Goal: Task Accomplishment & Management: Manage account settings

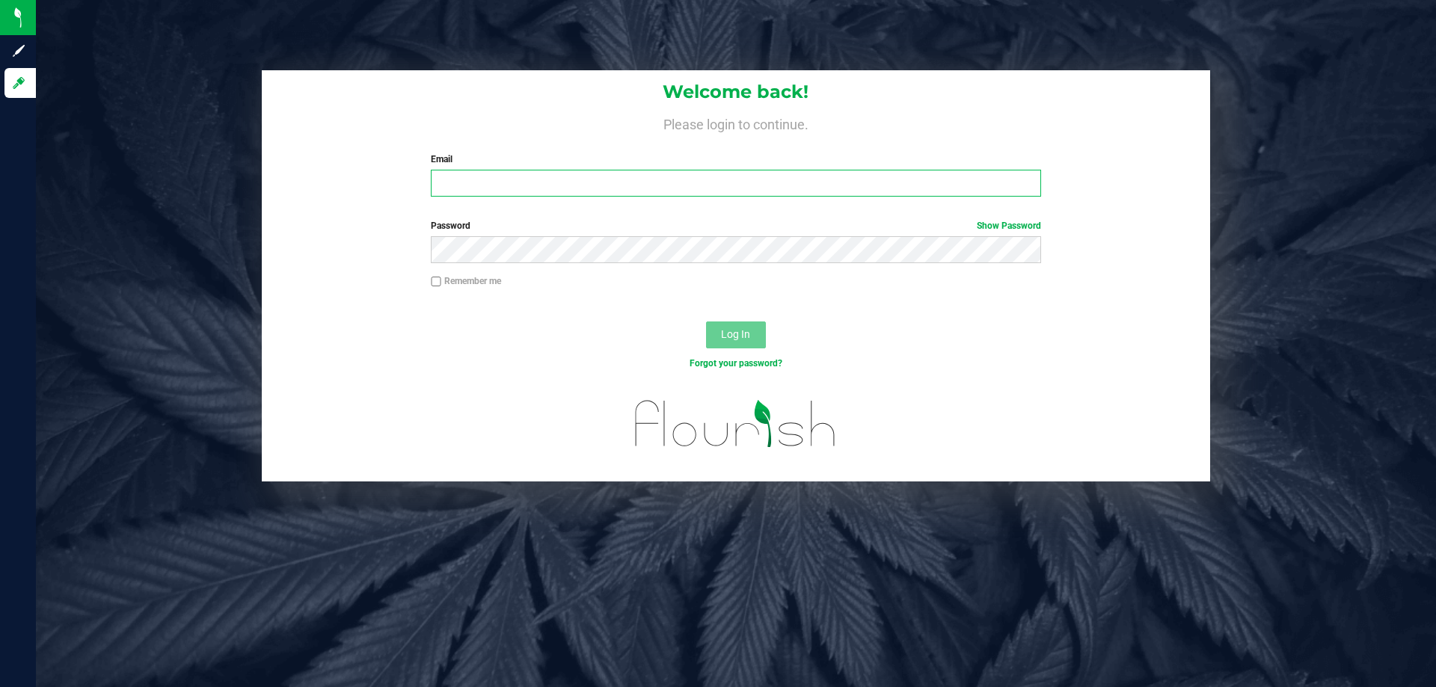
click at [533, 182] on input "Email" at bounding box center [736, 183] width 610 height 27
type input "[EMAIL_ADDRESS][DOMAIN_NAME]"
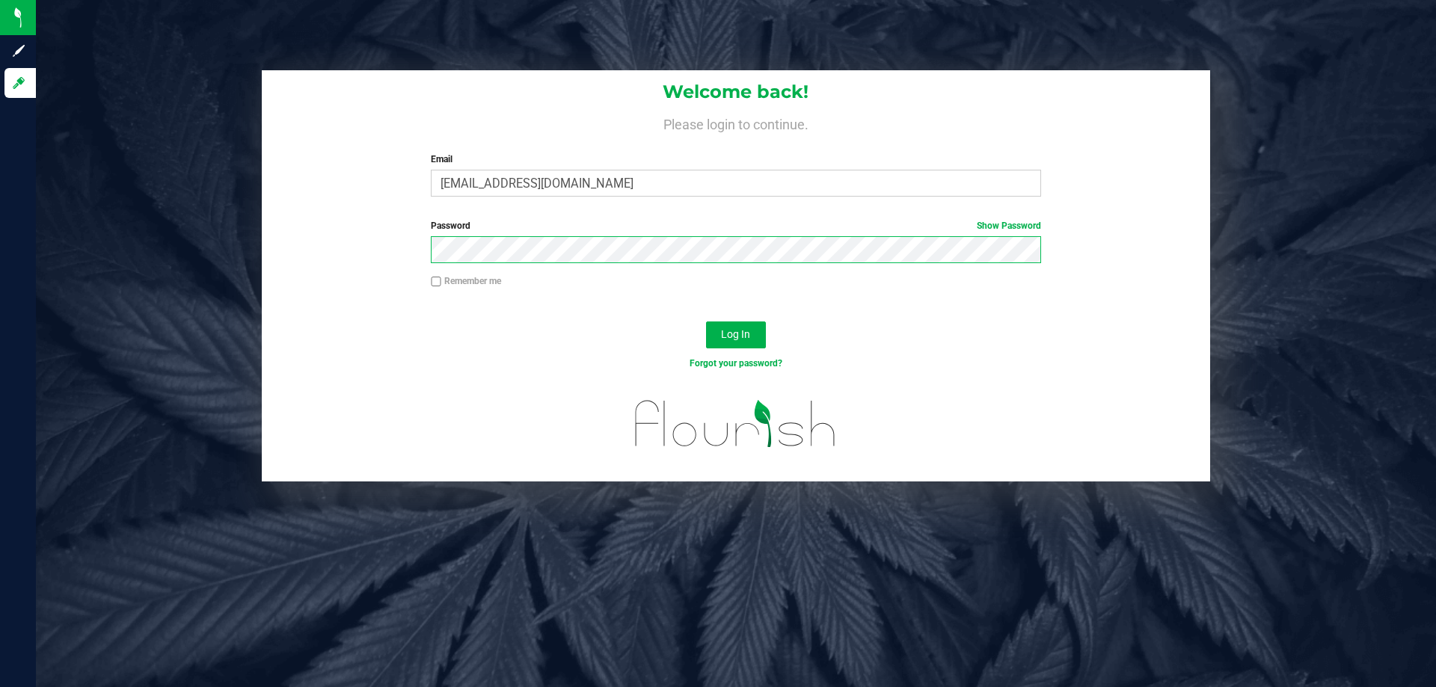
click at [706, 322] on button "Log In" at bounding box center [736, 335] width 60 height 27
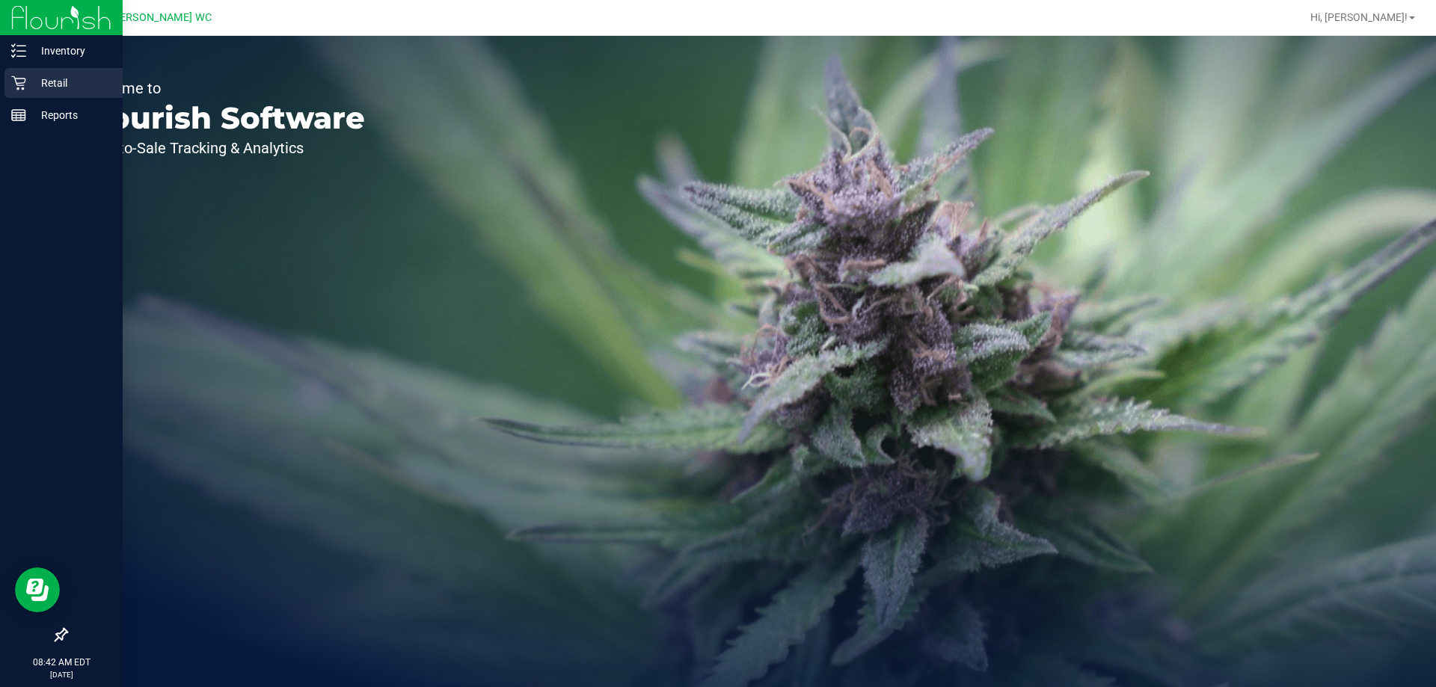
click at [43, 79] on p "Retail" at bounding box center [71, 83] width 90 height 18
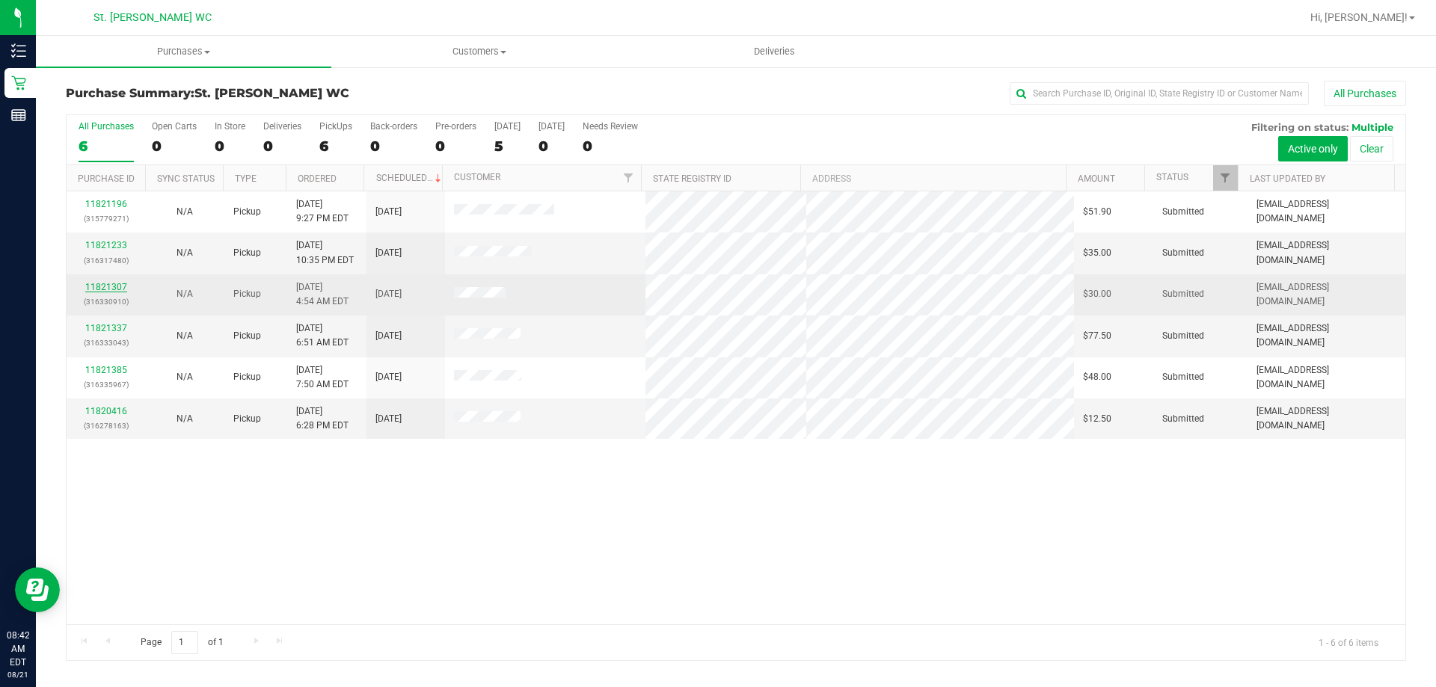
click at [103, 283] on link "11821307" at bounding box center [106, 287] width 42 height 10
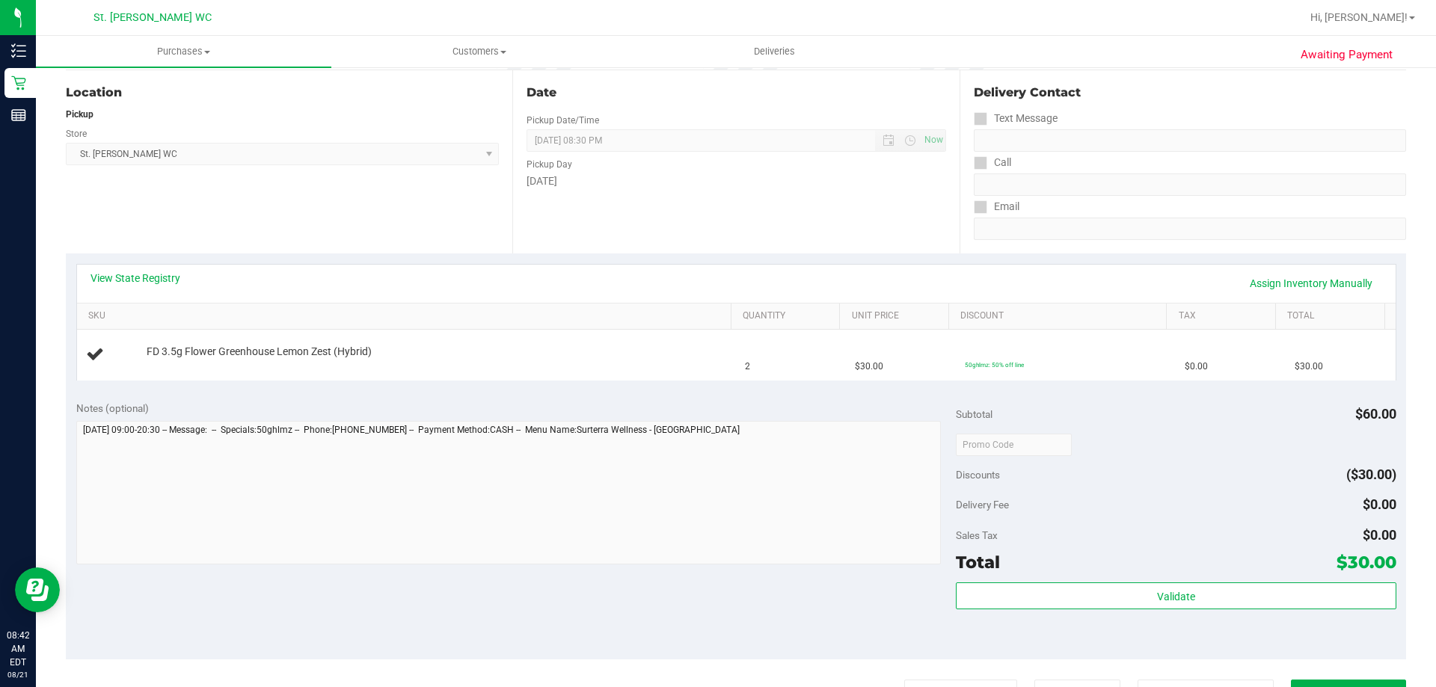
scroll to position [374, 0]
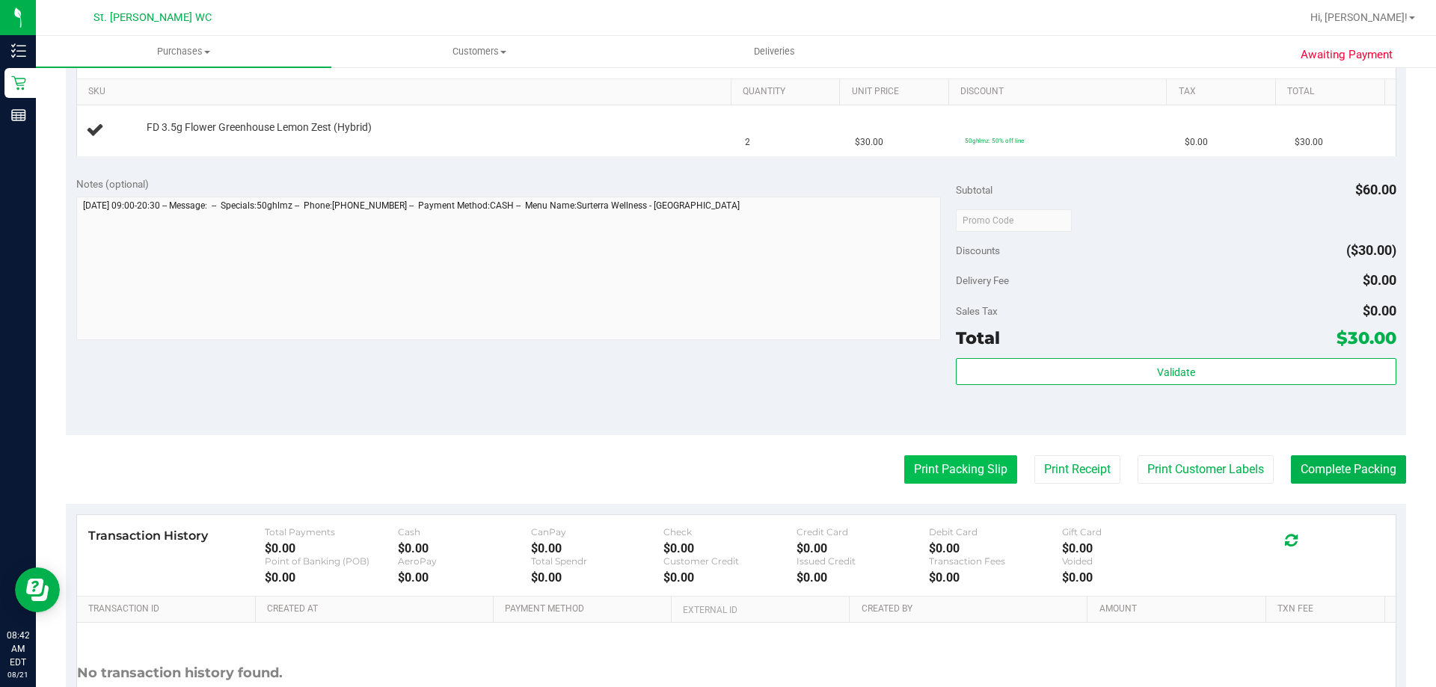
click at [911, 473] on button "Print Packing Slip" at bounding box center [960, 470] width 113 height 28
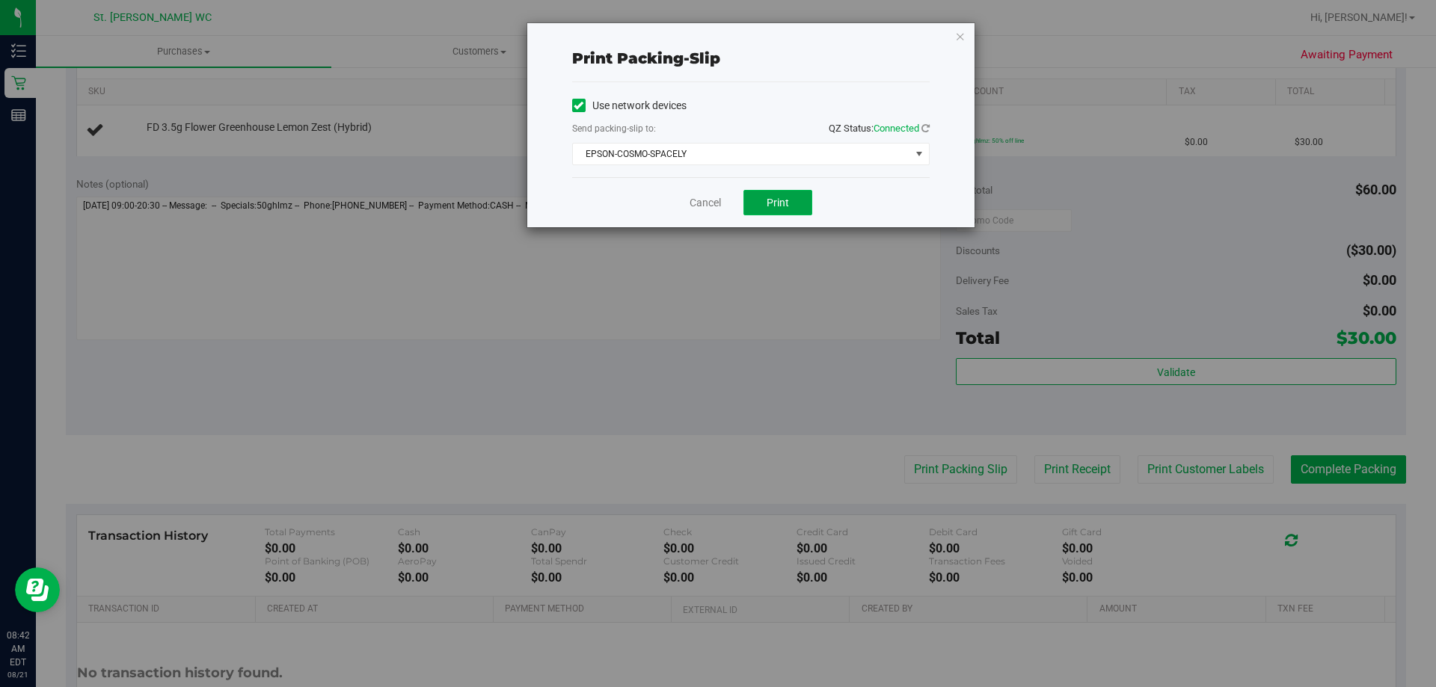
click at [763, 204] on button "Print" at bounding box center [778, 202] width 69 height 25
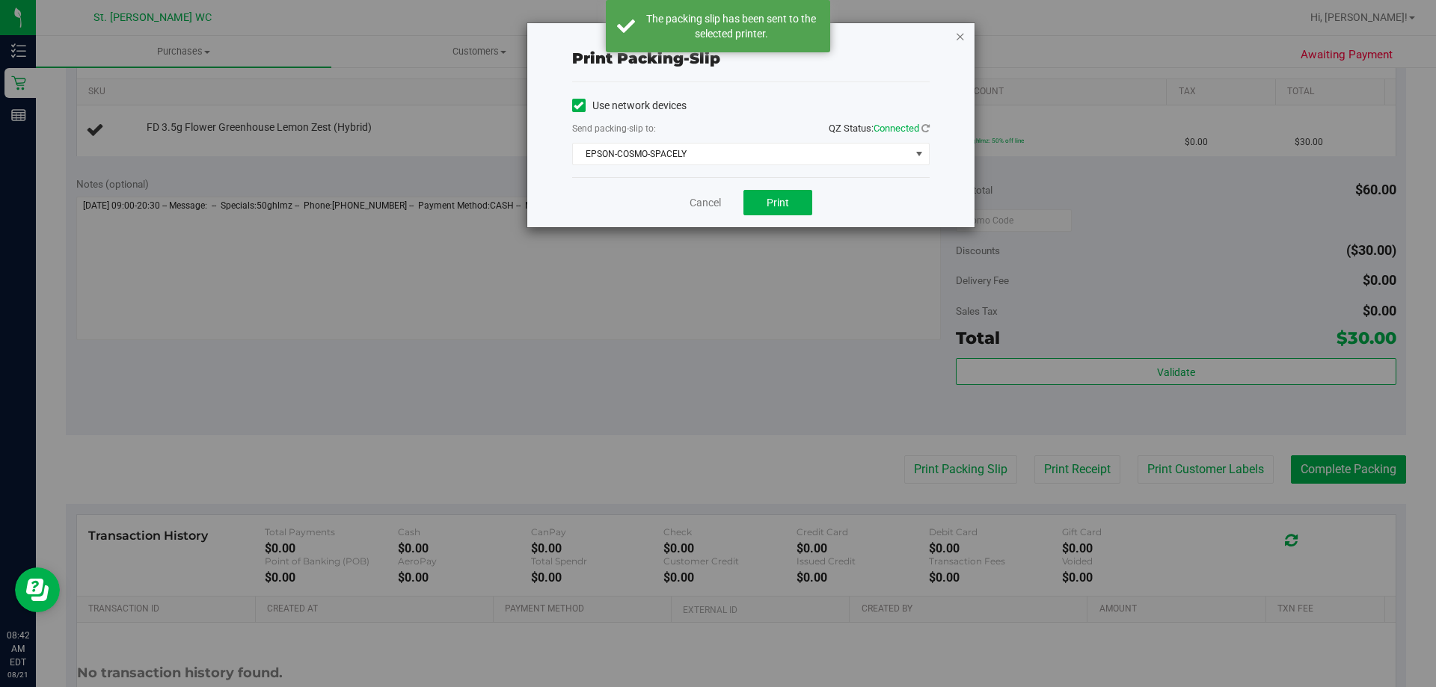
click at [962, 37] on icon "button" at bounding box center [960, 36] width 10 height 18
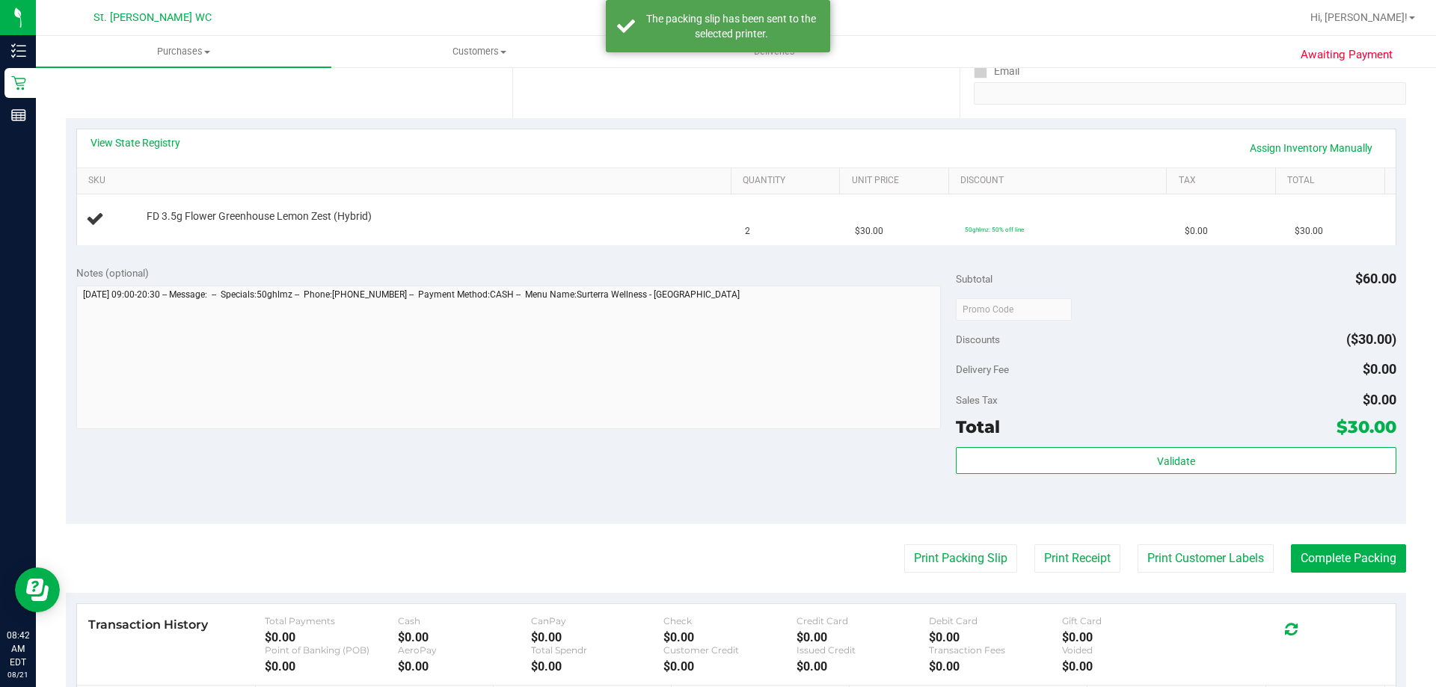
scroll to position [224, 0]
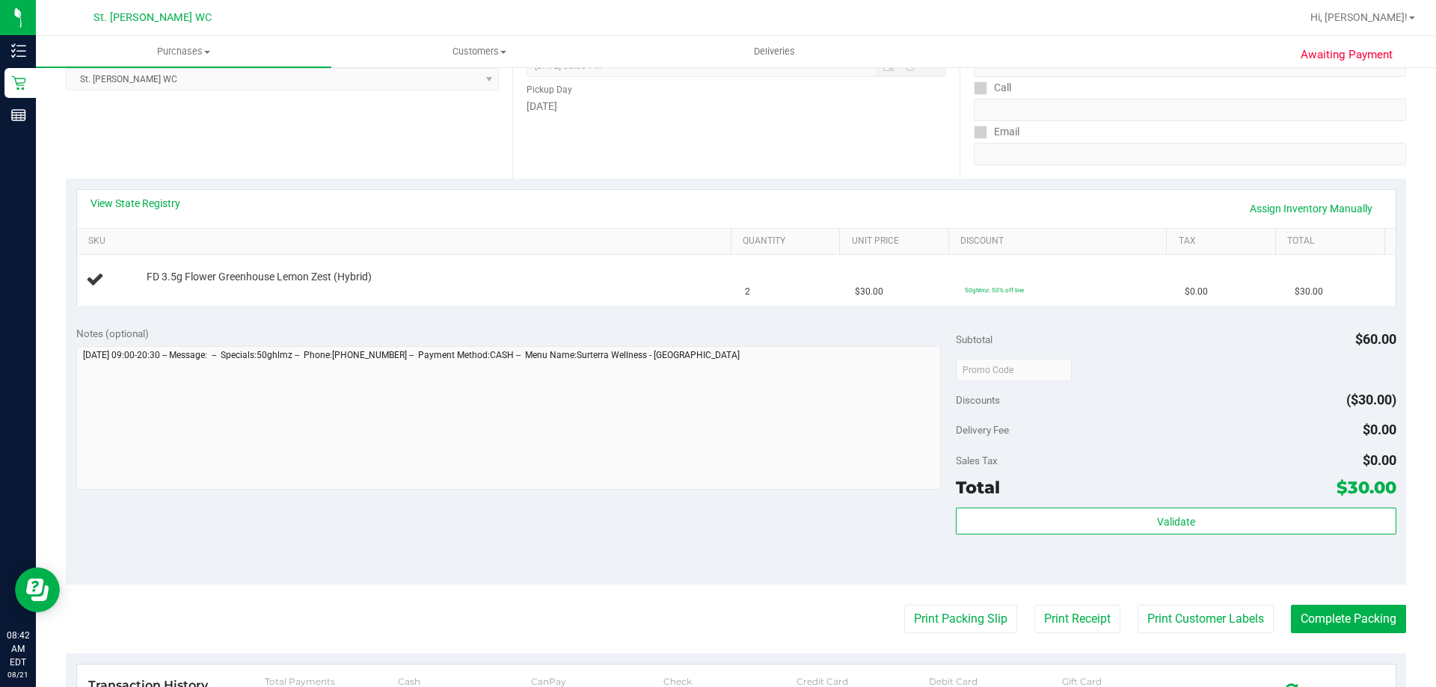
click at [904, 605] on button "Print Packing Slip" at bounding box center [960, 619] width 113 height 28
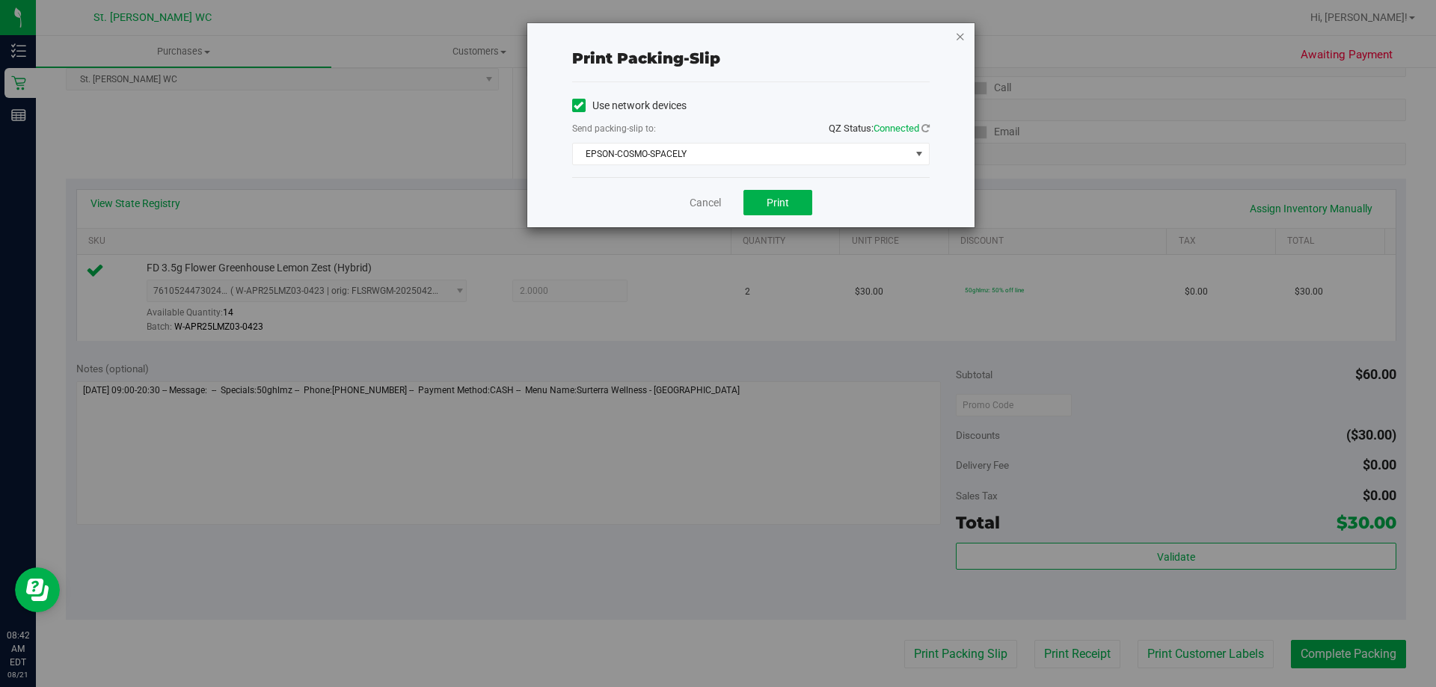
click at [960, 27] on icon "button" at bounding box center [960, 36] width 10 height 18
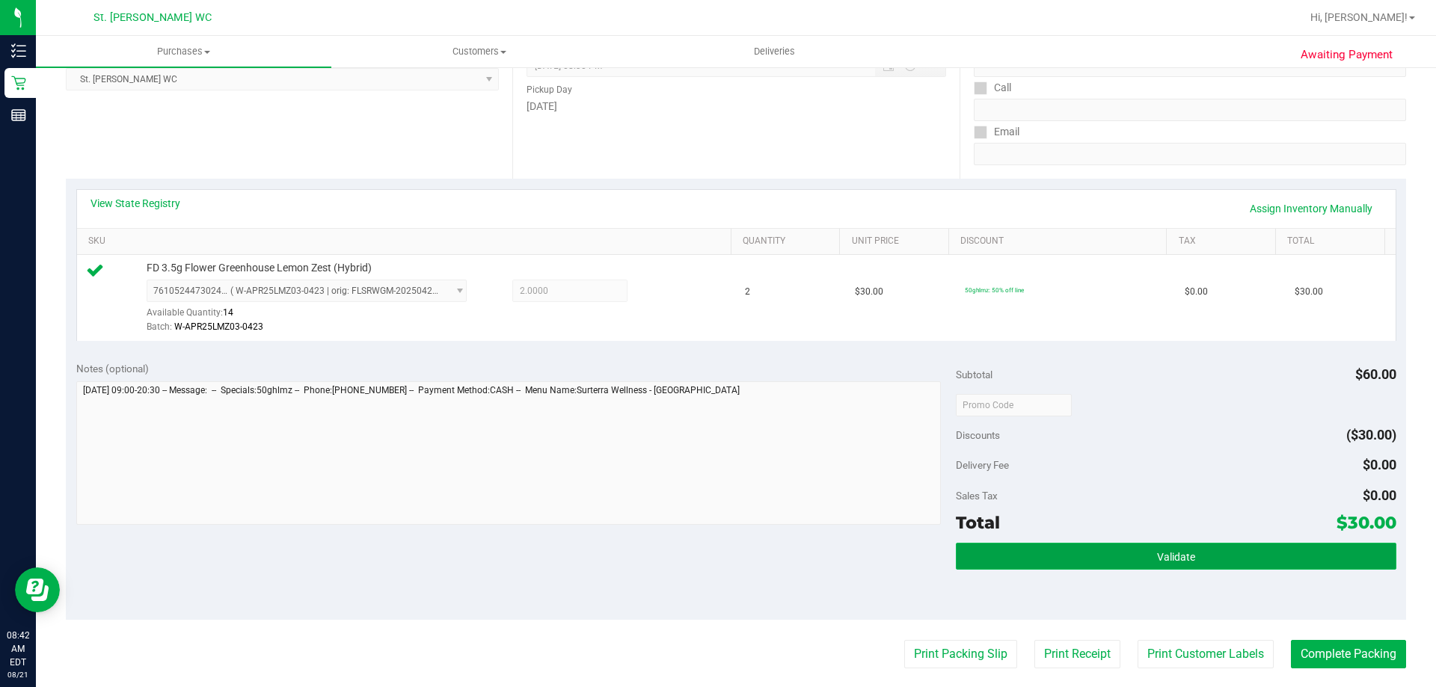
click at [1139, 557] on button "Validate" at bounding box center [1176, 556] width 440 height 27
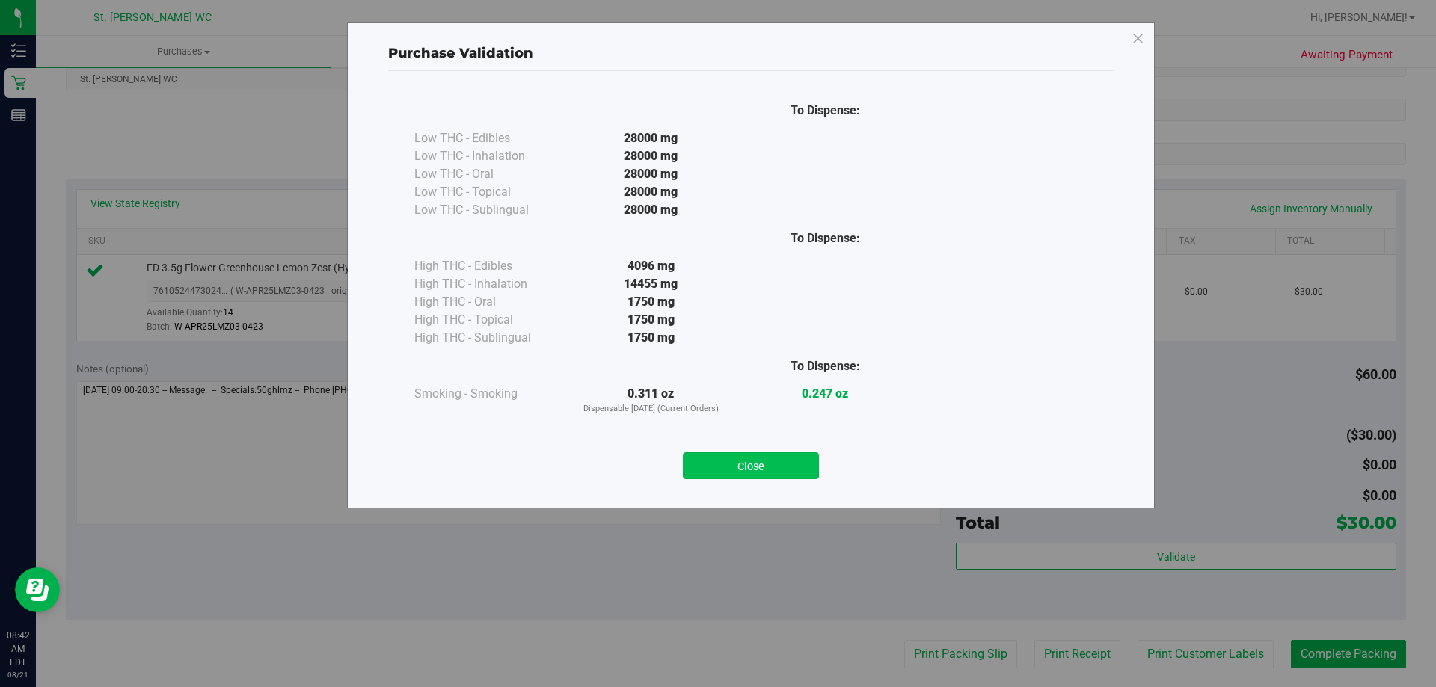
click at [773, 463] on button "Close" at bounding box center [751, 466] width 136 height 27
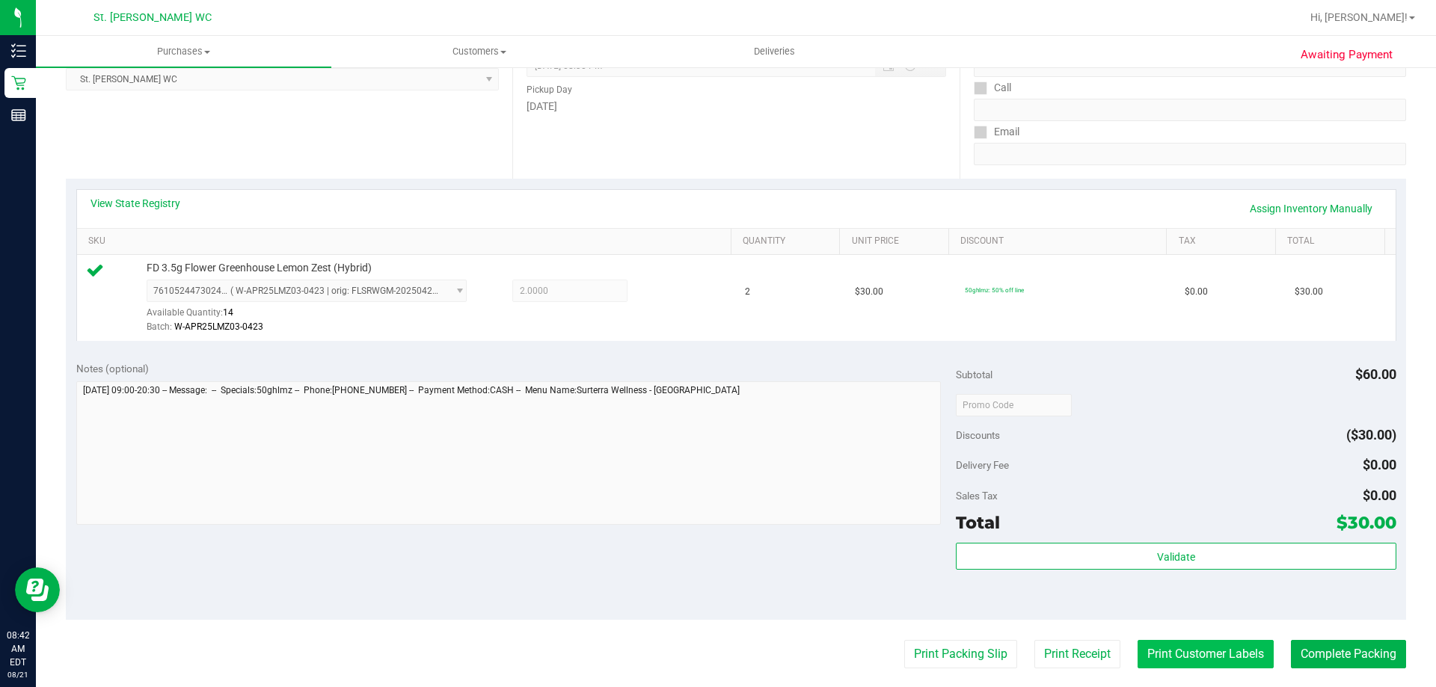
click at [1162, 642] on button "Print Customer Labels" at bounding box center [1206, 654] width 136 height 28
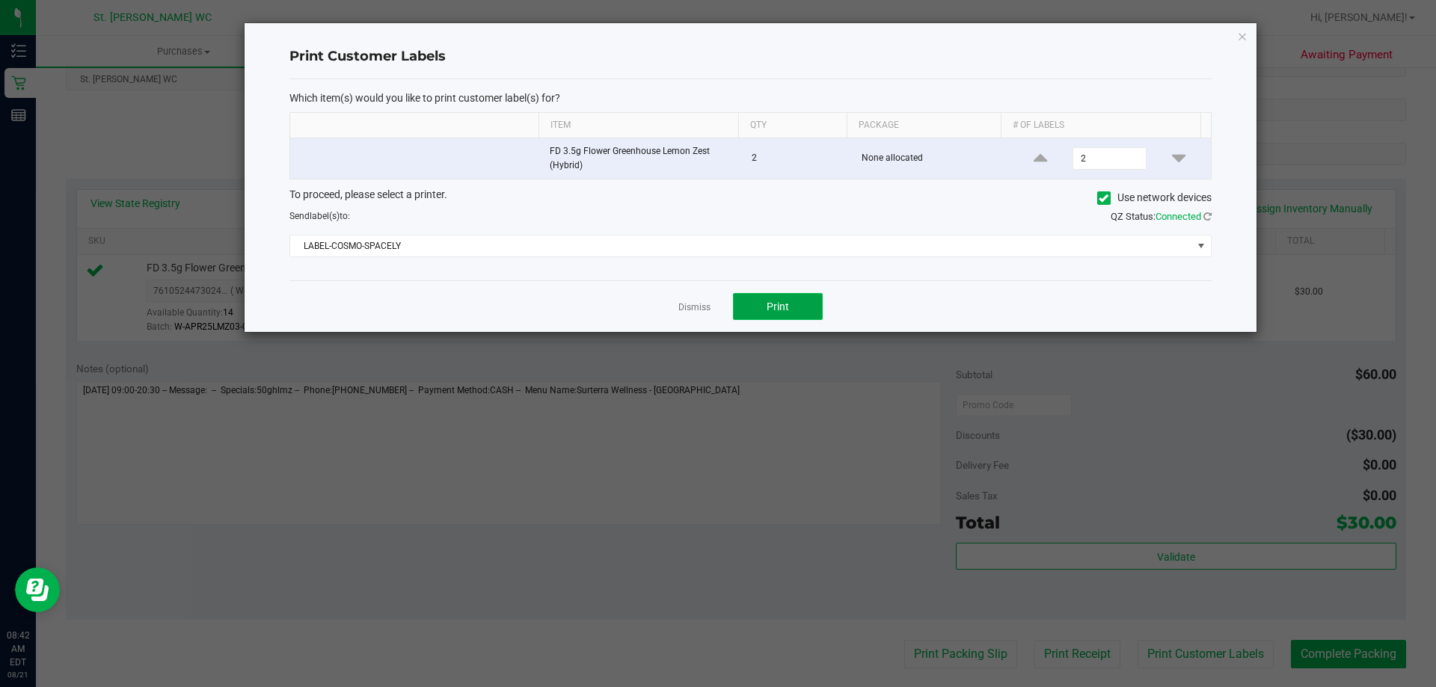
click at [799, 307] on button "Print" at bounding box center [778, 306] width 90 height 27
click at [1243, 37] on icon "button" at bounding box center [1242, 36] width 10 height 18
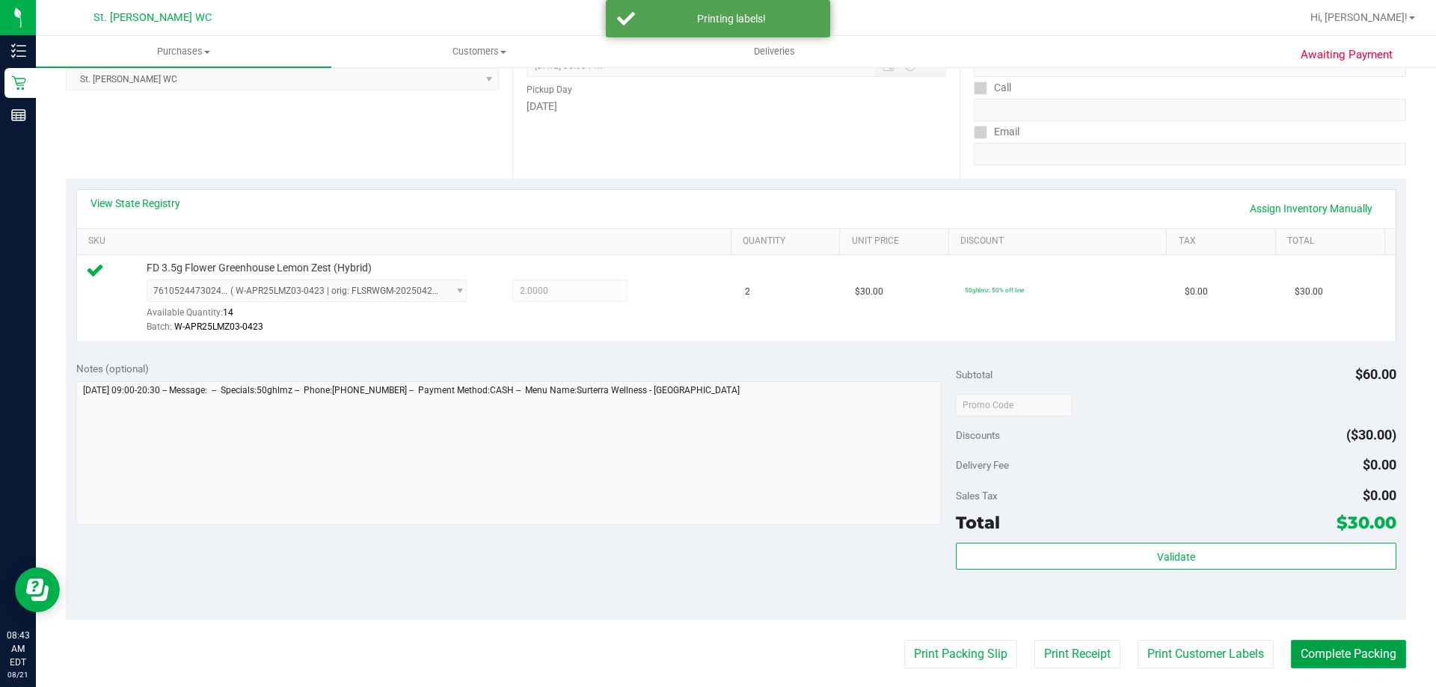
click at [1338, 652] on button "Complete Packing" at bounding box center [1348, 654] width 115 height 28
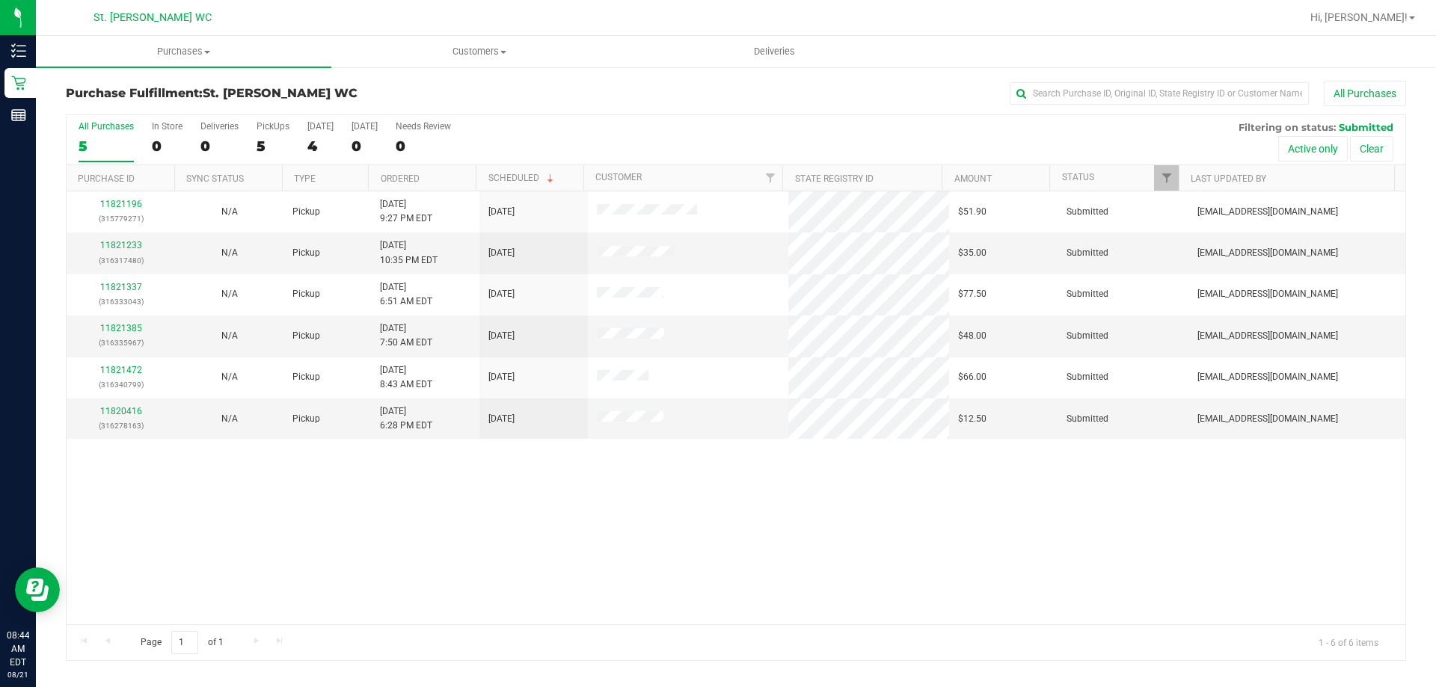
click at [420, 177] on th "Ordered" at bounding box center [422, 178] width 108 height 26
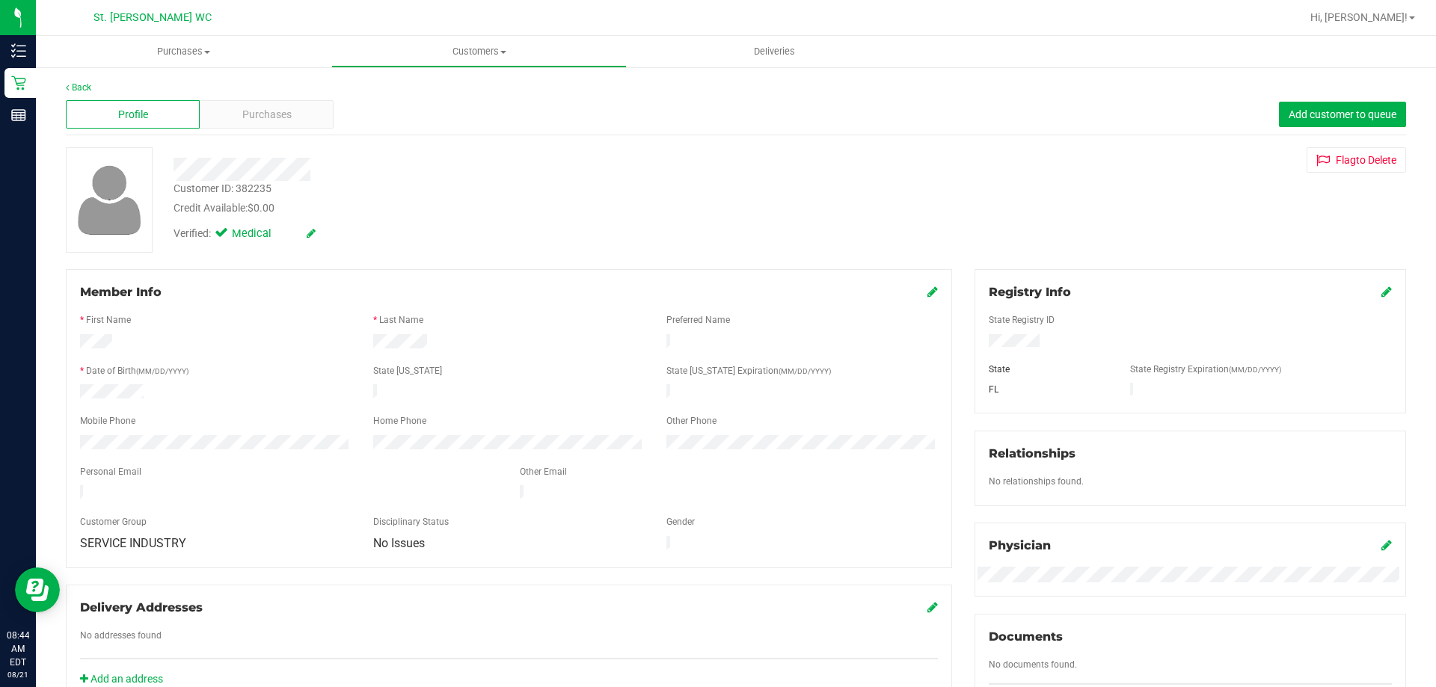
click at [795, 169] on div at bounding box center [502, 169] width 681 height 23
click at [88, 90] on link "Back" at bounding box center [78, 87] width 25 height 10
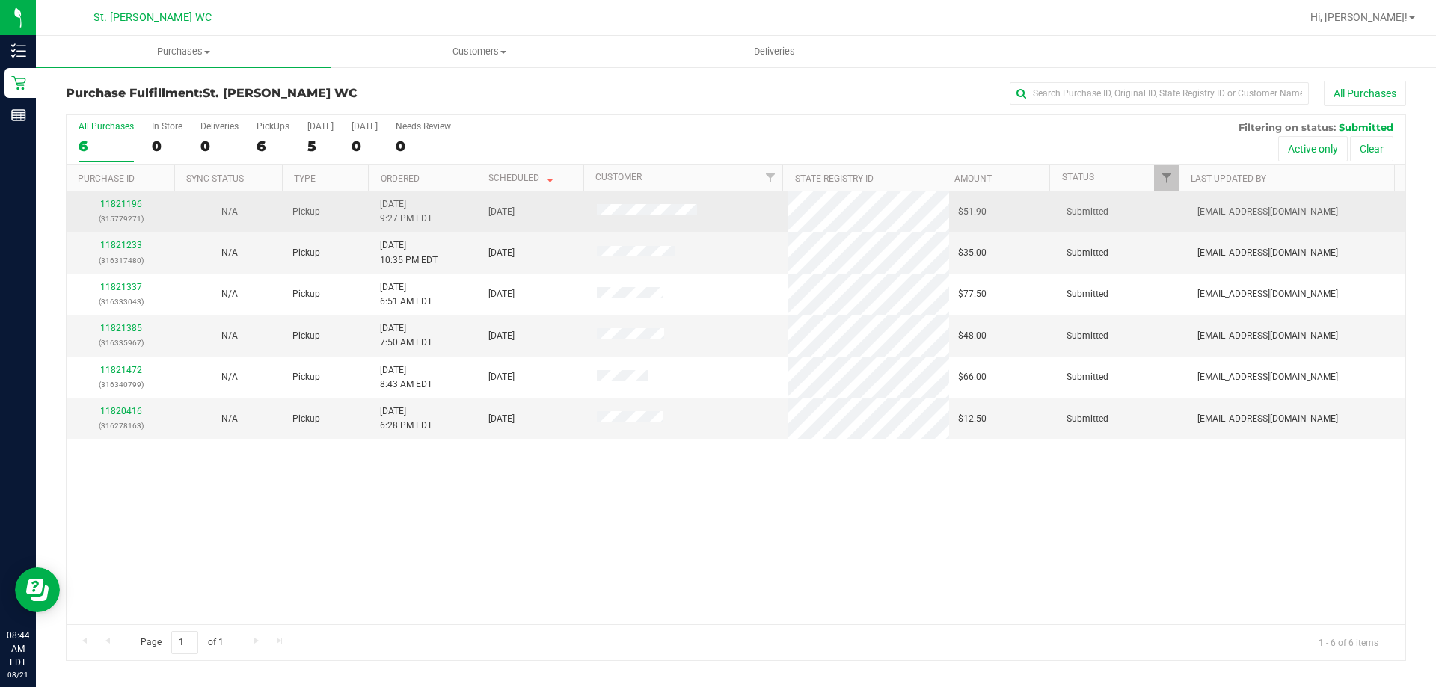
click at [126, 201] on link "11821196" at bounding box center [121, 204] width 42 height 10
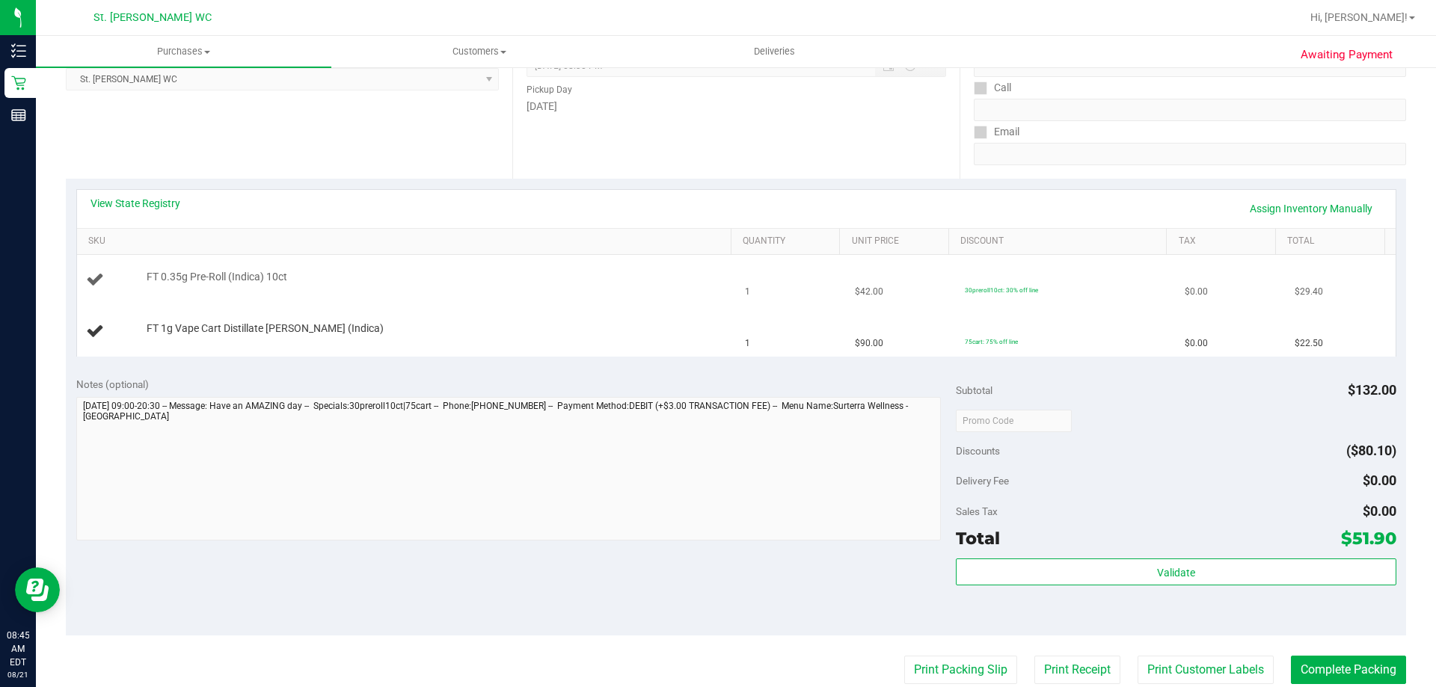
scroll to position [299, 0]
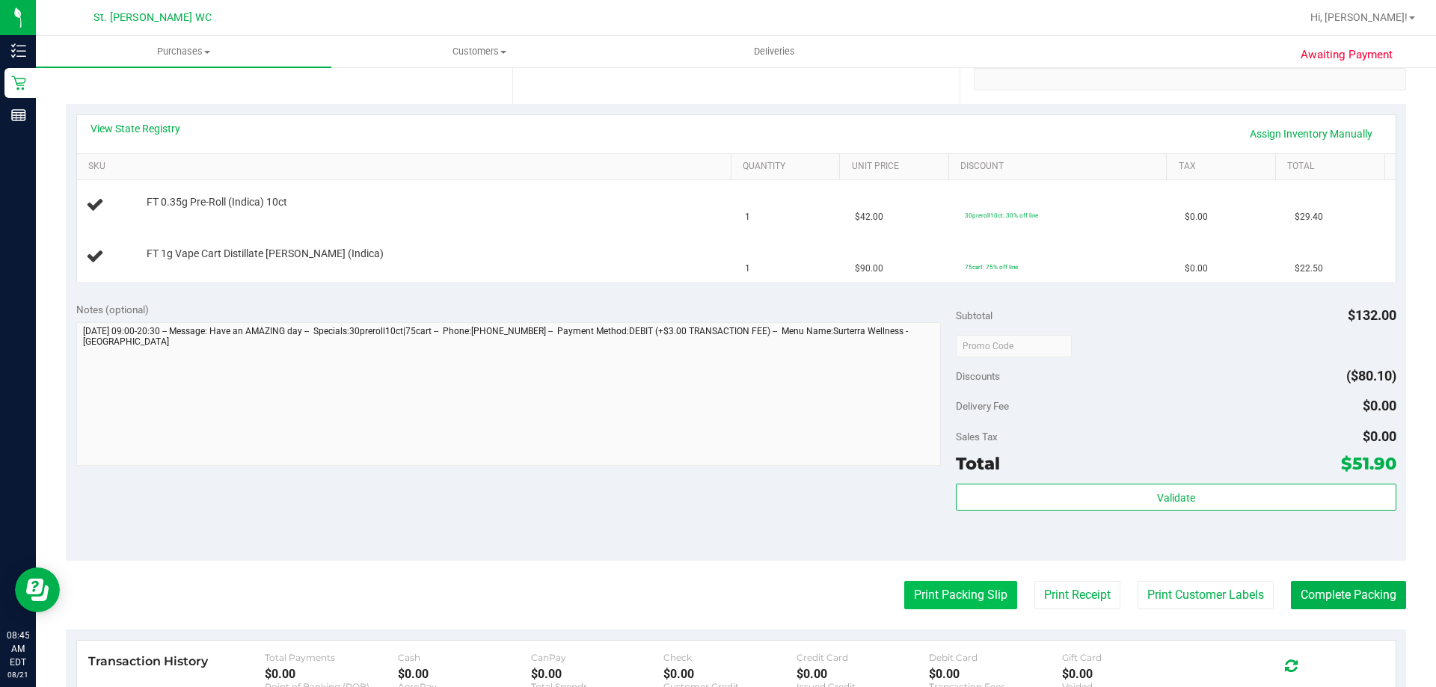
click at [933, 606] on button "Print Packing Slip" at bounding box center [960, 595] width 113 height 28
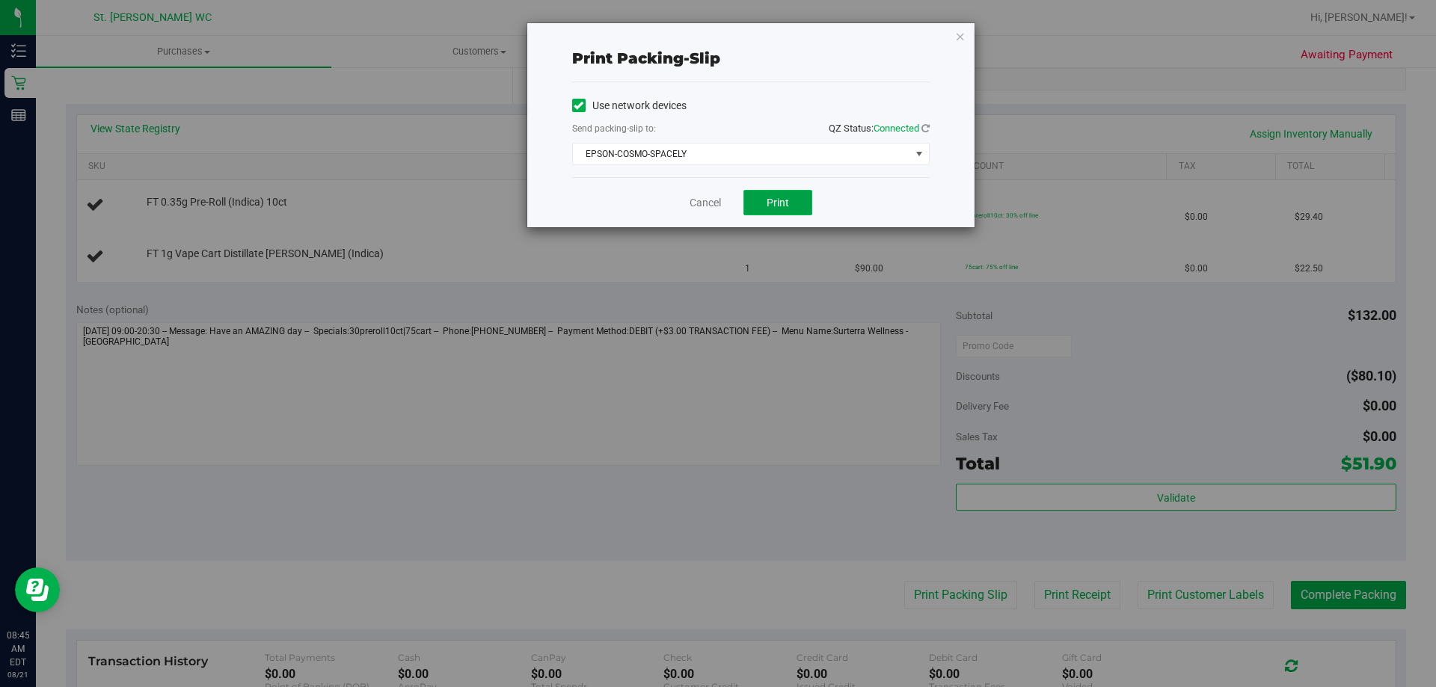
click at [783, 206] on span "Print" at bounding box center [778, 203] width 22 height 12
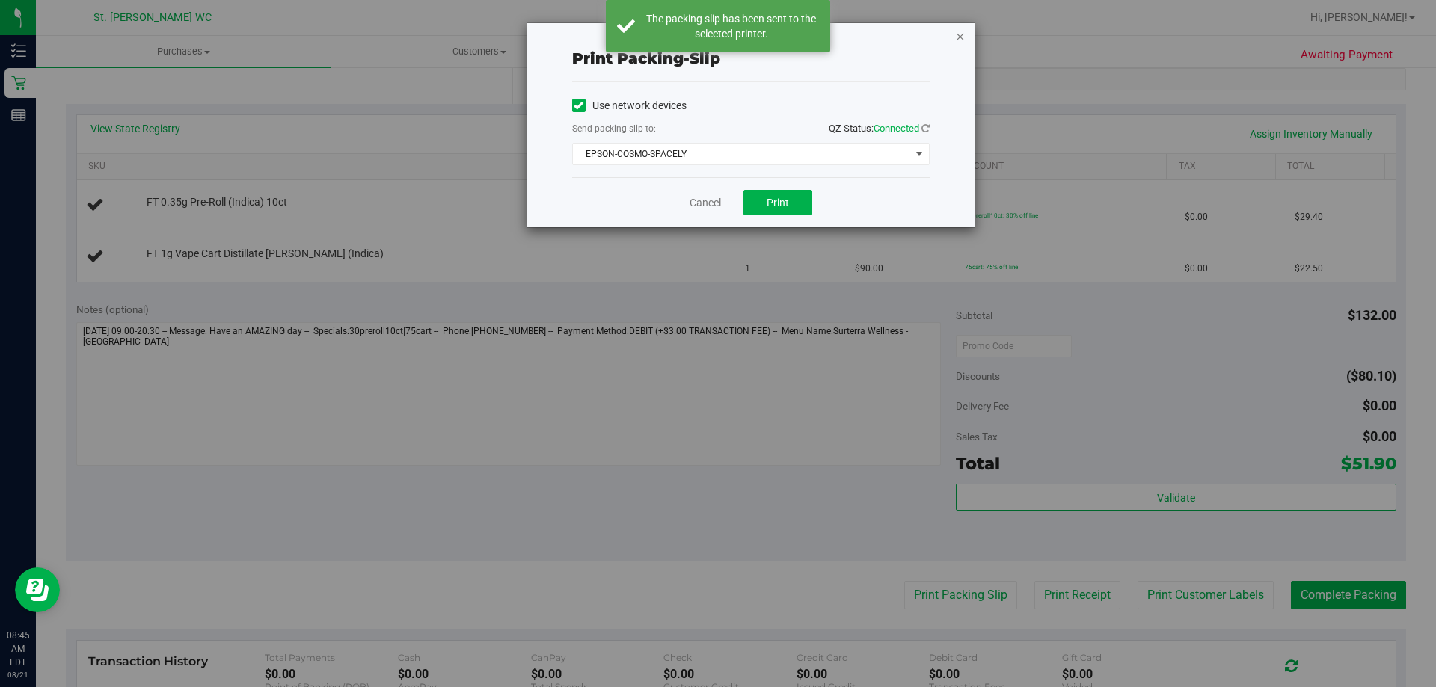
click at [959, 37] on icon "button" at bounding box center [960, 36] width 10 height 18
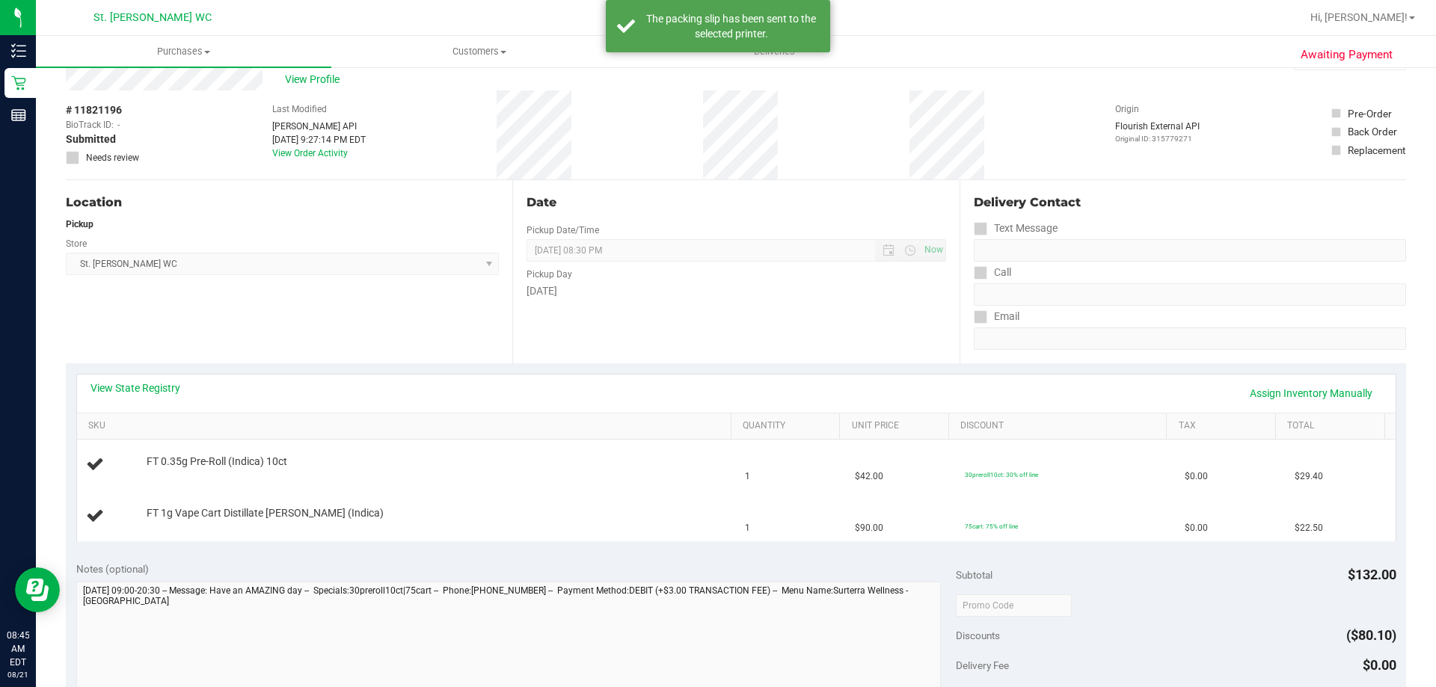
scroll to position [75, 0]
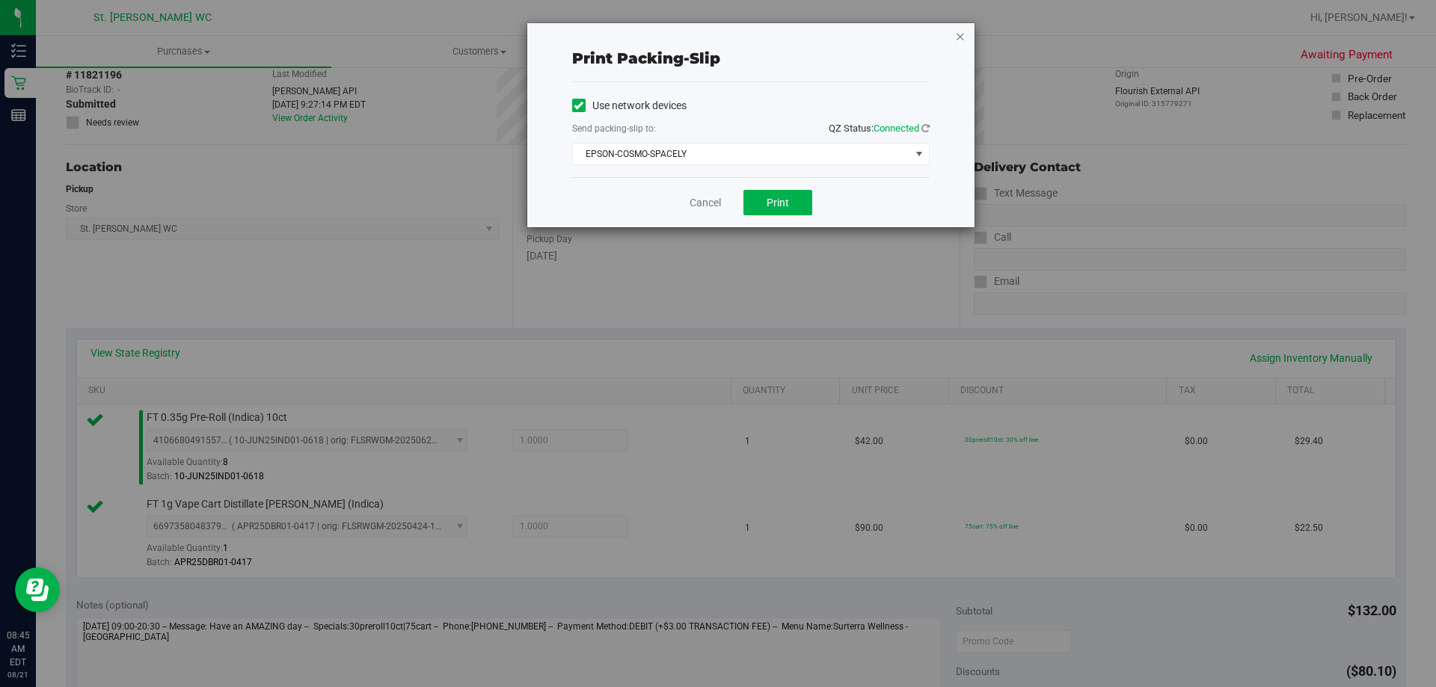
click at [963, 33] on icon "button" at bounding box center [960, 36] width 10 height 18
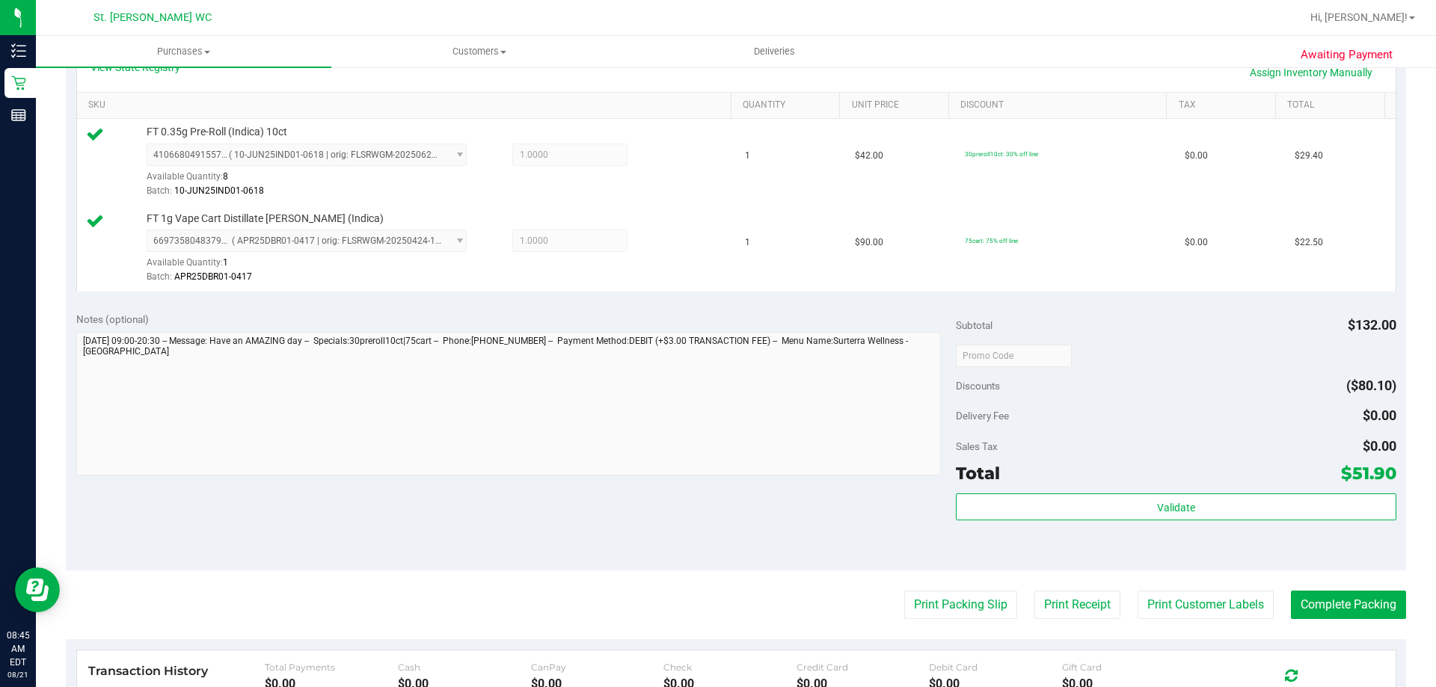
scroll to position [455, 0]
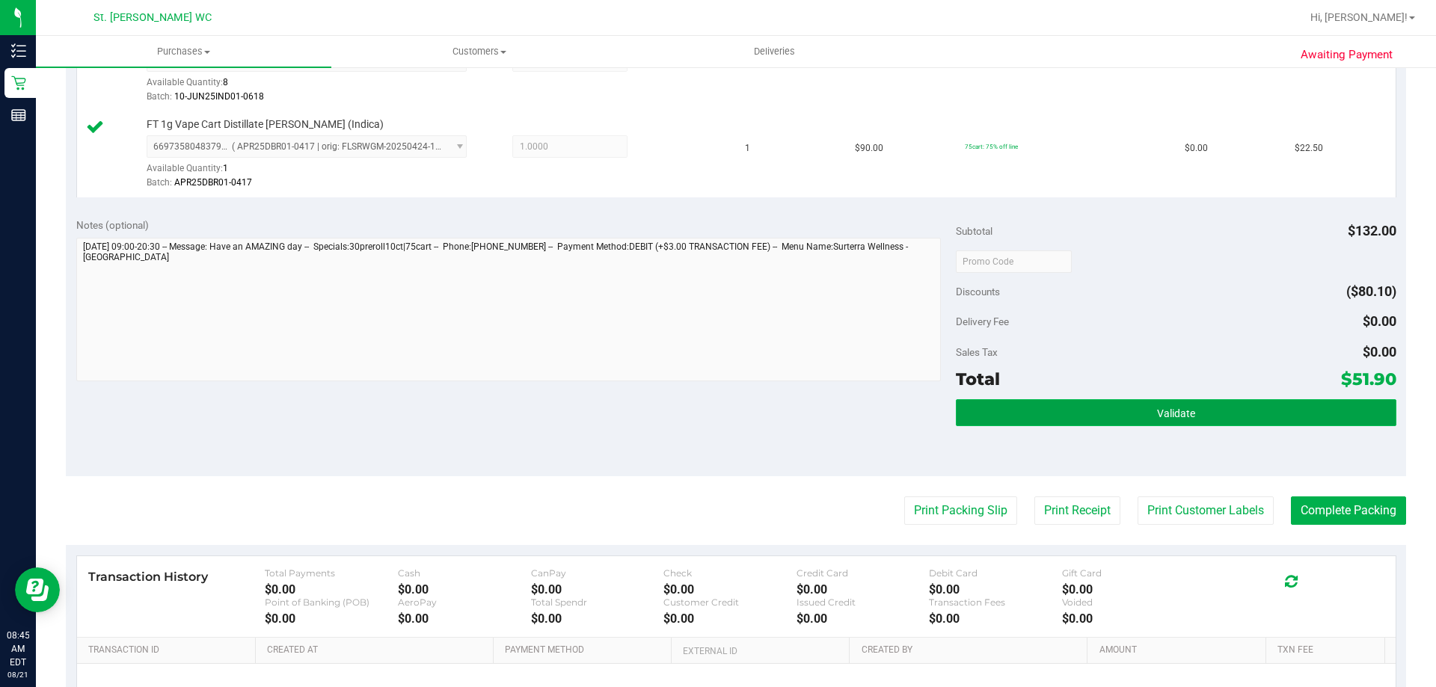
click at [988, 412] on button "Validate" at bounding box center [1176, 412] width 440 height 27
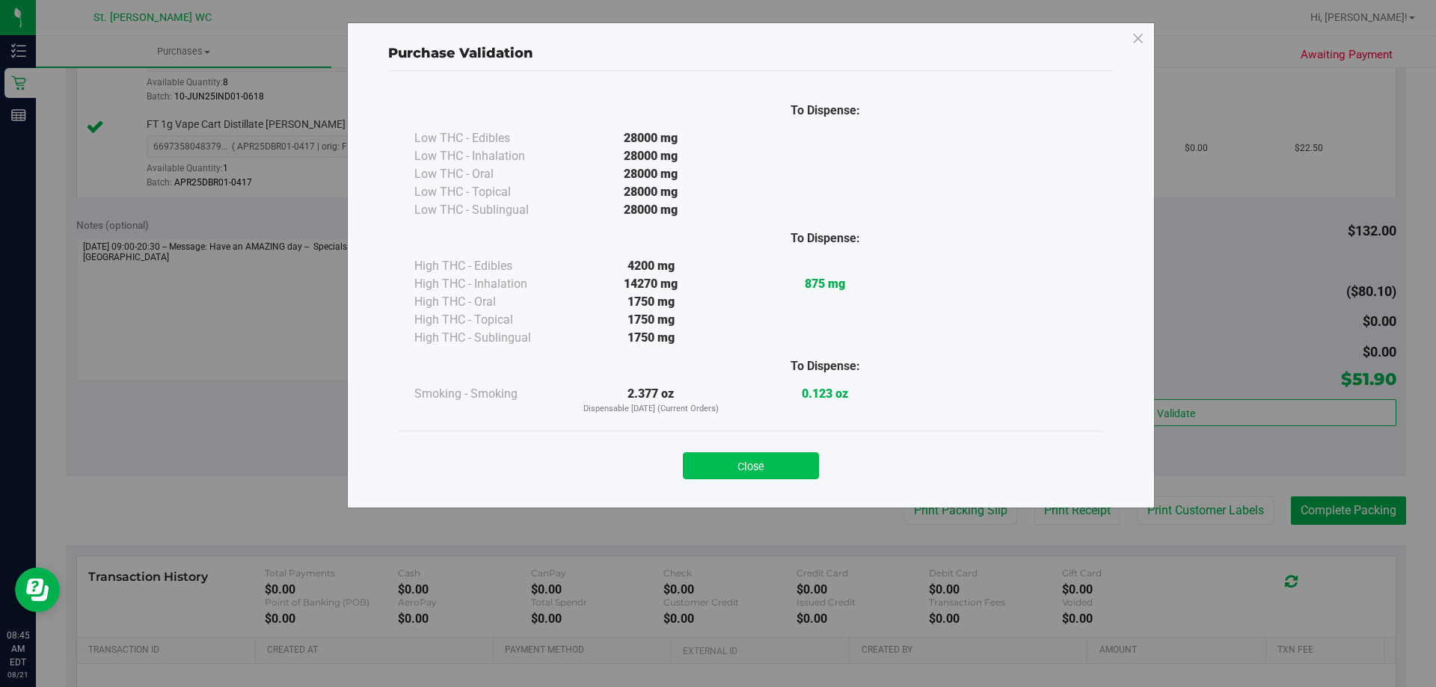
click at [724, 461] on button "Close" at bounding box center [751, 466] width 136 height 27
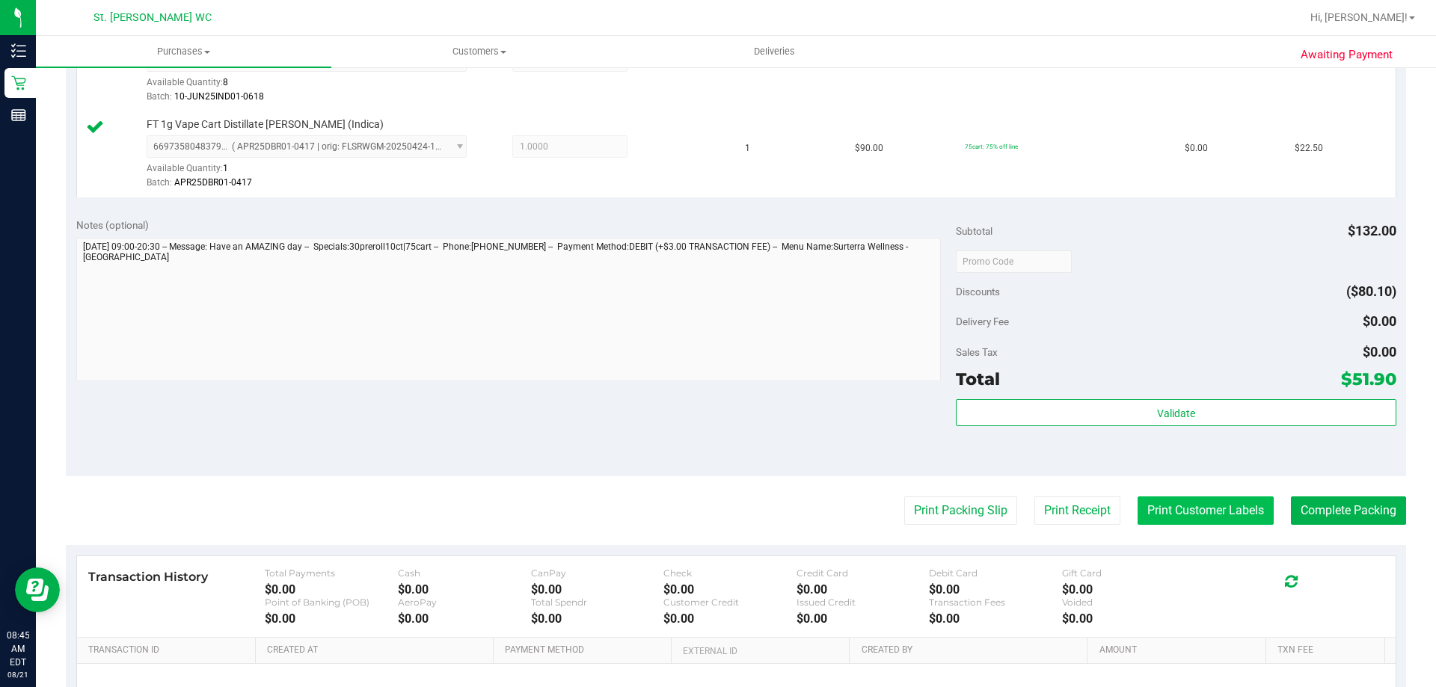
click at [1156, 505] on button "Print Customer Labels" at bounding box center [1206, 511] width 136 height 28
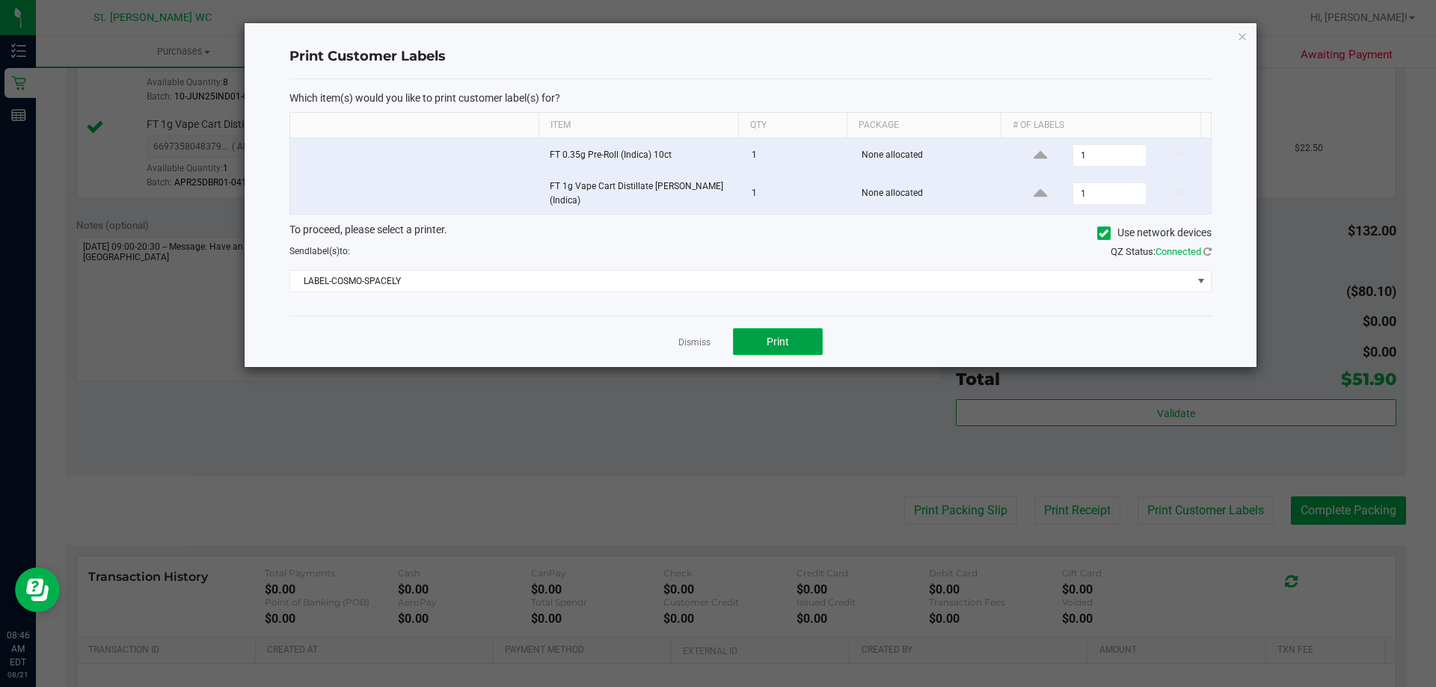
click at [787, 337] on span "Print" at bounding box center [778, 342] width 22 height 12
click at [1242, 38] on icon "button" at bounding box center [1242, 36] width 10 height 18
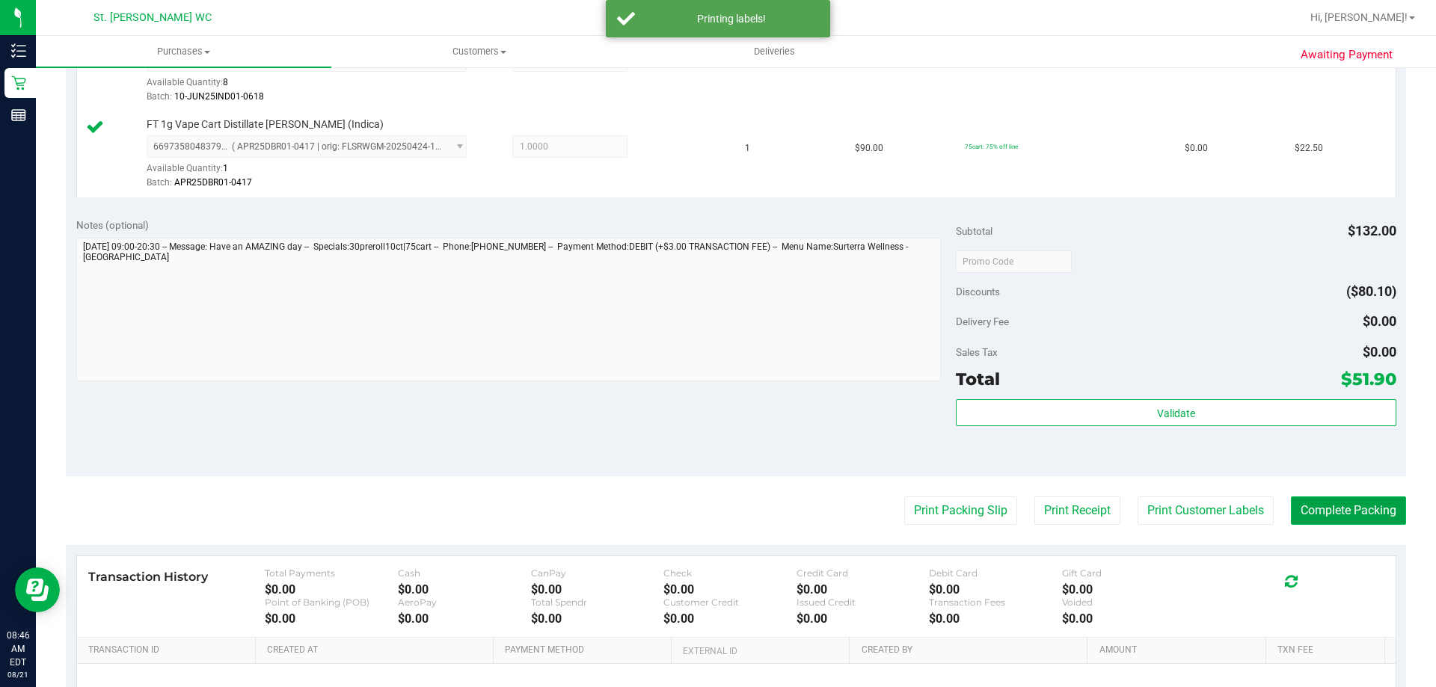
click at [1353, 504] on button "Complete Packing" at bounding box center [1348, 511] width 115 height 28
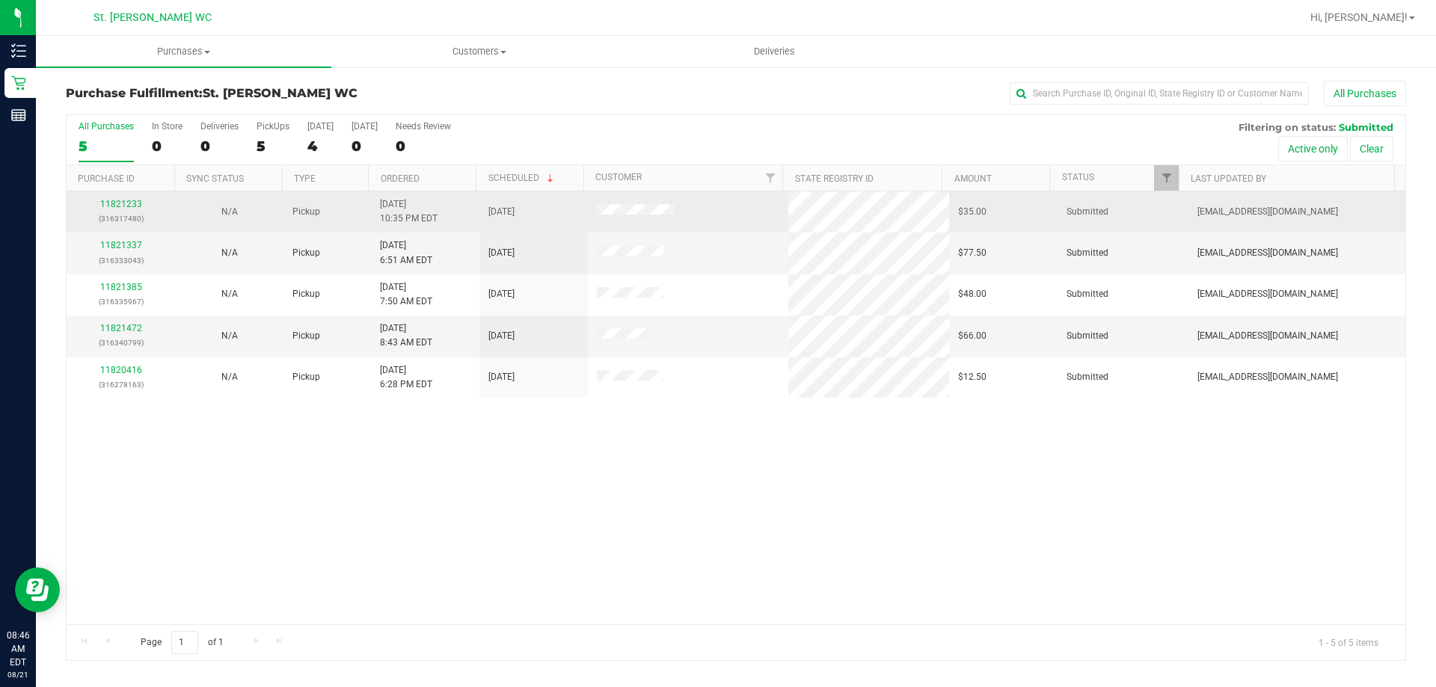
click at [96, 204] on div "11821233 (316317480)" at bounding box center [121, 211] width 91 height 28
click at [104, 201] on link "11821233" at bounding box center [121, 204] width 42 height 10
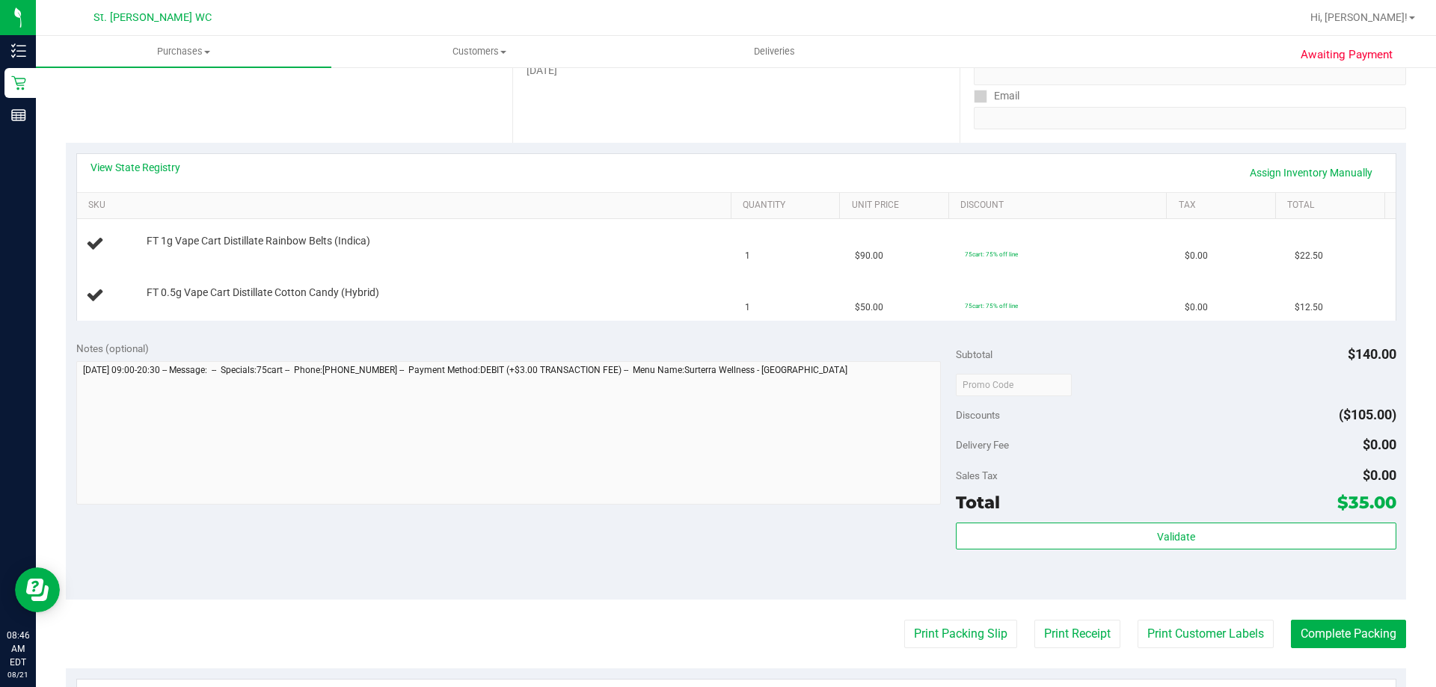
scroll to position [299, 0]
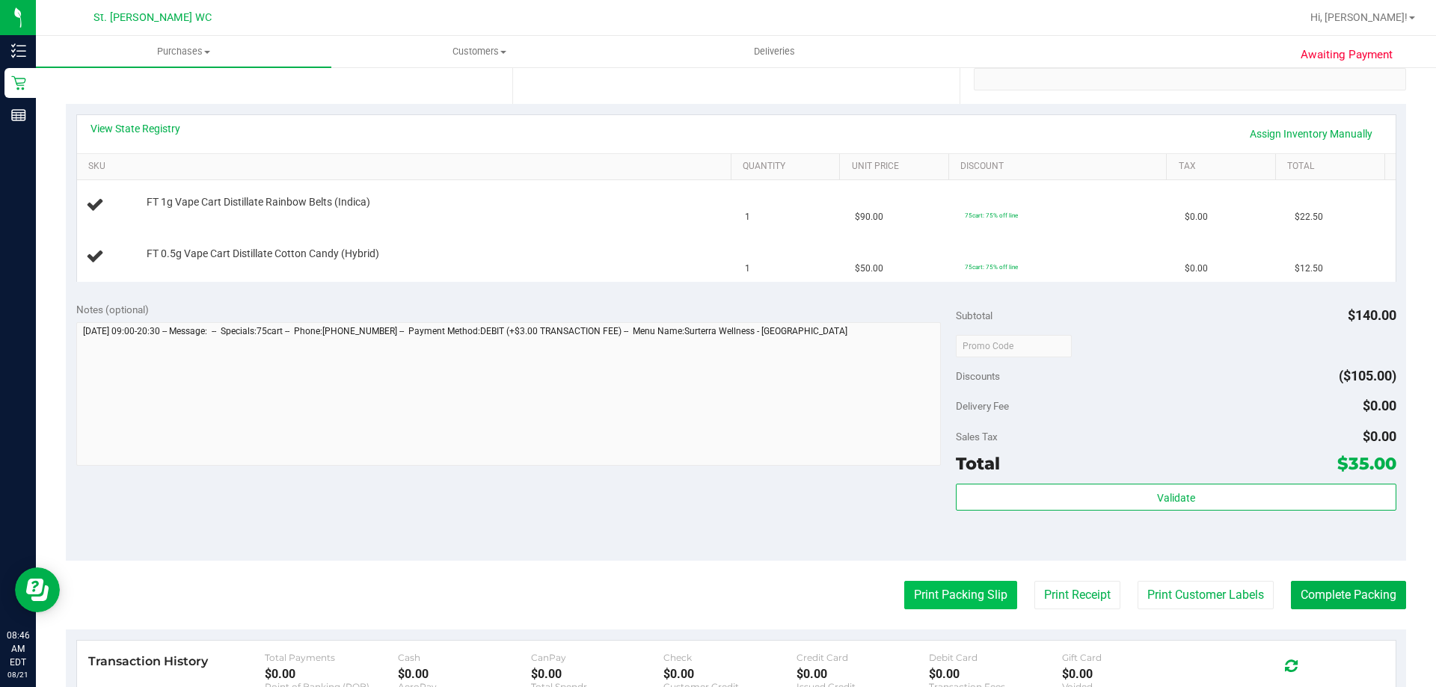
click at [965, 600] on button "Print Packing Slip" at bounding box center [960, 595] width 113 height 28
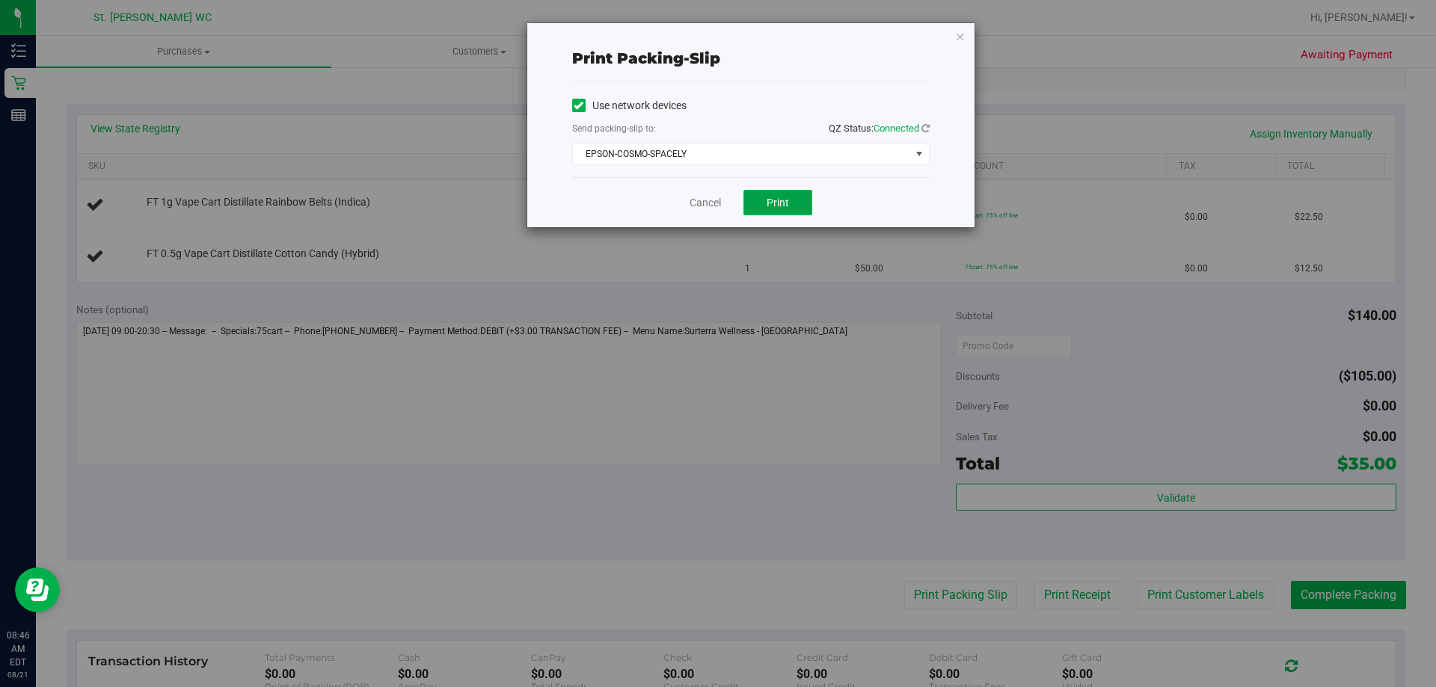
click at [784, 202] on span "Print" at bounding box center [778, 203] width 22 height 12
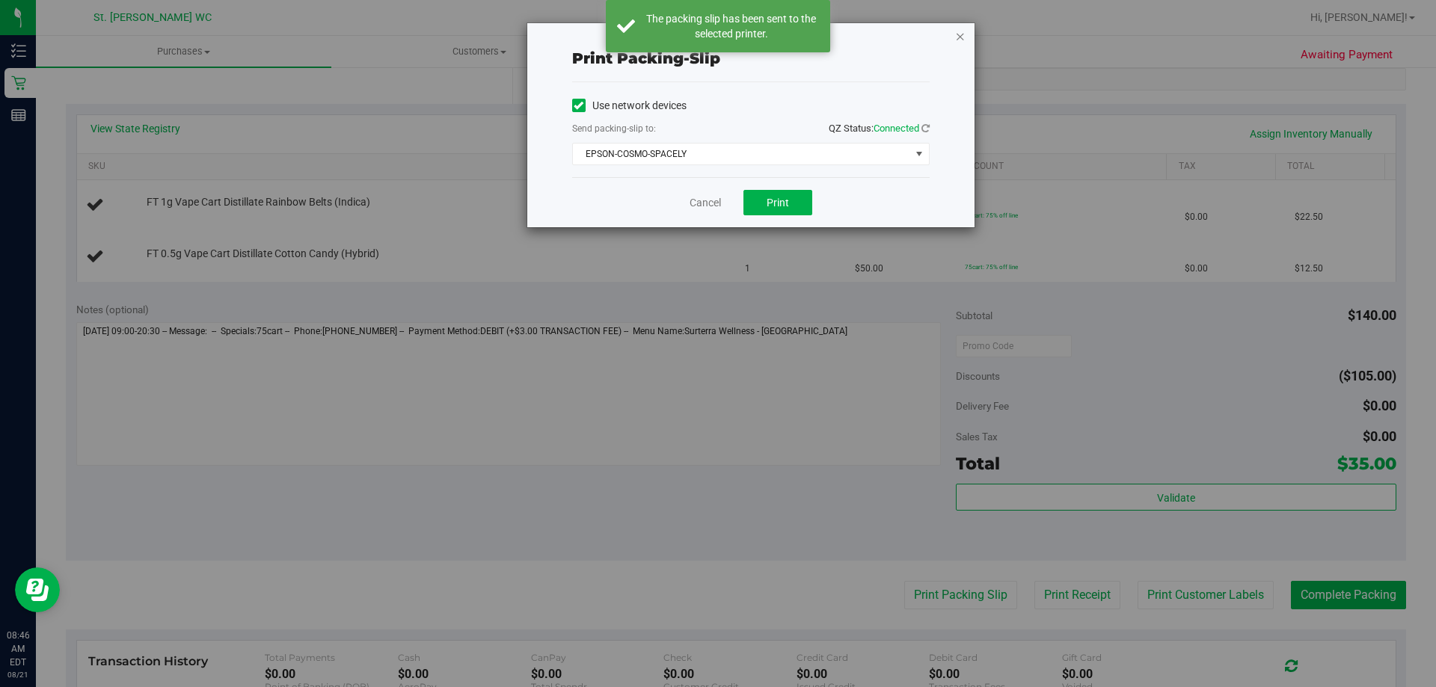
click at [963, 34] on icon "button" at bounding box center [960, 36] width 10 height 18
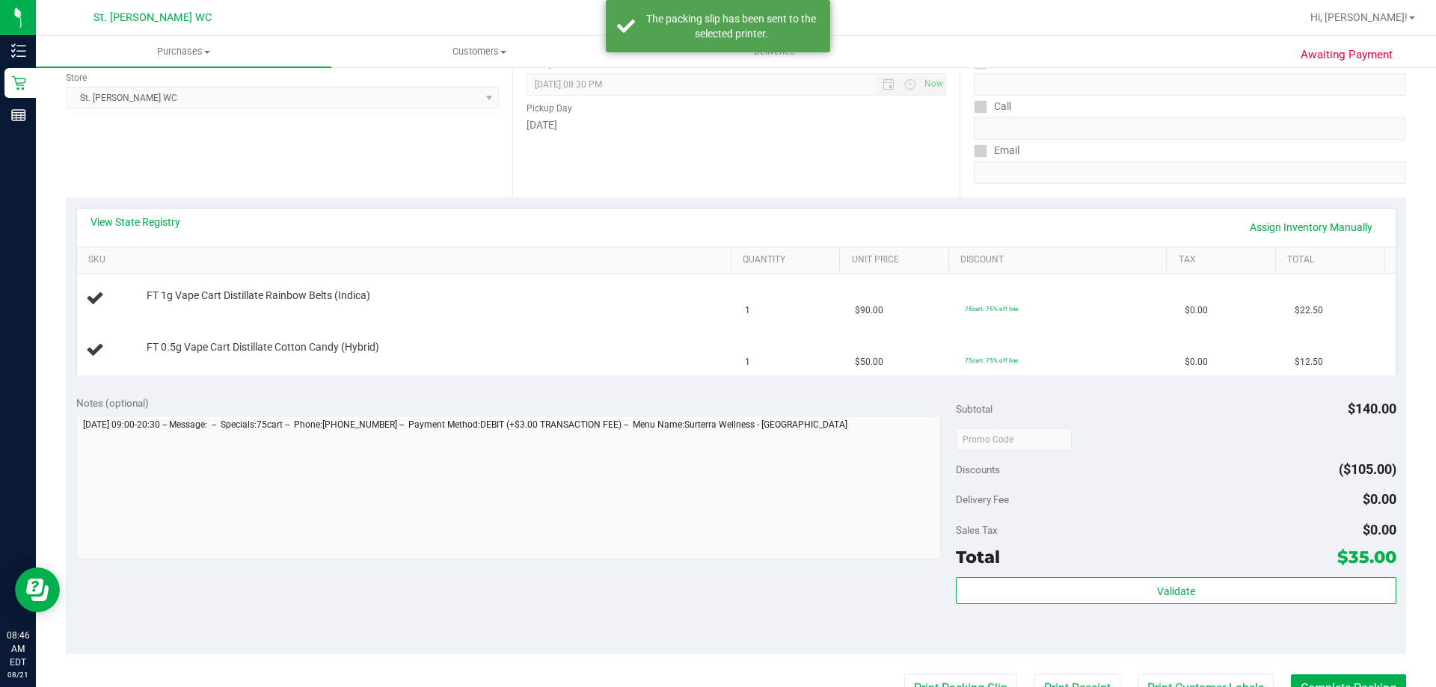
scroll to position [75, 0]
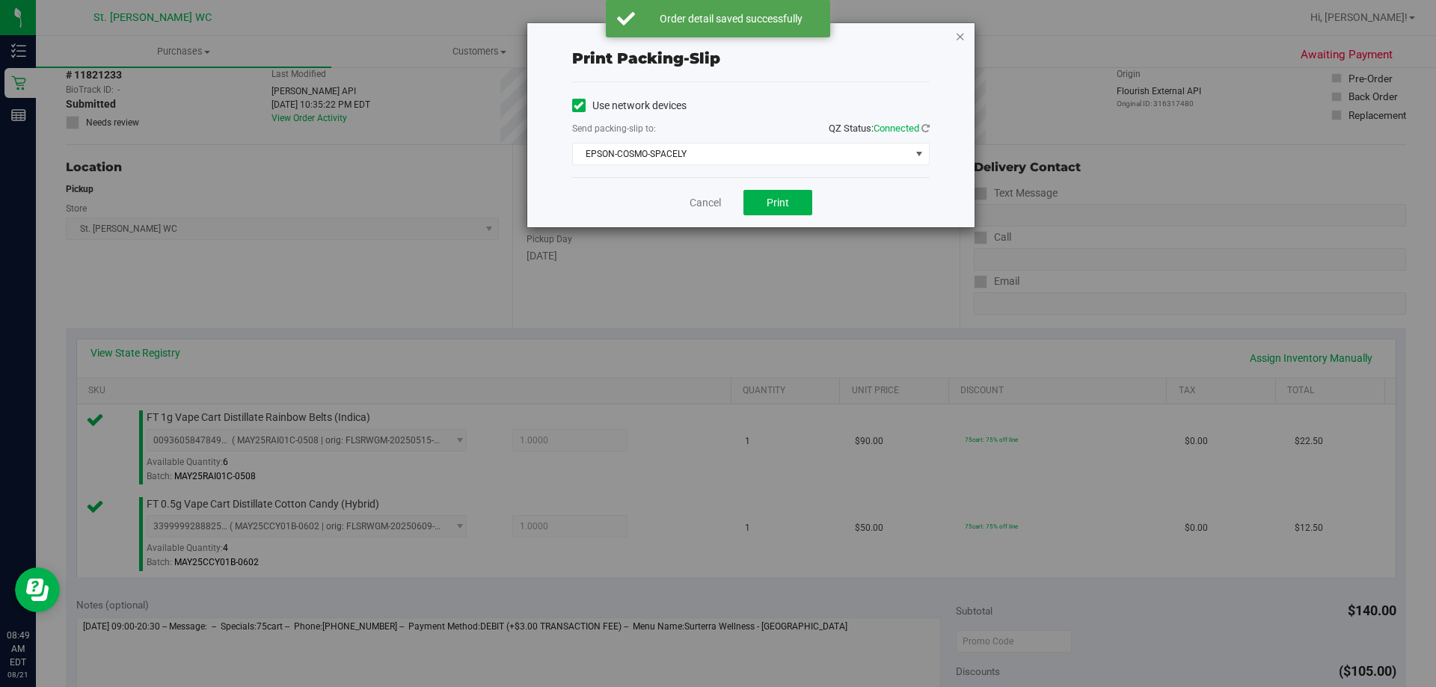
click at [957, 36] on icon "button" at bounding box center [960, 36] width 10 height 18
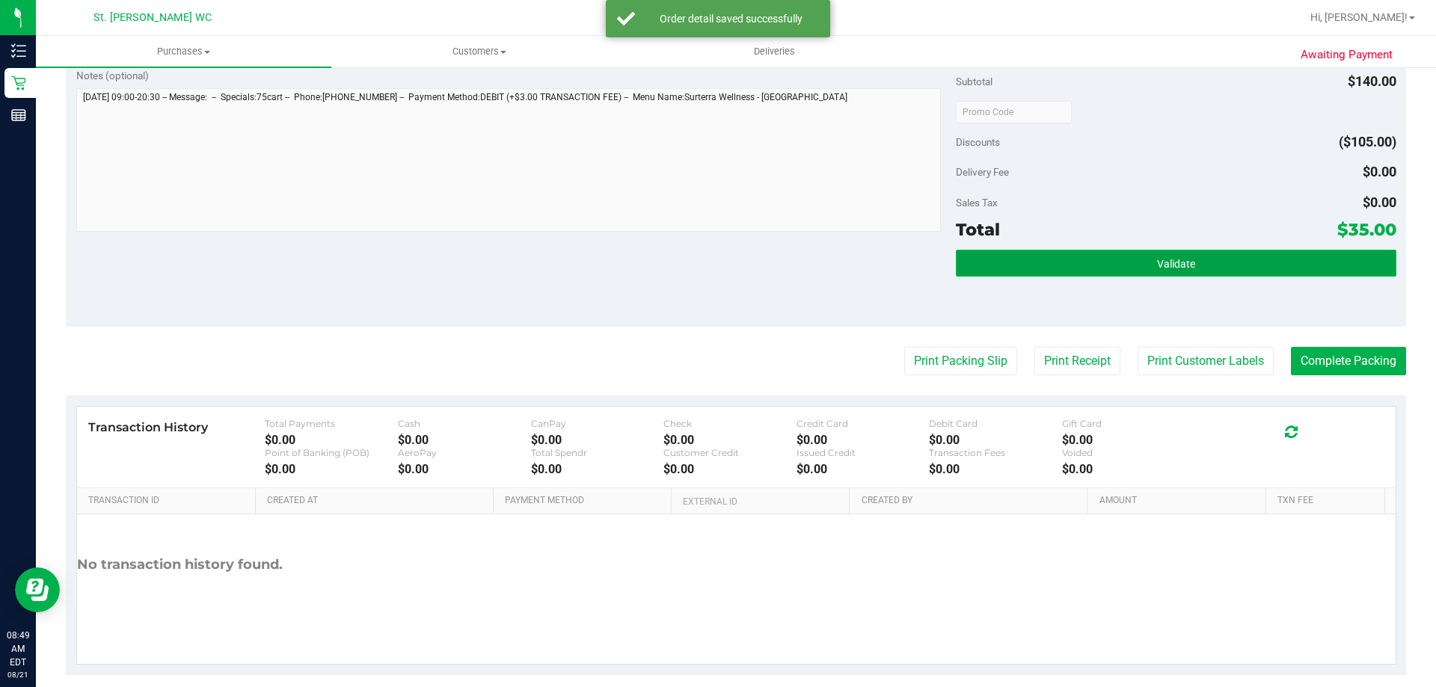
click at [1054, 258] on button "Validate" at bounding box center [1176, 263] width 440 height 27
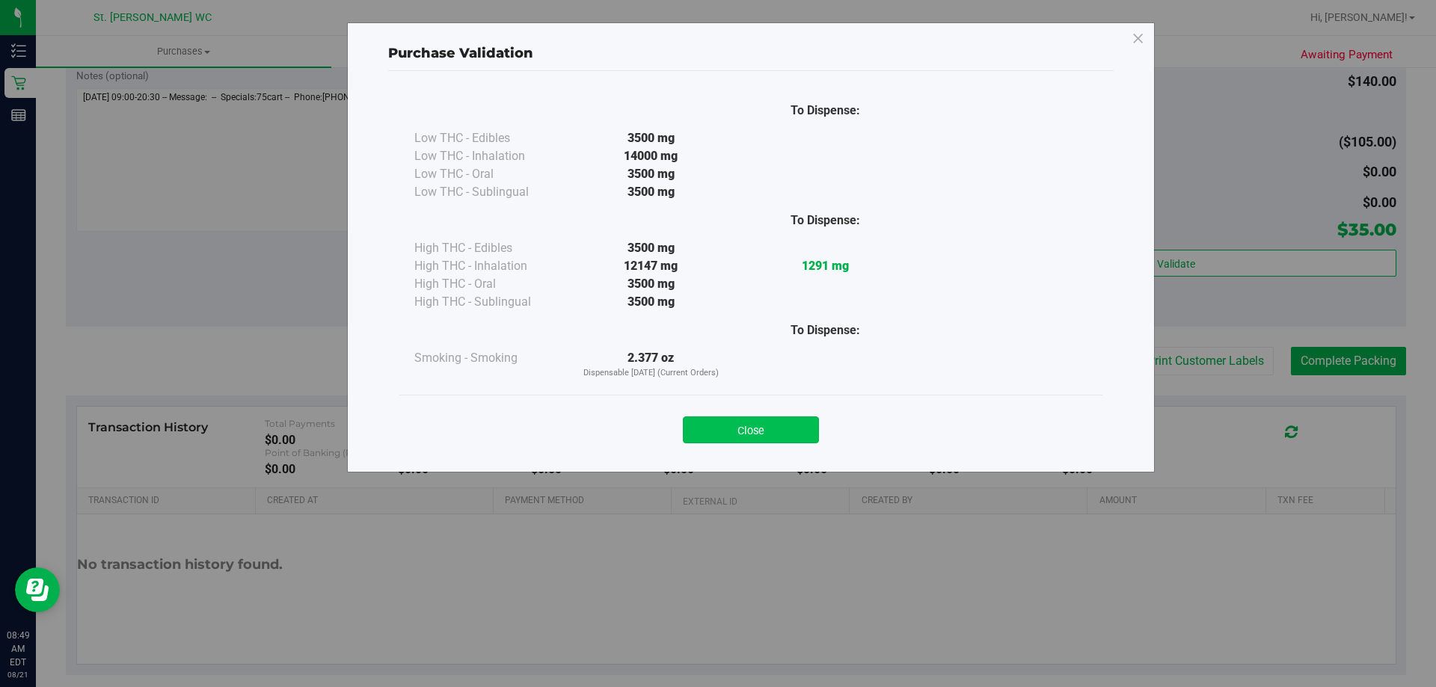
click at [782, 417] on button "Close" at bounding box center [751, 430] width 136 height 27
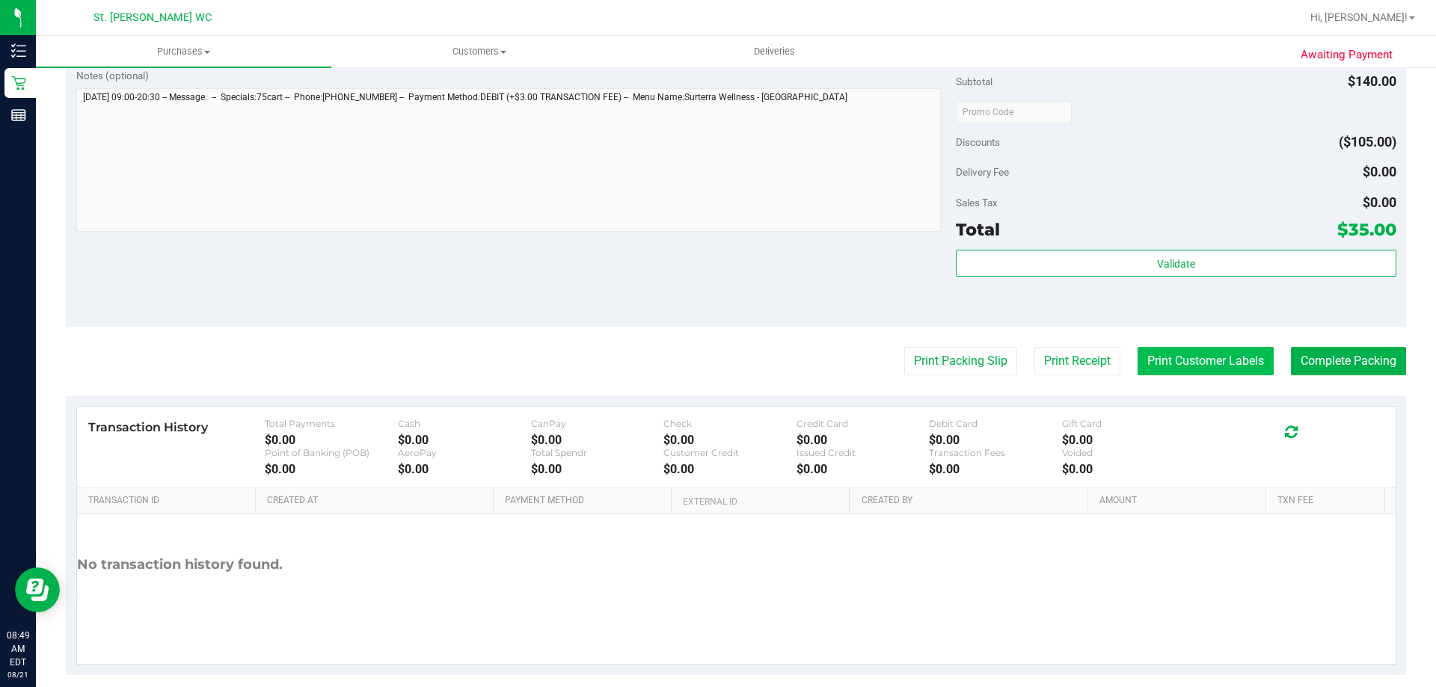
click at [1156, 355] on button "Print Customer Labels" at bounding box center [1206, 361] width 136 height 28
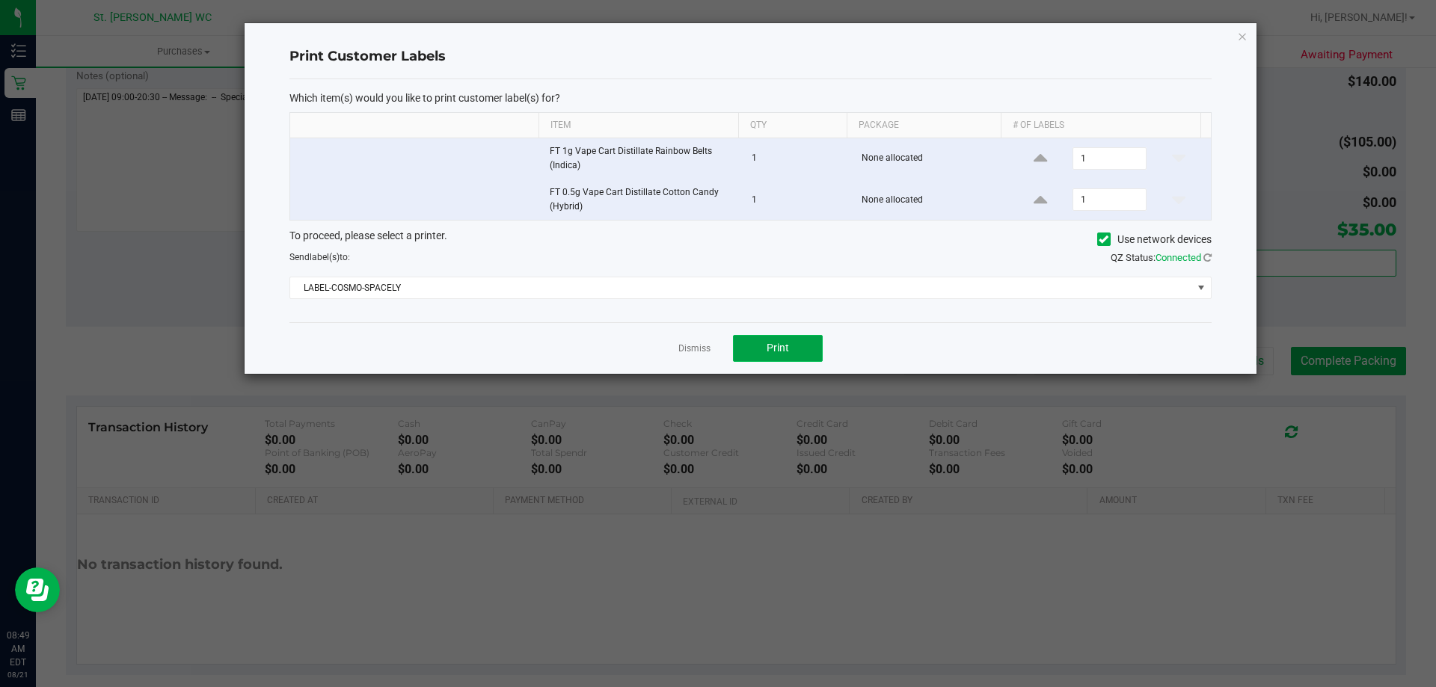
click at [805, 361] on button "Print" at bounding box center [778, 348] width 90 height 27
click at [1245, 37] on icon "button" at bounding box center [1242, 36] width 10 height 18
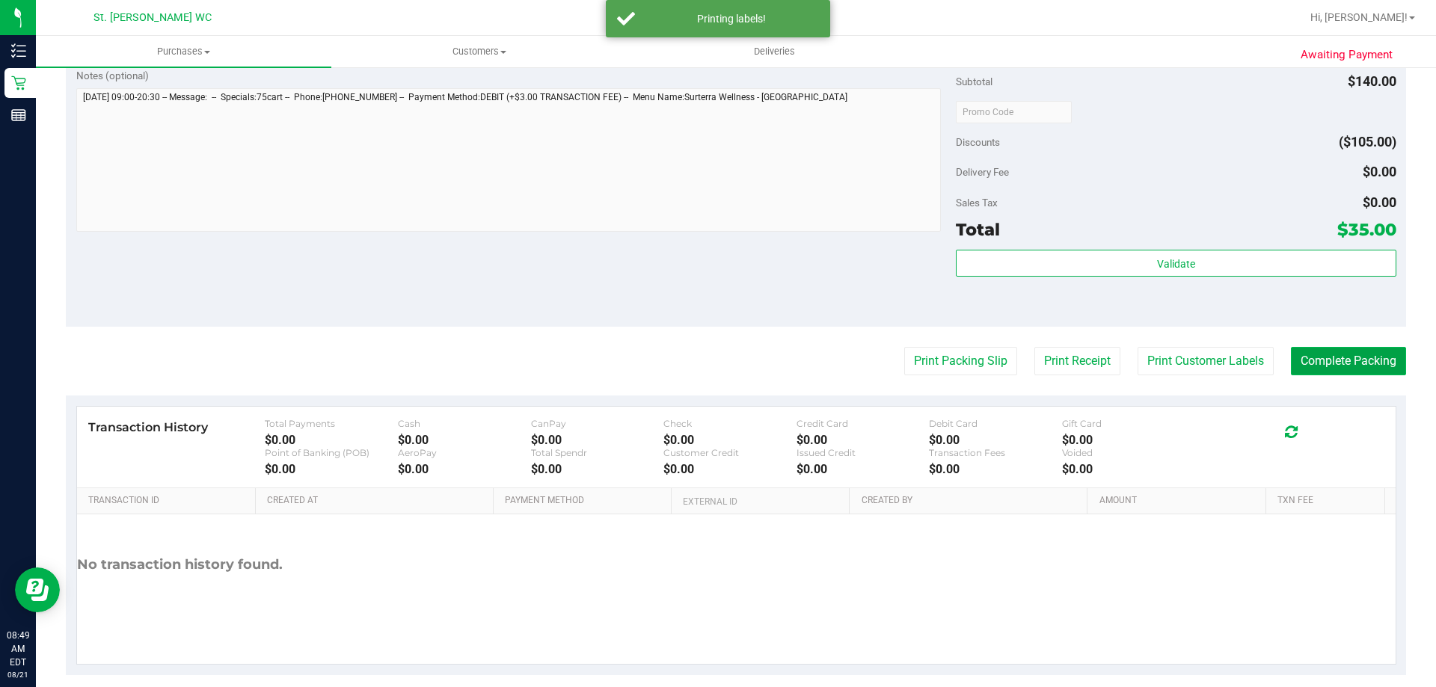
click at [1296, 369] on button "Complete Packing" at bounding box center [1348, 361] width 115 height 28
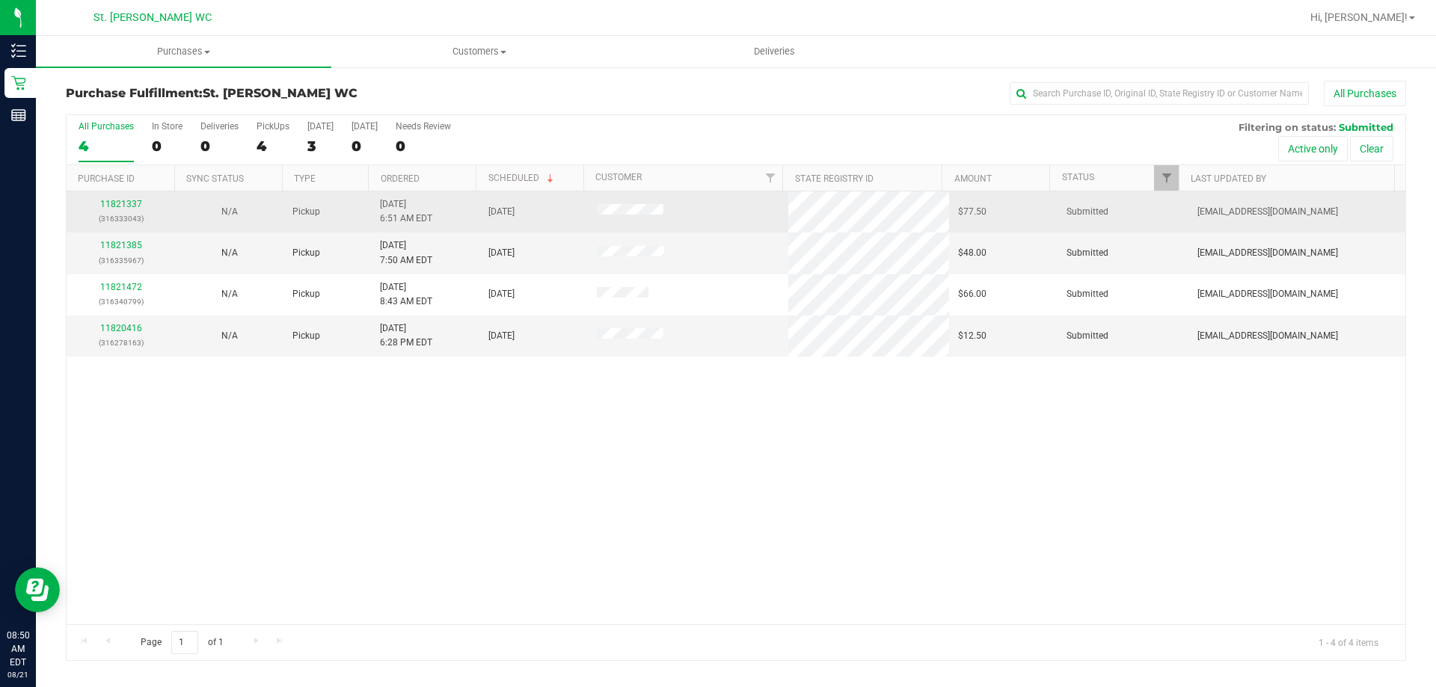
click at [96, 203] on div "11821337 (316333043)" at bounding box center [121, 211] width 91 height 28
click at [106, 200] on link "11821337" at bounding box center [121, 204] width 42 height 10
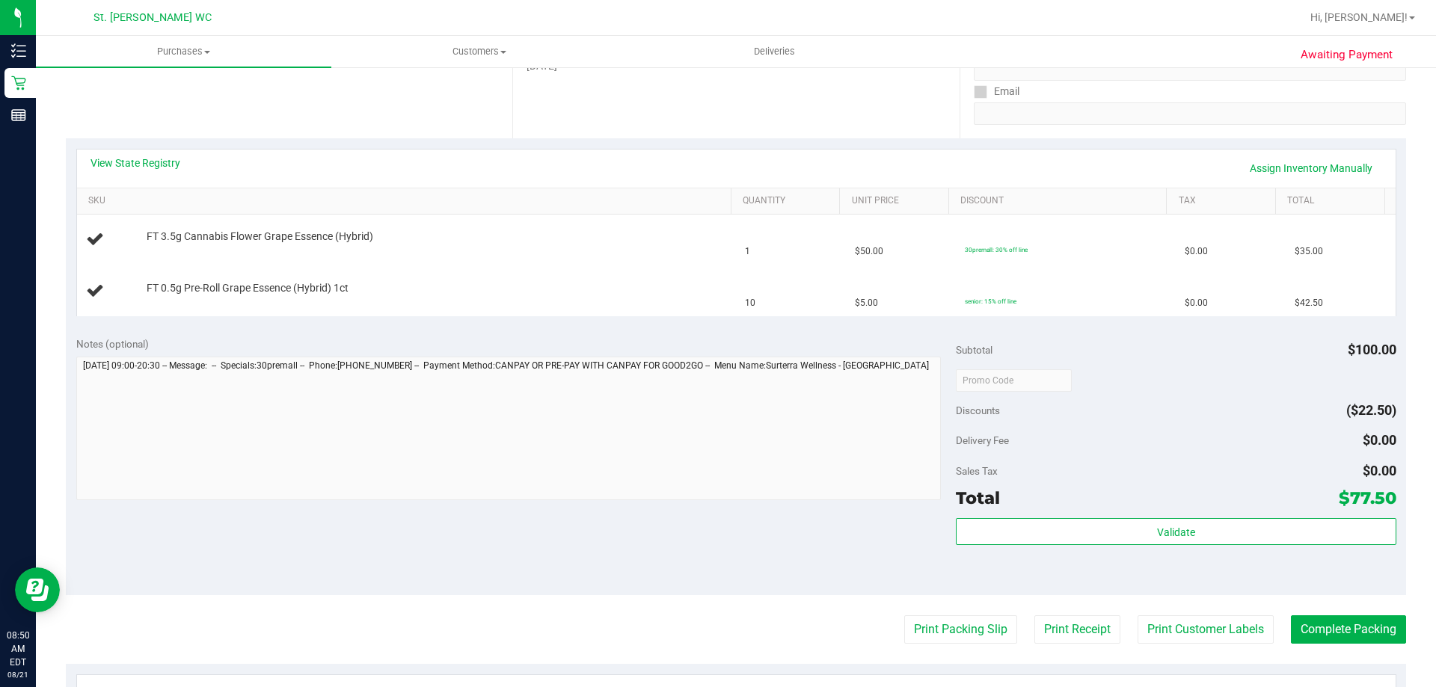
scroll to position [299, 0]
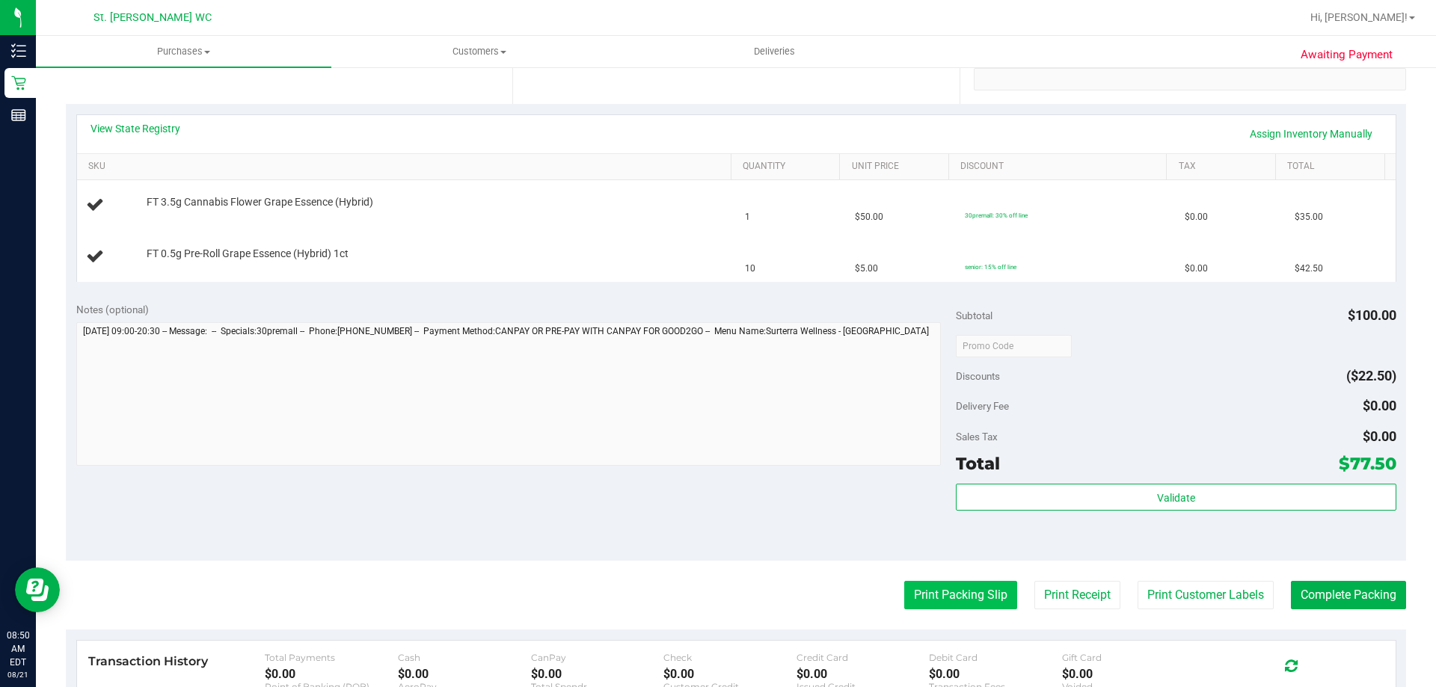
click at [976, 593] on button "Print Packing Slip" at bounding box center [960, 595] width 113 height 28
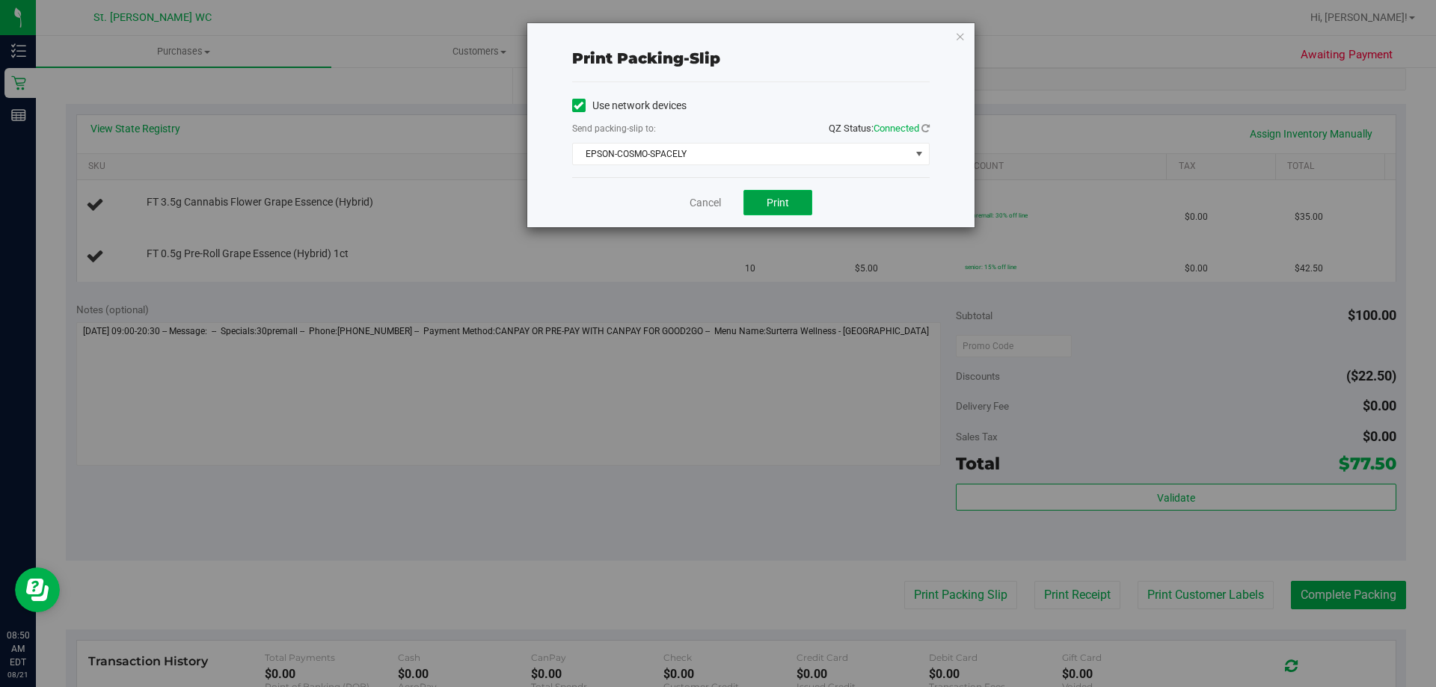
click at [778, 210] on button "Print" at bounding box center [778, 202] width 69 height 25
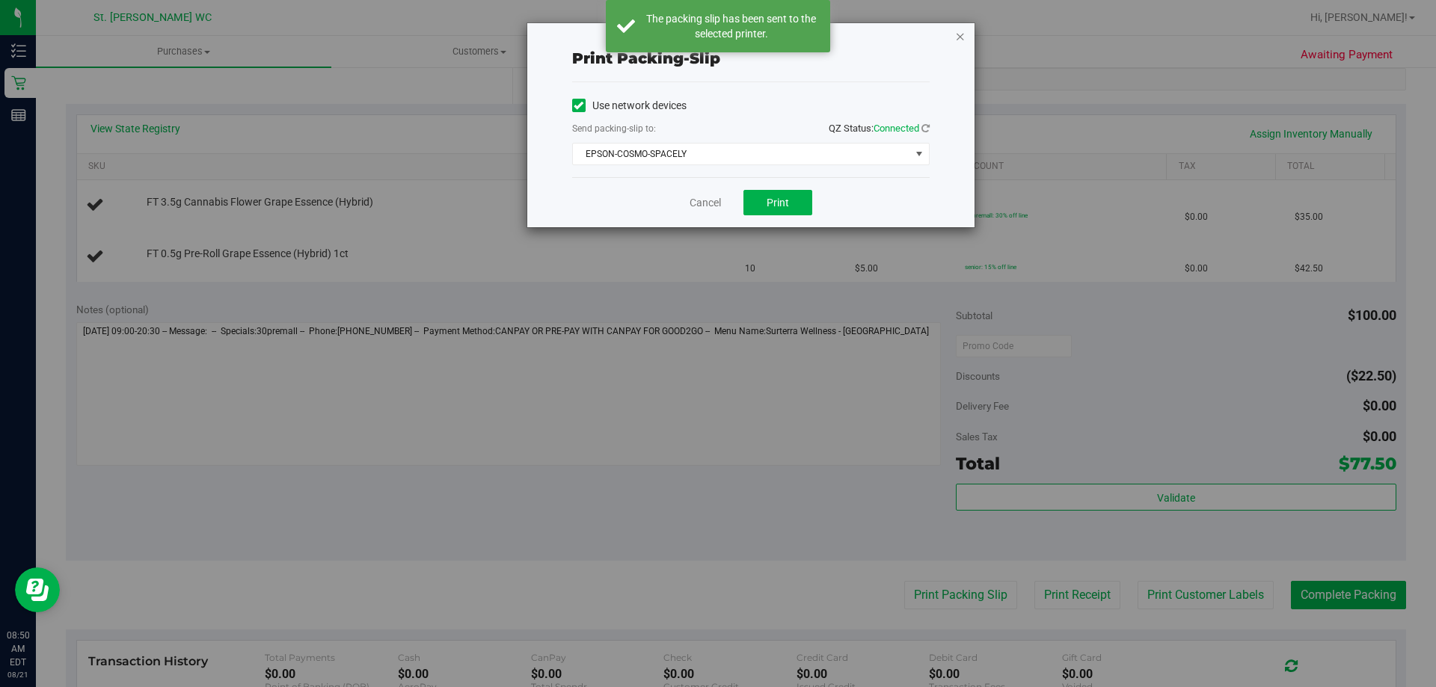
click at [961, 34] on icon "button" at bounding box center [960, 36] width 10 height 18
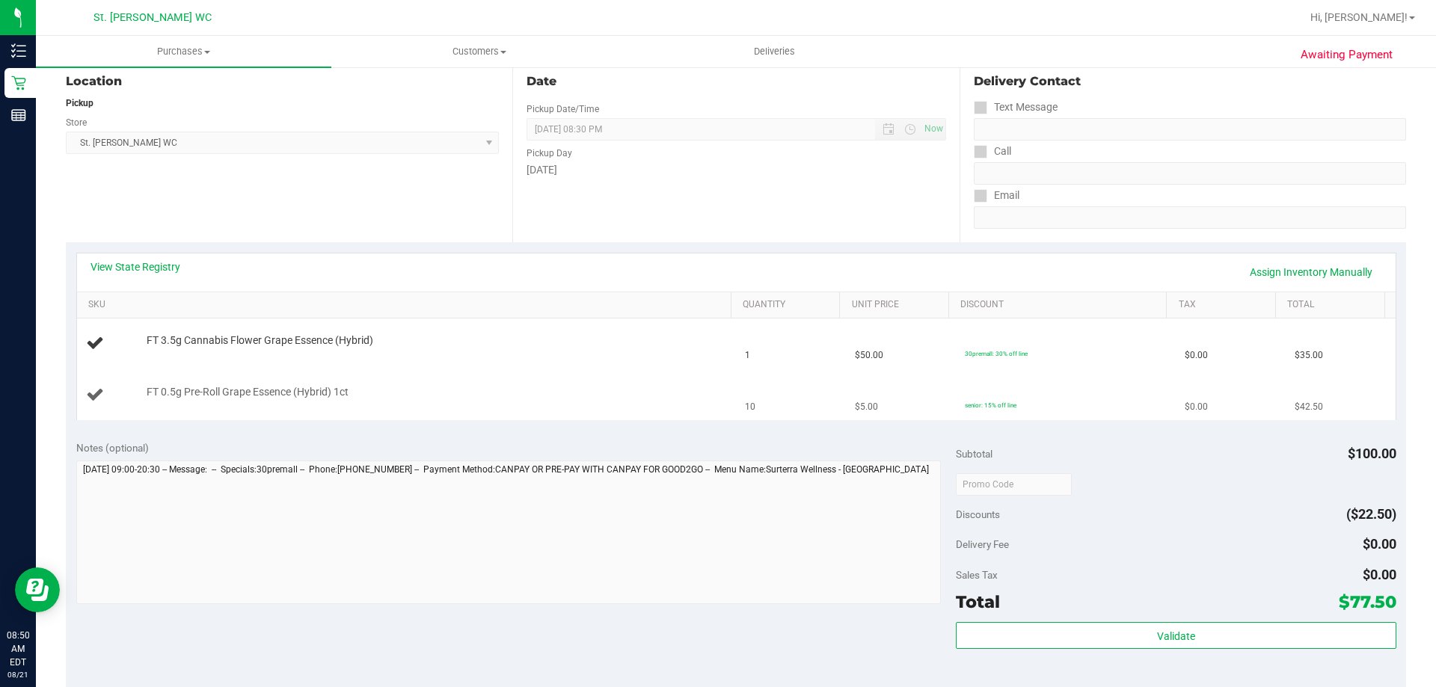
scroll to position [224, 0]
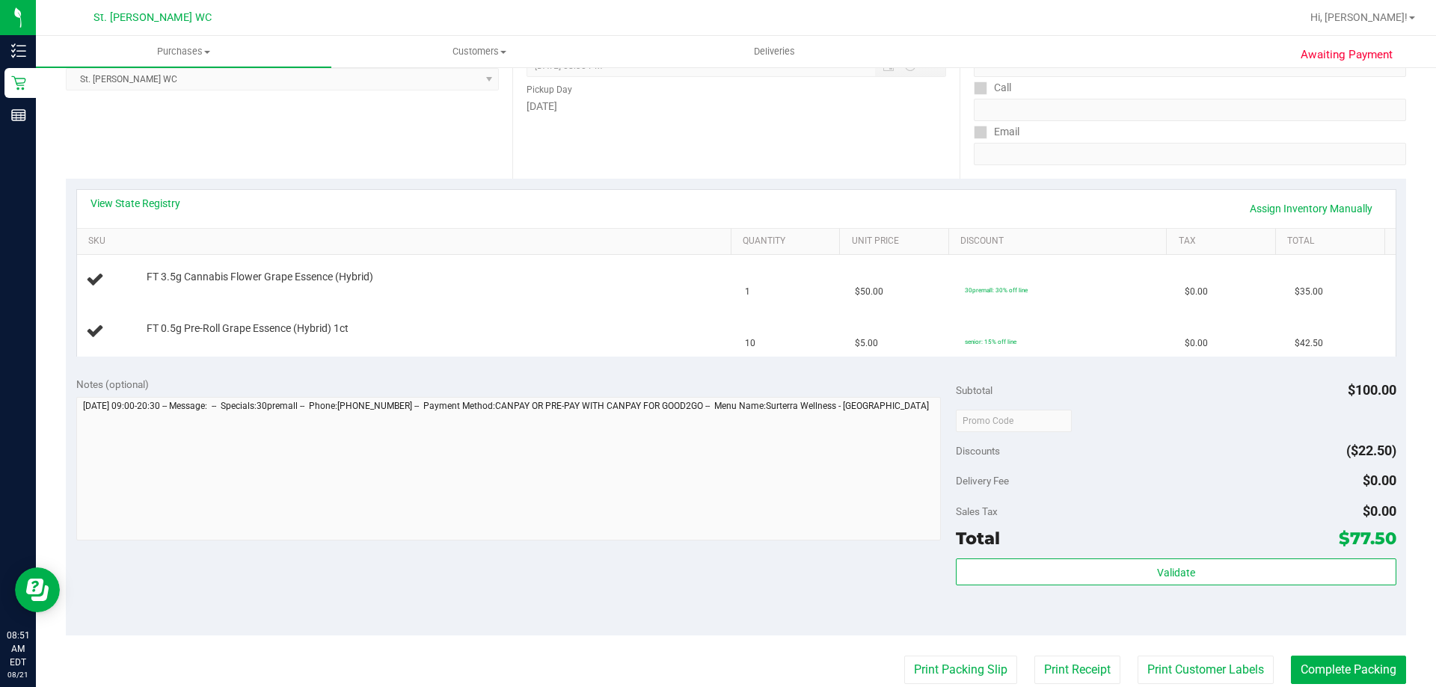
click at [904, 656] on button "Print Packing Slip" at bounding box center [960, 670] width 113 height 28
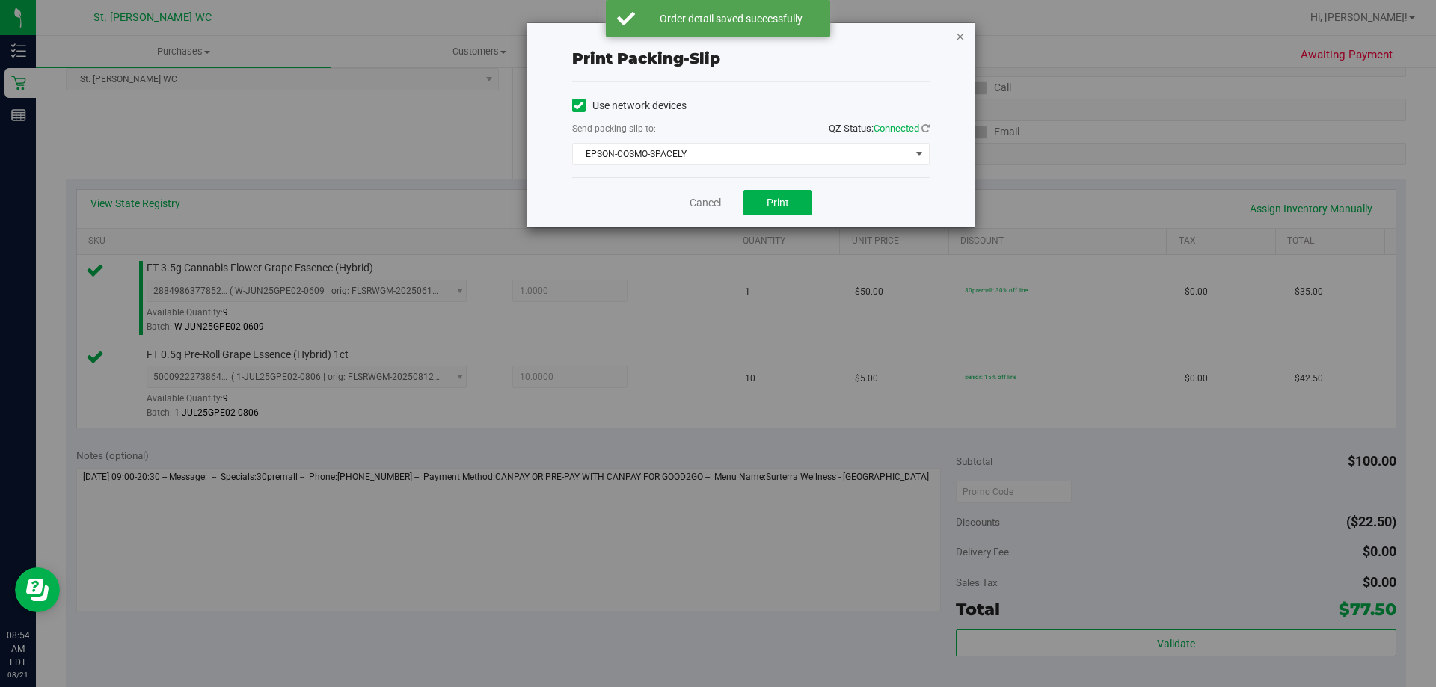
click at [960, 34] on icon "button" at bounding box center [960, 36] width 10 height 18
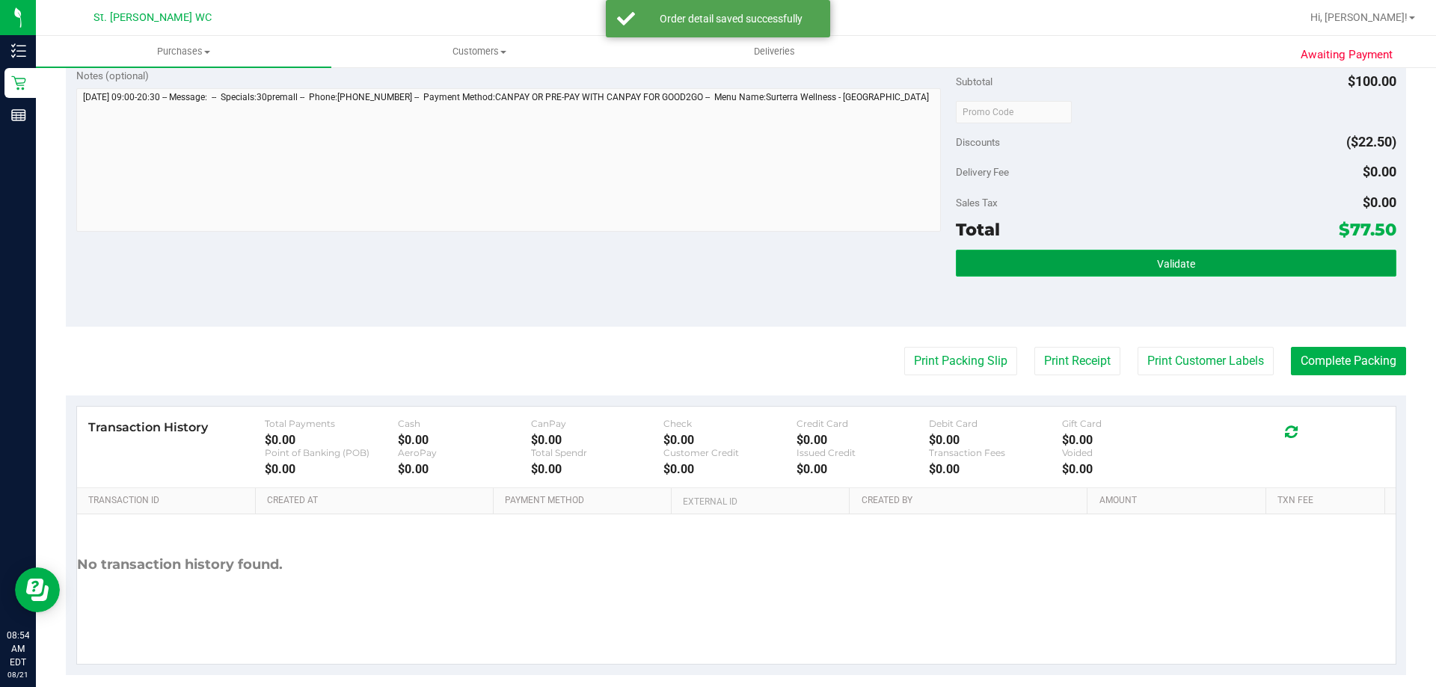
click at [994, 267] on button "Validate" at bounding box center [1176, 263] width 440 height 27
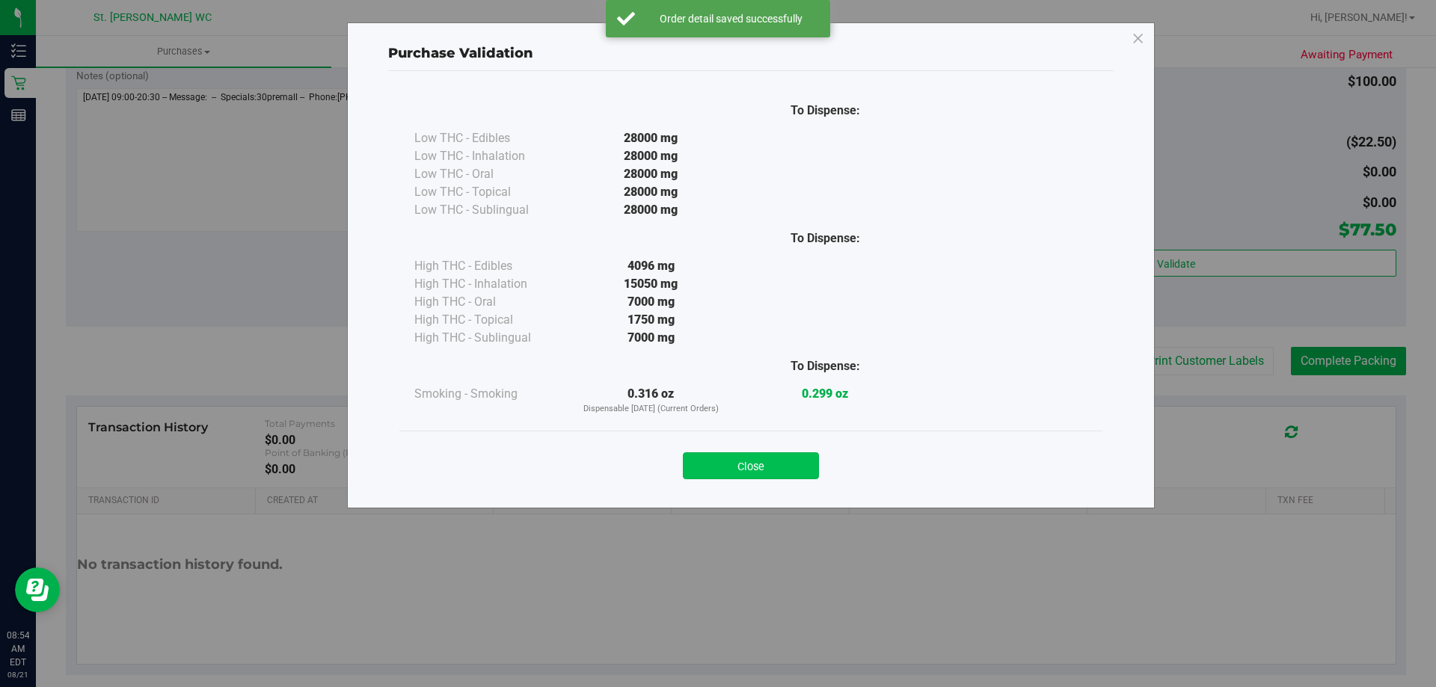
click at [712, 466] on button "Close" at bounding box center [751, 466] width 136 height 27
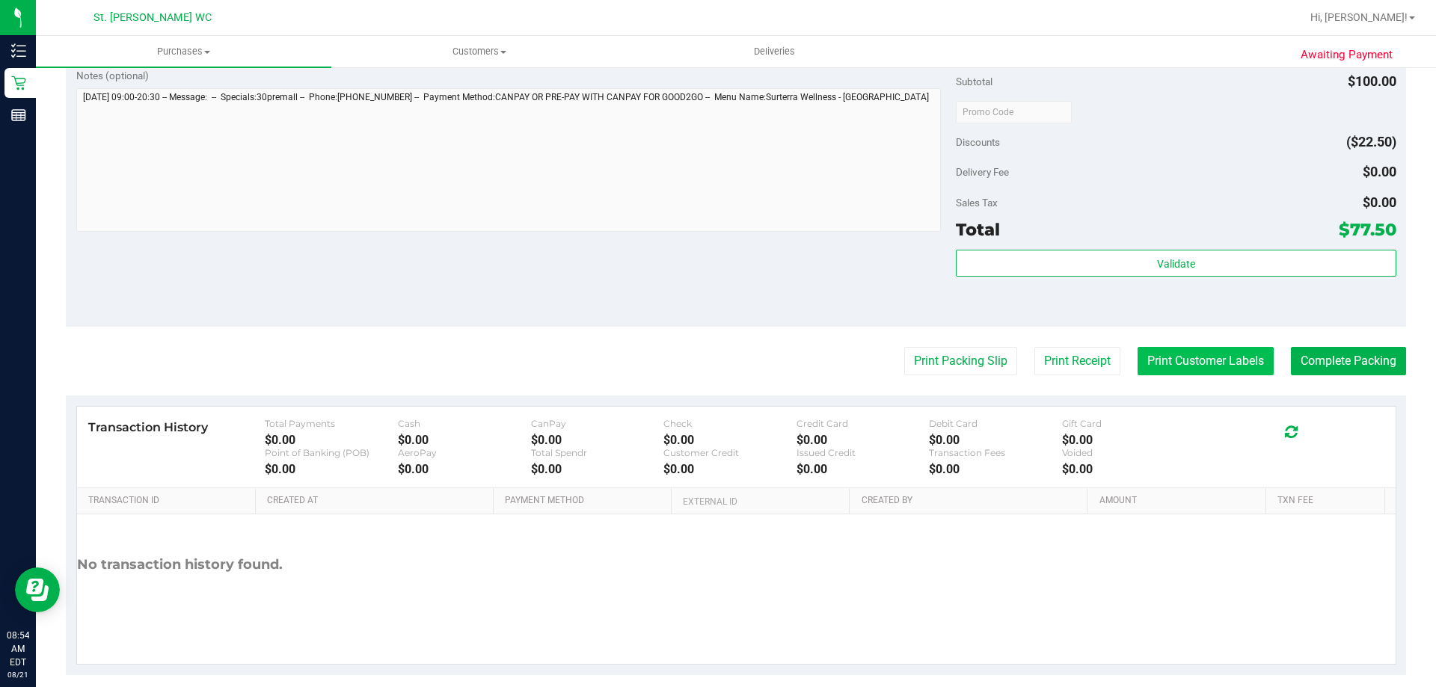
click at [1165, 364] on button "Print Customer Labels" at bounding box center [1206, 361] width 136 height 28
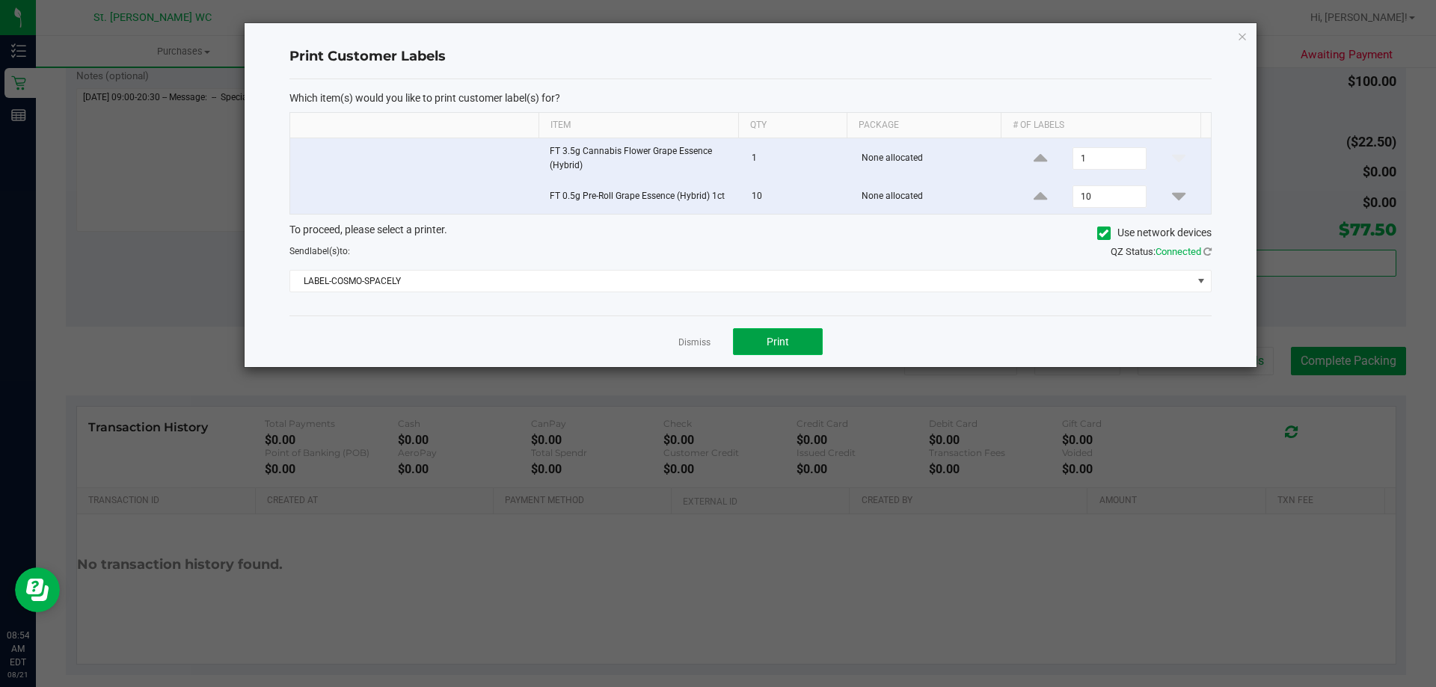
click at [794, 344] on button "Print" at bounding box center [778, 341] width 90 height 27
click at [1244, 33] on icon "button" at bounding box center [1242, 36] width 10 height 18
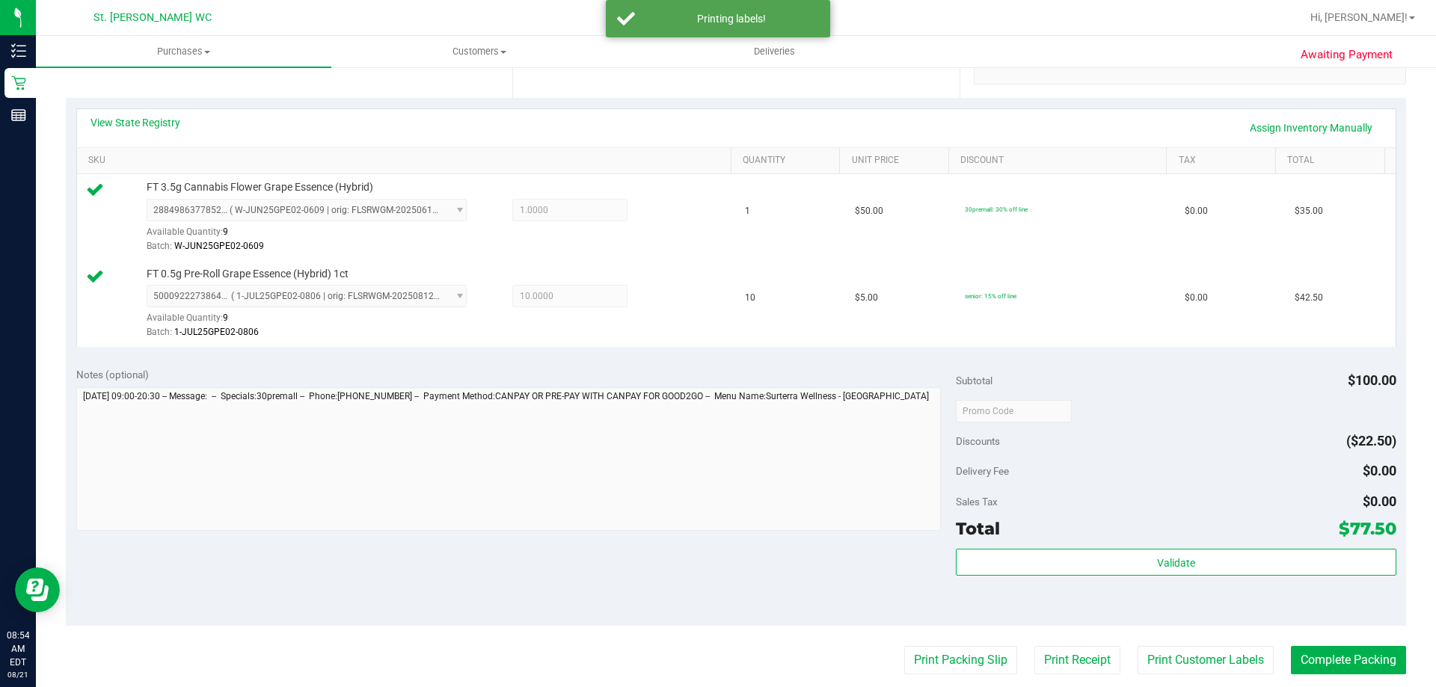
scroll to position [622, 0]
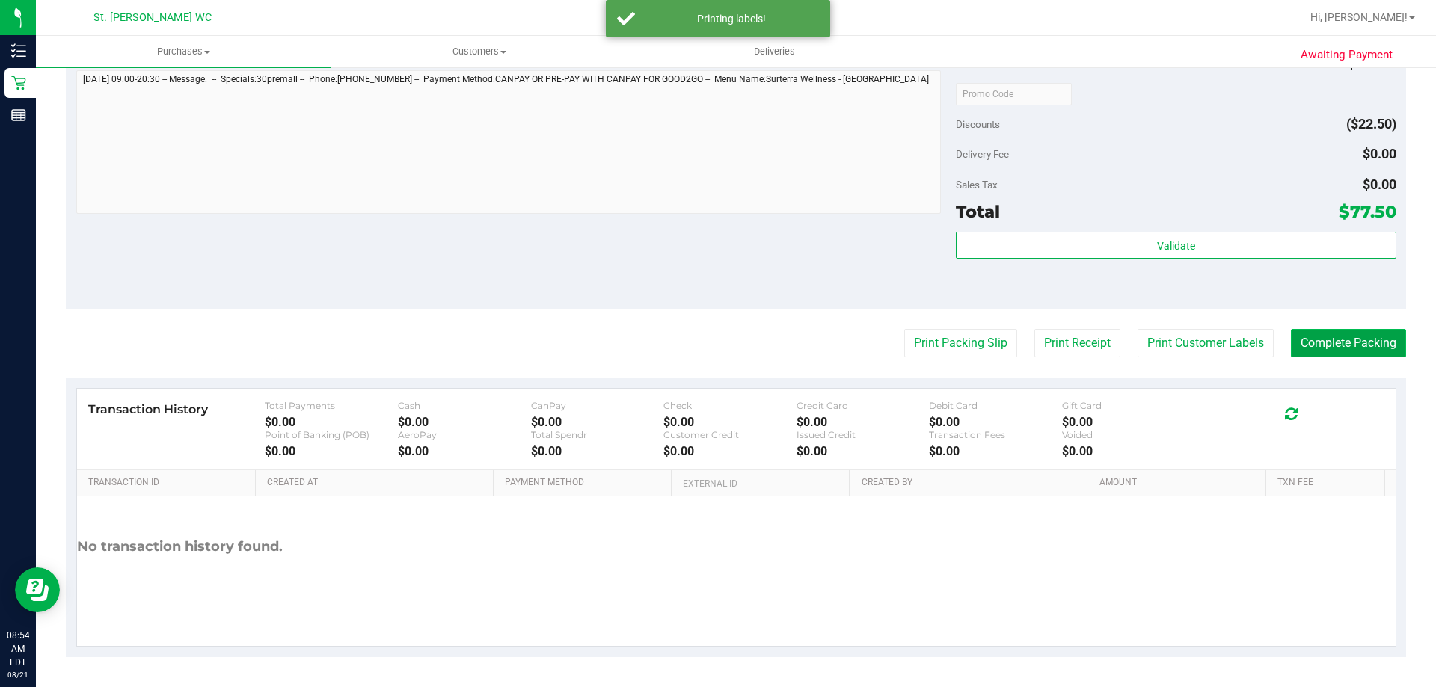
click at [1314, 342] on button "Complete Packing" at bounding box center [1348, 343] width 115 height 28
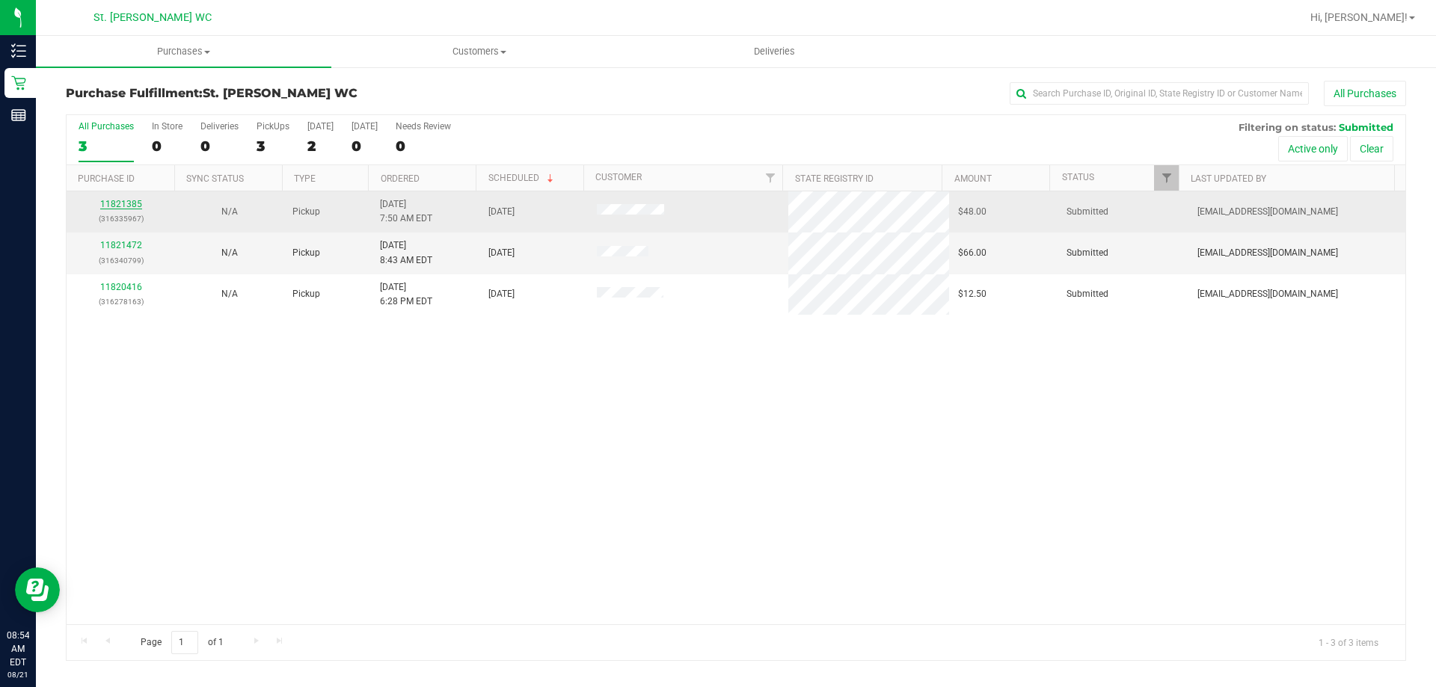
click at [138, 207] on link "11821385" at bounding box center [121, 204] width 42 height 10
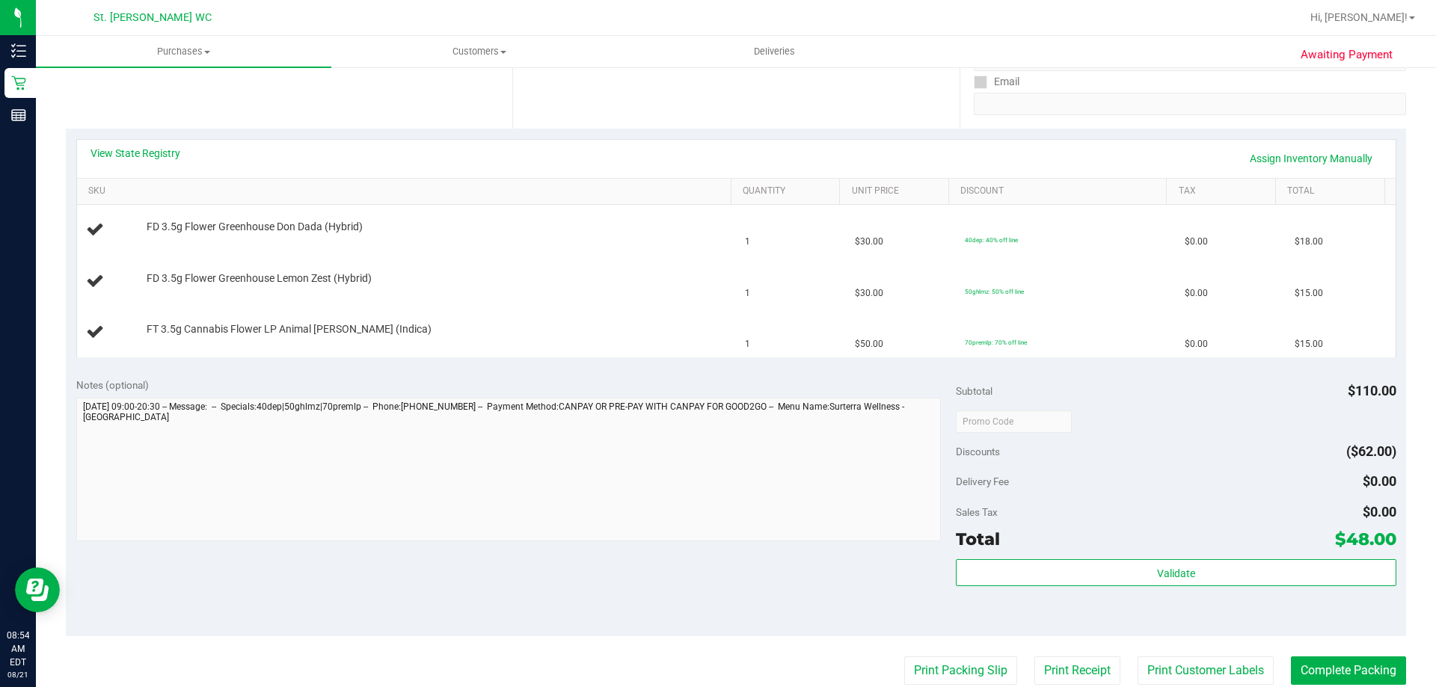
scroll to position [299, 0]
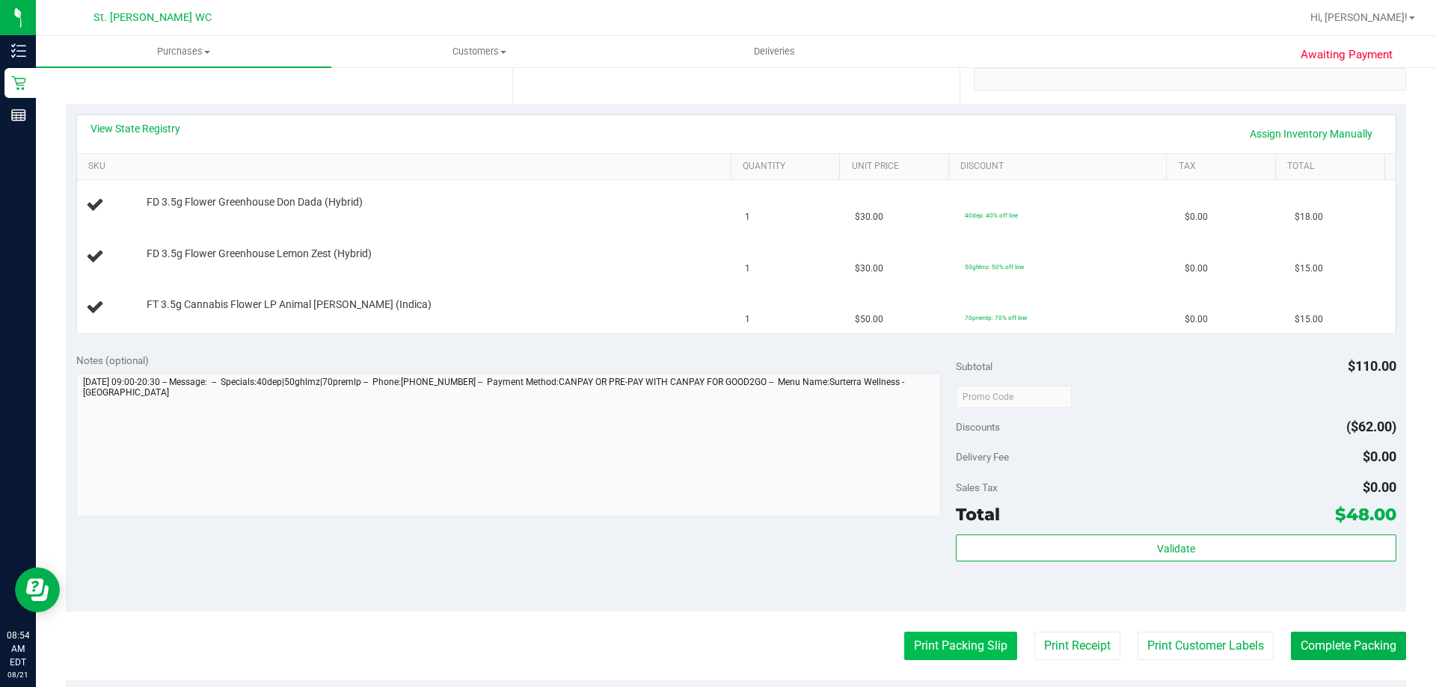
click at [964, 654] on button "Print Packing Slip" at bounding box center [960, 646] width 113 height 28
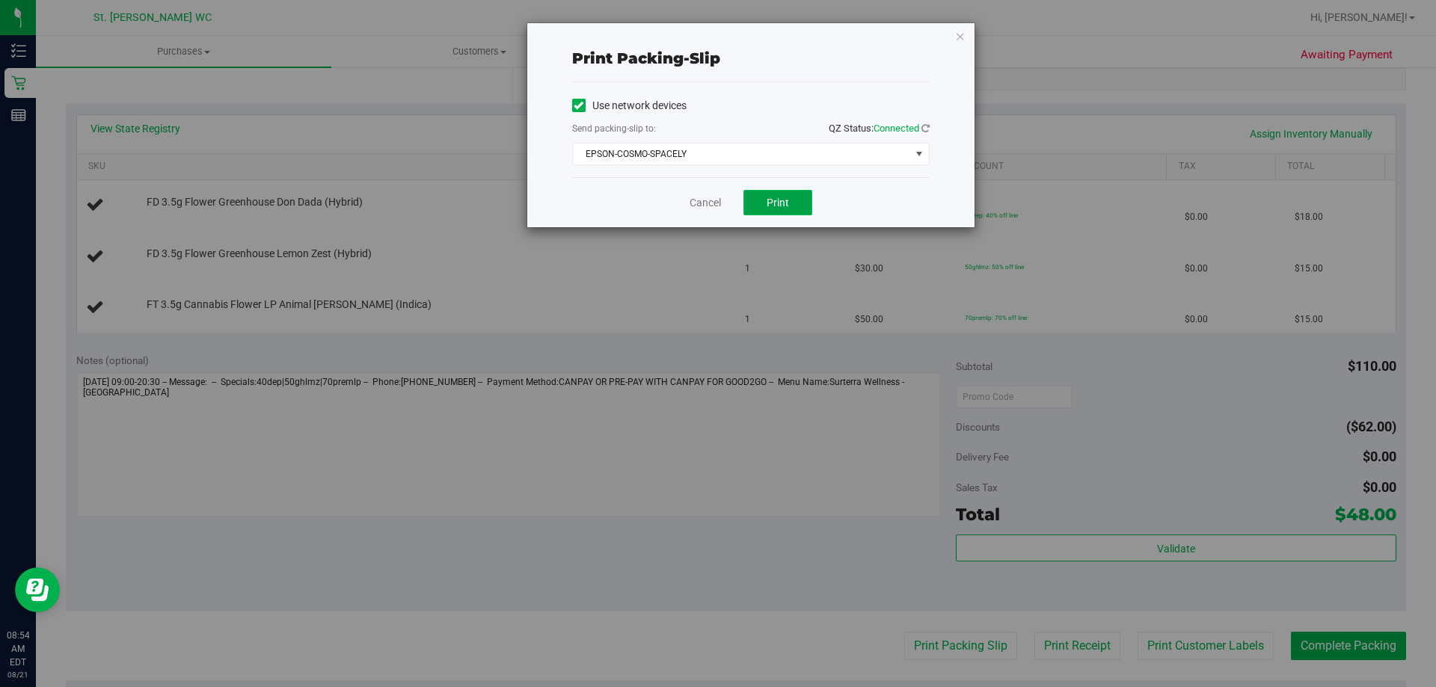
click at [775, 207] on span "Print" at bounding box center [778, 203] width 22 height 12
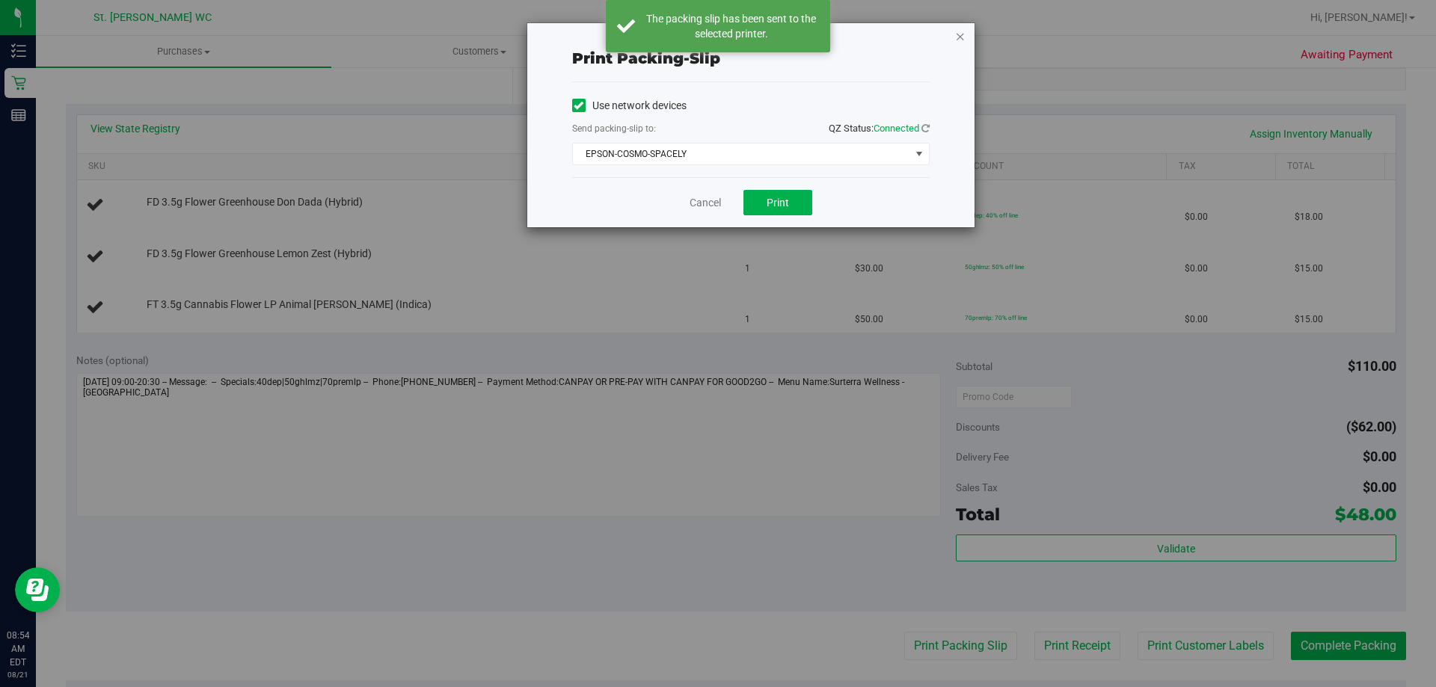
click at [963, 34] on icon "button" at bounding box center [960, 36] width 10 height 18
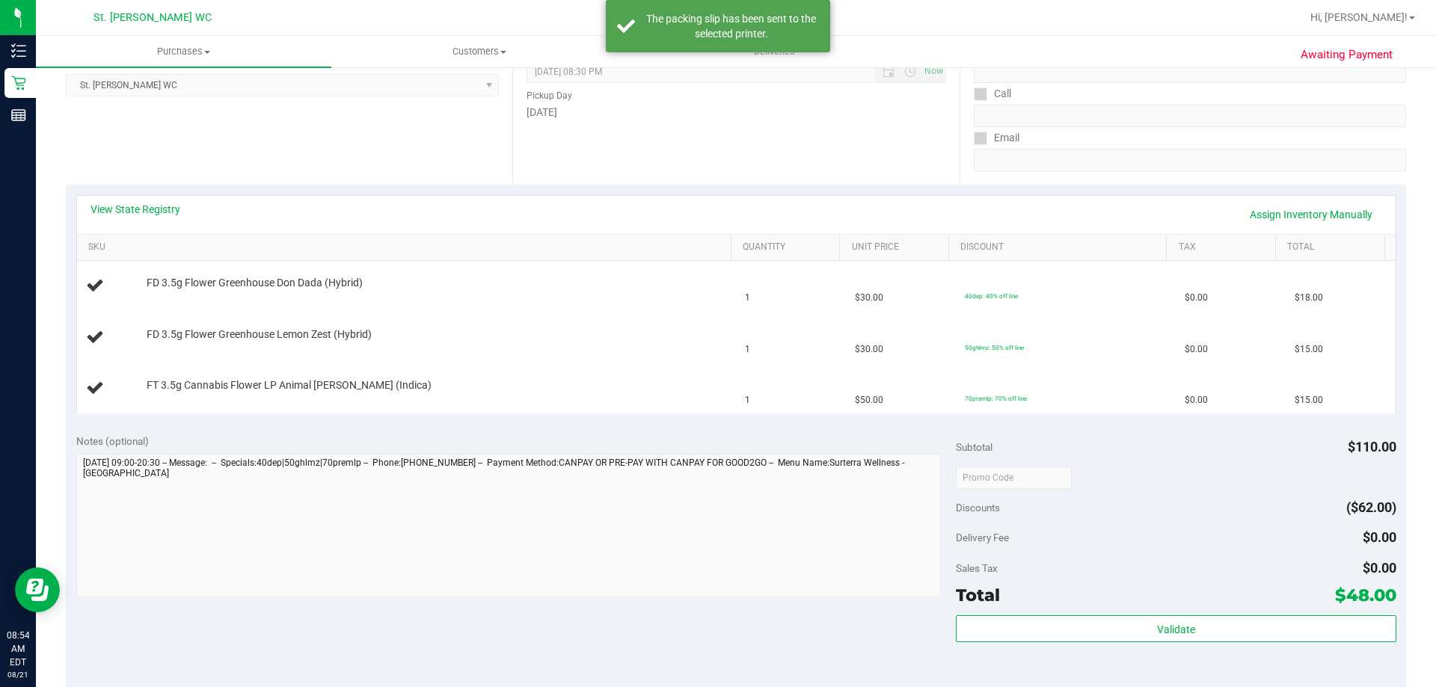
scroll to position [150, 0]
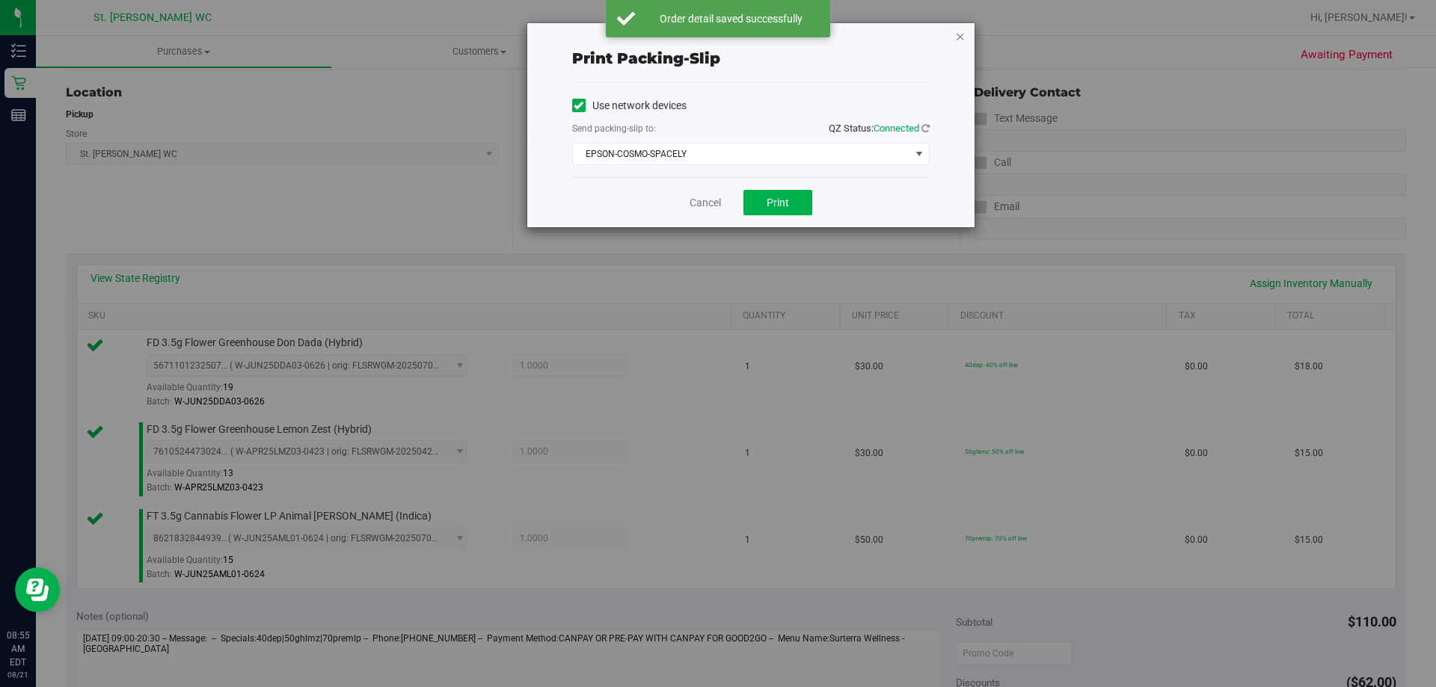
click at [964, 35] on icon "button" at bounding box center [960, 36] width 10 height 18
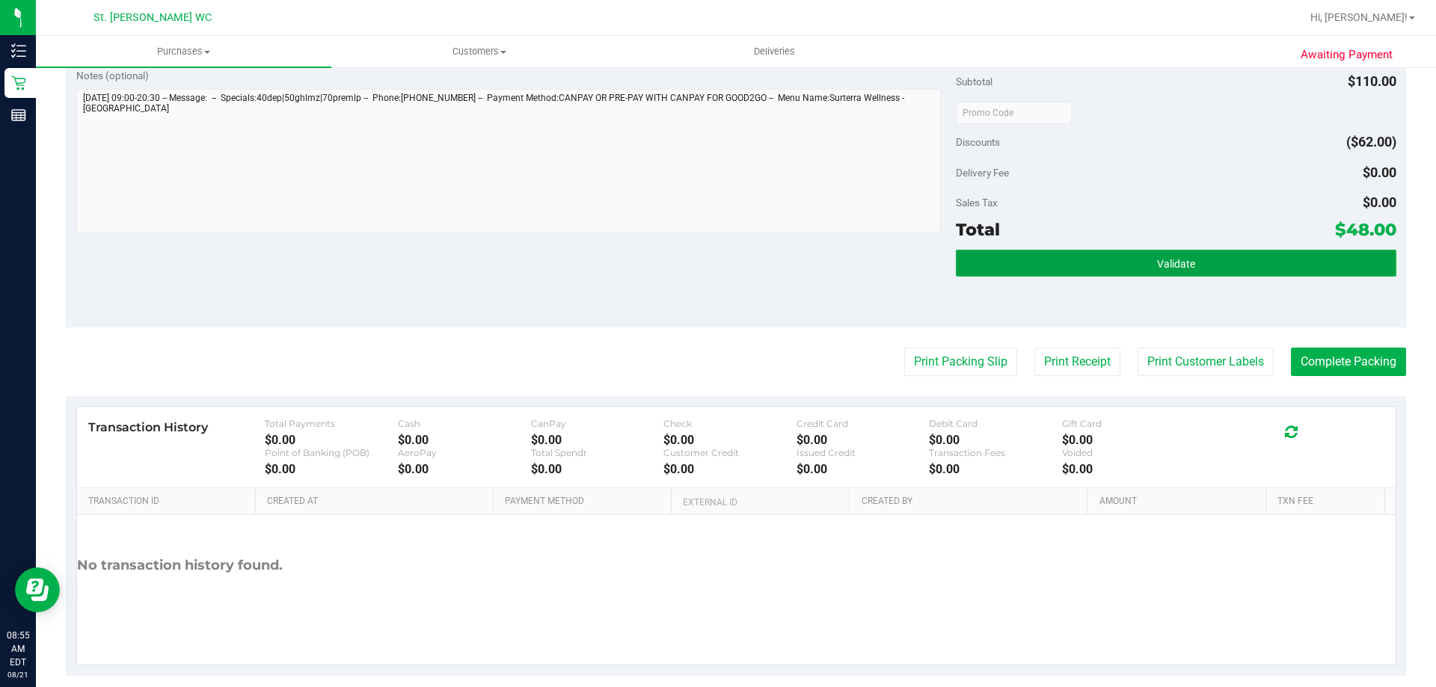
click at [1061, 268] on button "Validate" at bounding box center [1176, 263] width 440 height 27
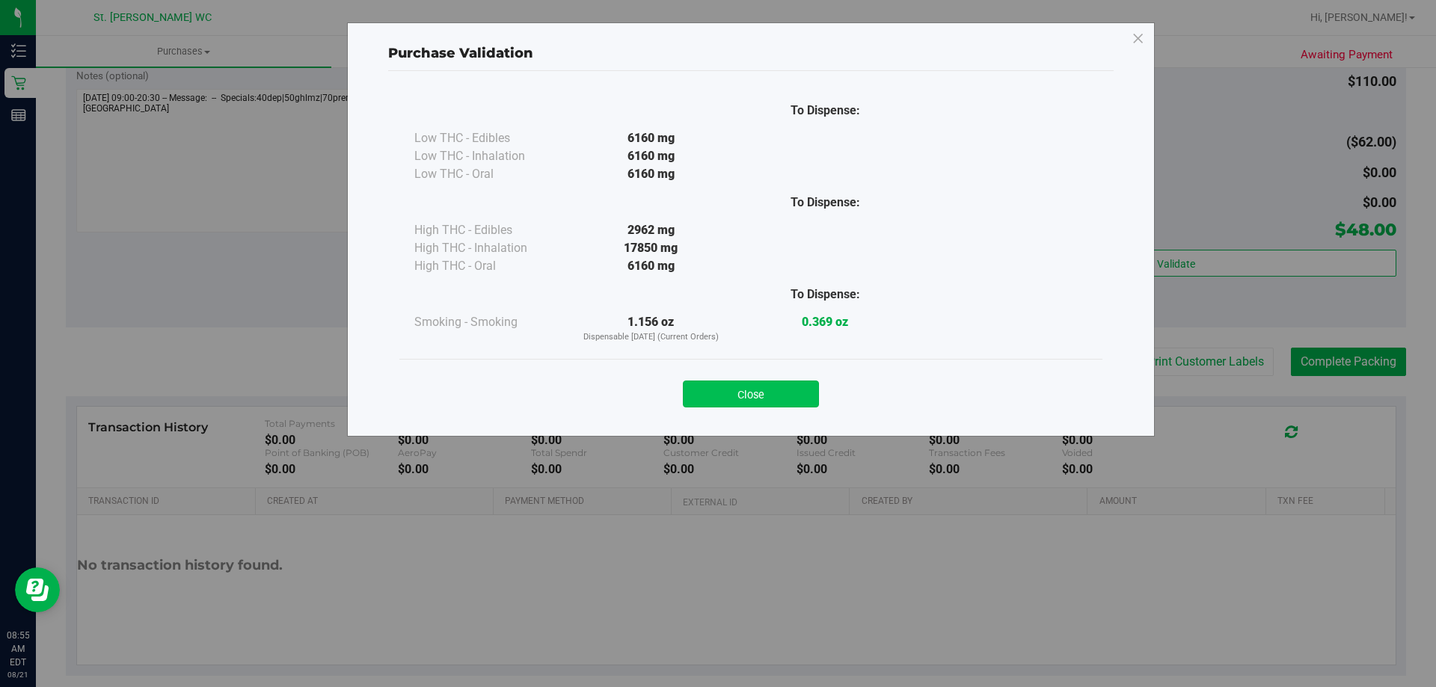
click at [784, 392] on button "Close" at bounding box center [751, 394] width 136 height 27
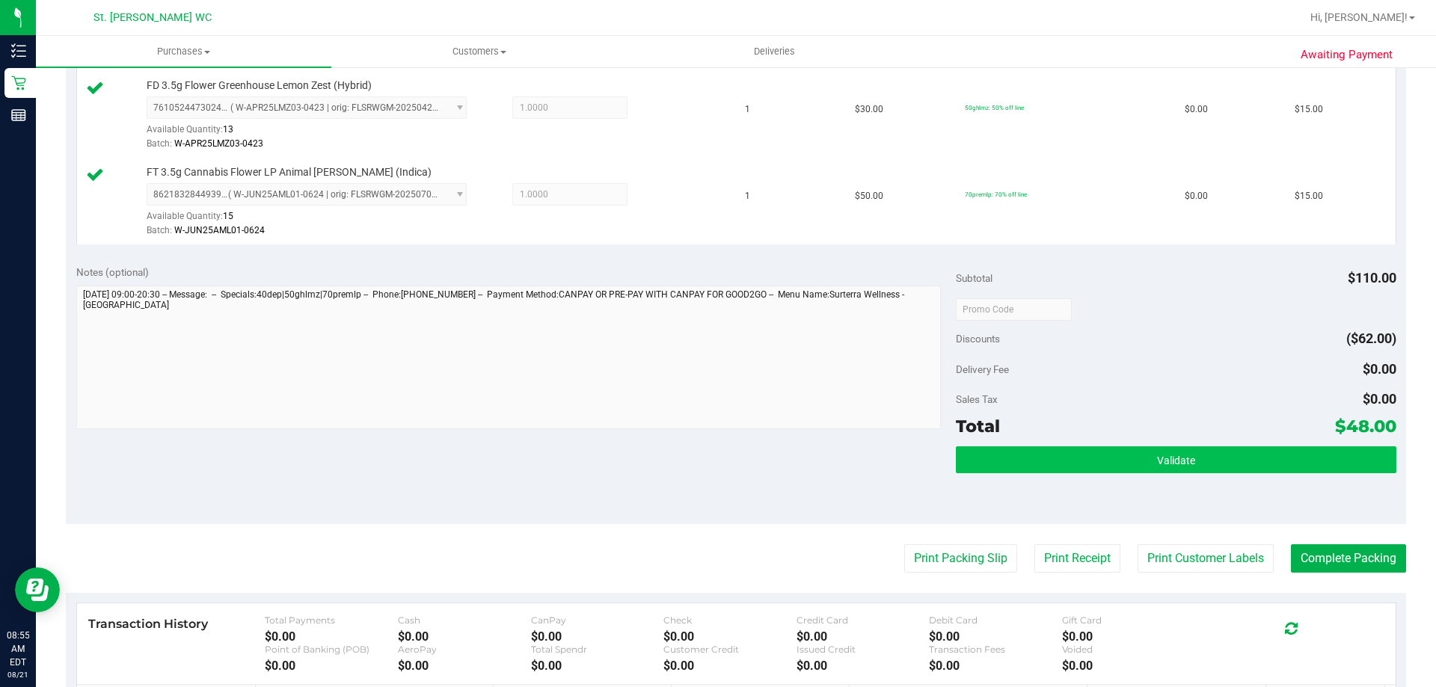
scroll to position [616, 0]
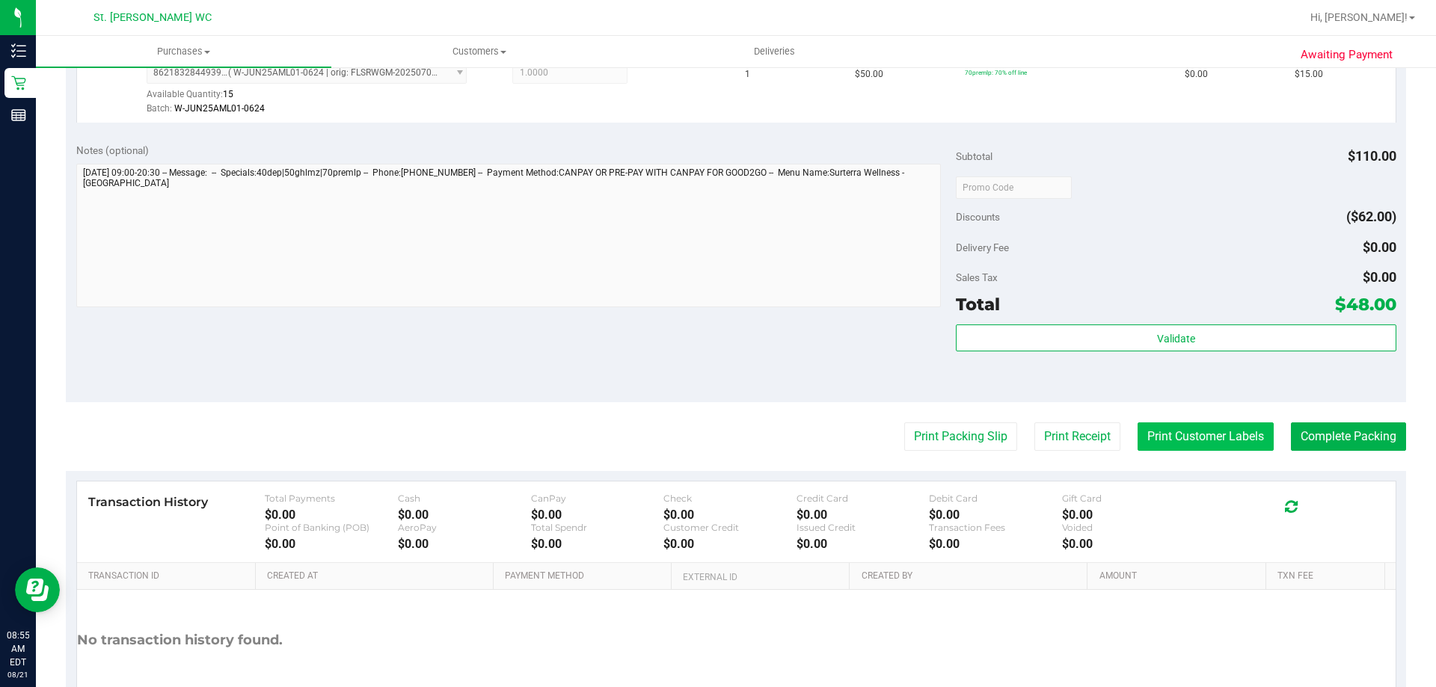
click at [1204, 441] on button "Print Customer Labels" at bounding box center [1206, 437] width 136 height 28
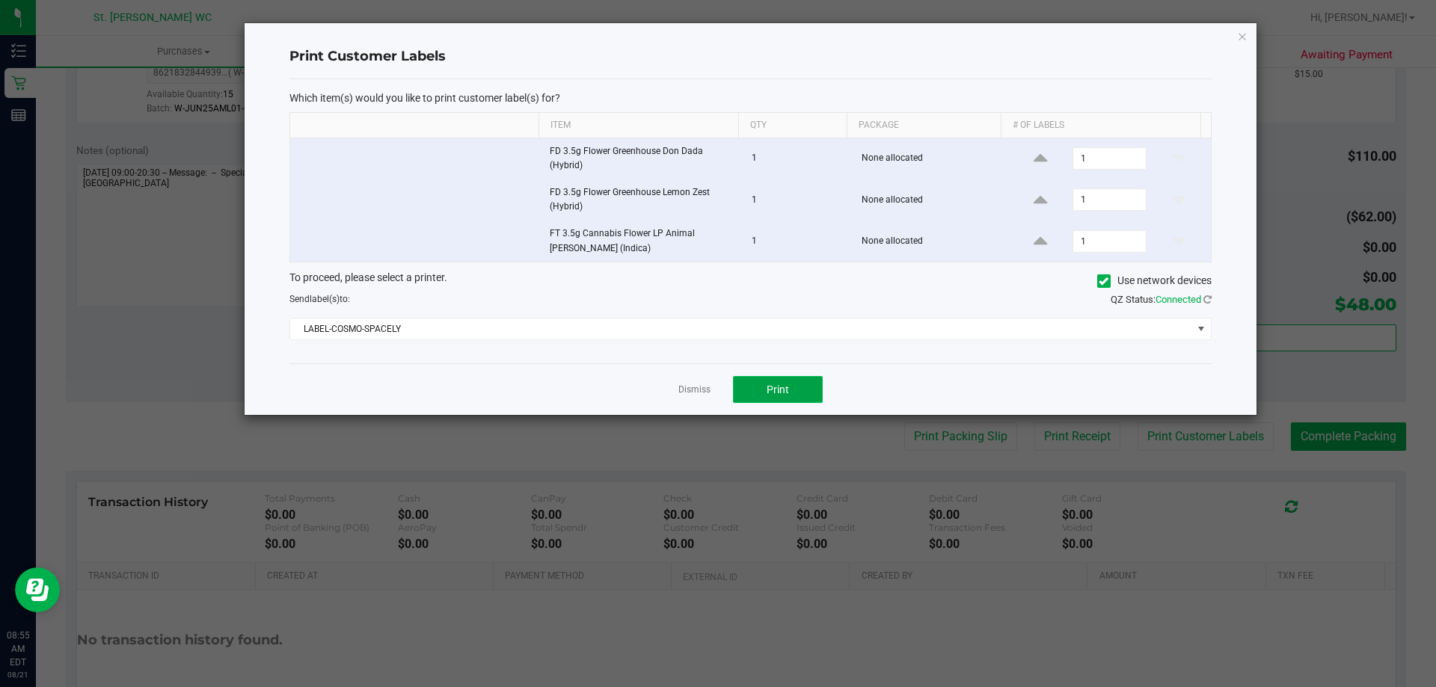
click at [774, 384] on span "Print" at bounding box center [778, 390] width 22 height 12
click at [1242, 34] on icon "button" at bounding box center [1242, 36] width 10 height 18
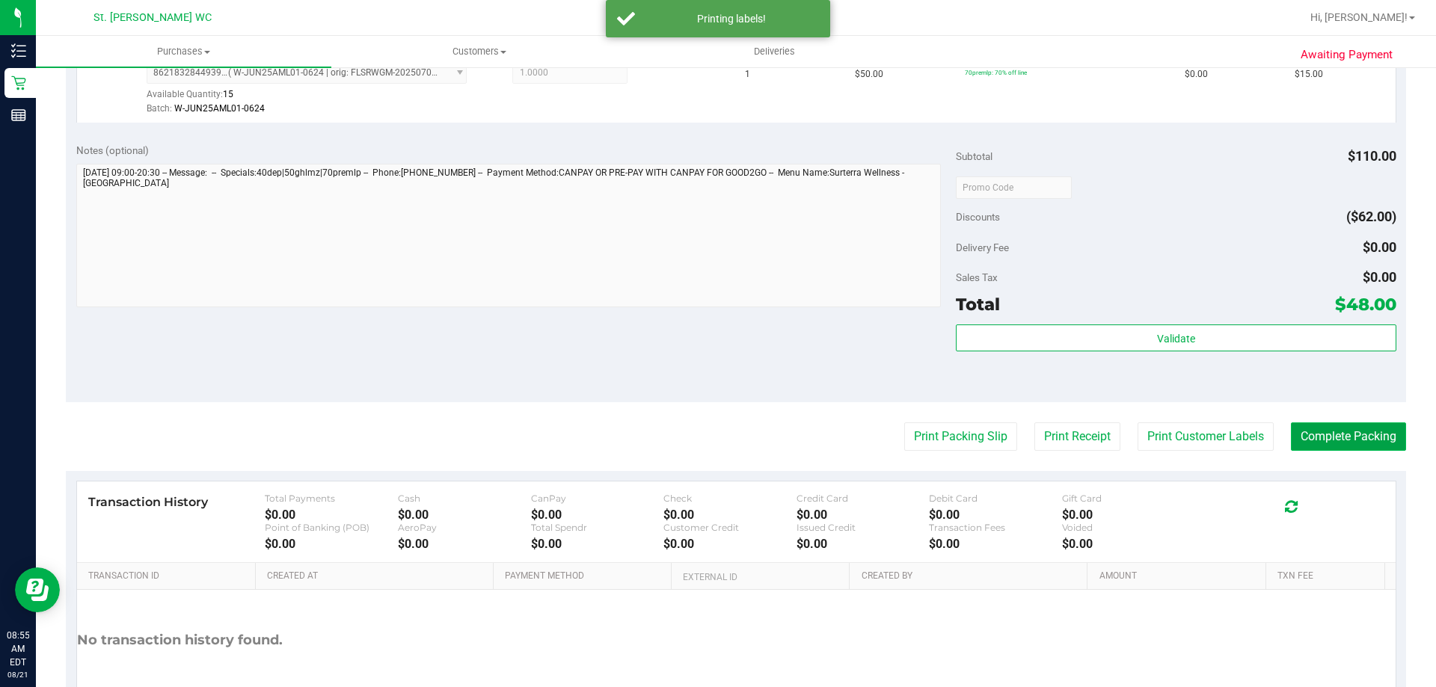
click at [1339, 439] on button "Complete Packing" at bounding box center [1348, 437] width 115 height 28
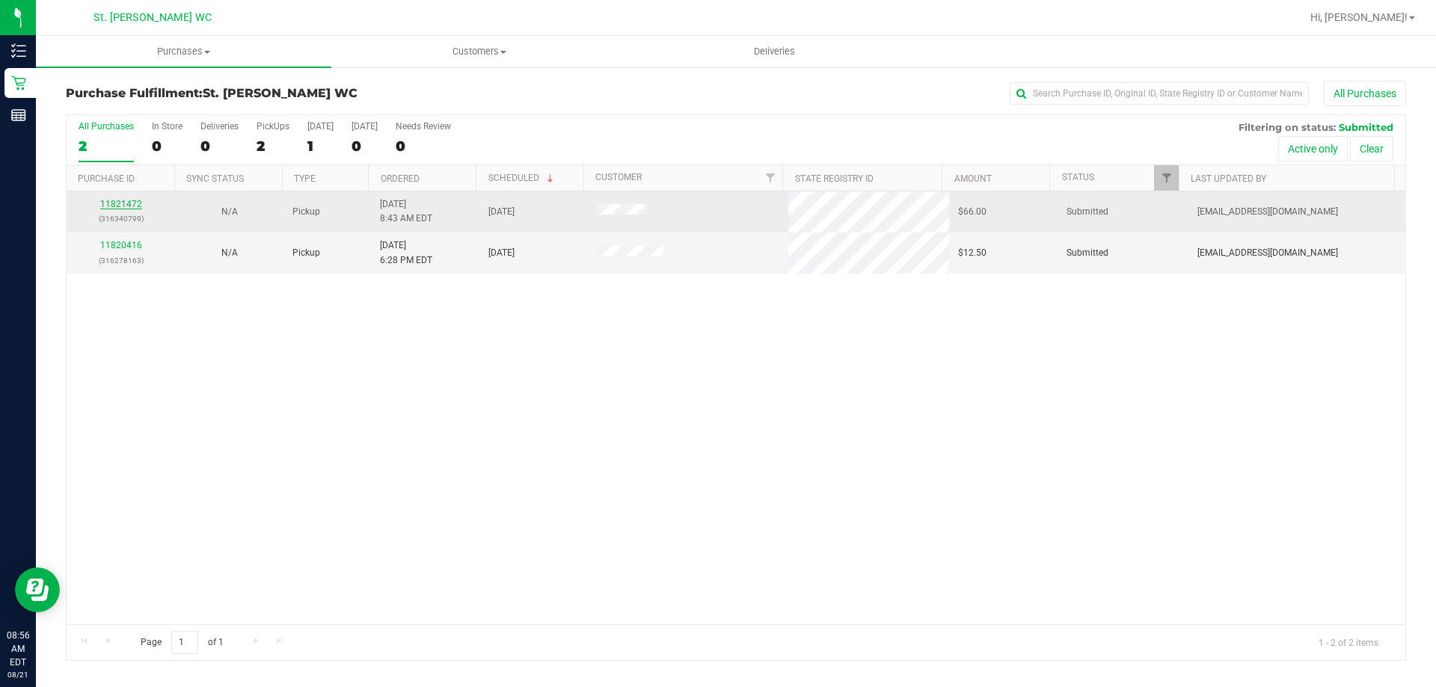
click at [115, 207] on link "11821472" at bounding box center [121, 204] width 42 height 10
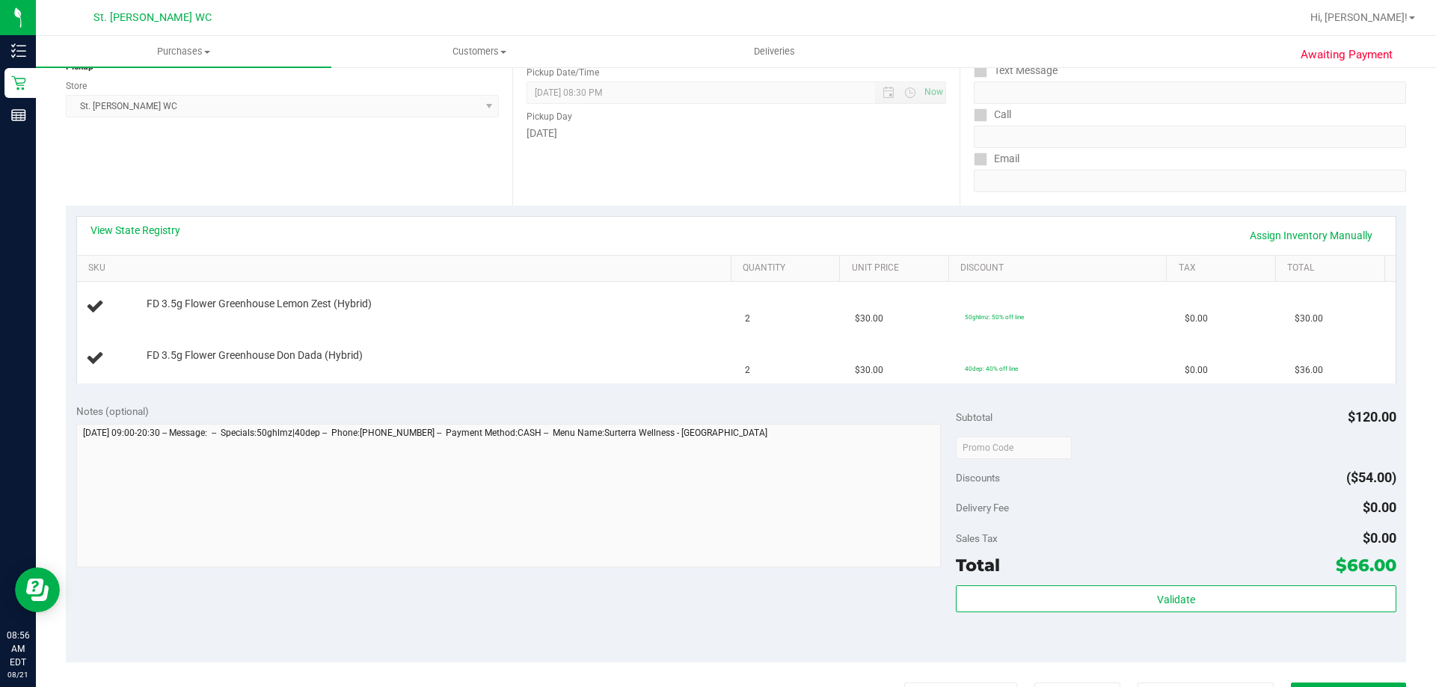
scroll to position [224, 0]
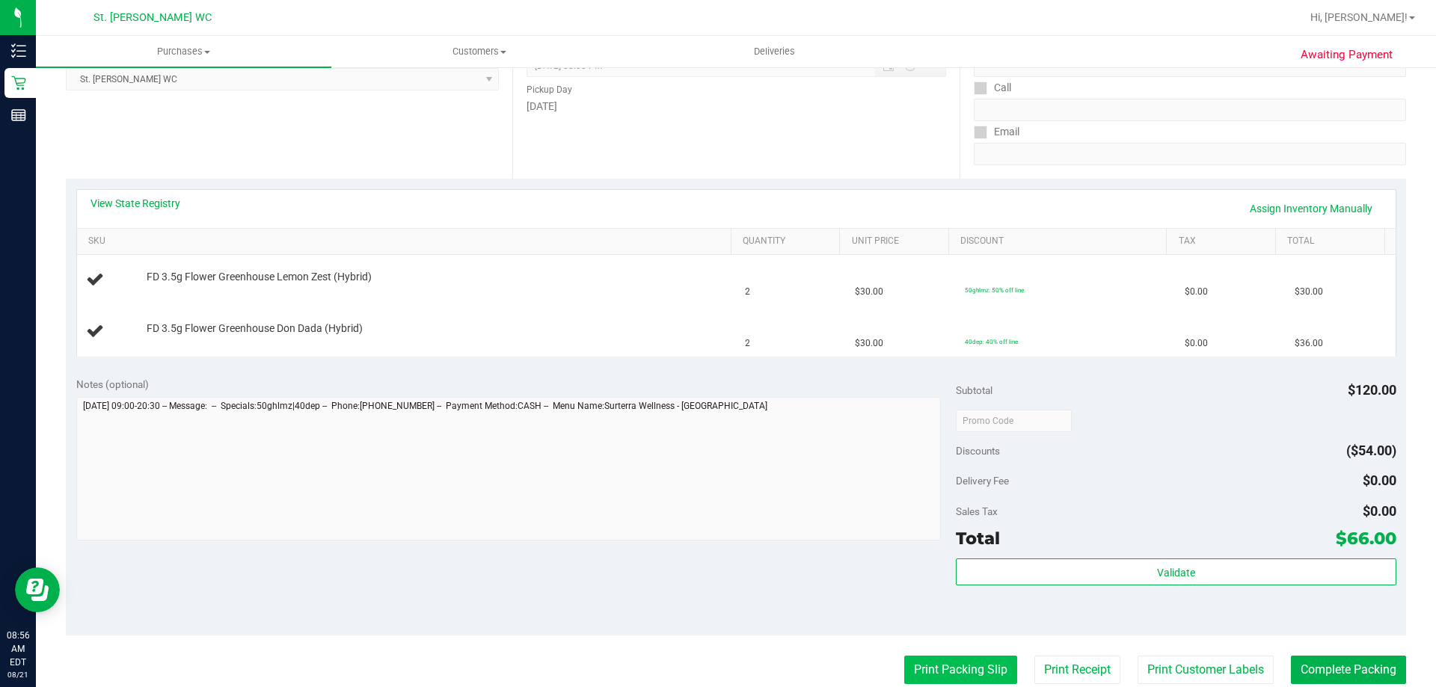
click at [952, 660] on button "Print Packing Slip" at bounding box center [960, 670] width 113 height 28
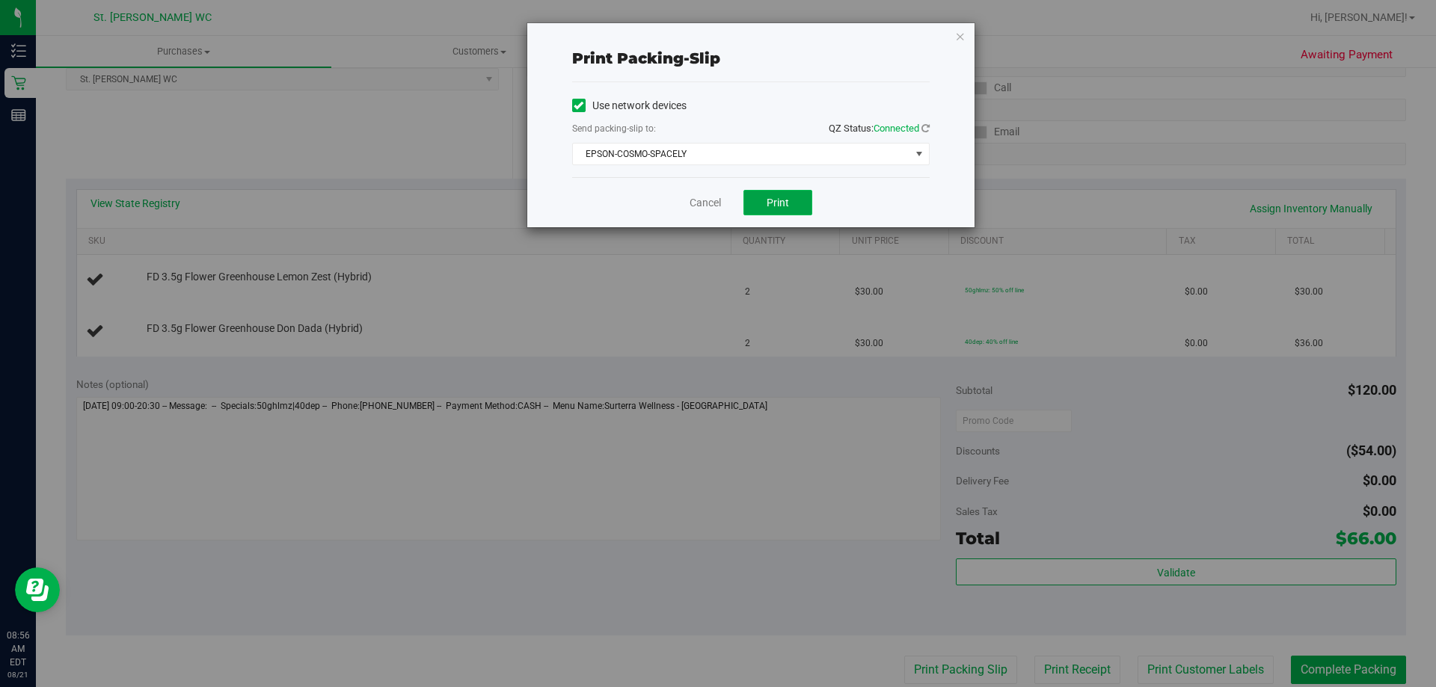
click at [784, 194] on button "Print" at bounding box center [778, 202] width 69 height 25
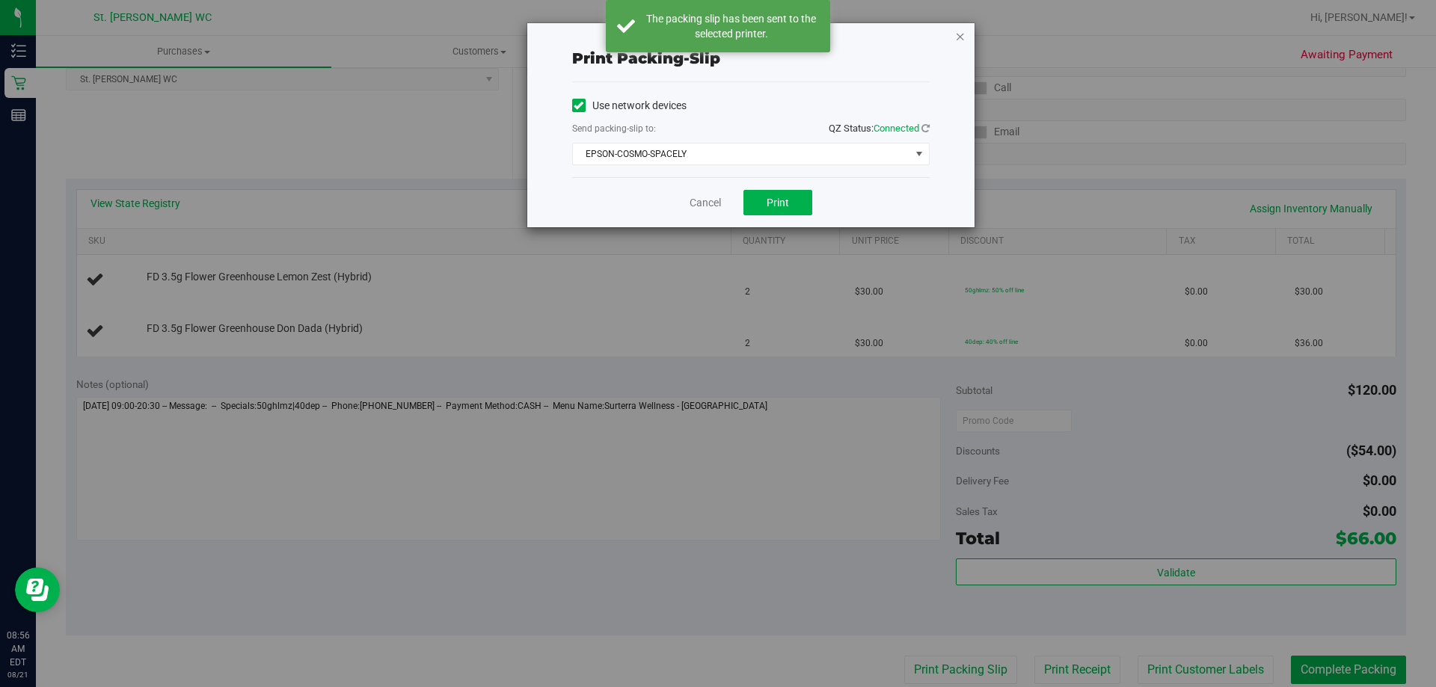
click at [963, 29] on icon "button" at bounding box center [960, 36] width 10 height 18
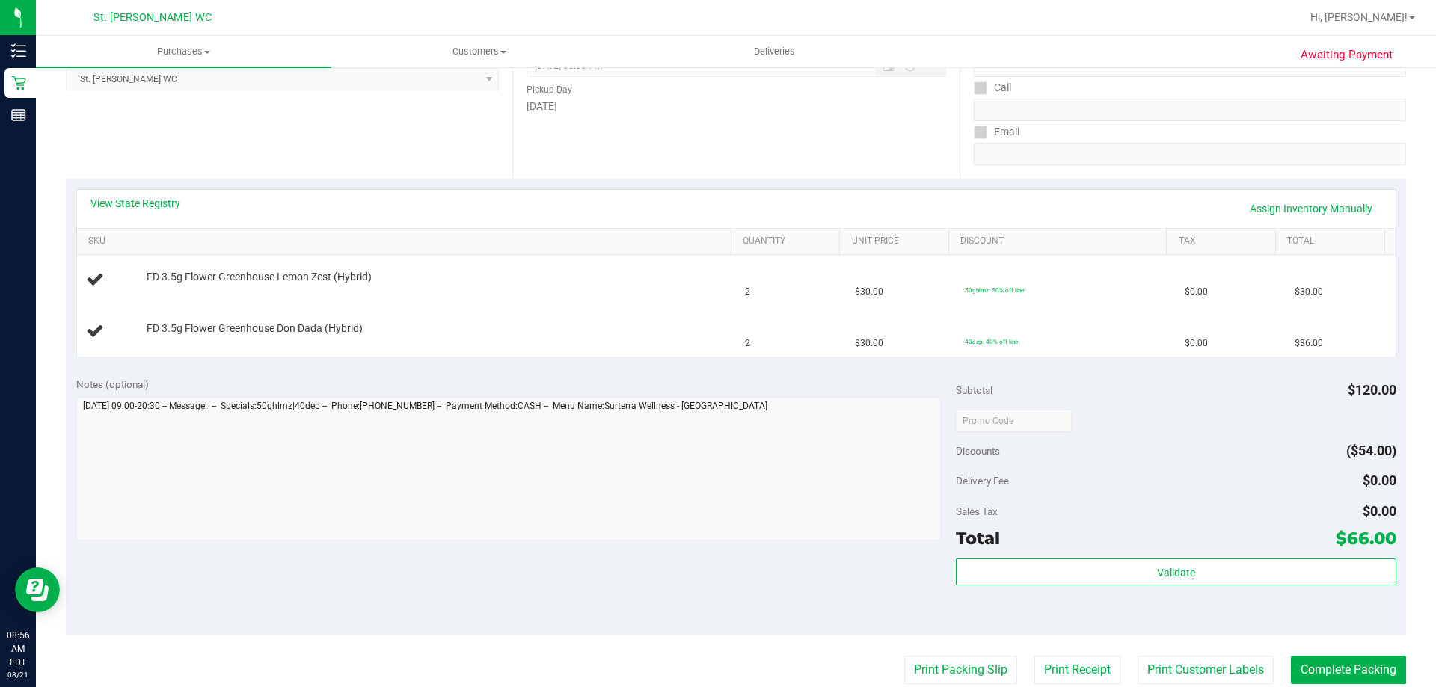
click at [904, 656] on button "Print Packing Slip" at bounding box center [960, 670] width 113 height 28
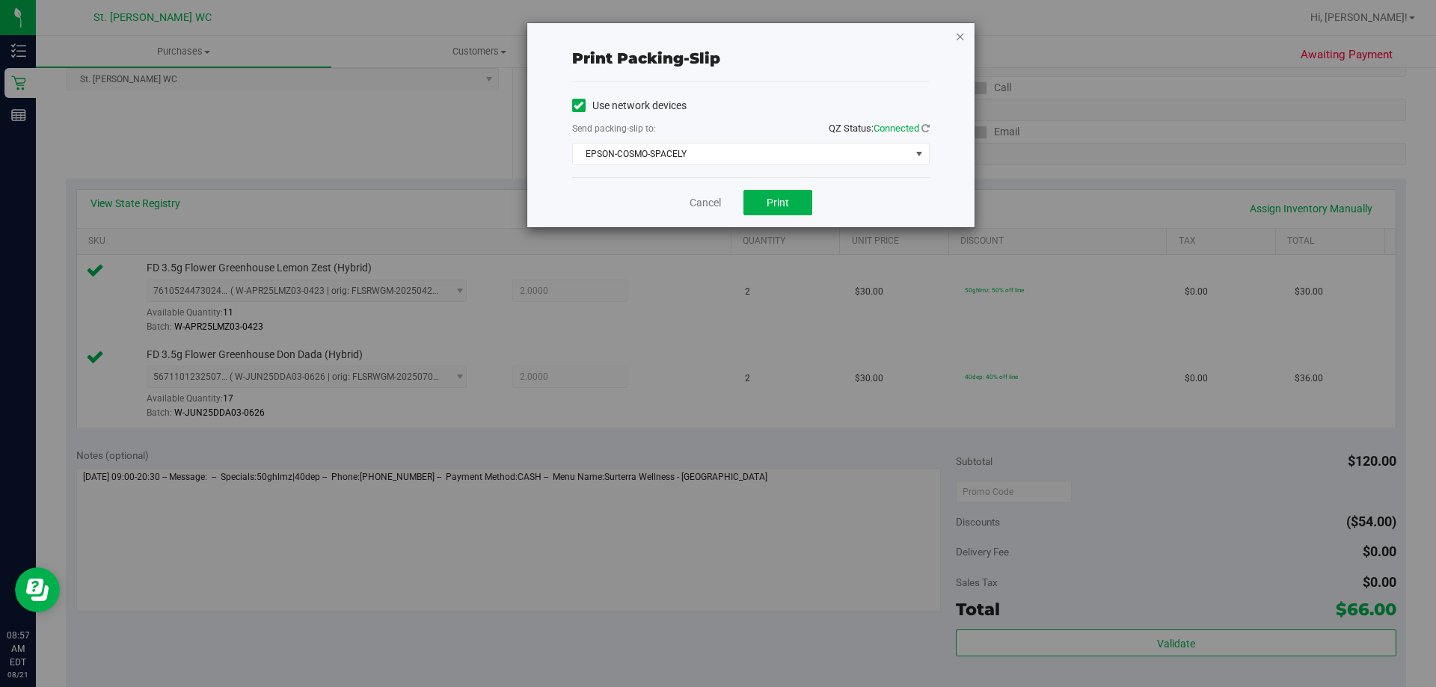
click at [962, 30] on icon "button" at bounding box center [960, 36] width 10 height 18
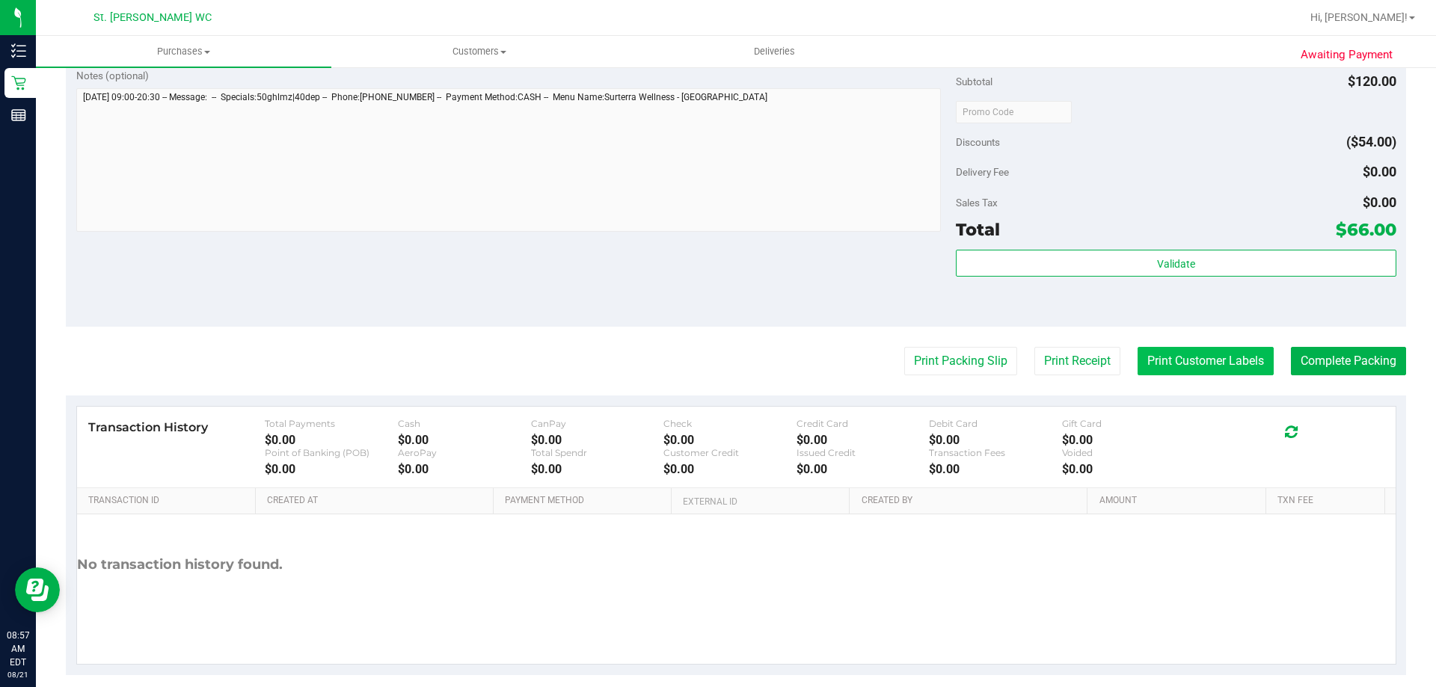
click at [1183, 365] on button "Print Customer Labels" at bounding box center [1206, 361] width 136 height 28
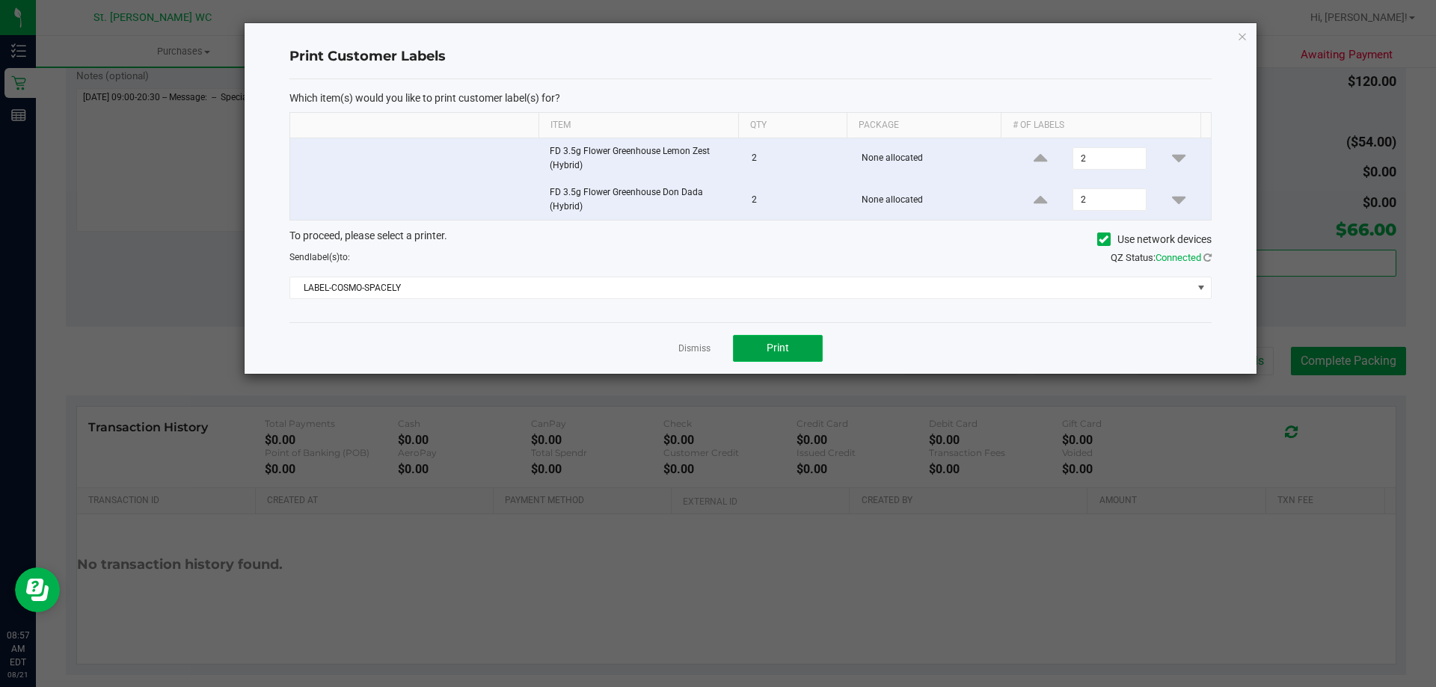
click at [753, 345] on button "Print" at bounding box center [778, 348] width 90 height 27
click at [1246, 33] on icon "button" at bounding box center [1242, 36] width 10 height 18
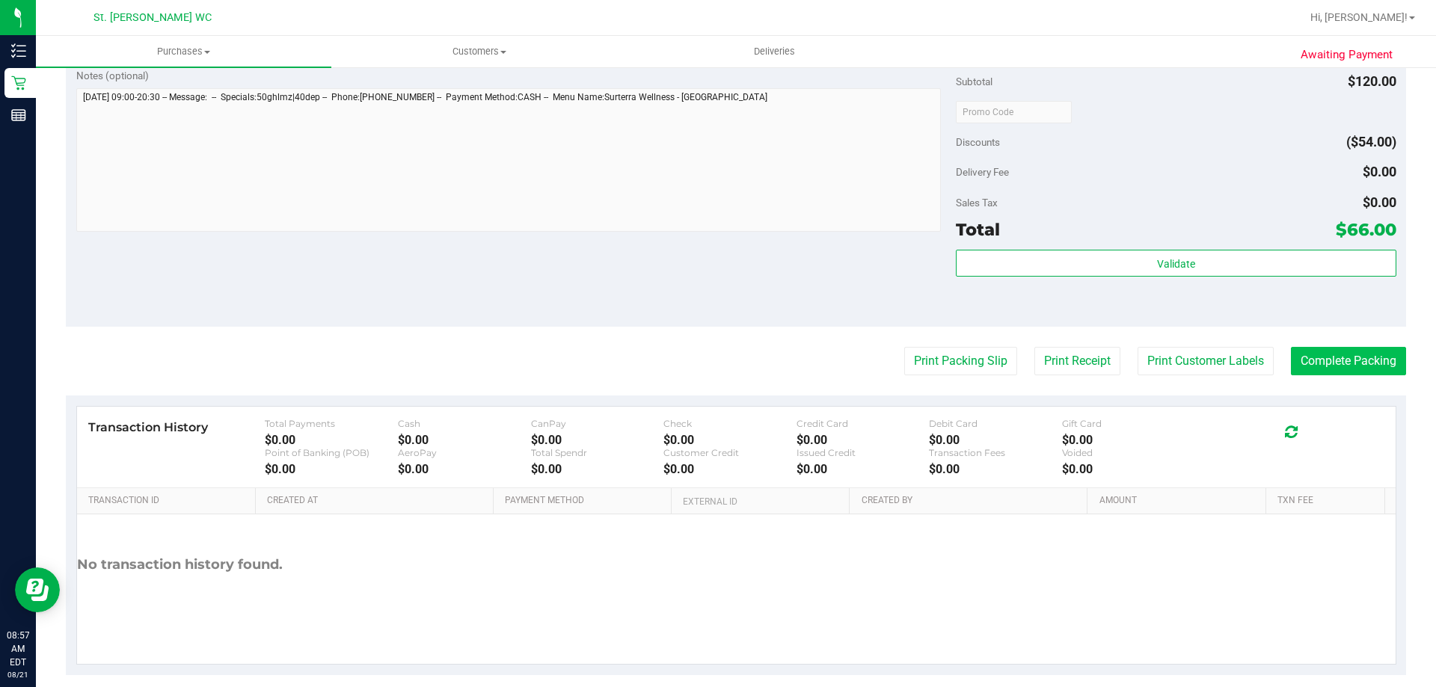
drag, startPoint x: 1324, startPoint y: 337, endPoint x: 1324, endPoint y: 352, distance: 15.7
click at [1325, 340] on purchase-details "Back Edit Purchase Cancel Purchase View Profile # 11821472 BioTrack ID: - Submi…" at bounding box center [736, 75] width 1340 height 1199
click at [1324, 352] on button "Complete Packing" at bounding box center [1348, 361] width 115 height 28
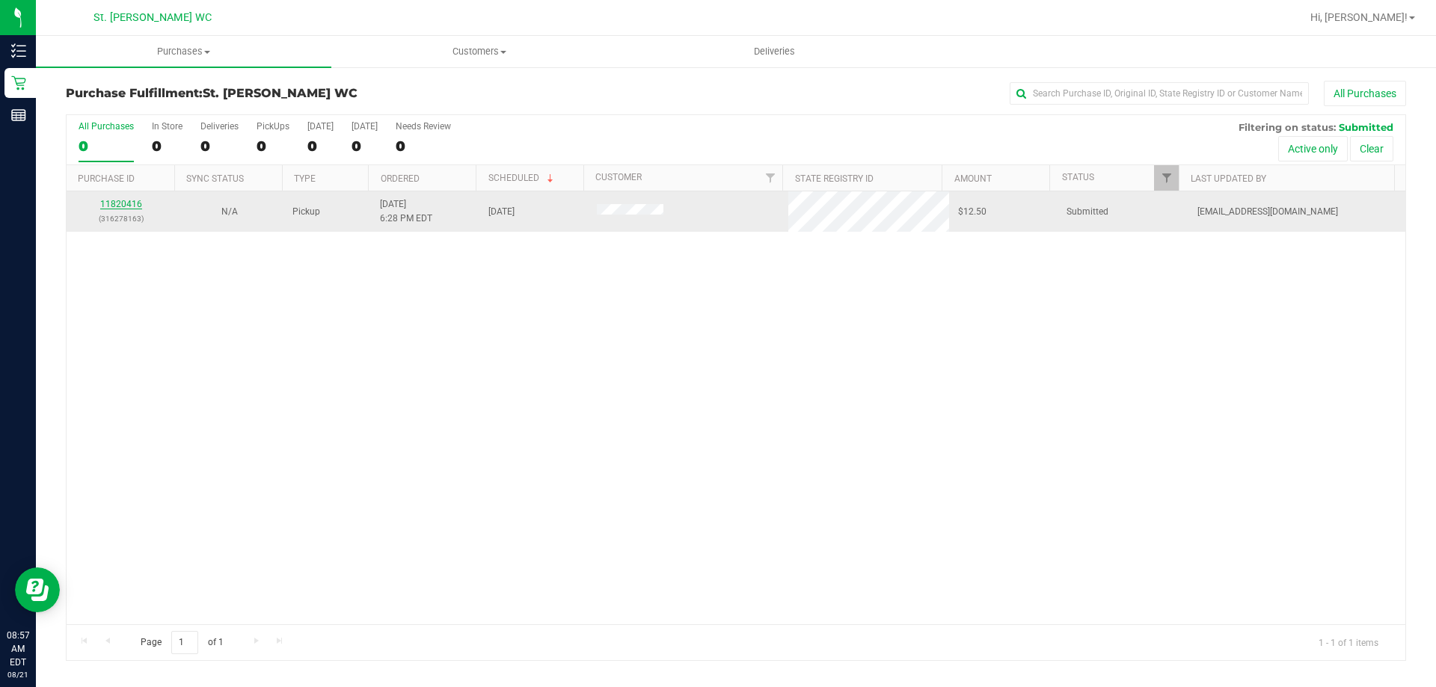
click at [106, 199] on link "11820416" at bounding box center [121, 204] width 42 height 10
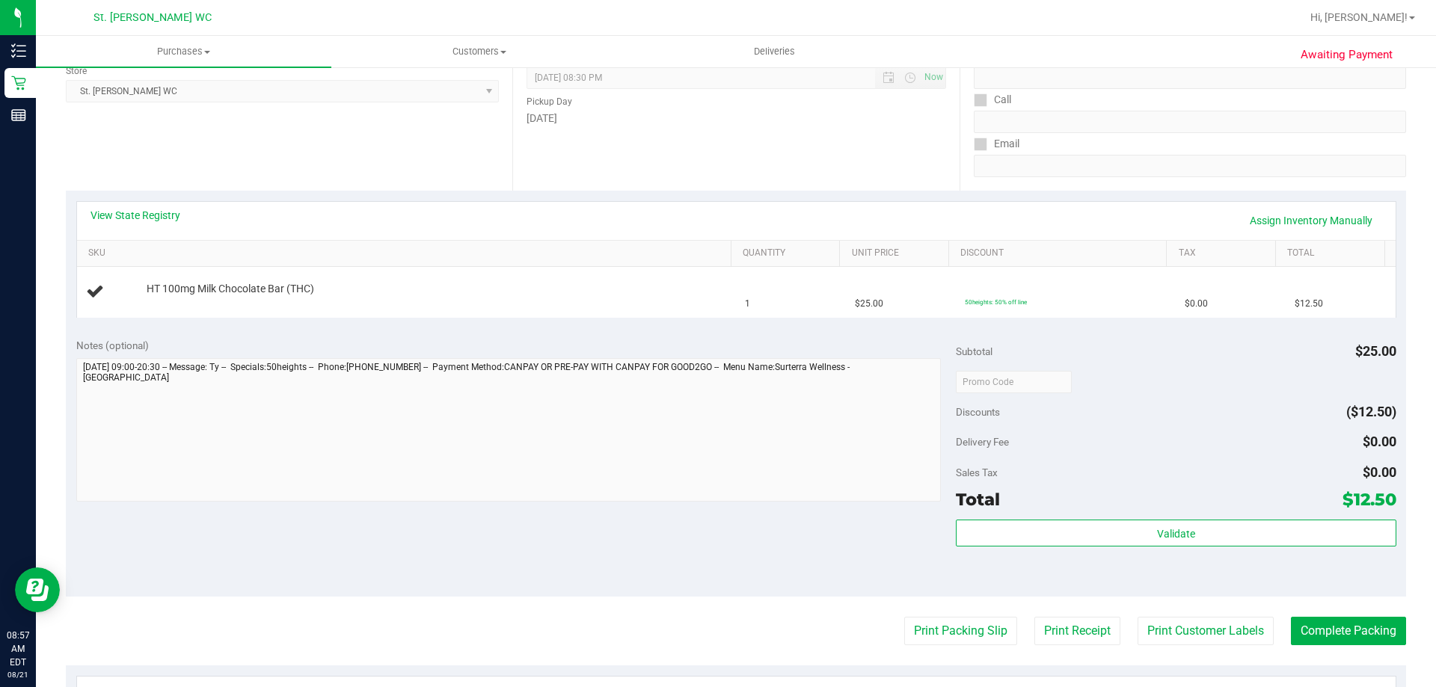
scroll to position [299, 0]
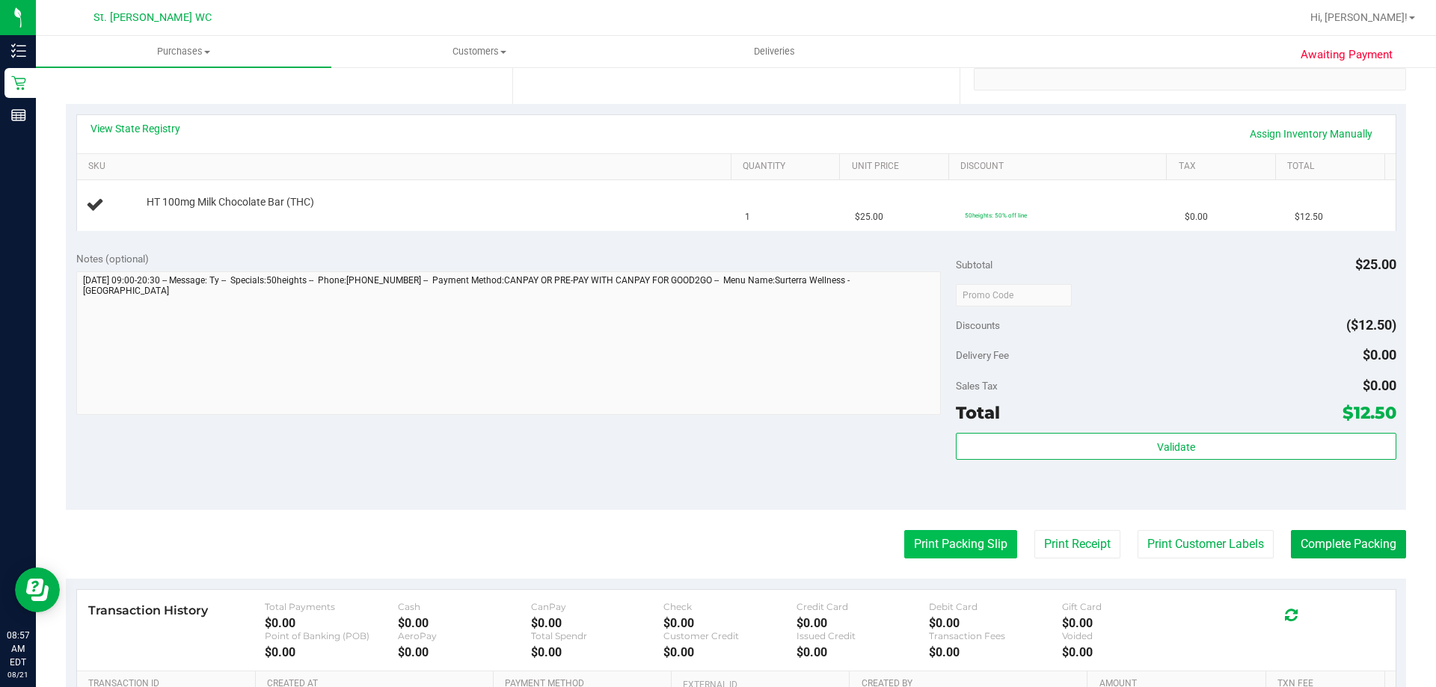
click at [937, 540] on button "Print Packing Slip" at bounding box center [960, 544] width 113 height 28
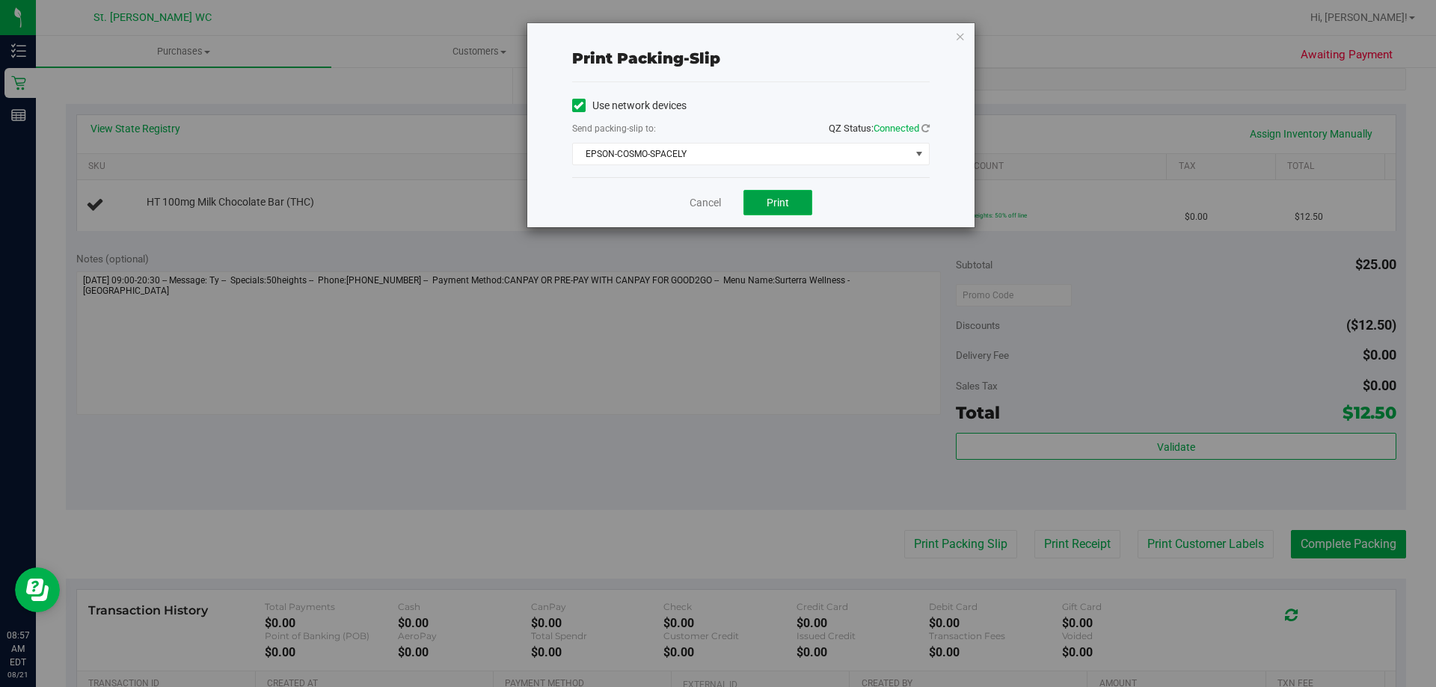
click at [779, 200] on span "Print" at bounding box center [778, 203] width 22 height 12
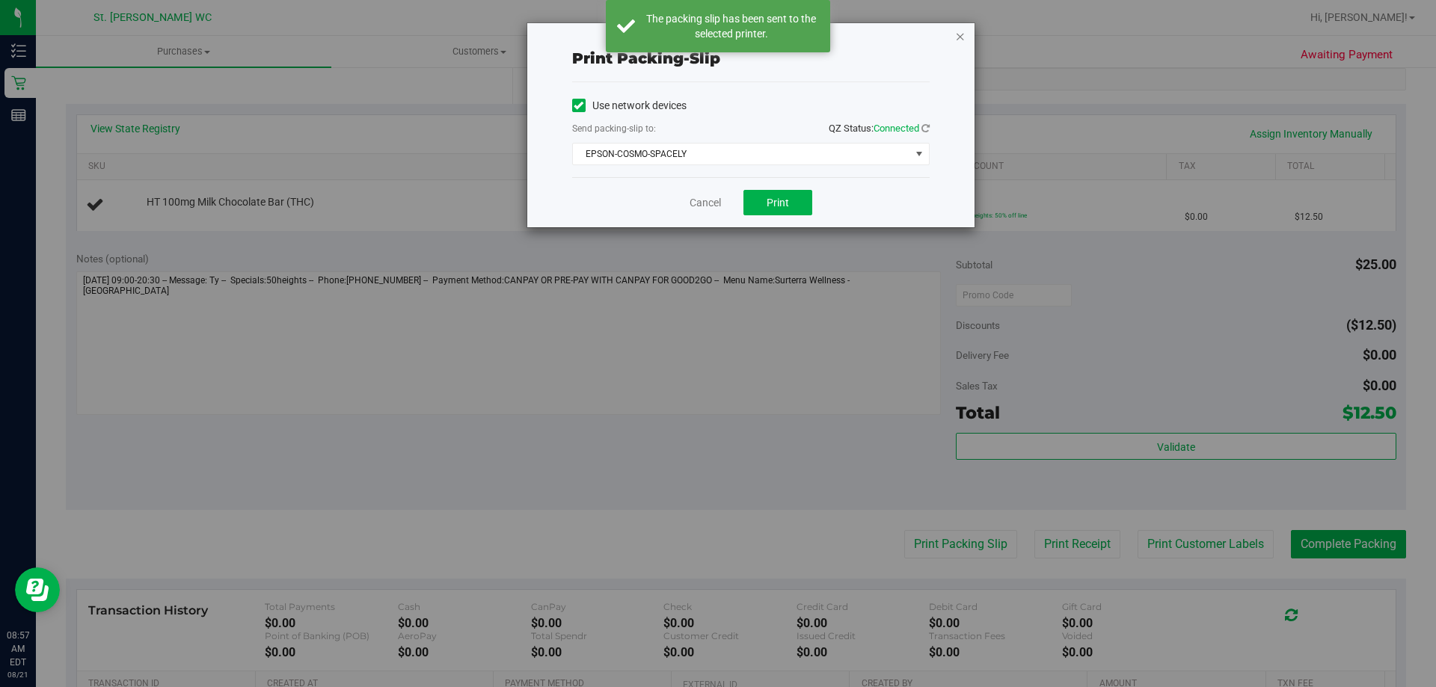
click at [962, 34] on icon "button" at bounding box center [960, 36] width 10 height 18
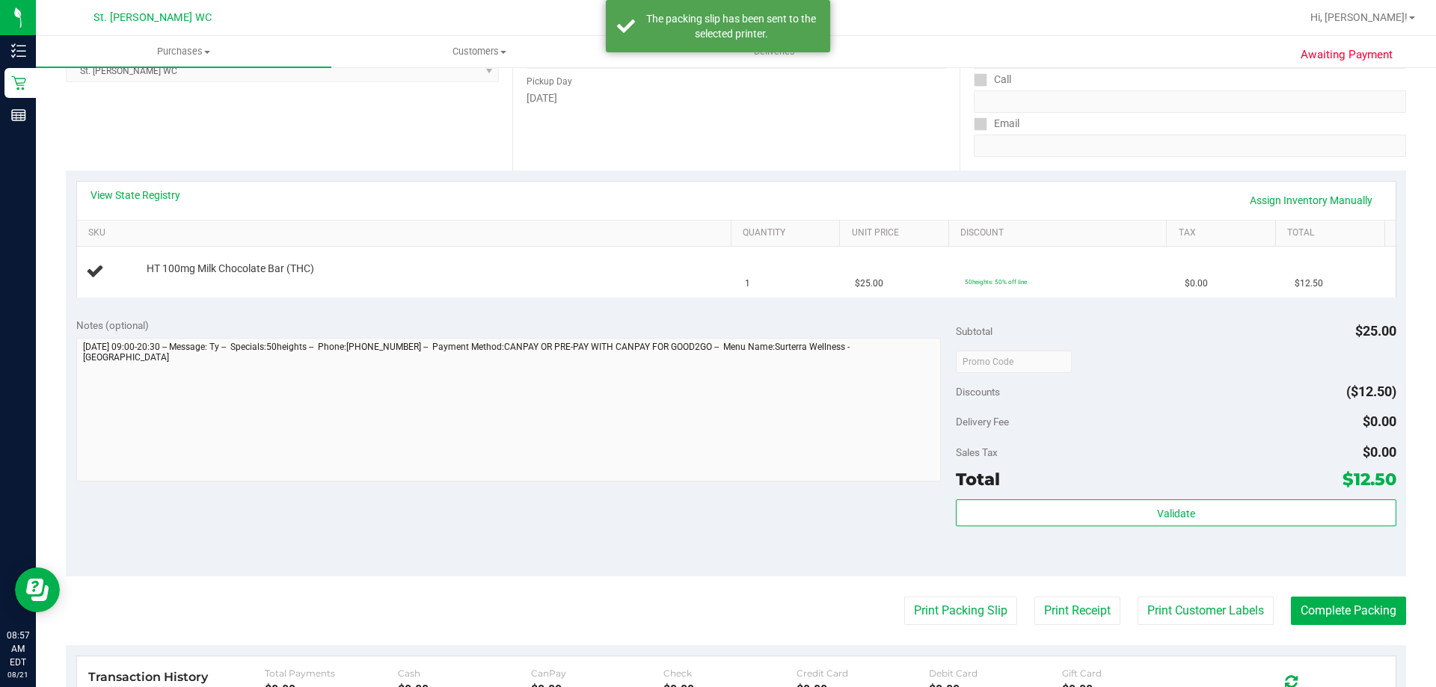
scroll to position [150, 0]
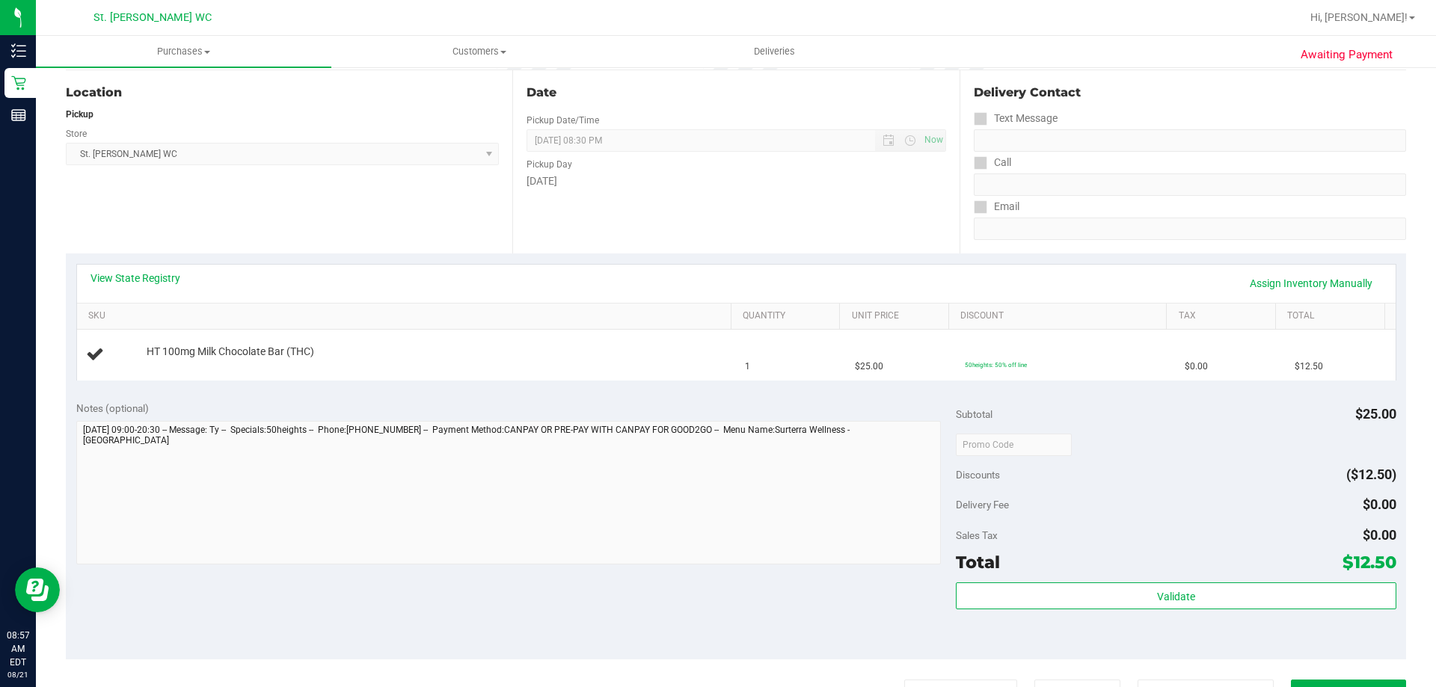
click at [904, 680] on button "Print Packing Slip" at bounding box center [960, 694] width 113 height 28
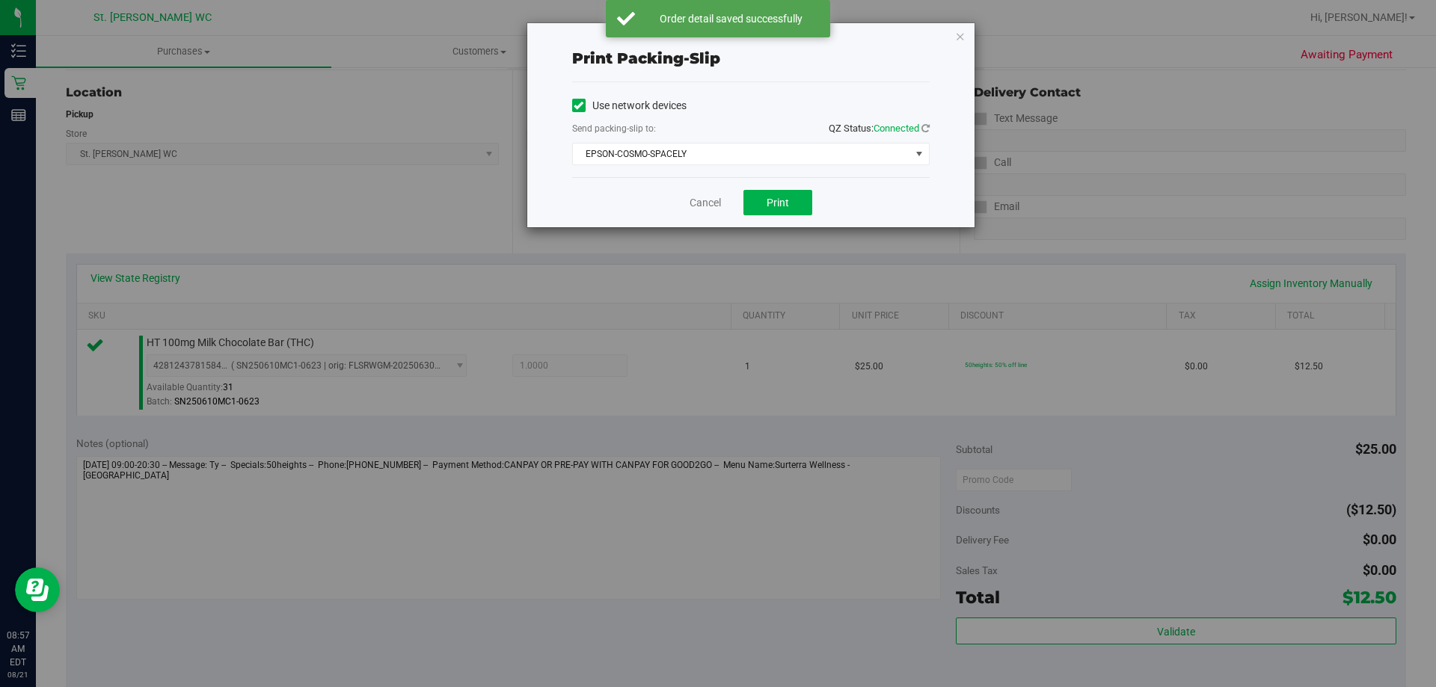
click at [951, 40] on div "Print packing-slip Use network devices Send packing-slip to: QZ Status: Connect…" at bounding box center [750, 125] width 447 height 204
click at [962, 34] on icon "button" at bounding box center [960, 36] width 10 height 18
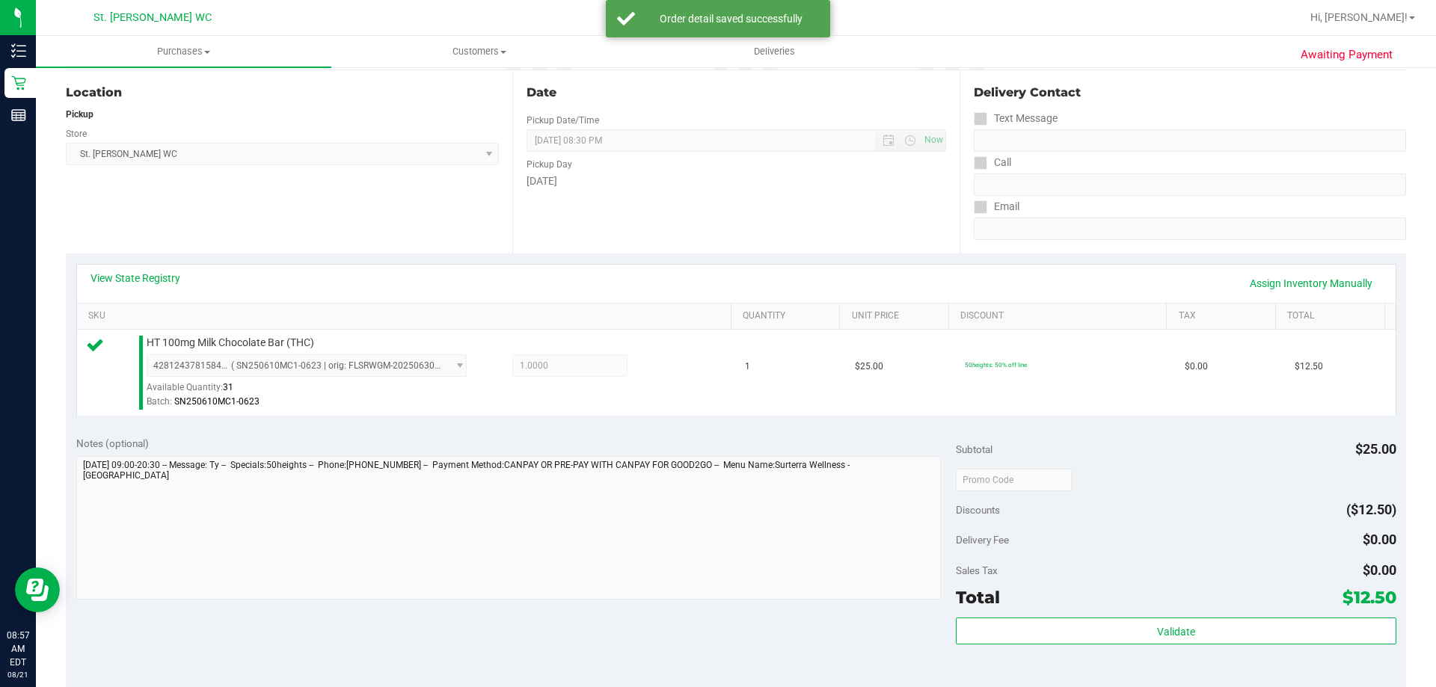
scroll to position [518, 0]
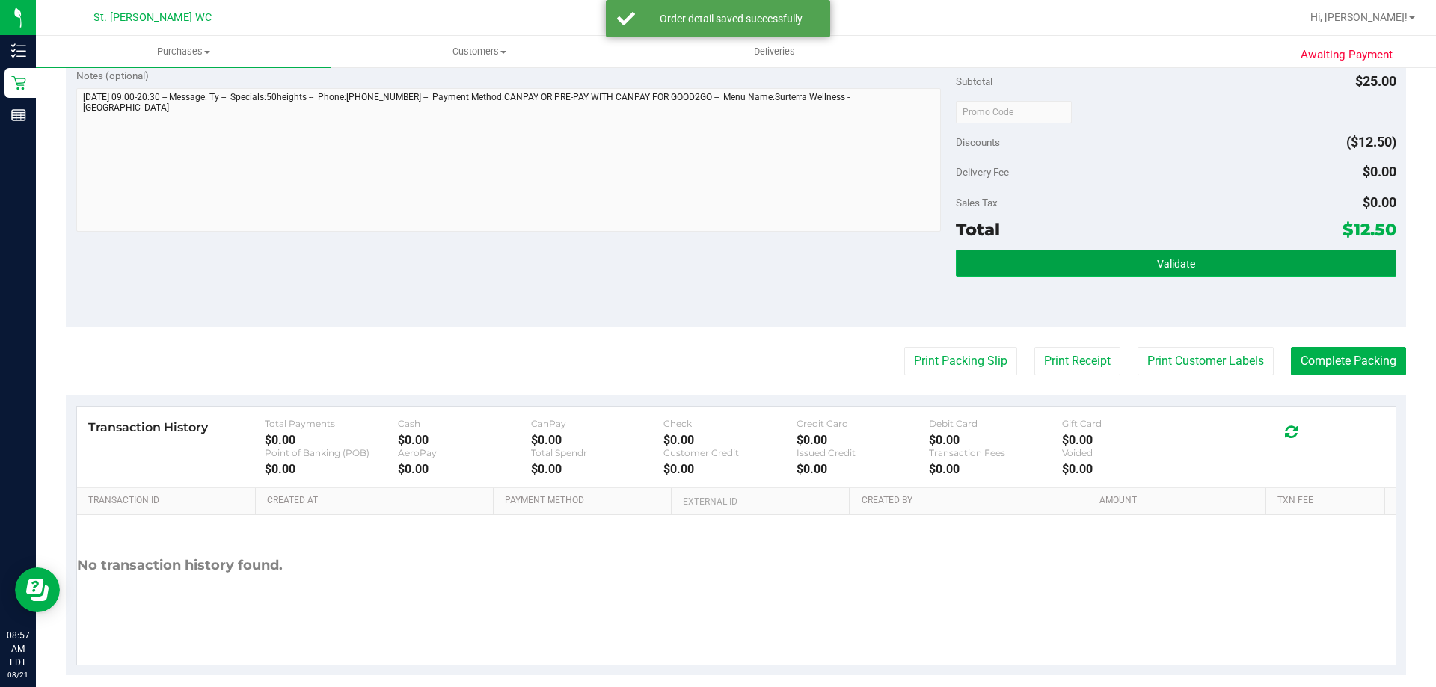
click at [1051, 254] on button "Validate" at bounding box center [1176, 263] width 440 height 27
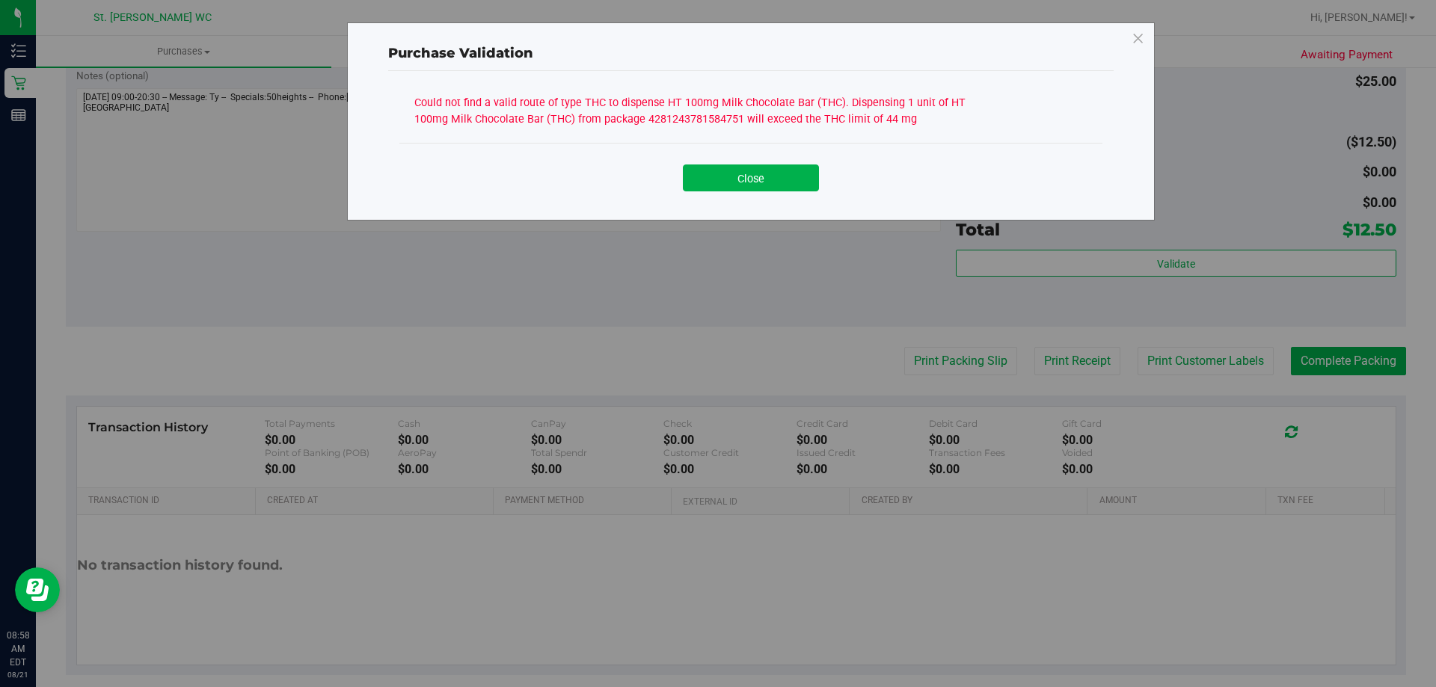
drag, startPoint x: 916, startPoint y: 122, endPoint x: 395, endPoint y: 96, distance: 522.0
click at [395, 96] on div "Could not find a valid route of type THC to dispense HT 100mg Milk Chocolate Ba…" at bounding box center [751, 138] width 726 height 135
copy div "Could not find a valid route of type THC to dispense HT 100mg Milk Chocolate Ba…"
click at [778, 177] on button "Close" at bounding box center [751, 178] width 136 height 27
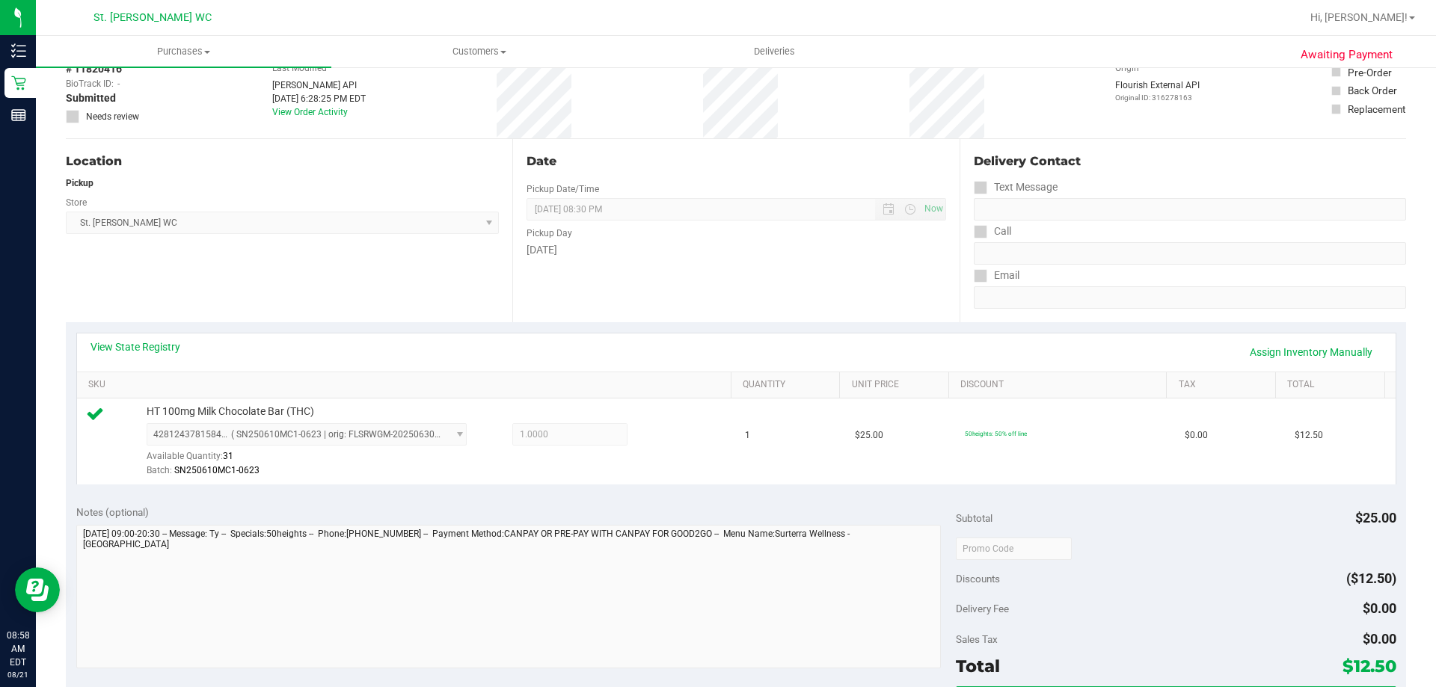
scroll to position [0, 0]
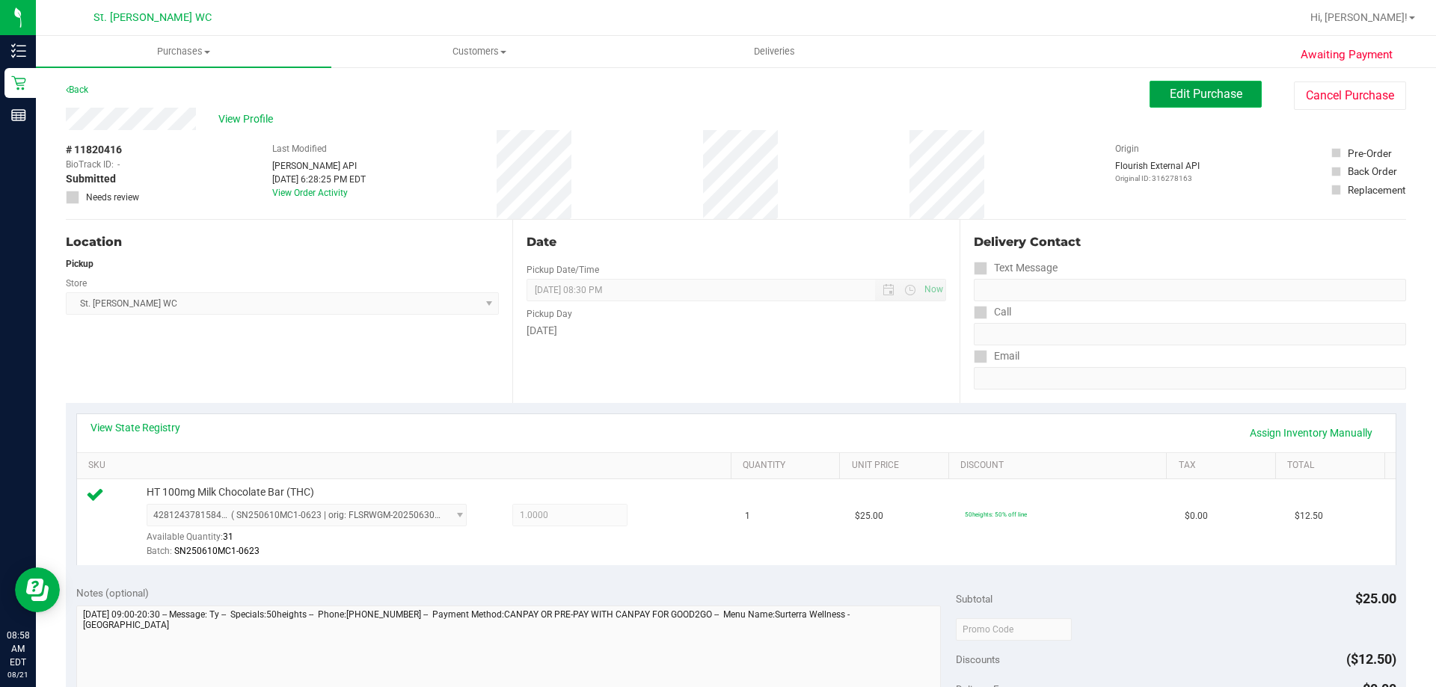
click at [1198, 92] on span "Edit Purchase" at bounding box center [1206, 94] width 73 height 14
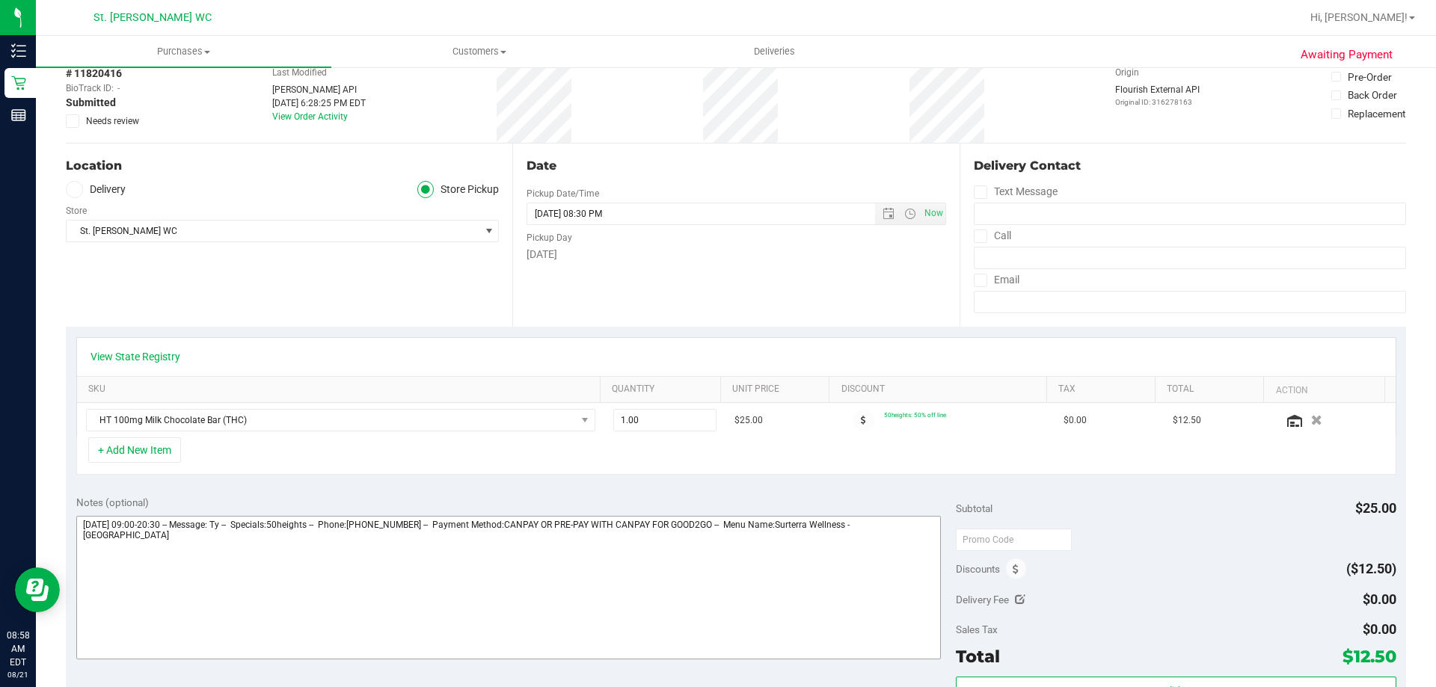
scroll to position [150, 0]
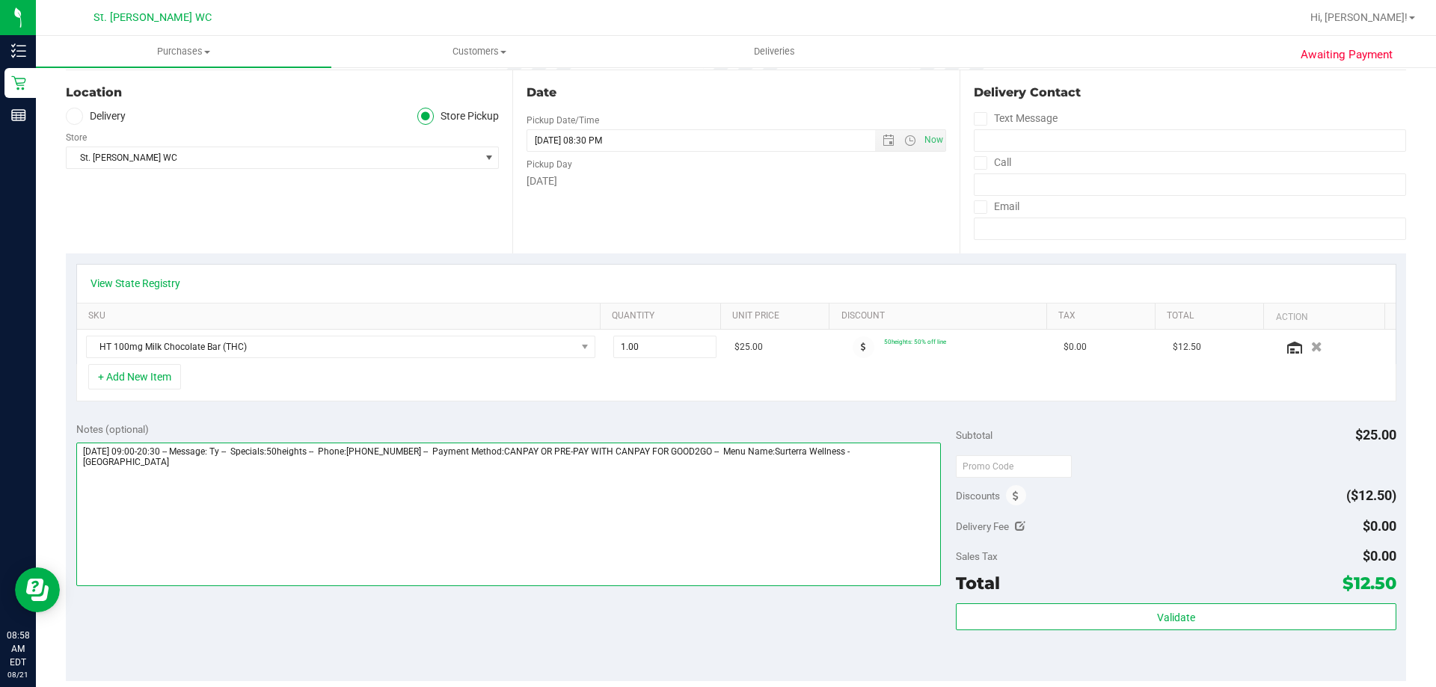
click at [414, 577] on textarea at bounding box center [508, 515] width 865 height 144
click at [628, 530] on textarea at bounding box center [508, 515] width 865 height 144
paste textarea "Could not find a valid route of type THC to dispense HT 100mg Milk Chocolate Ba…"
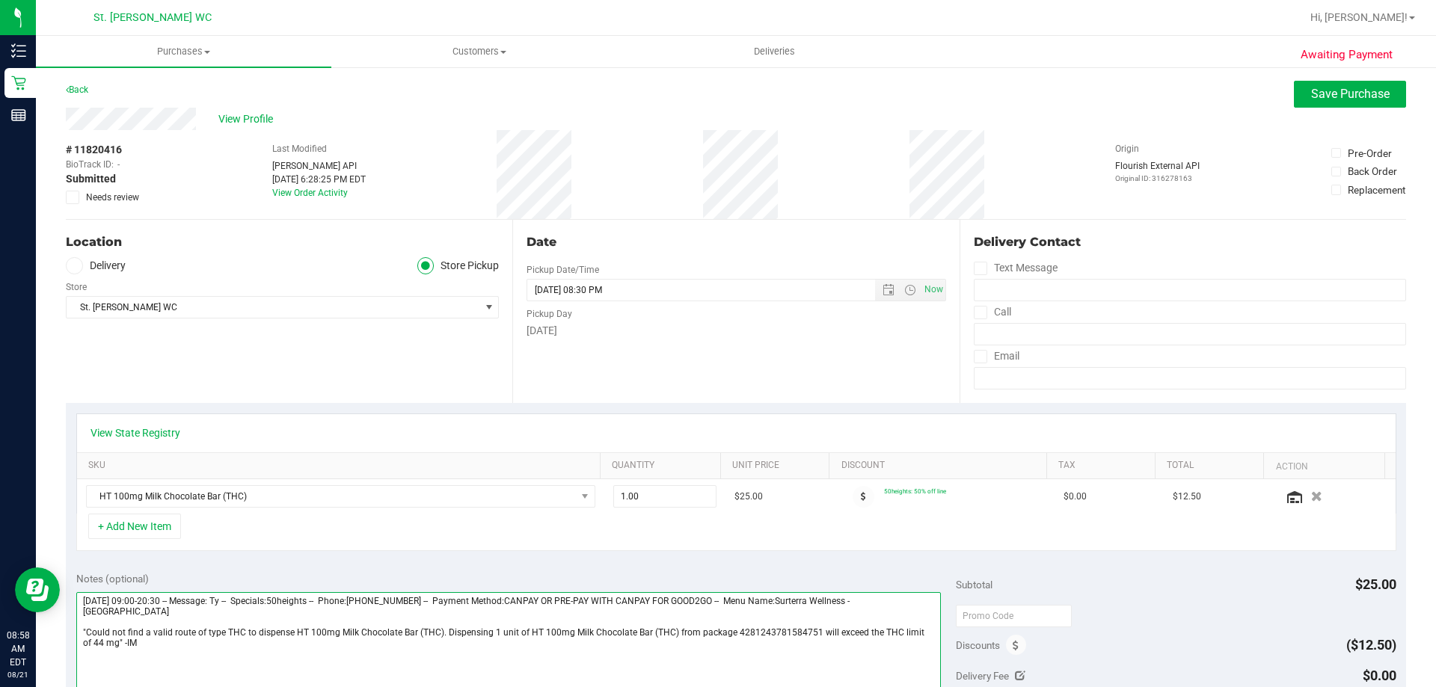
type textarea "Wednesday 08/20/2025 09:00-20:30 -- Message: Ty -- Specials:50heights -- Phone:…"
click at [70, 197] on icon at bounding box center [73, 197] width 10 height 0
click at [0, 0] on input "Needs review" at bounding box center [0, 0] width 0 height 0
click at [1313, 96] on span "Save Purchase" at bounding box center [1350, 94] width 79 height 14
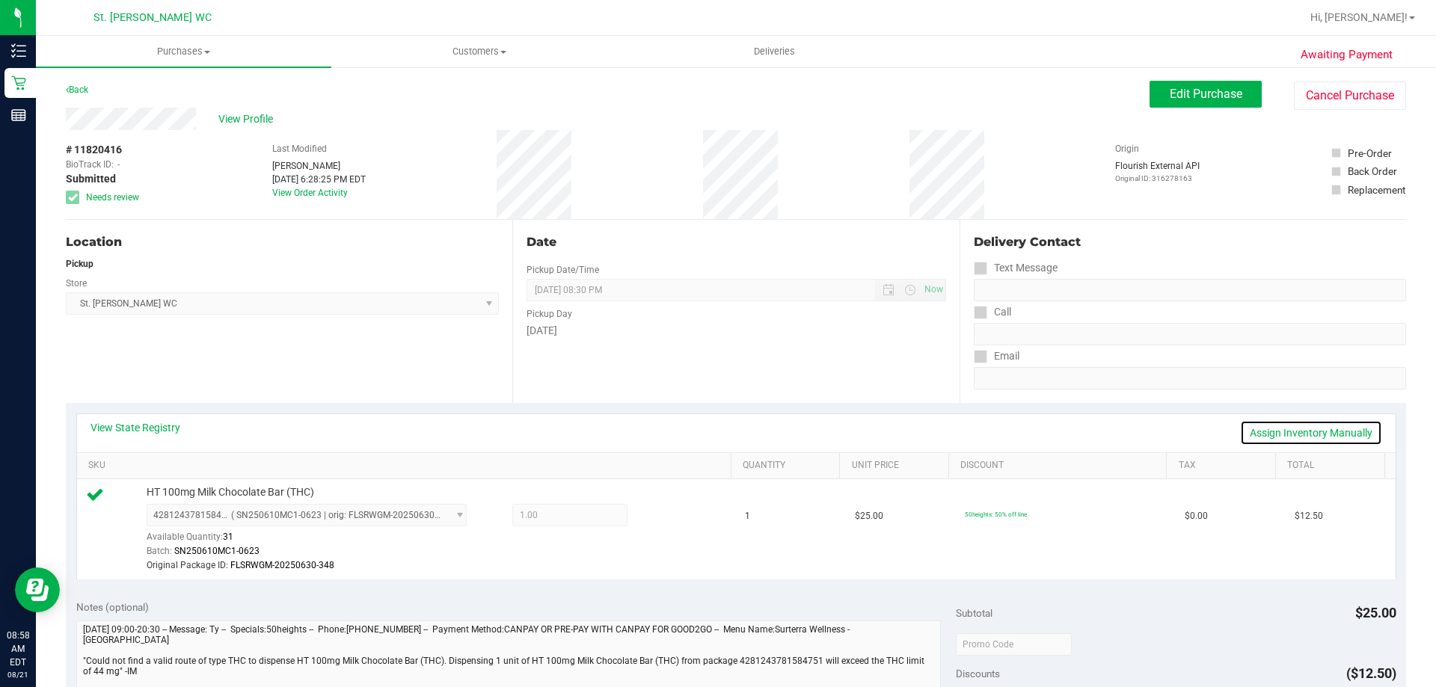
click at [1326, 439] on link "Assign Inventory Manually" at bounding box center [1311, 432] width 142 height 25
click at [660, 517] on icon at bounding box center [663, 517] width 16 height 17
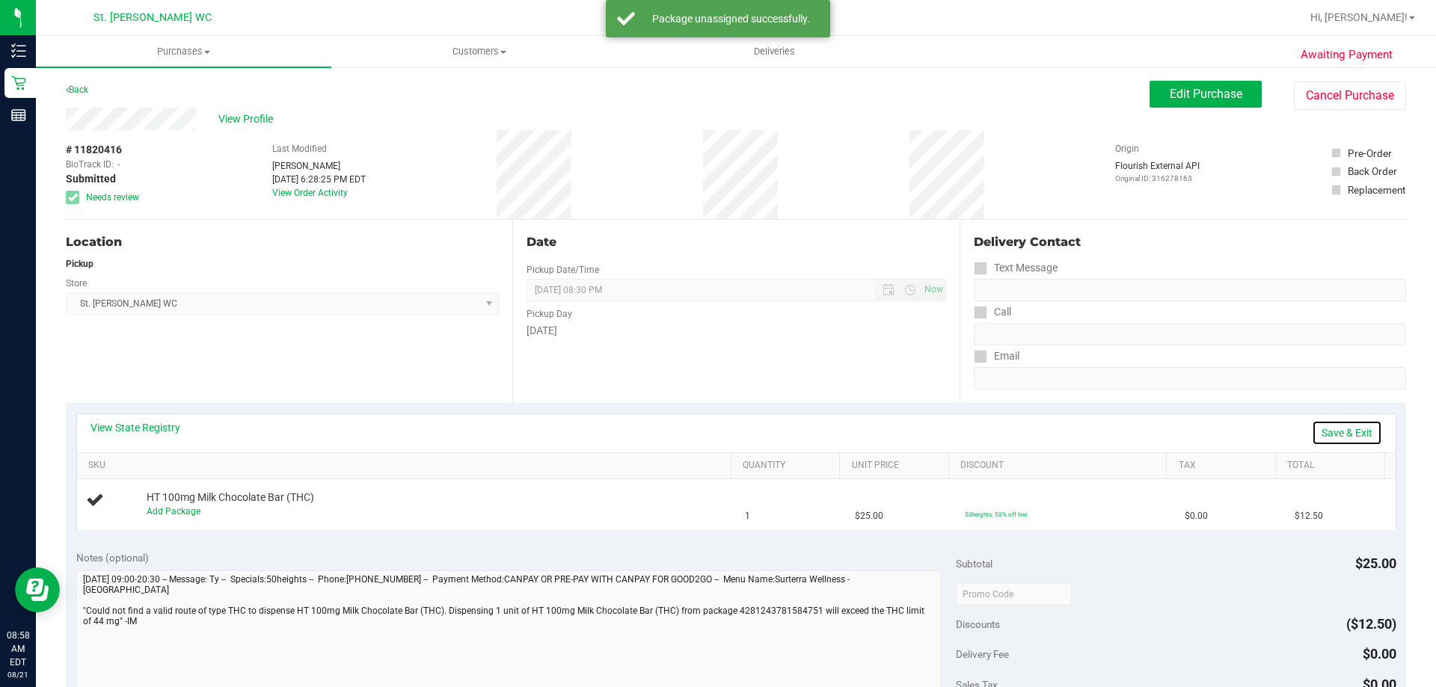
click at [1324, 431] on link "Save & Exit" at bounding box center [1347, 432] width 70 height 25
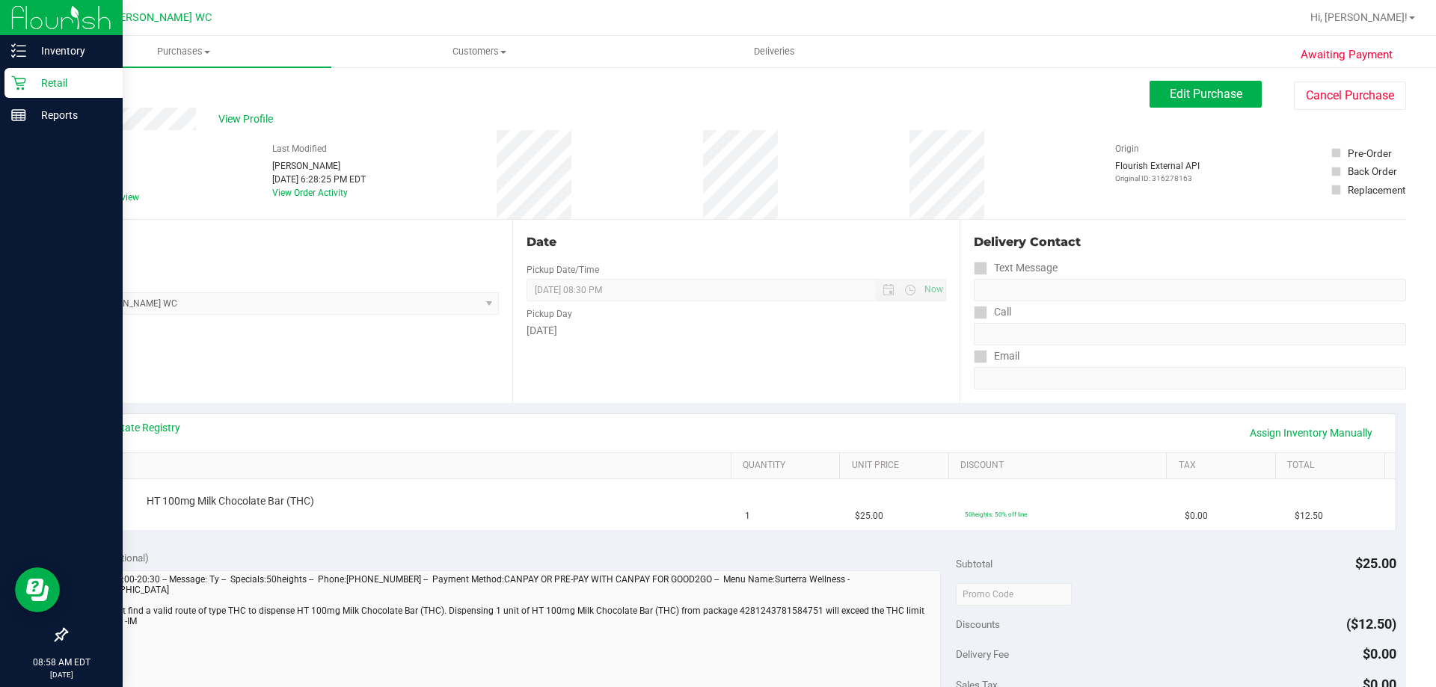
click at [20, 83] on icon at bounding box center [18, 83] width 14 height 14
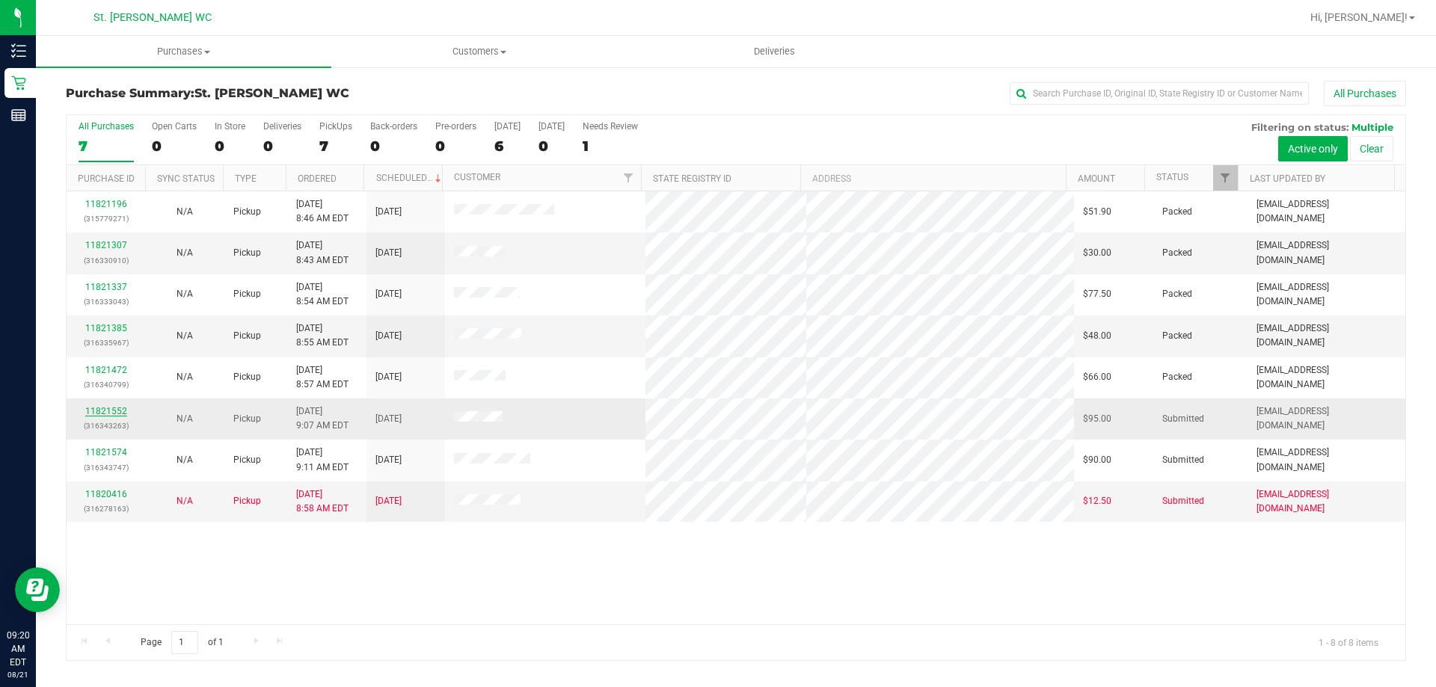
click at [115, 410] on link "11821552" at bounding box center [106, 411] width 42 height 10
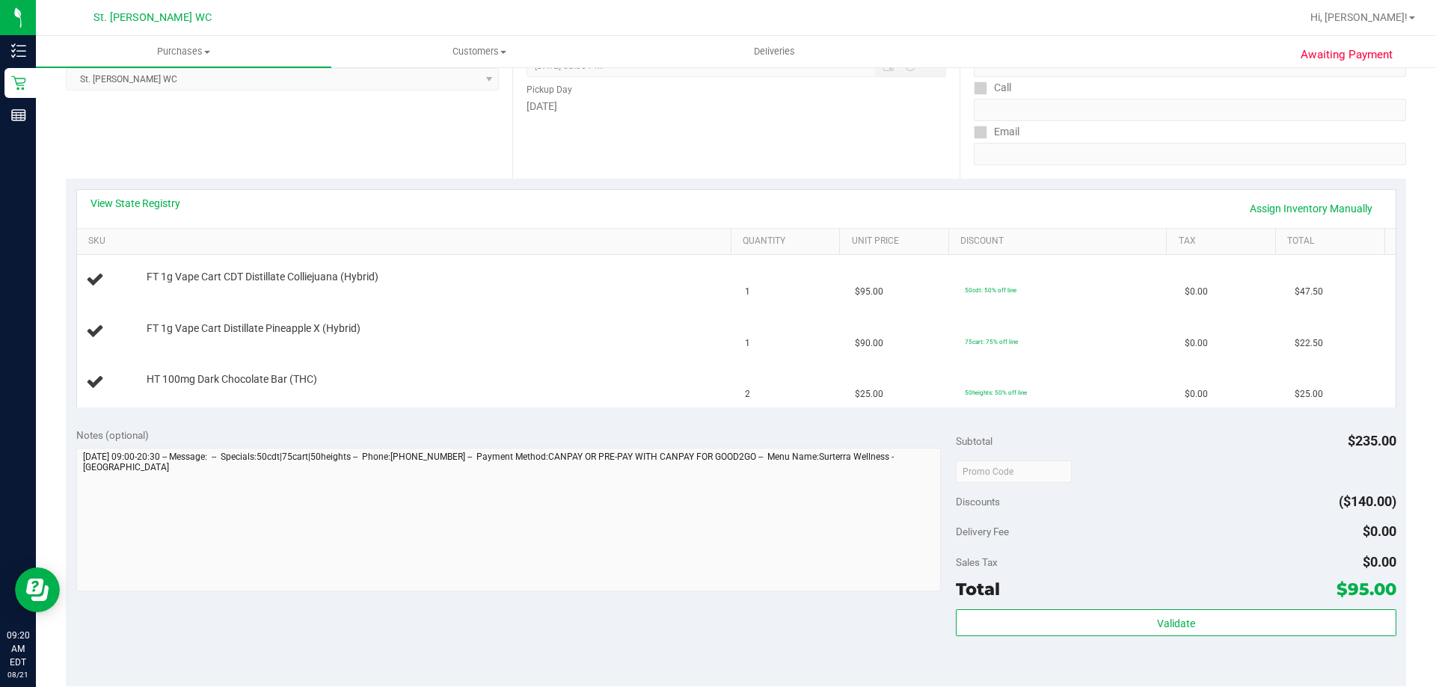
scroll to position [299, 0]
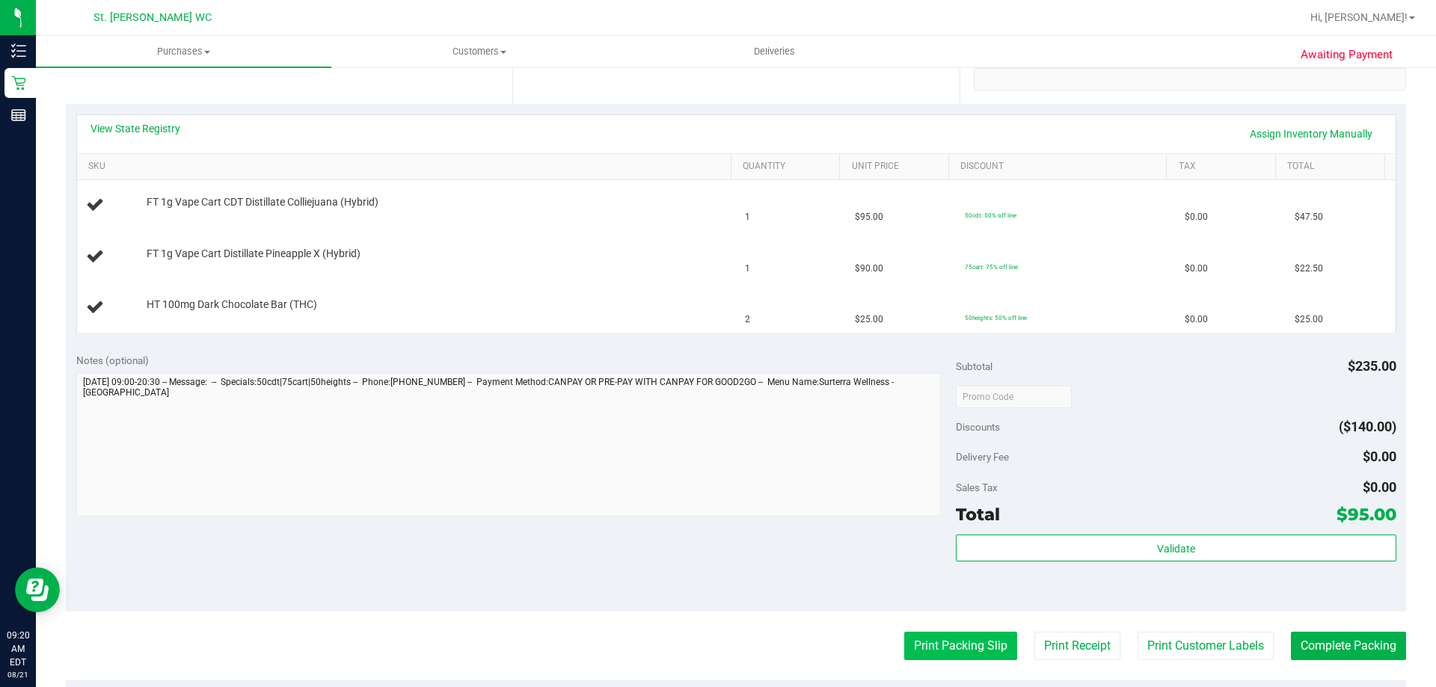
click at [917, 637] on button "Print Packing Slip" at bounding box center [960, 646] width 113 height 28
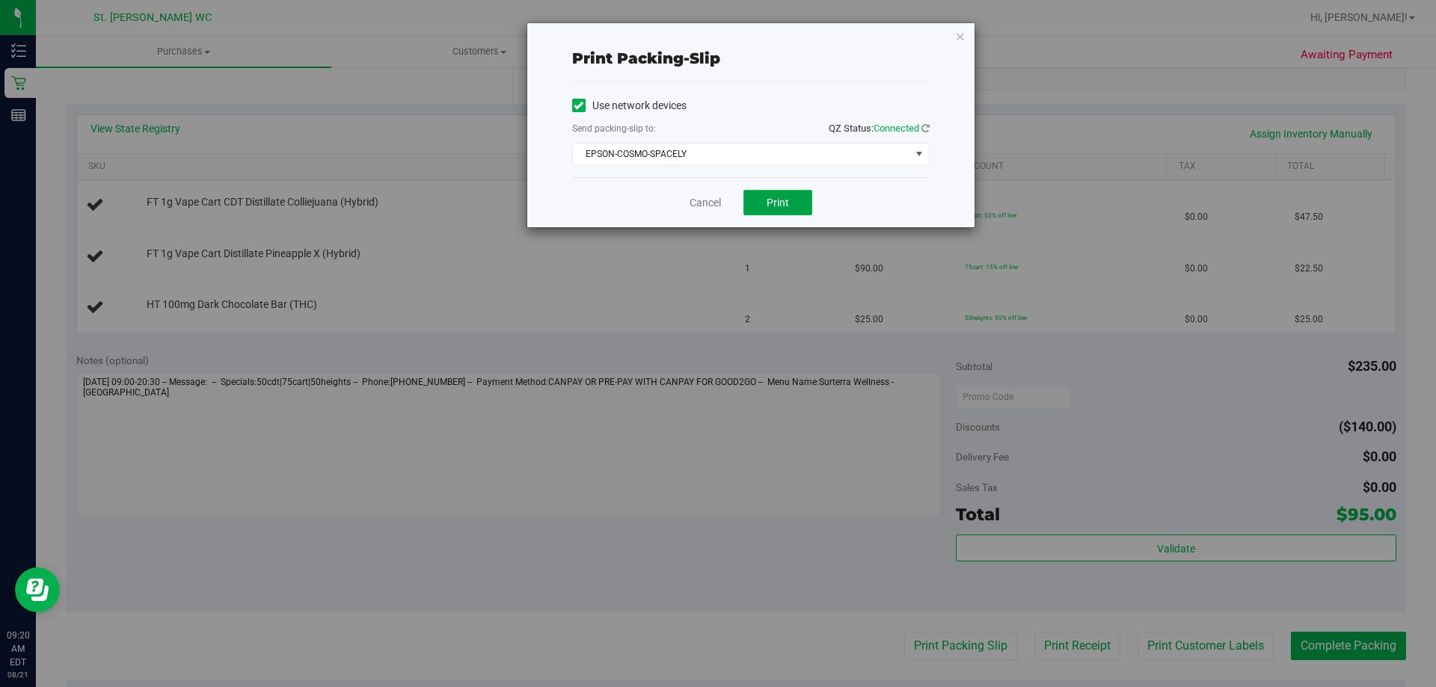
click at [767, 200] on span "Print" at bounding box center [778, 203] width 22 height 12
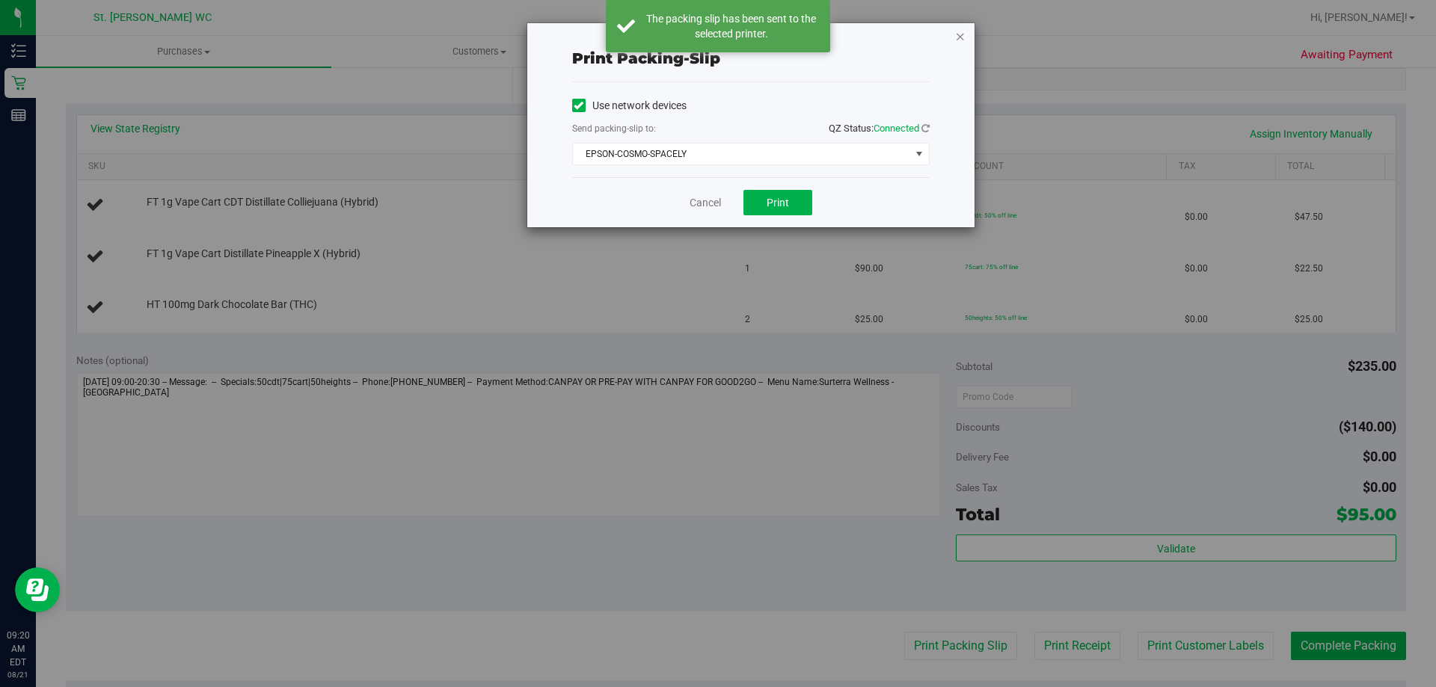
click at [960, 35] on icon "button" at bounding box center [960, 36] width 10 height 18
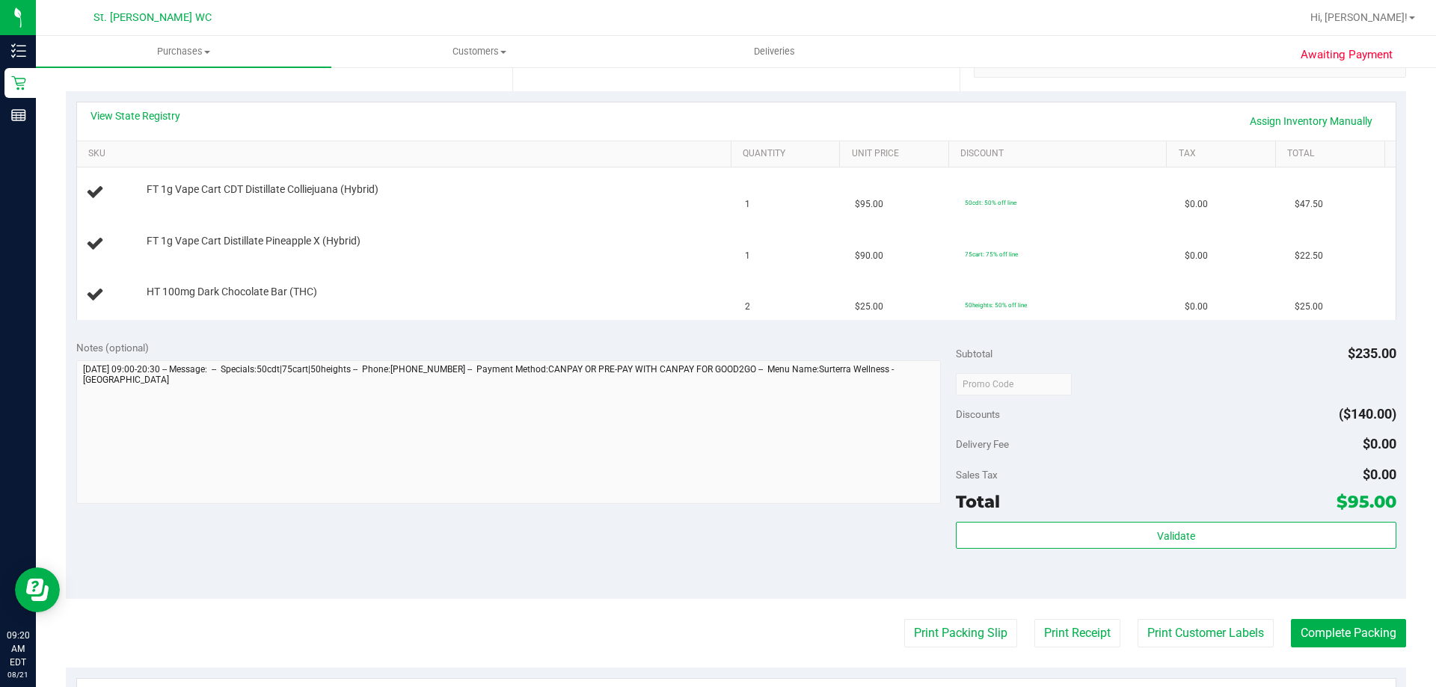
scroll to position [449, 0]
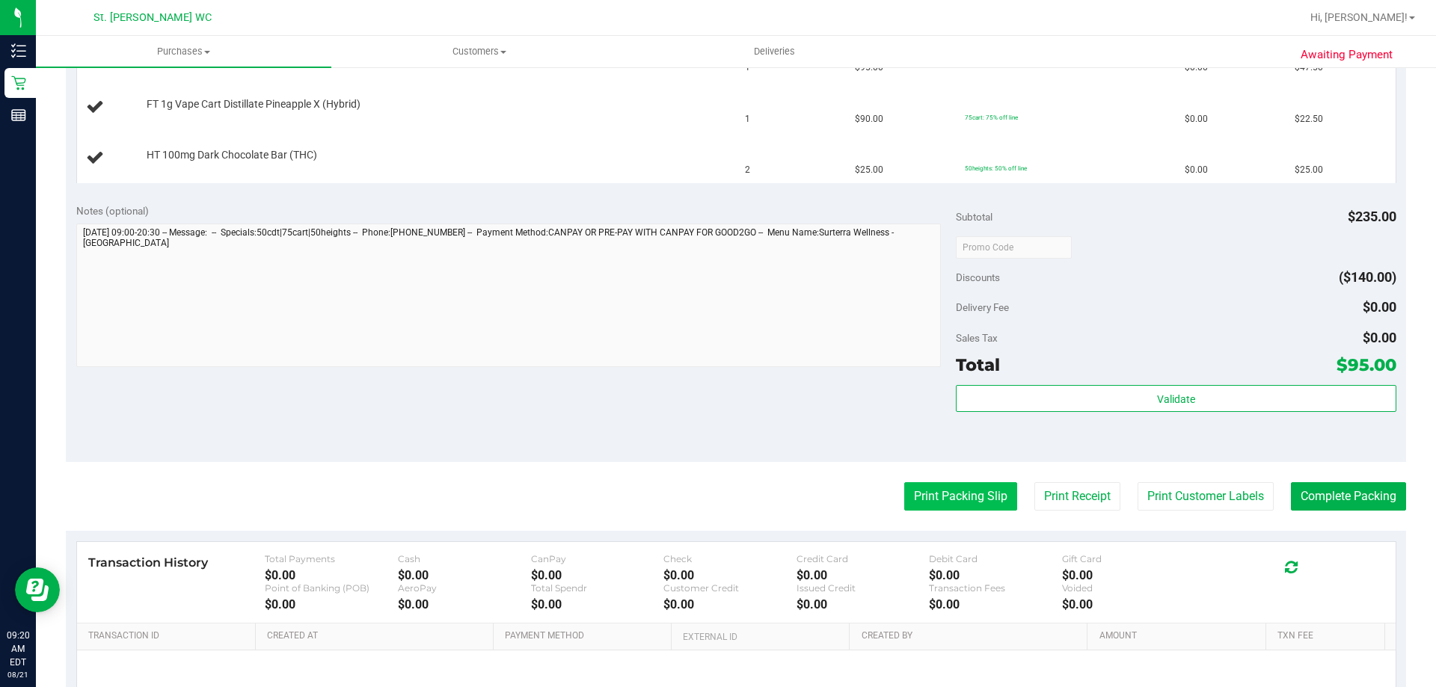
click at [939, 496] on button "Print Packing Slip" at bounding box center [960, 496] width 113 height 28
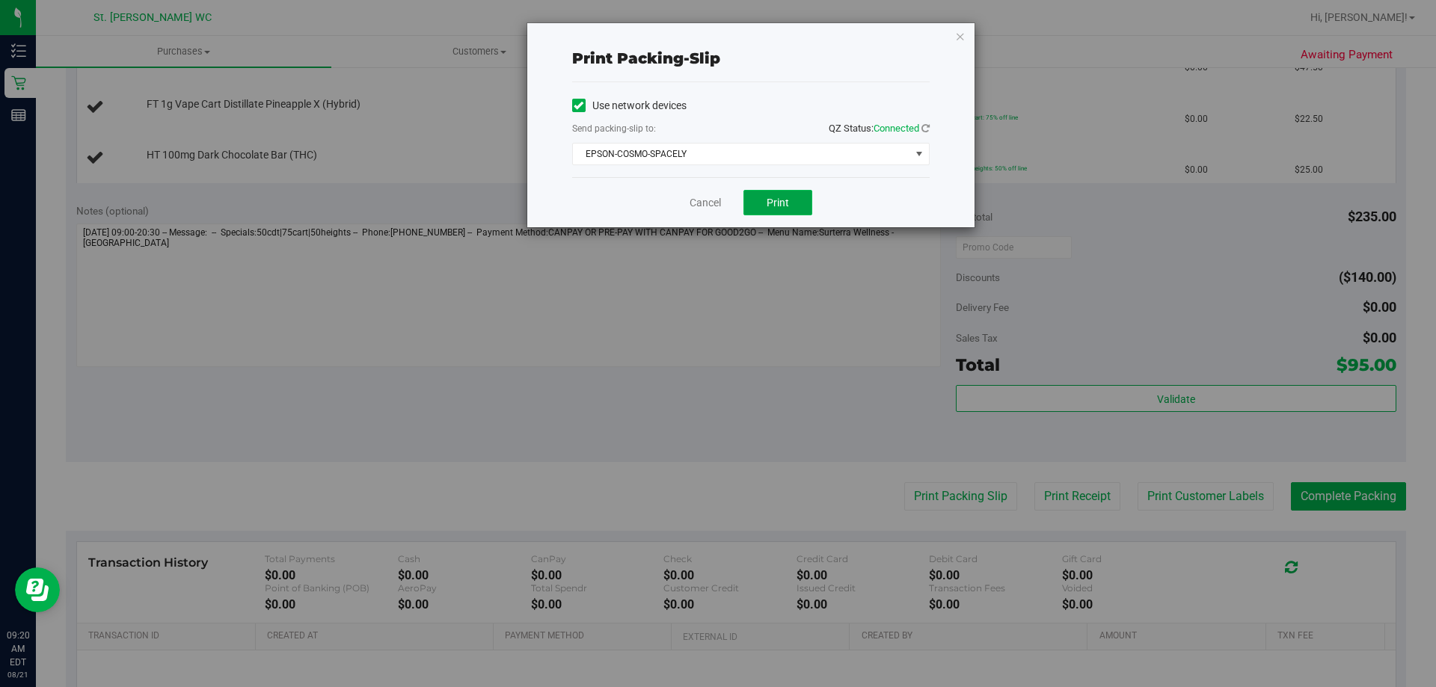
click at [761, 198] on button "Print" at bounding box center [778, 202] width 69 height 25
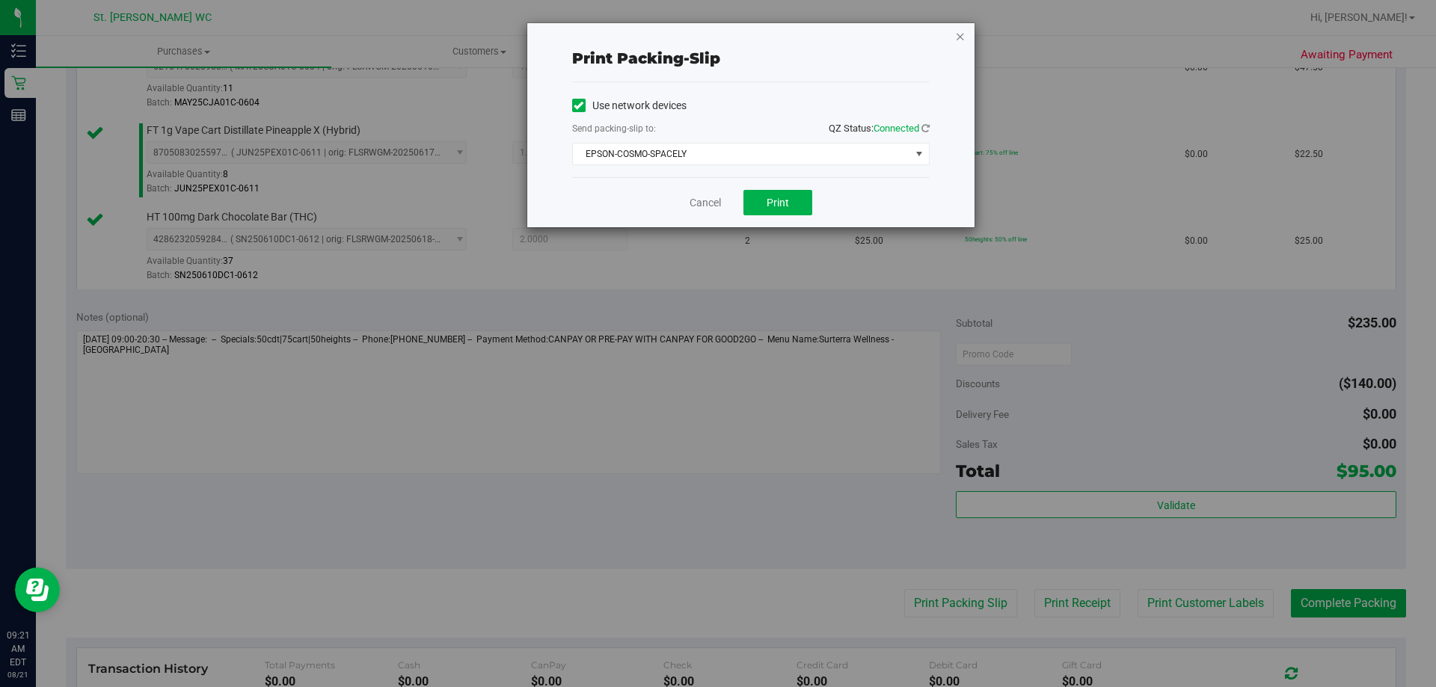
click at [956, 28] on icon "button" at bounding box center [960, 36] width 10 height 18
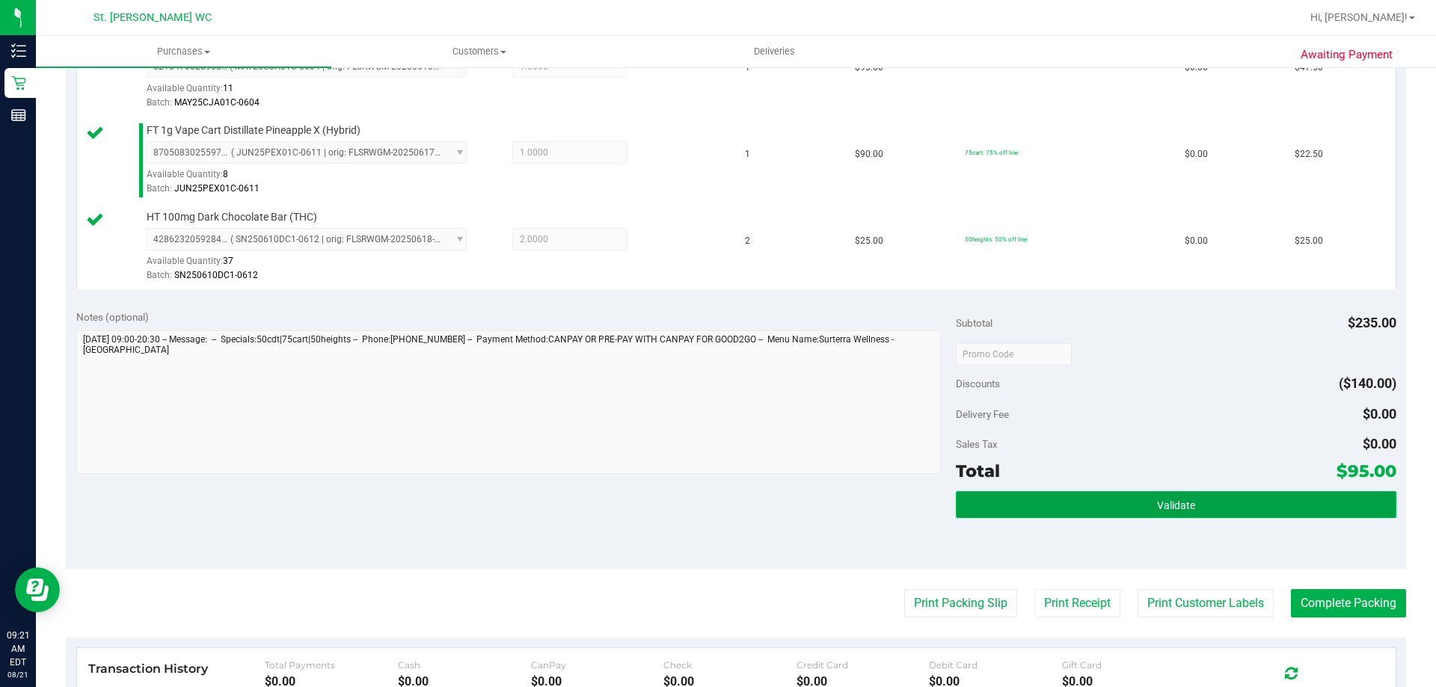
click at [1055, 507] on button "Validate" at bounding box center [1176, 504] width 440 height 27
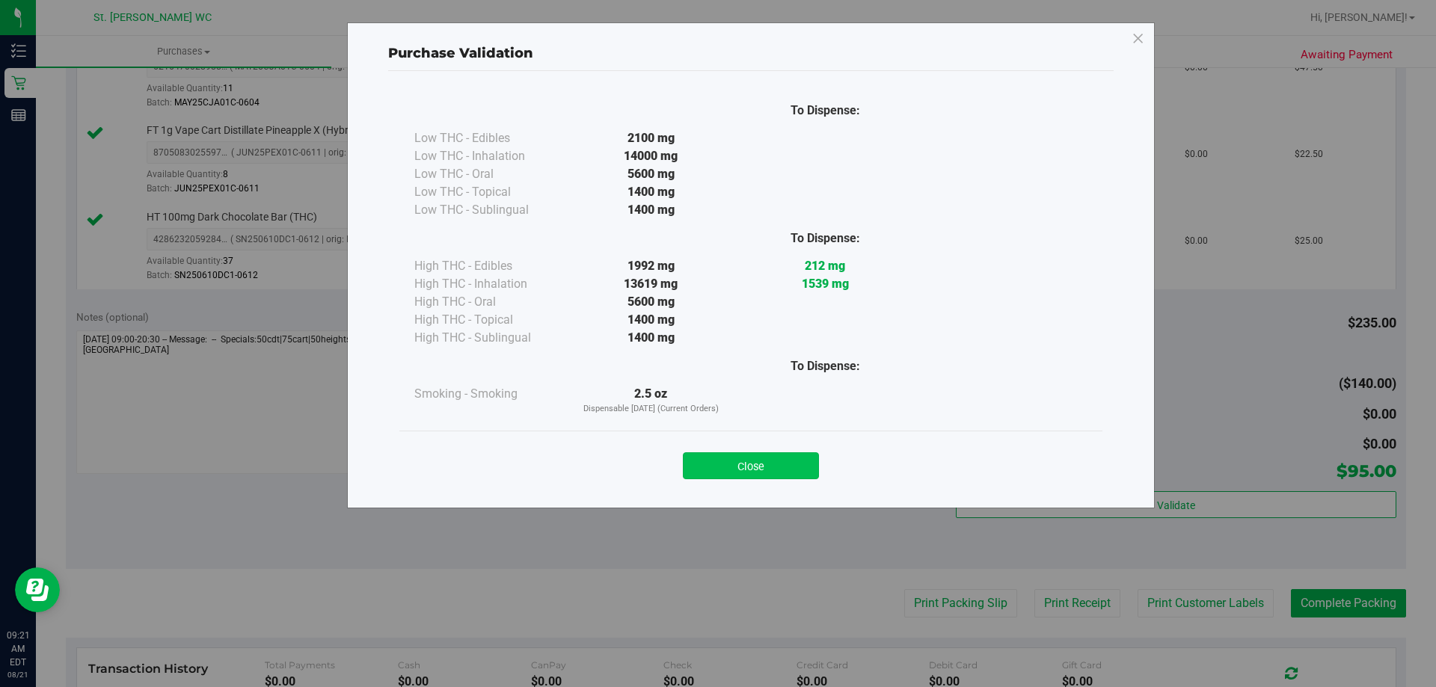
click at [737, 475] on button "Close" at bounding box center [751, 466] width 136 height 27
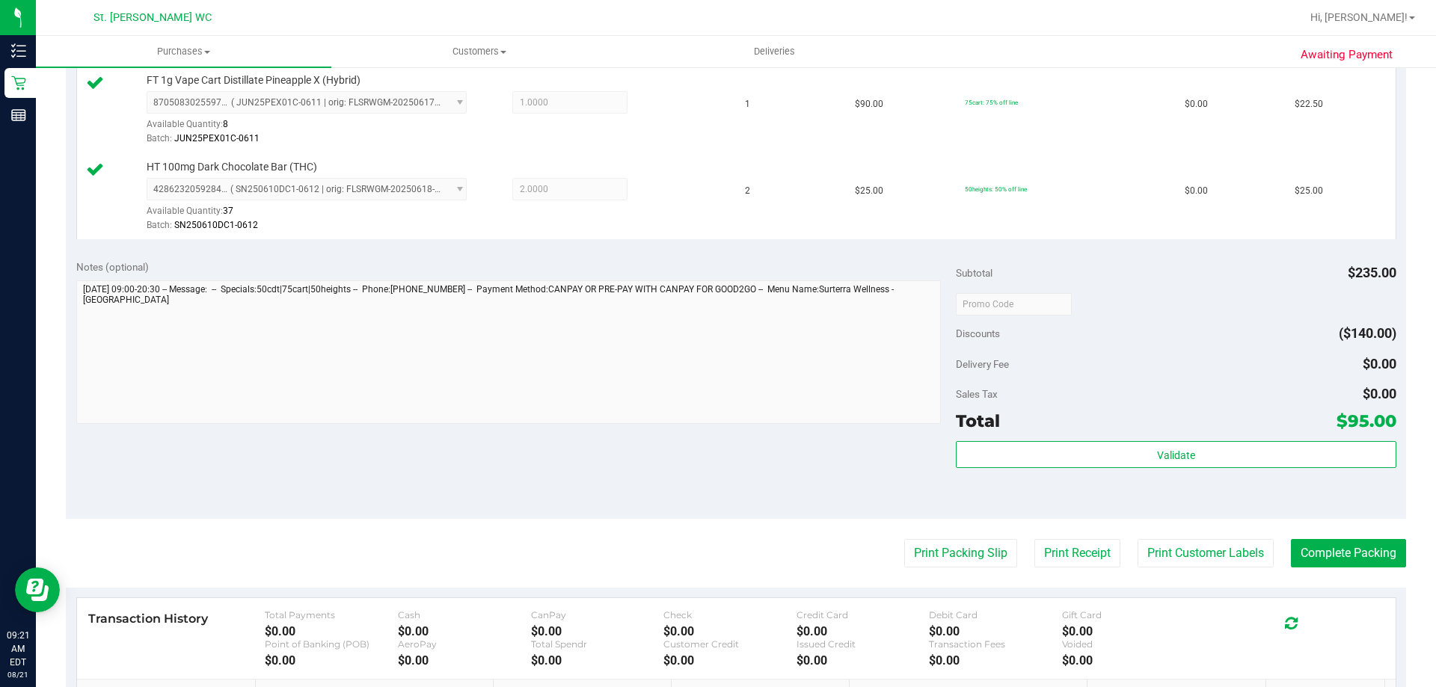
scroll to position [524, 0]
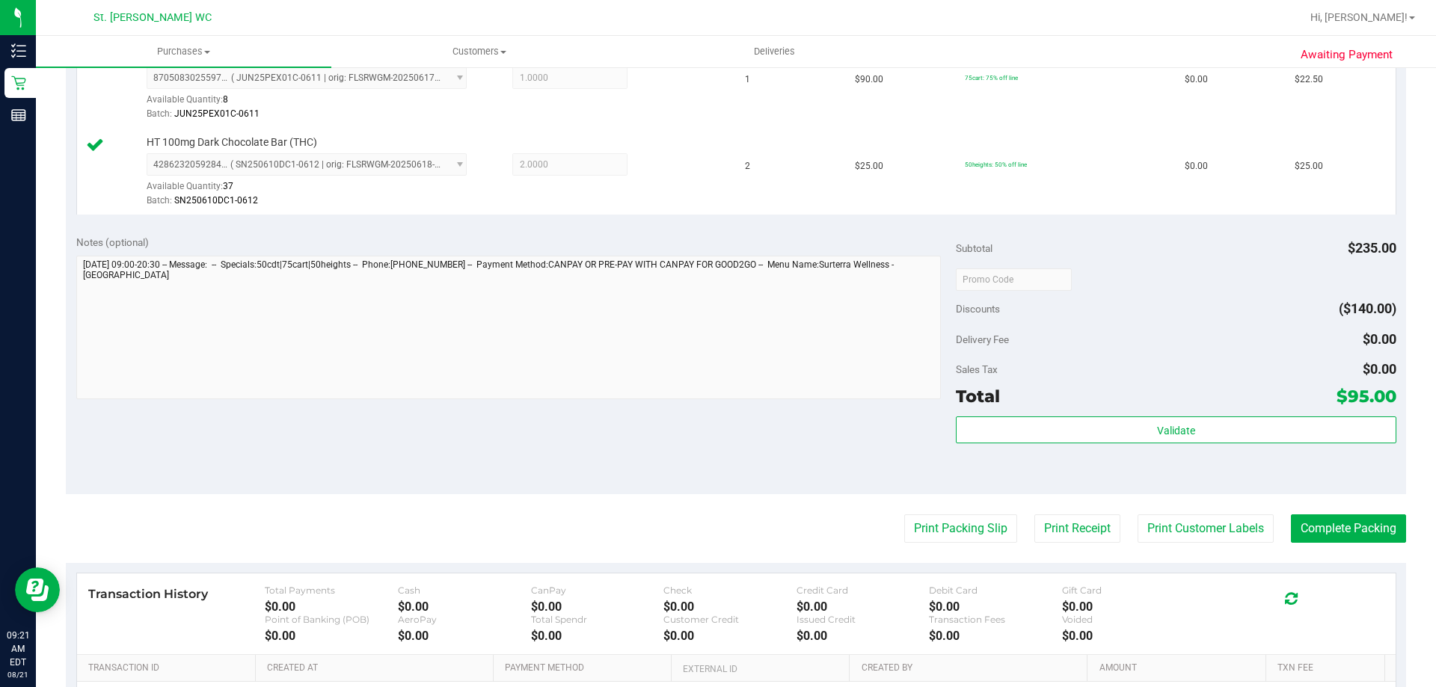
click at [1135, 411] on div "Subtotal $235.00 Discounts ($140.00) Delivery Fee $0.00 Sales Tax $0.00 Total $…" at bounding box center [1176, 359] width 440 height 249
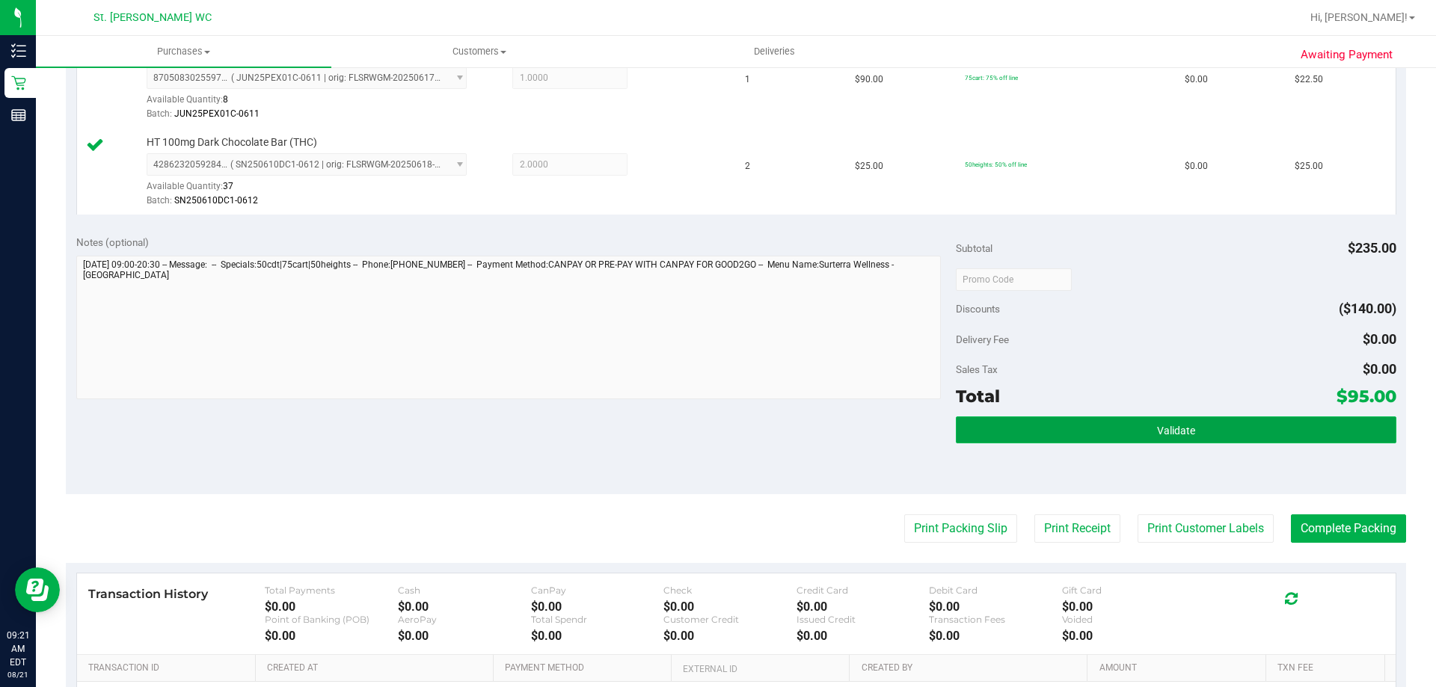
click at [1137, 431] on button "Validate" at bounding box center [1176, 430] width 440 height 27
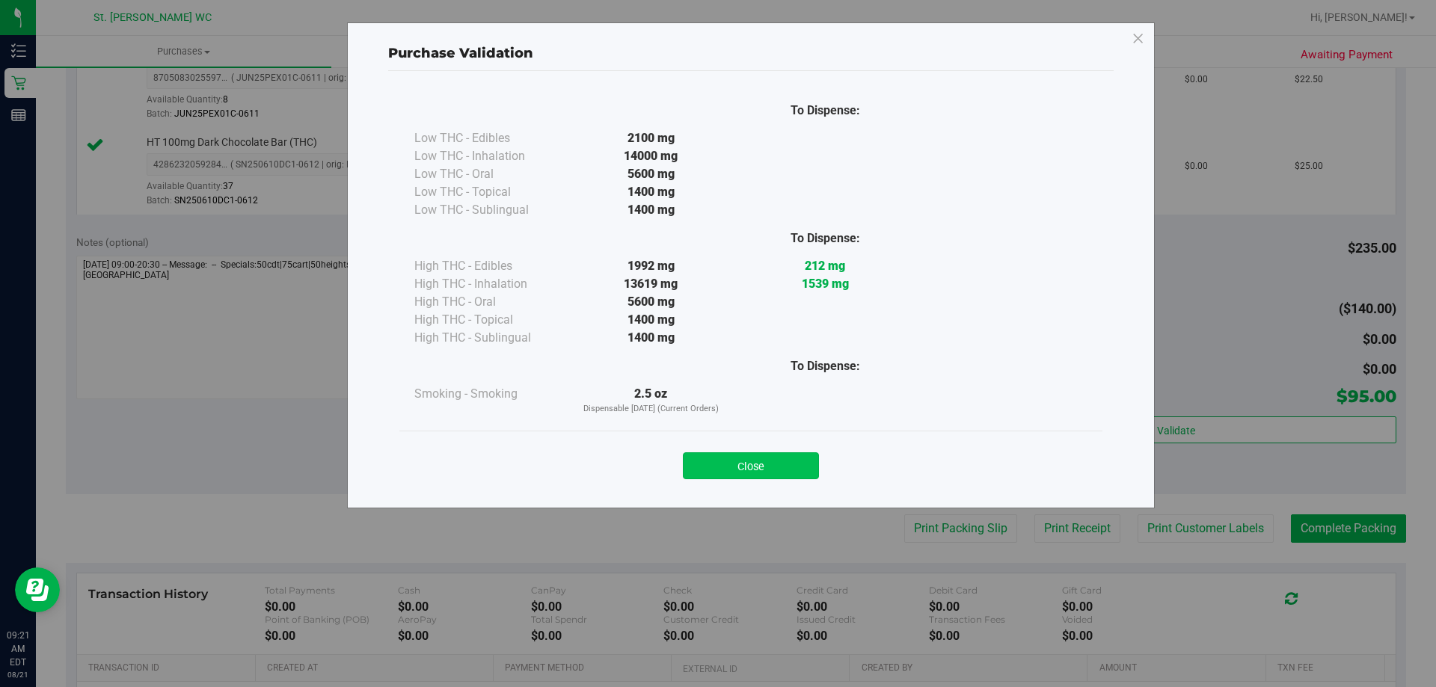
click at [720, 453] on button "Close" at bounding box center [751, 466] width 136 height 27
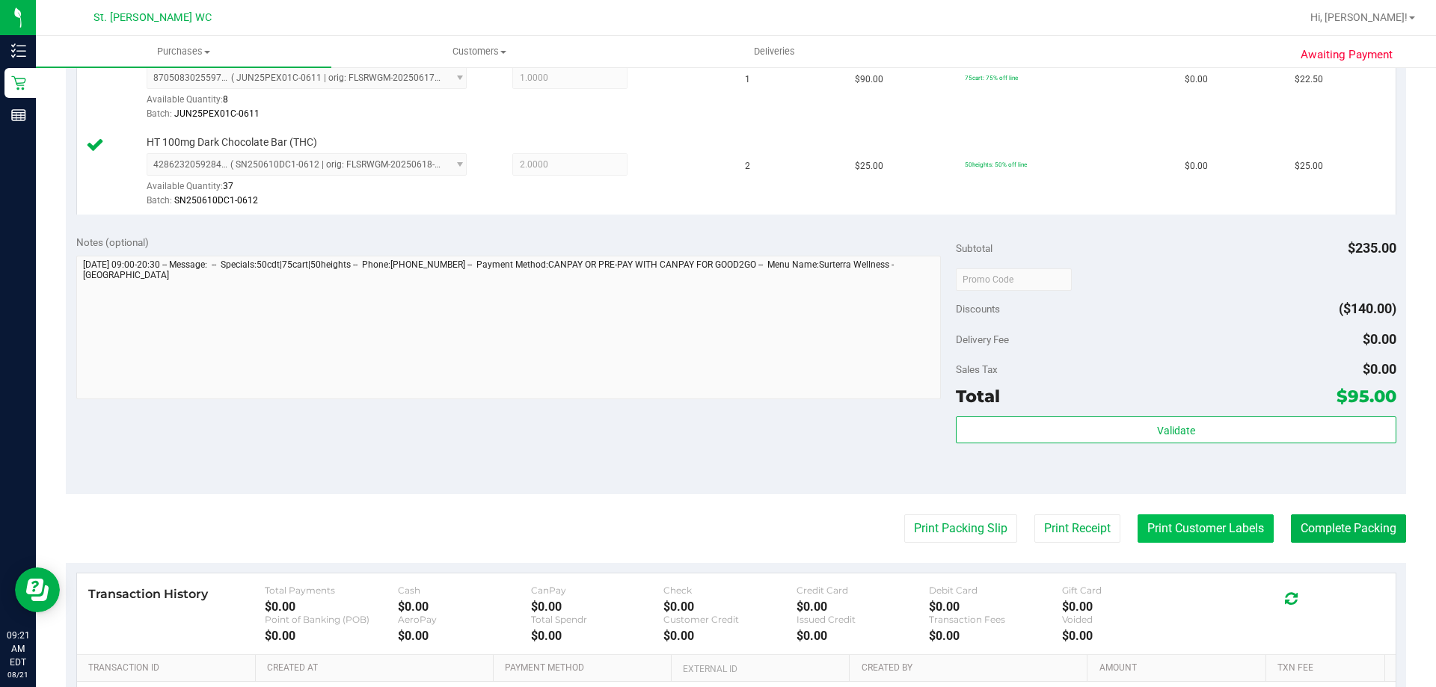
click at [1219, 524] on button "Print Customer Labels" at bounding box center [1206, 529] width 136 height 28
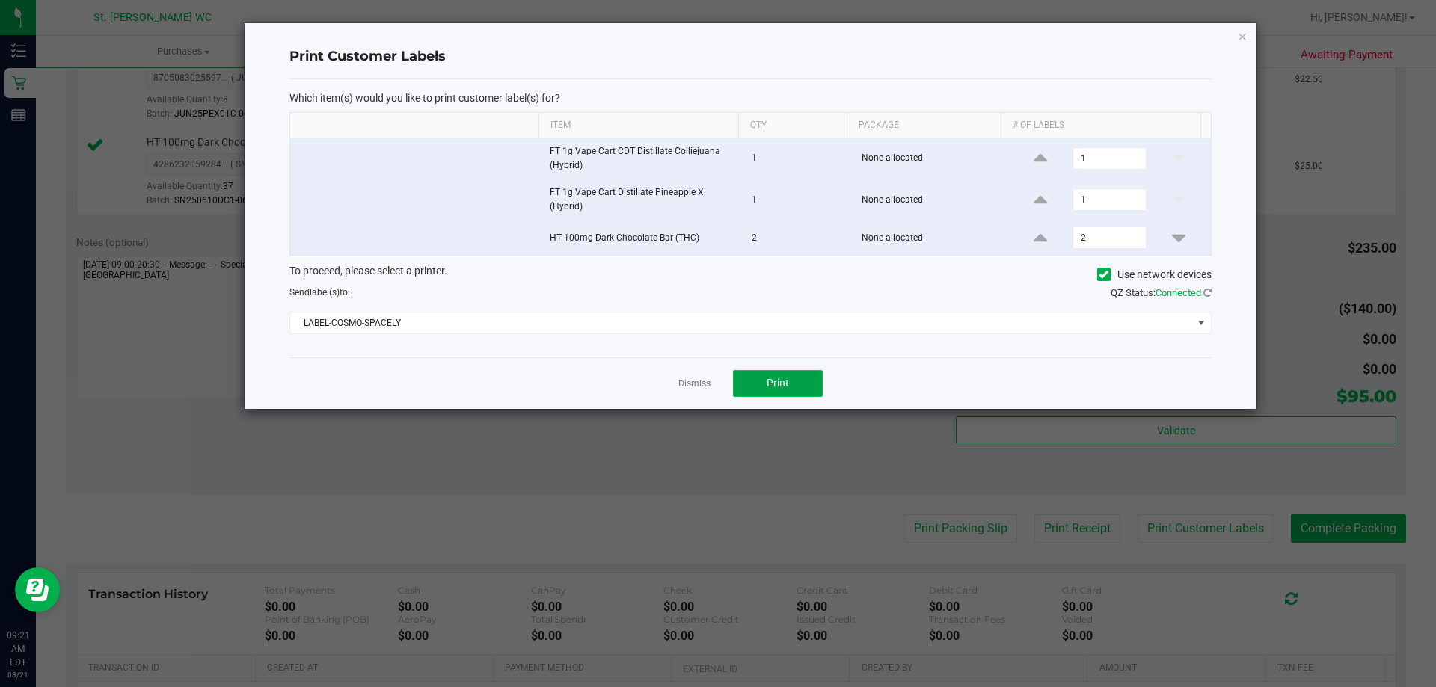
click at [794, 391] on button "Print" at bounding box center [778, 383] width 90 height 27
click at [1243, 28] on icon "button" at bounding box center [1242, 36] width 10 height 18
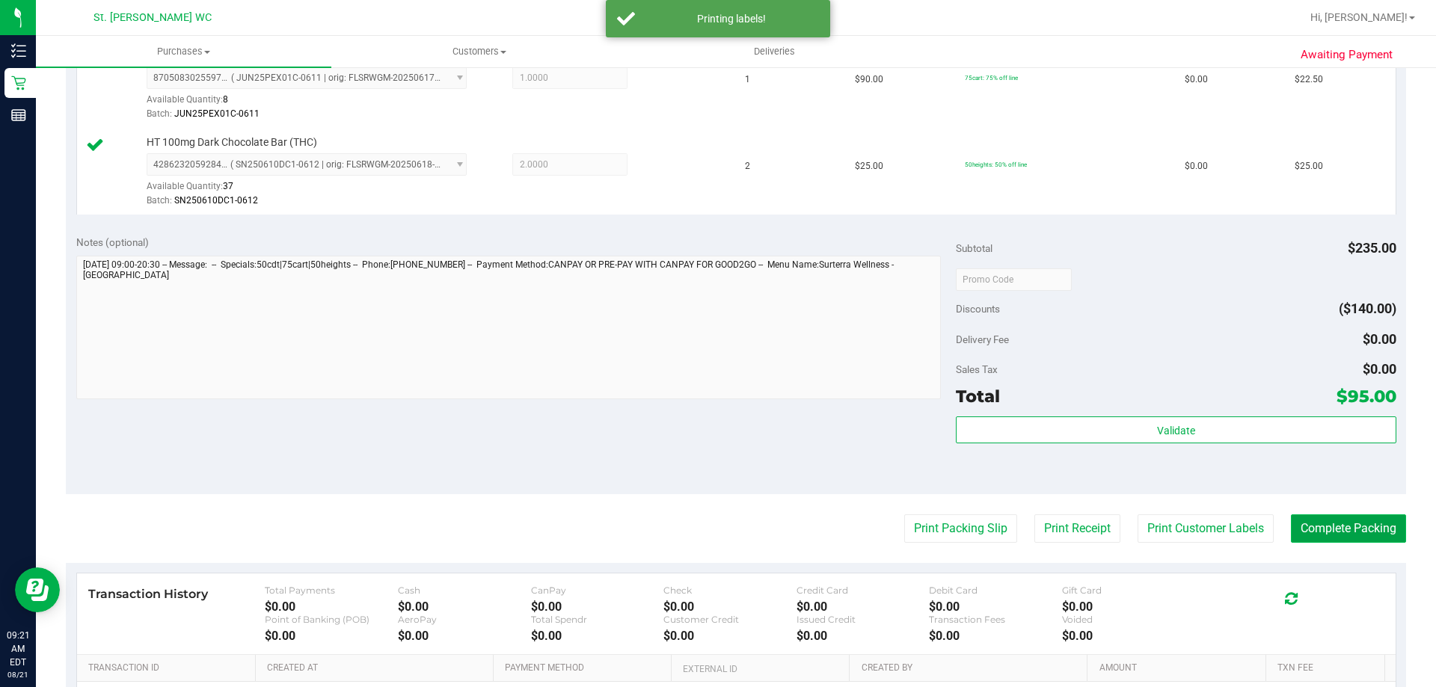
click at [1296, 527] on button "Complete Packing" at bounding box center [1348, 529] width 115 height 28
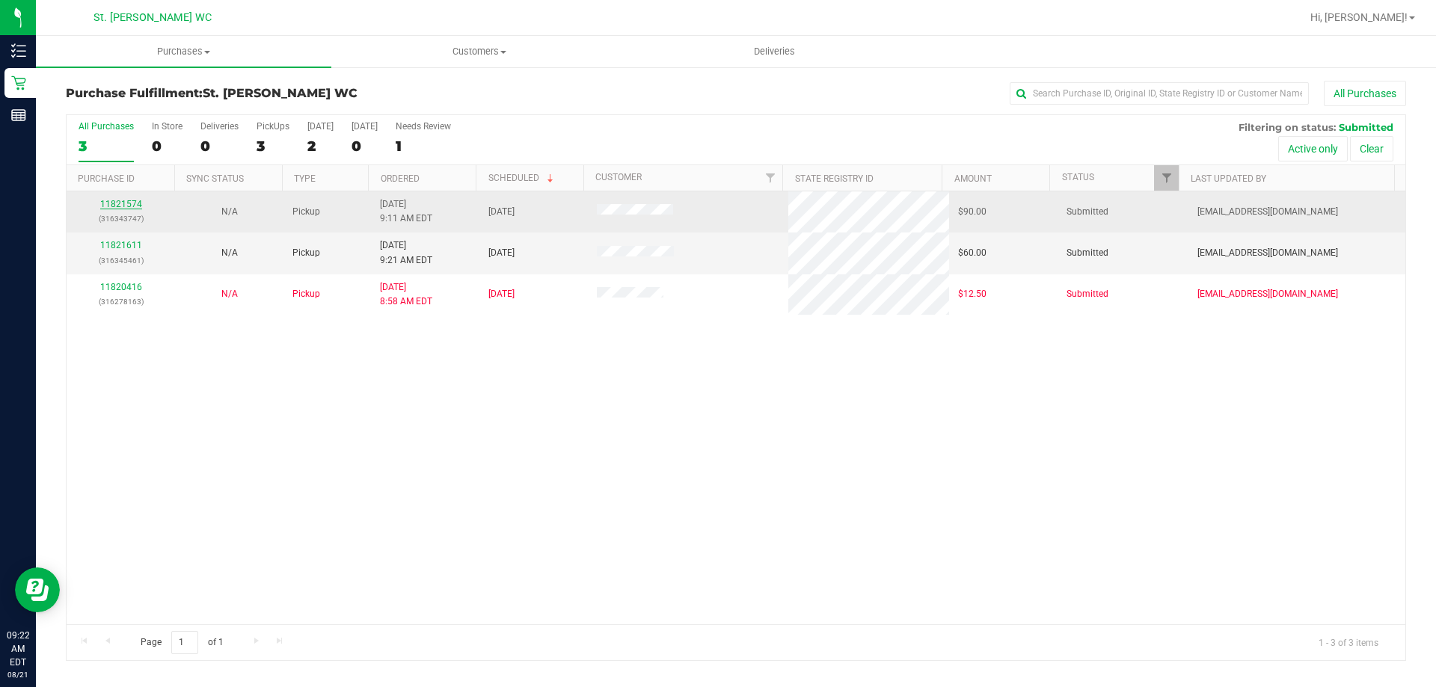
click at [123, 203] on link "11821574" at bounding box center [121, 204] width 42 height 10
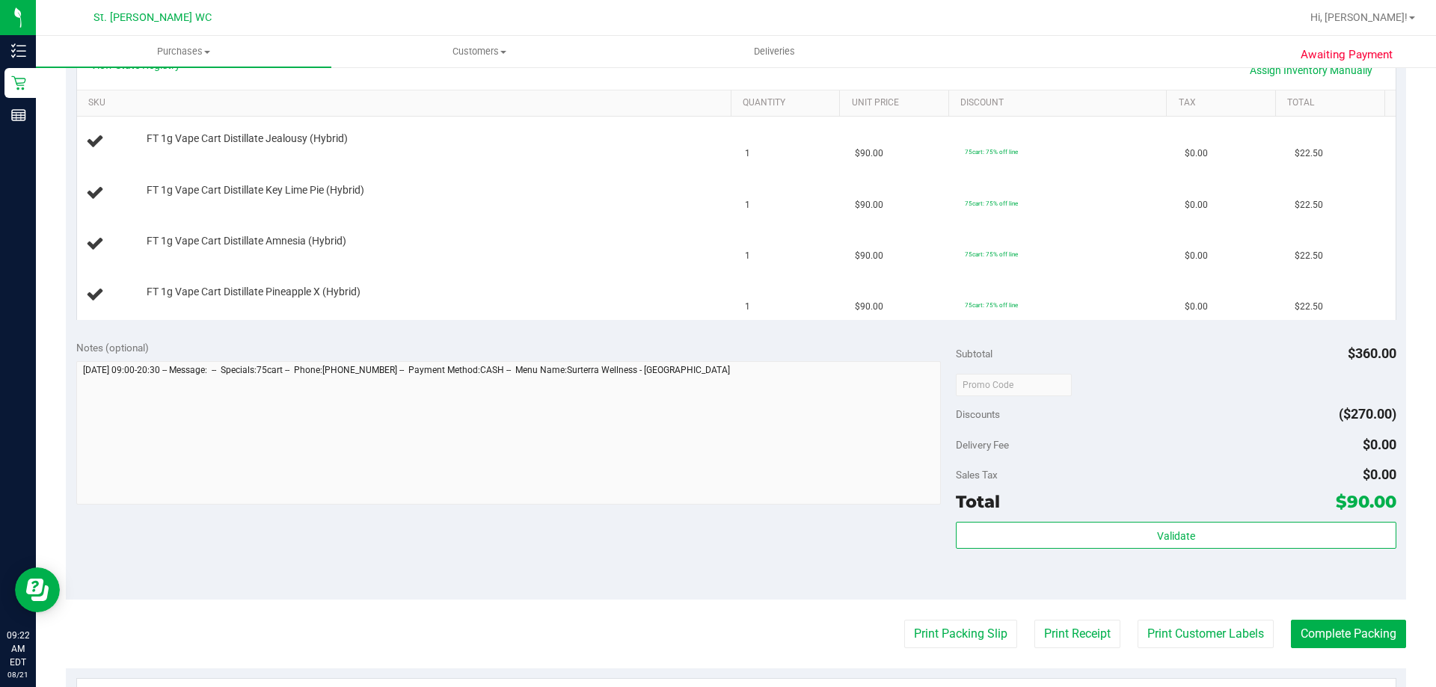
scroll to position [449, 0]
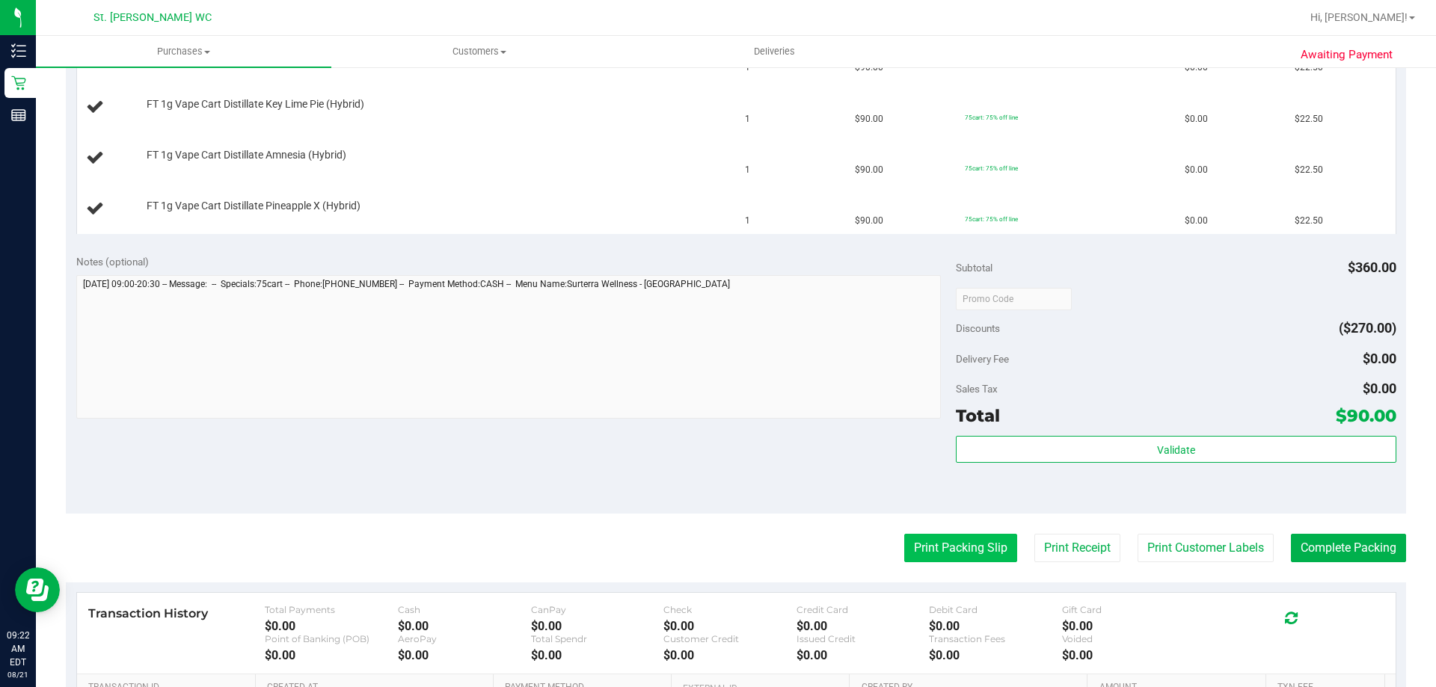
click at [918, 559] on button "Print Packing Slip" at bounding box center [960, 548] width 113 height 28
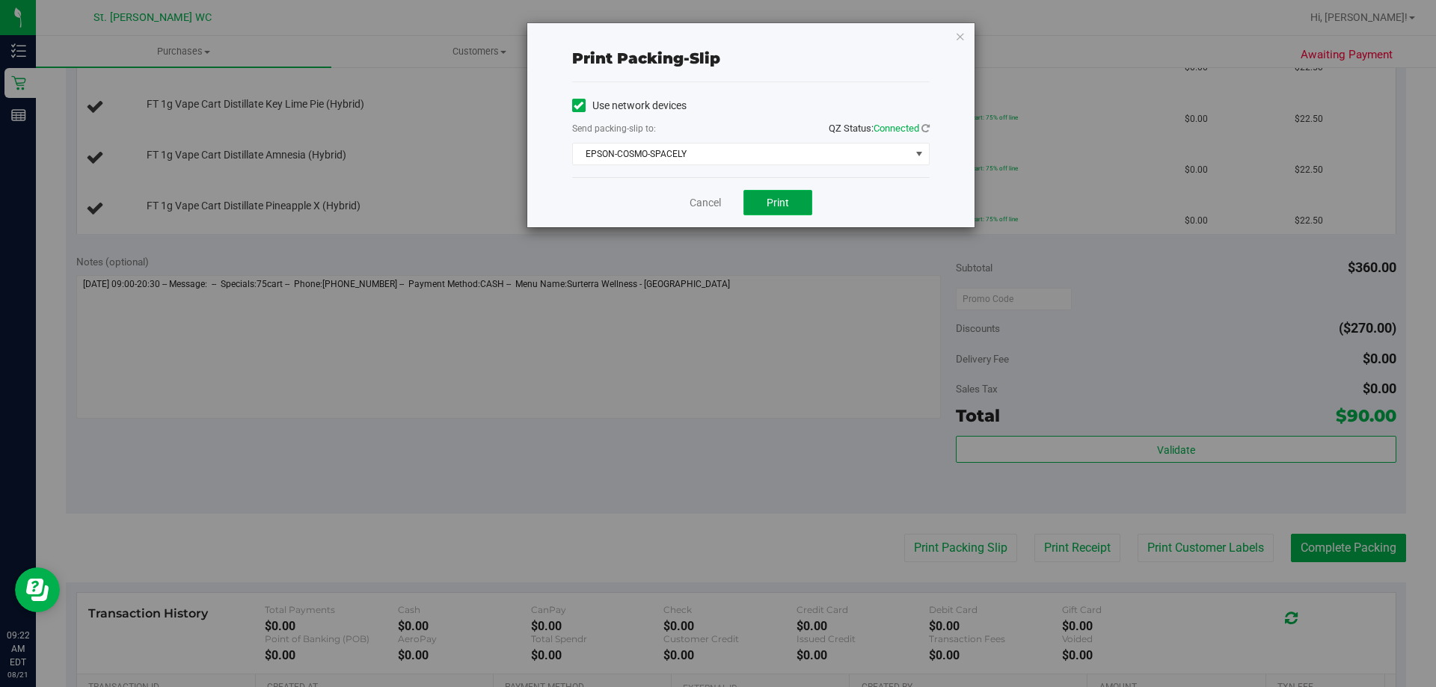
click at [789, 195] on button "Print" at bounding box center [778, 202] width 69 height 25
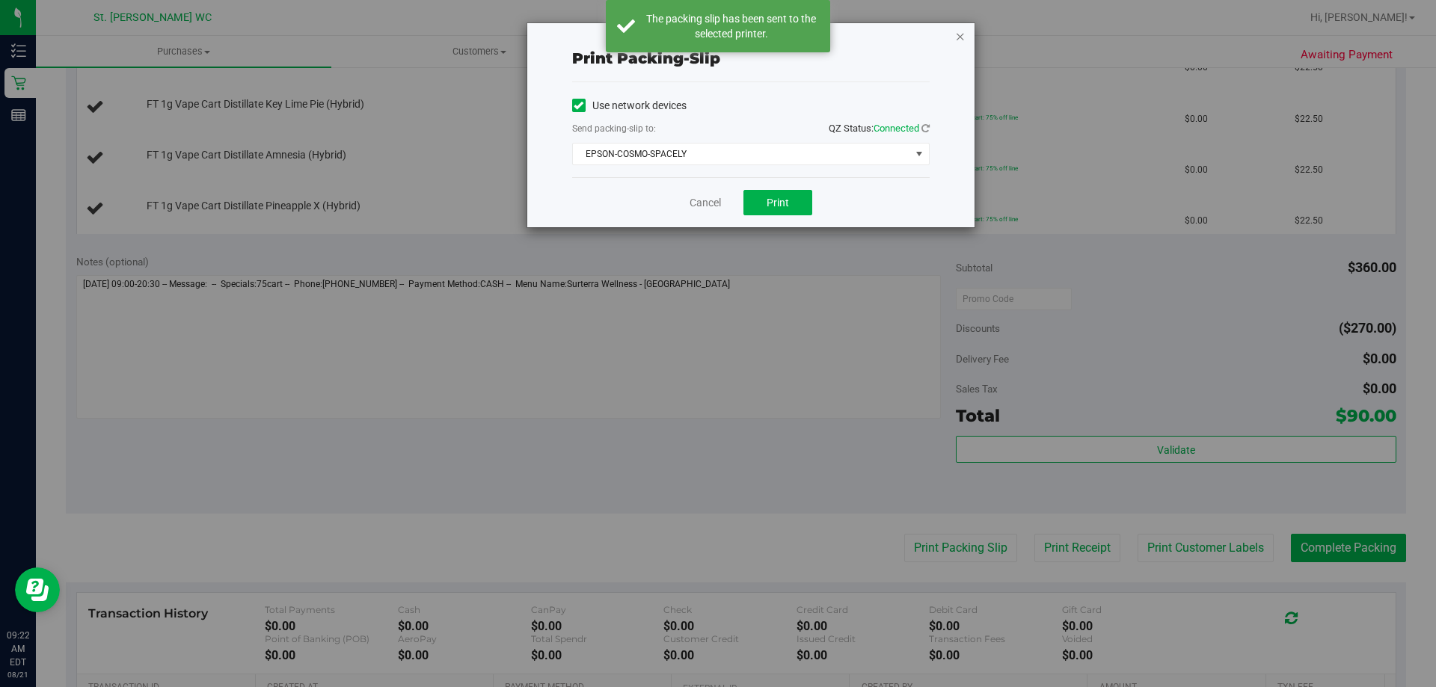
click at [960, 38] on icon "button" at bounding box center [960, 36] width 10 height 18
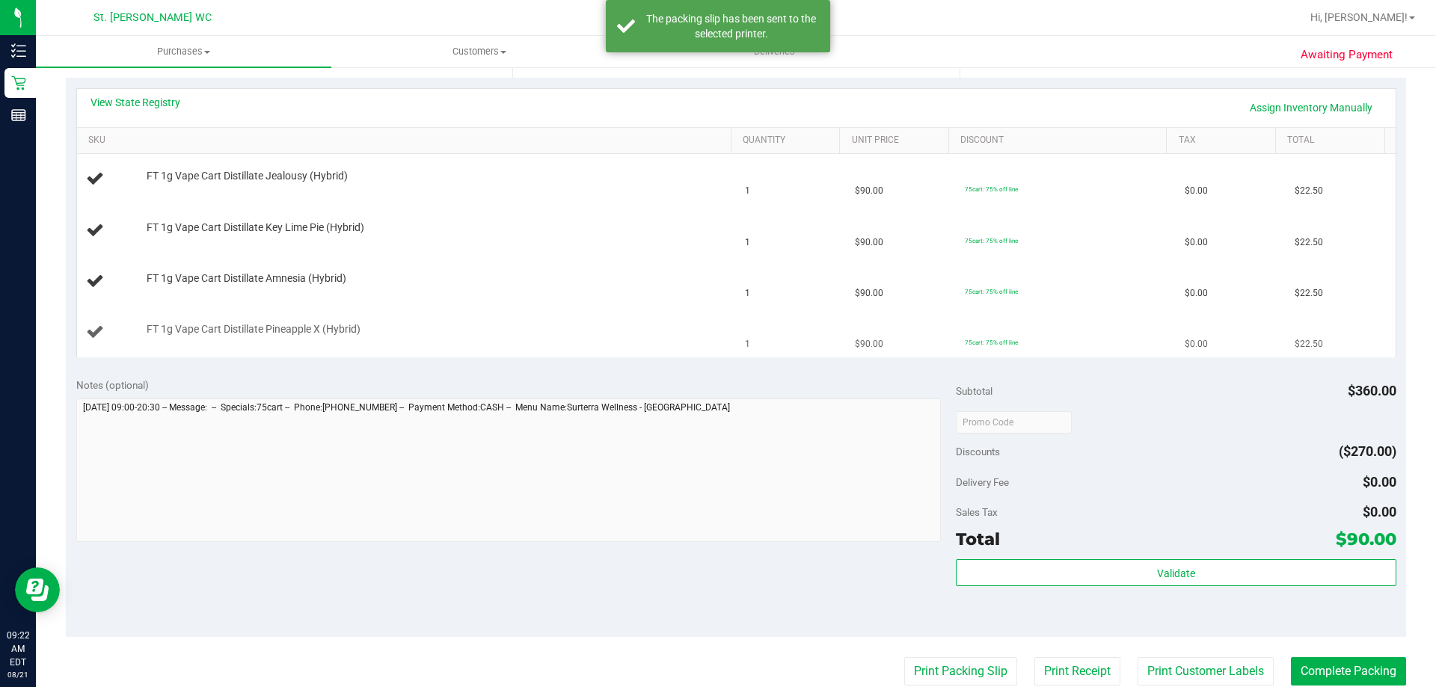
scroll to position [299, 0]
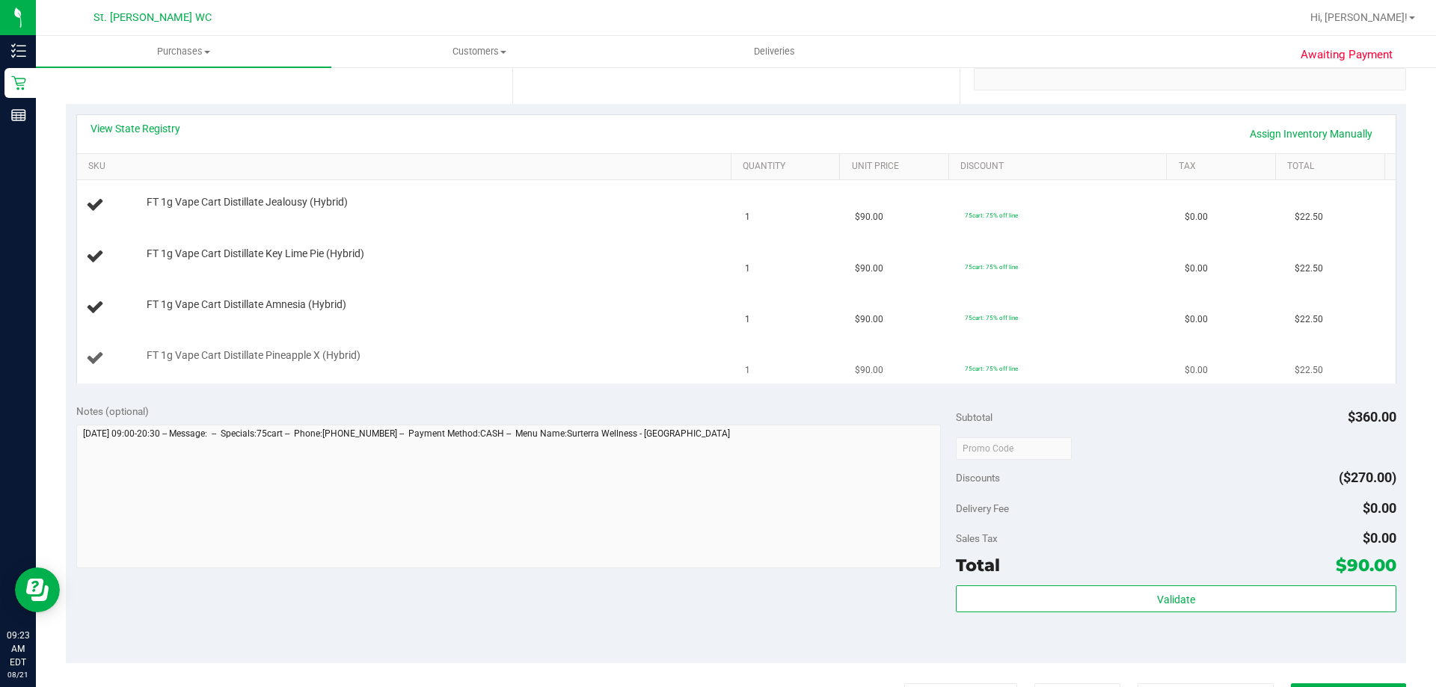
click at [904, 684] on button "Print Packing Slip" at bounding box center [960, 698] width 113 height 28
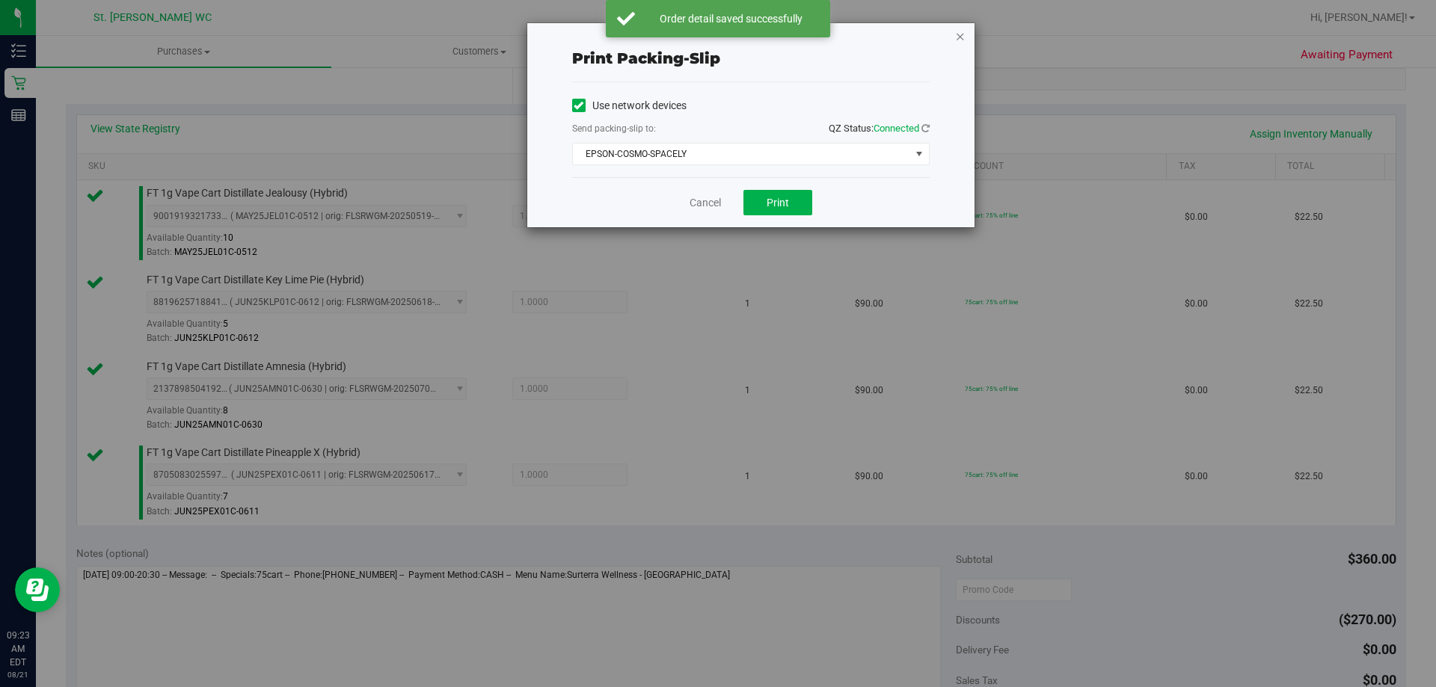
click at [965, 37] on icon "button" at bounding box center [960, 36] width 10 height 18
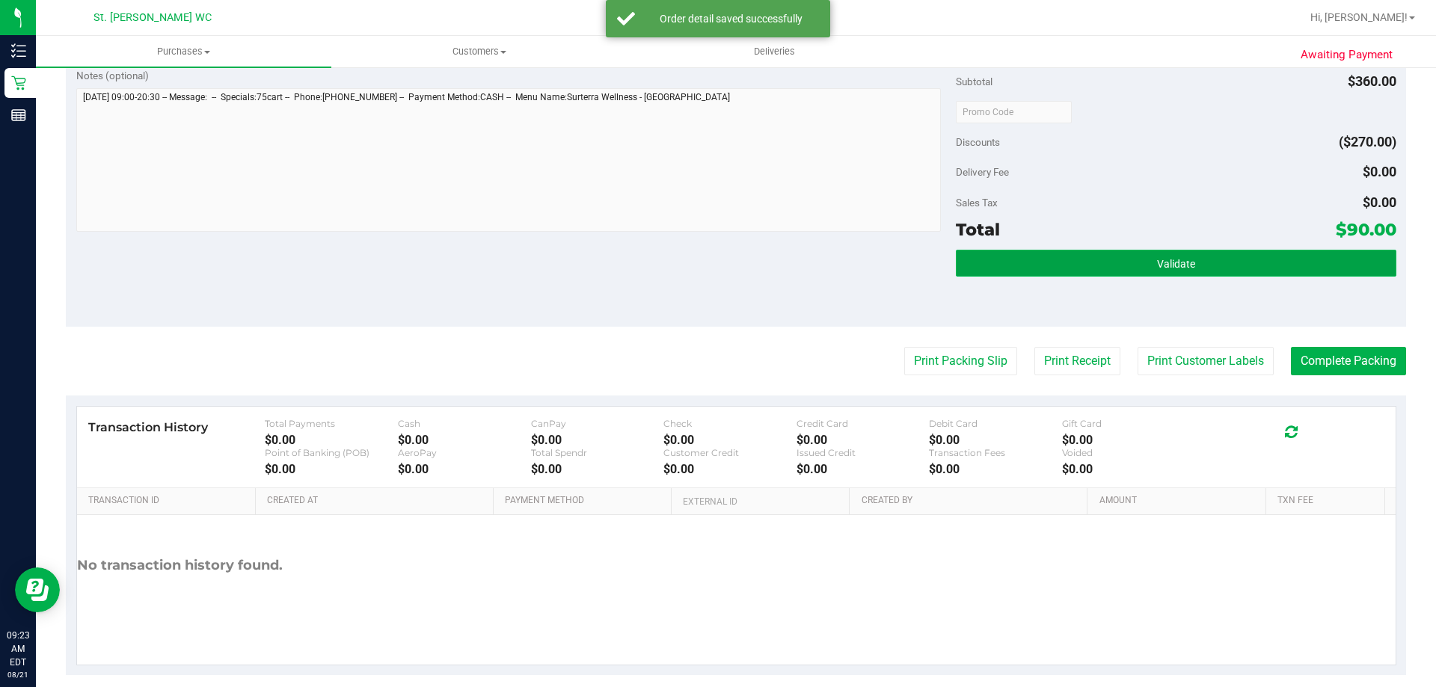
click at [998, 257] on button "Validate" at bounding box center [1176, 263] width 440 height 27
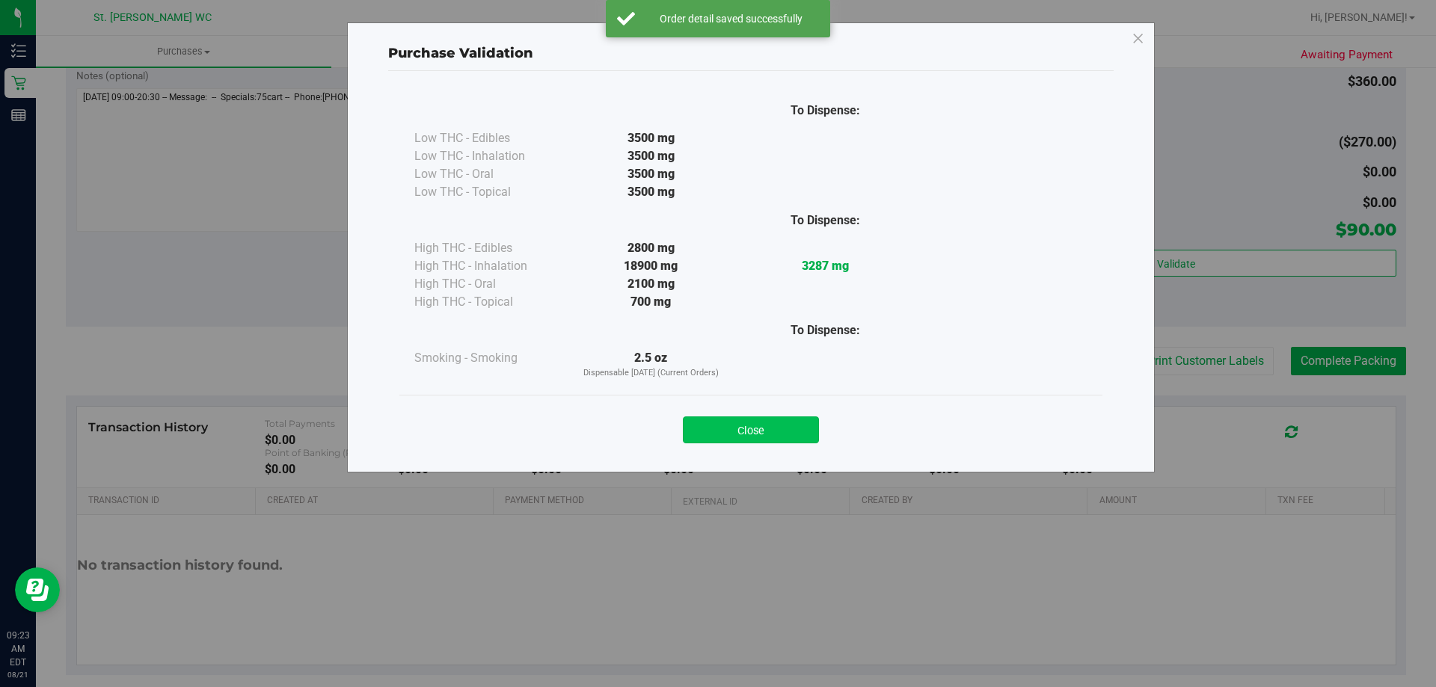
click at [757, 422] on button "Close" at bounding box center [751, 430] width 136 height 27
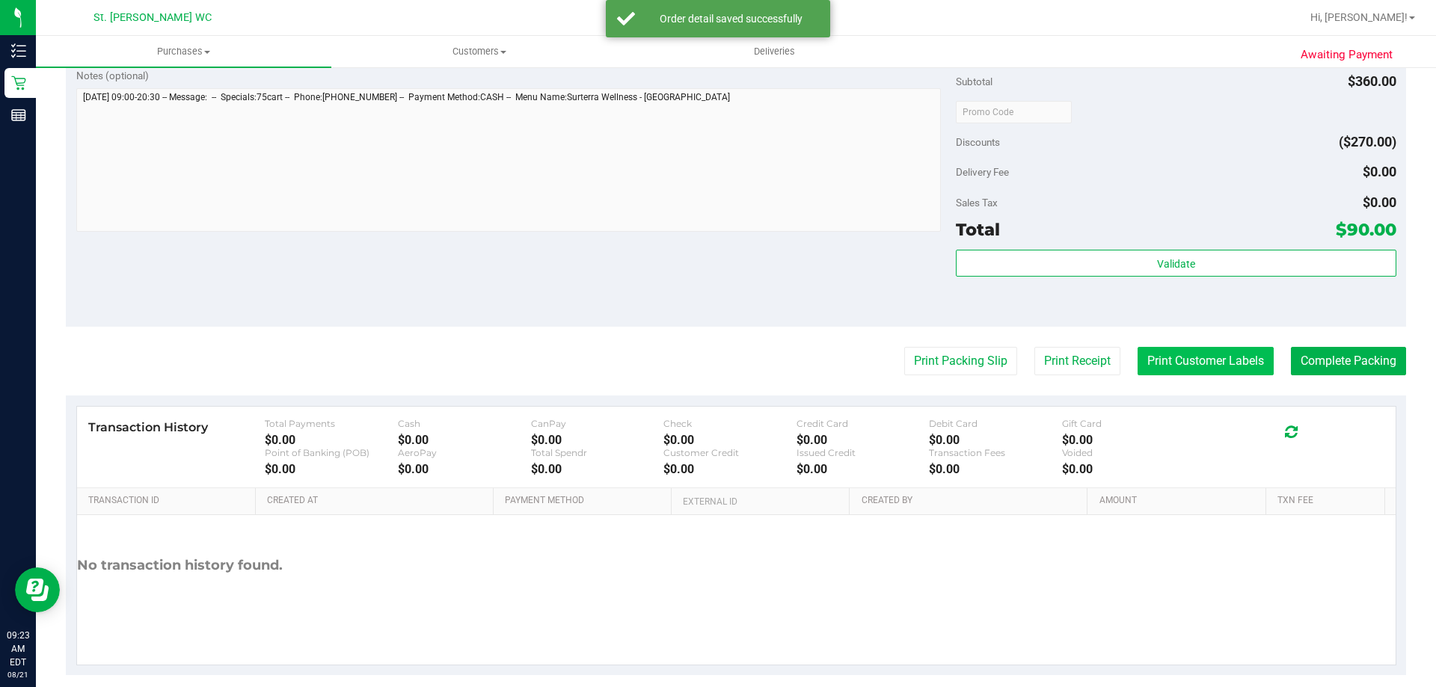
click at [1191, 368] on button "Print Customer Labels" at bounding box center [1206, 361] width 136 height 28
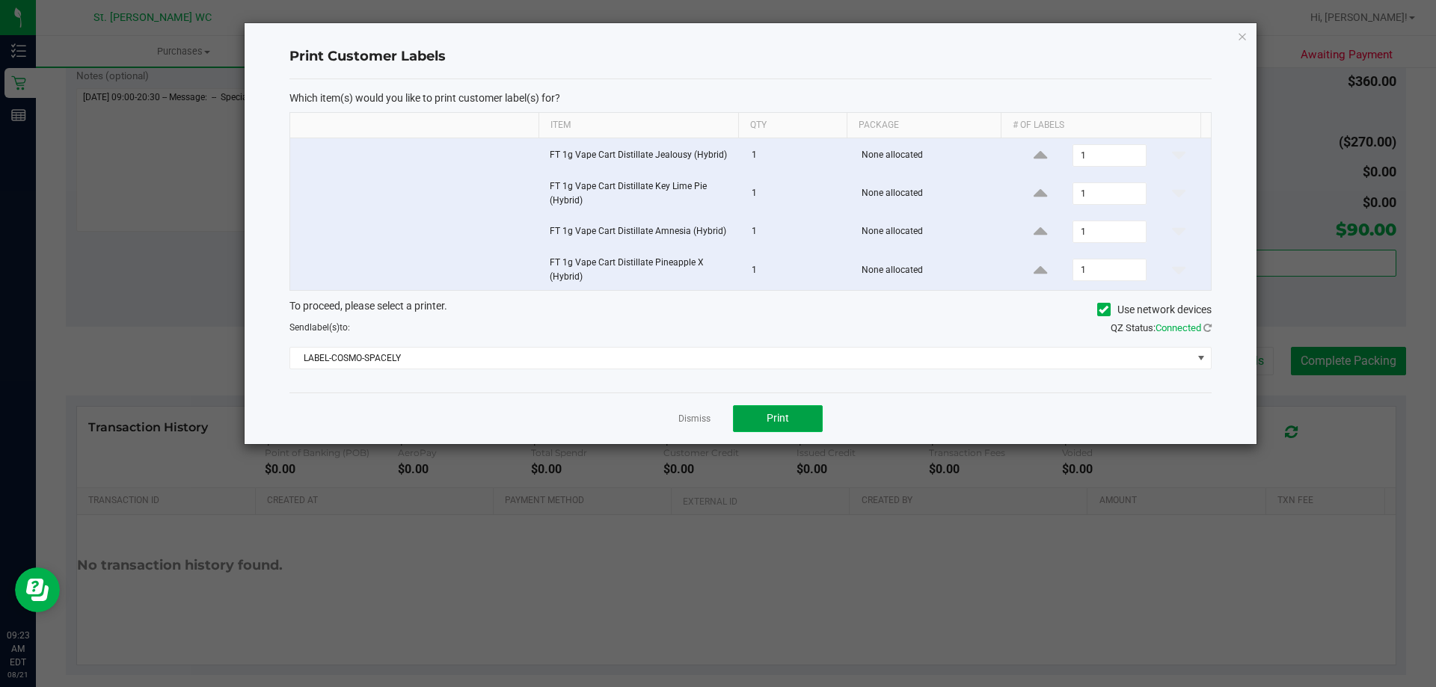
click at [818, 419] on button "Print" at bounding box center [778, 418] width 90 height 27
click at [1246, 34] on icon "button" at bounding box center [1242, 36] width 10 height 18
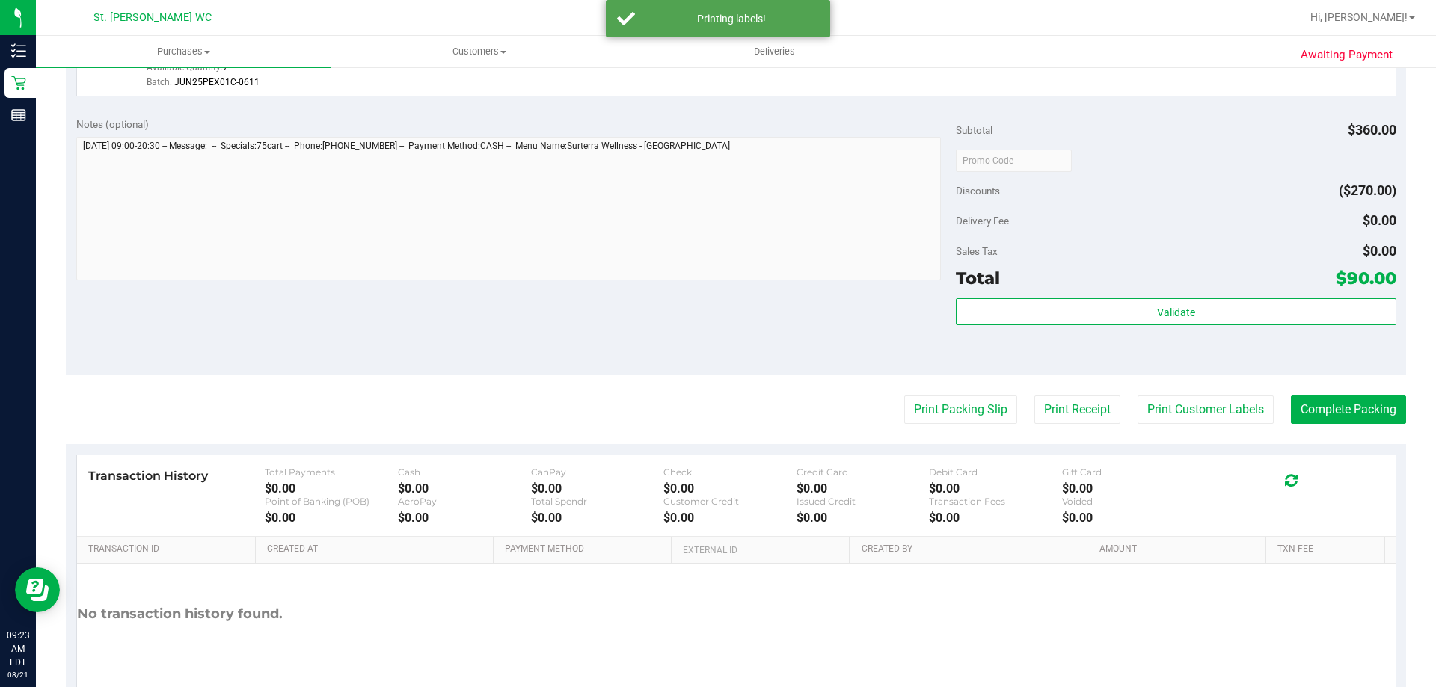
scroll to position [702, 0]
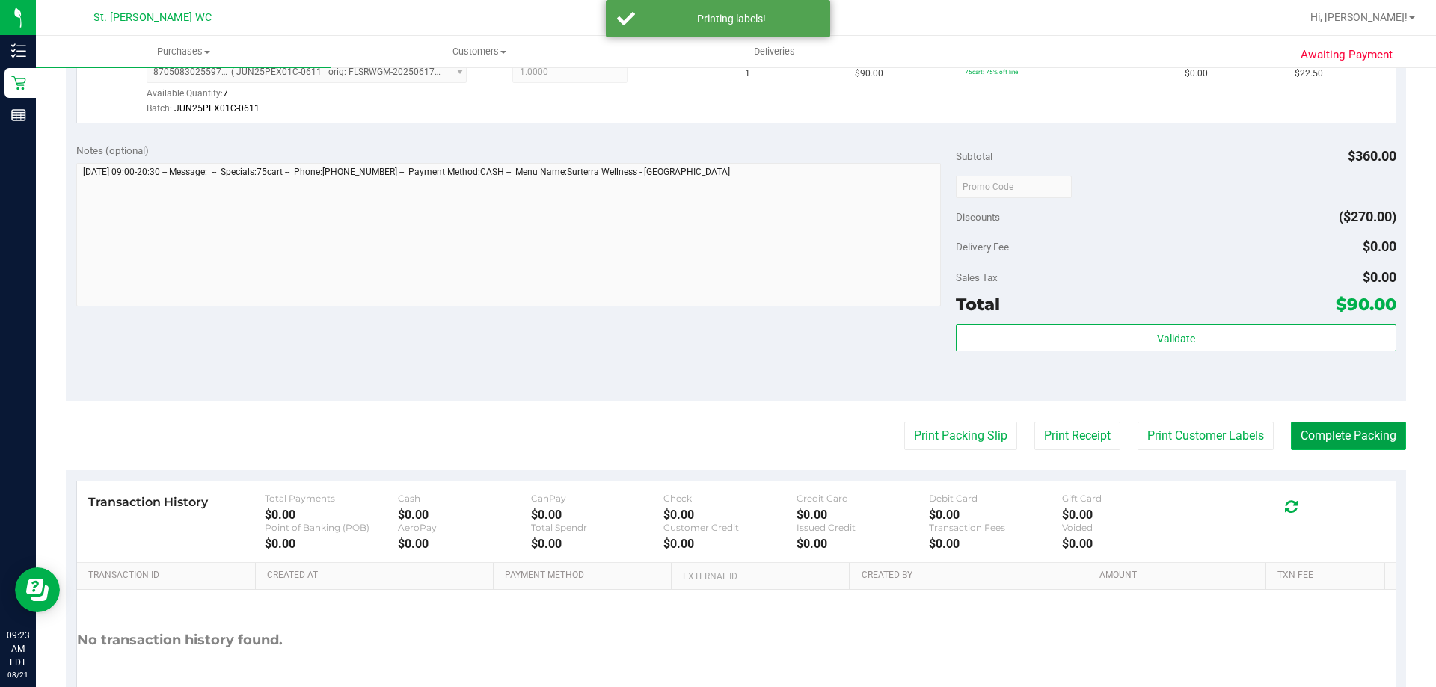
click at [1302, 445] on button "Complete Packing" at bounding box center [1348, 436] width 115 height 28
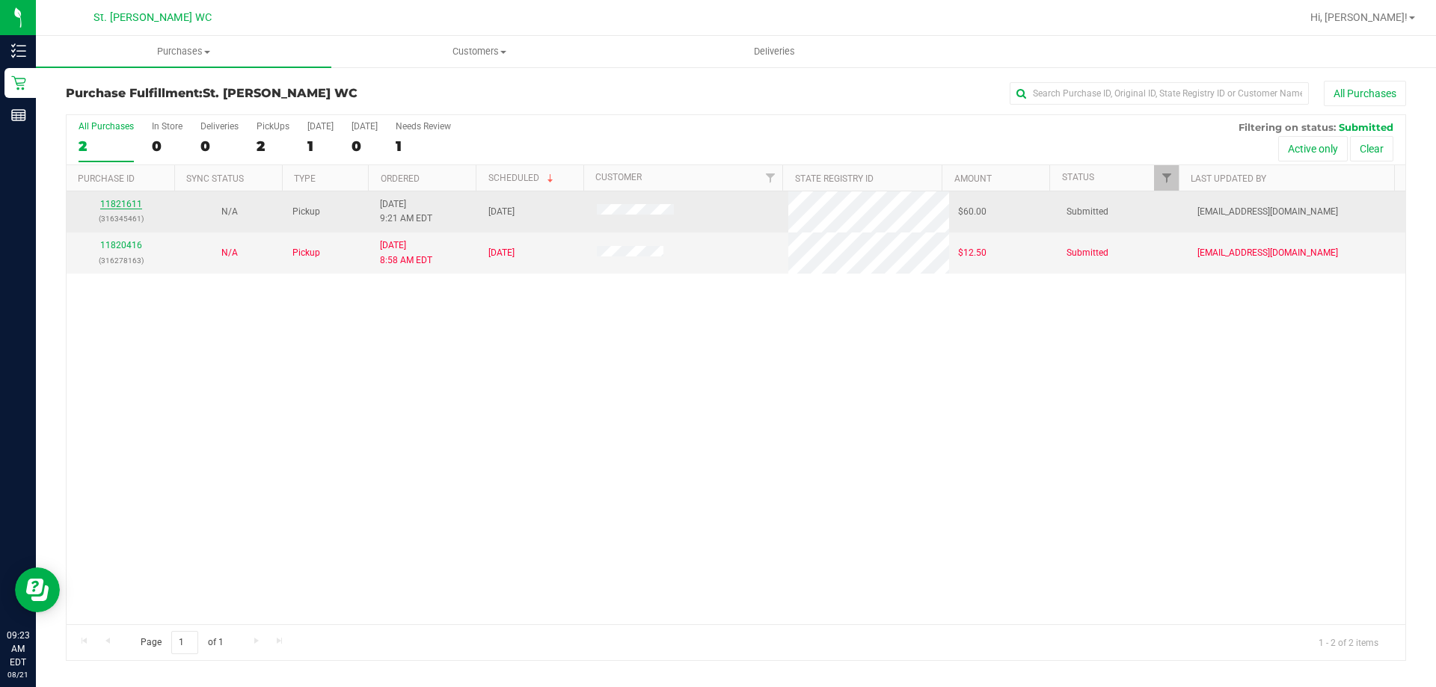
click at [127, 206] on link "11821611" at bounding box center [121, 204] width 42 height 10
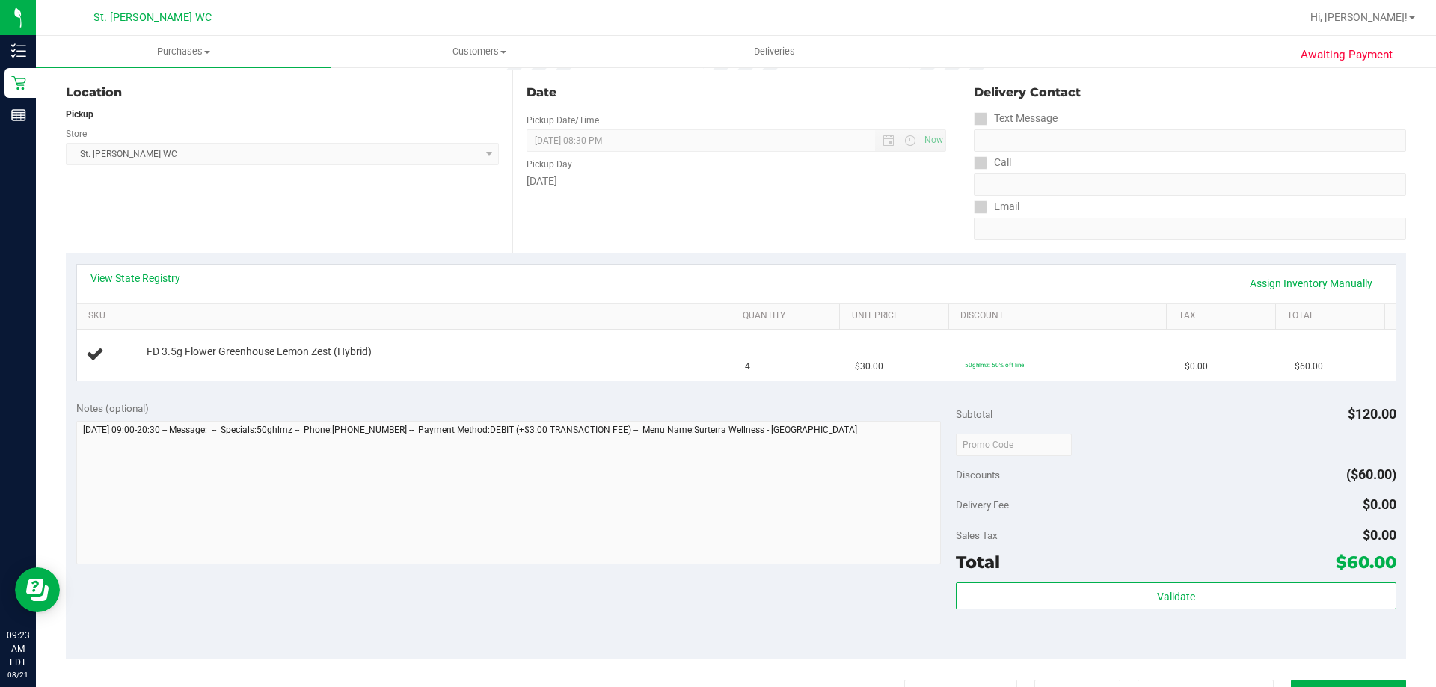
scroll to position [224, 0]
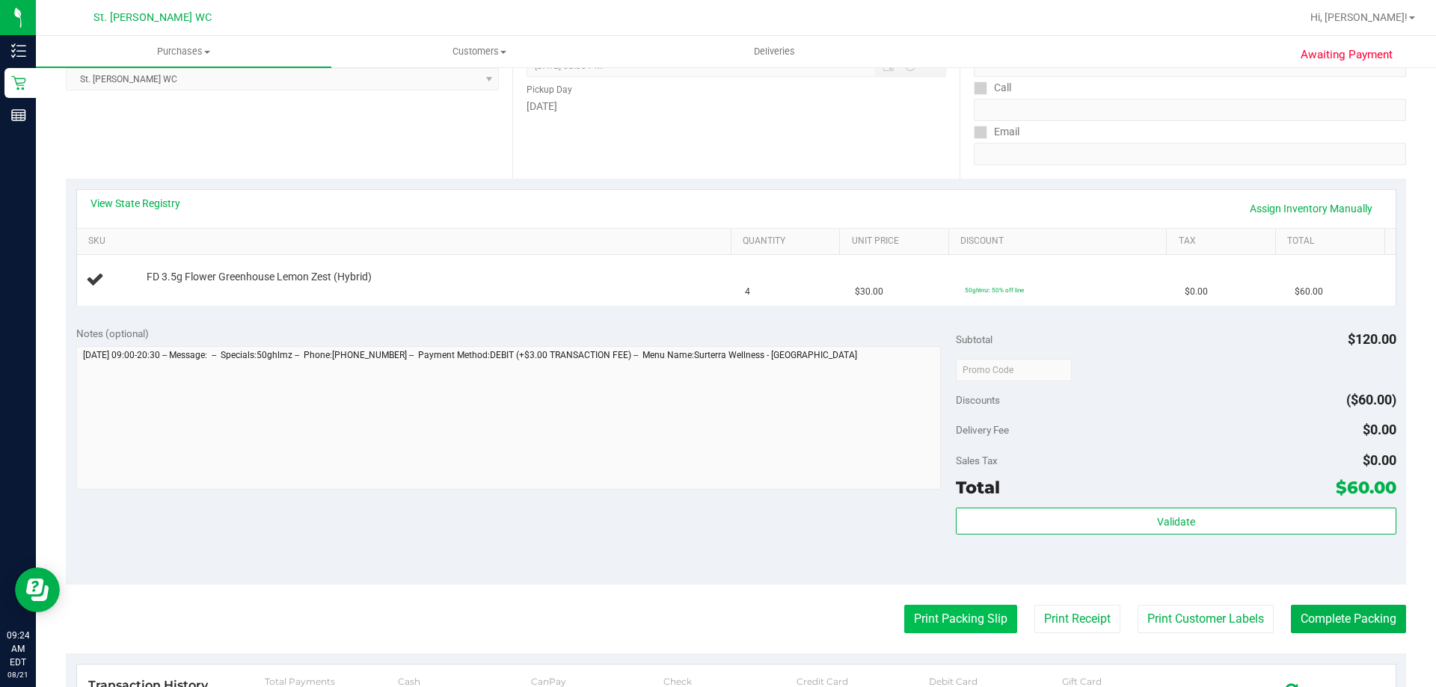
click at [928, 627] on button "Print Packing Slip" at bounding box center [960, 619] width 113 height 28
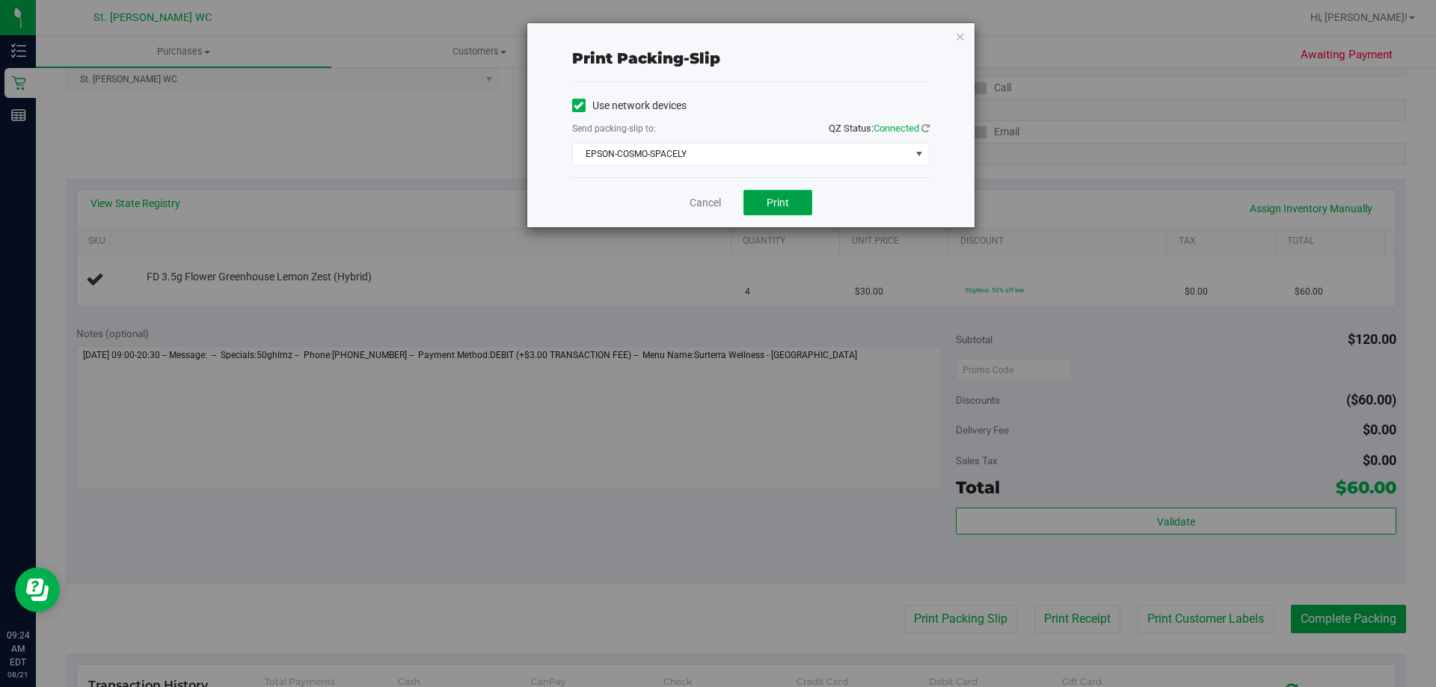
click at [785, 197] on span "Print" at bounding box center [778, 203] width 22 height 12
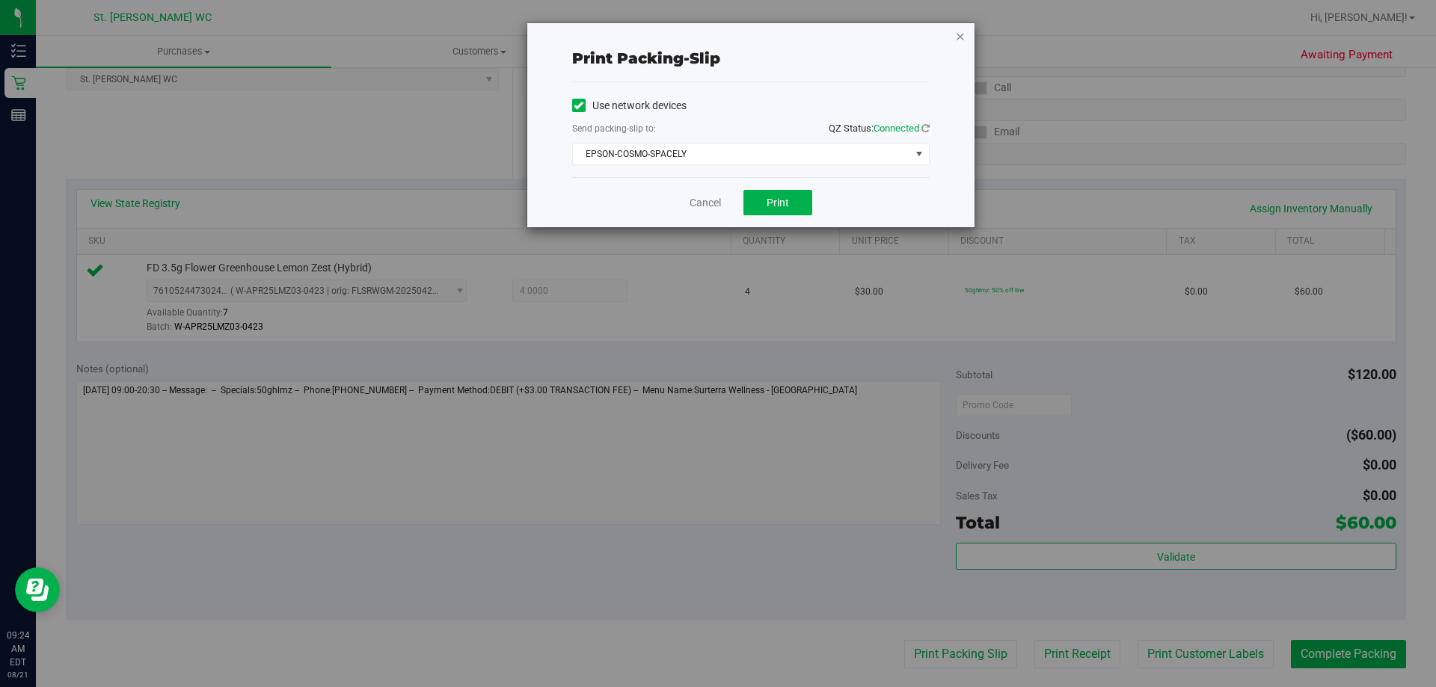
click at [963, 33] on icon "button" at bounding box center [960, 36] width 10 height 18
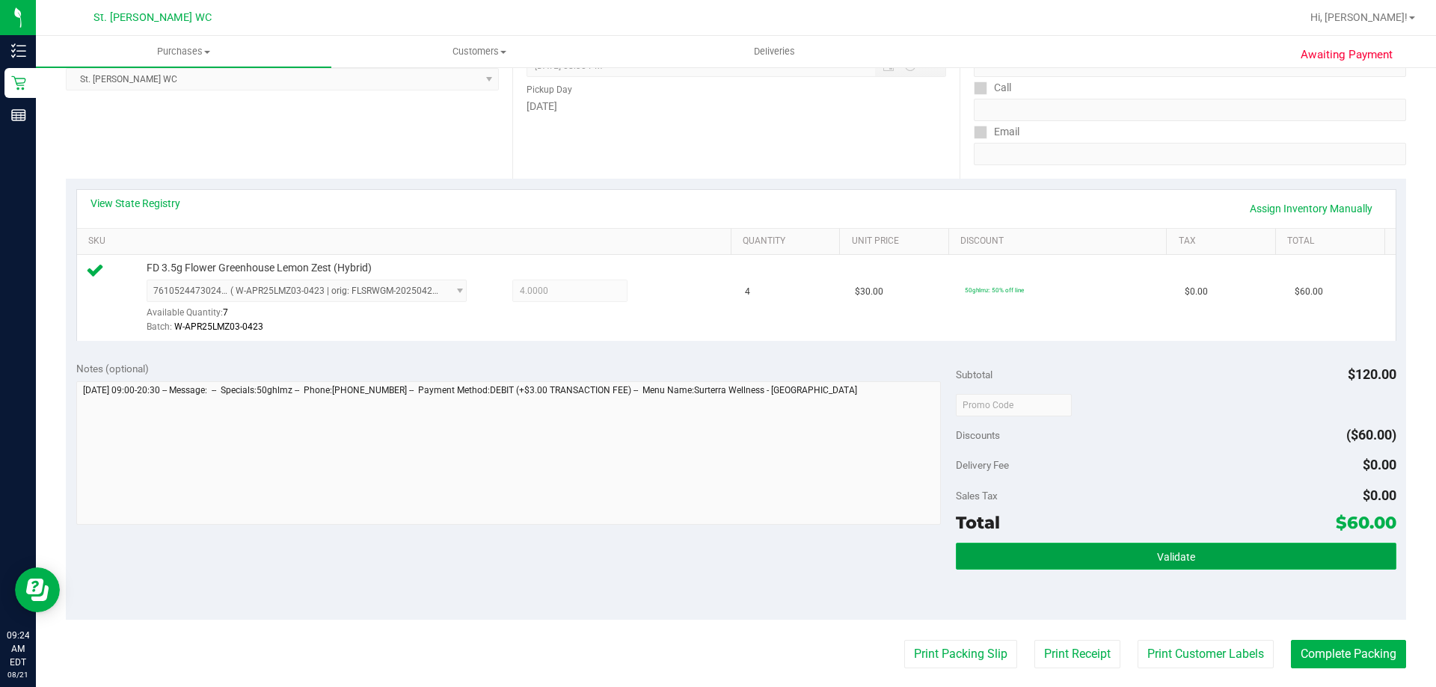
click at [1188, 552] on button "Validate" at bounding box center [1176, 556] width 440 height 27
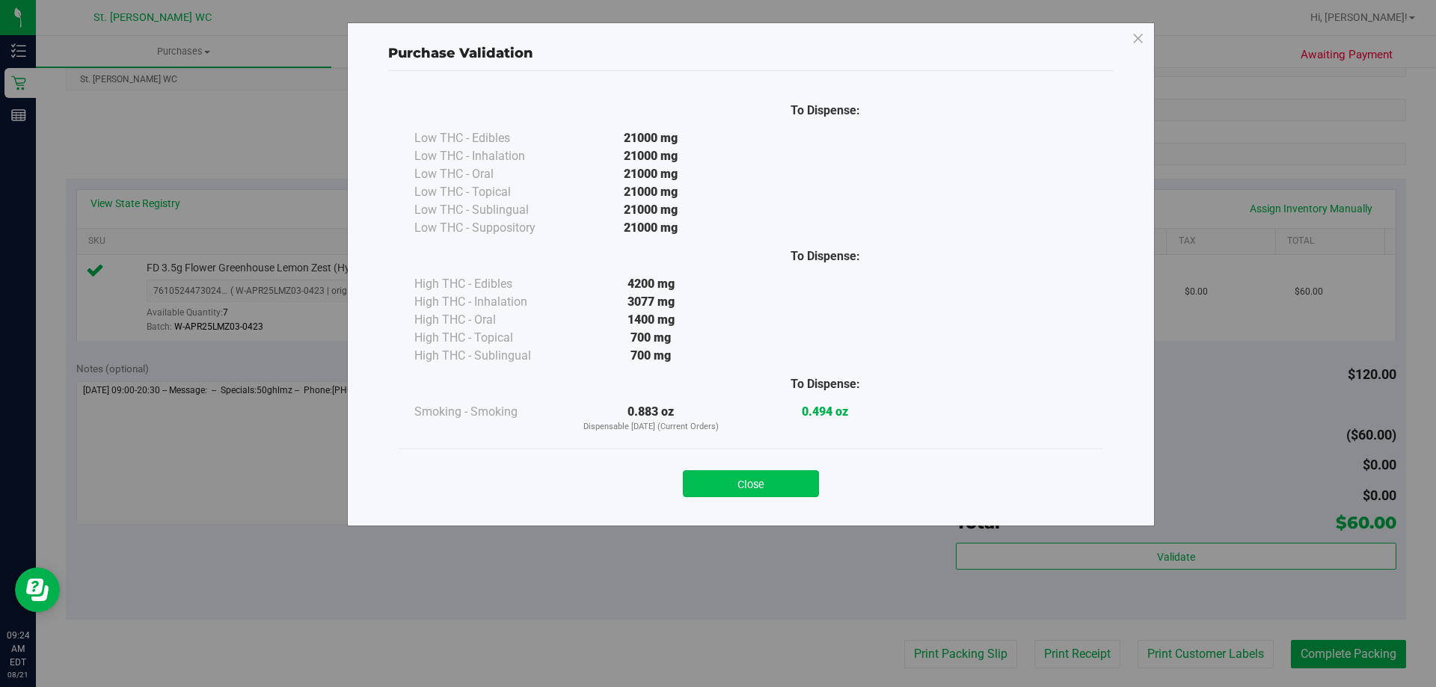
click at [756, 476] on button "Close" at bounding box center [751, 483] width 136 height 27
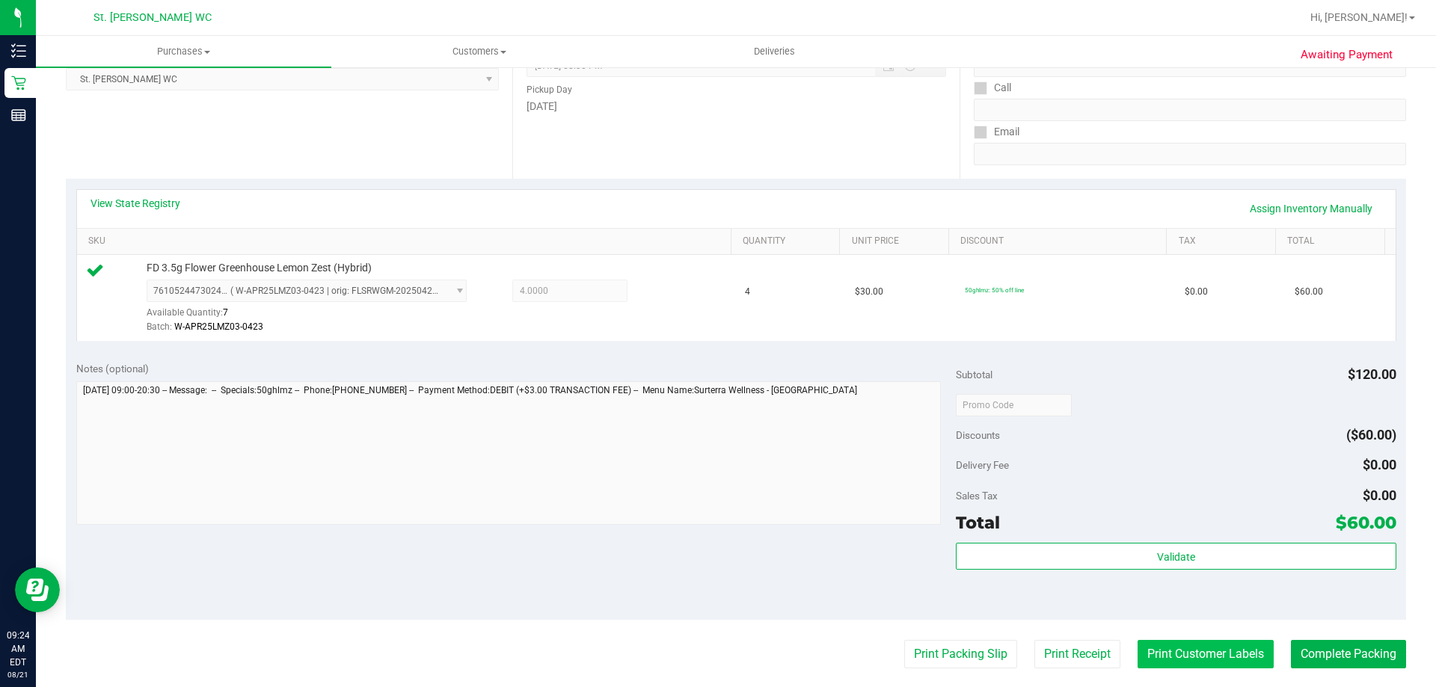
click at [1212, 660] on button "Print Customer Labels" at bounding box center [1206, 654] width 136 height 28
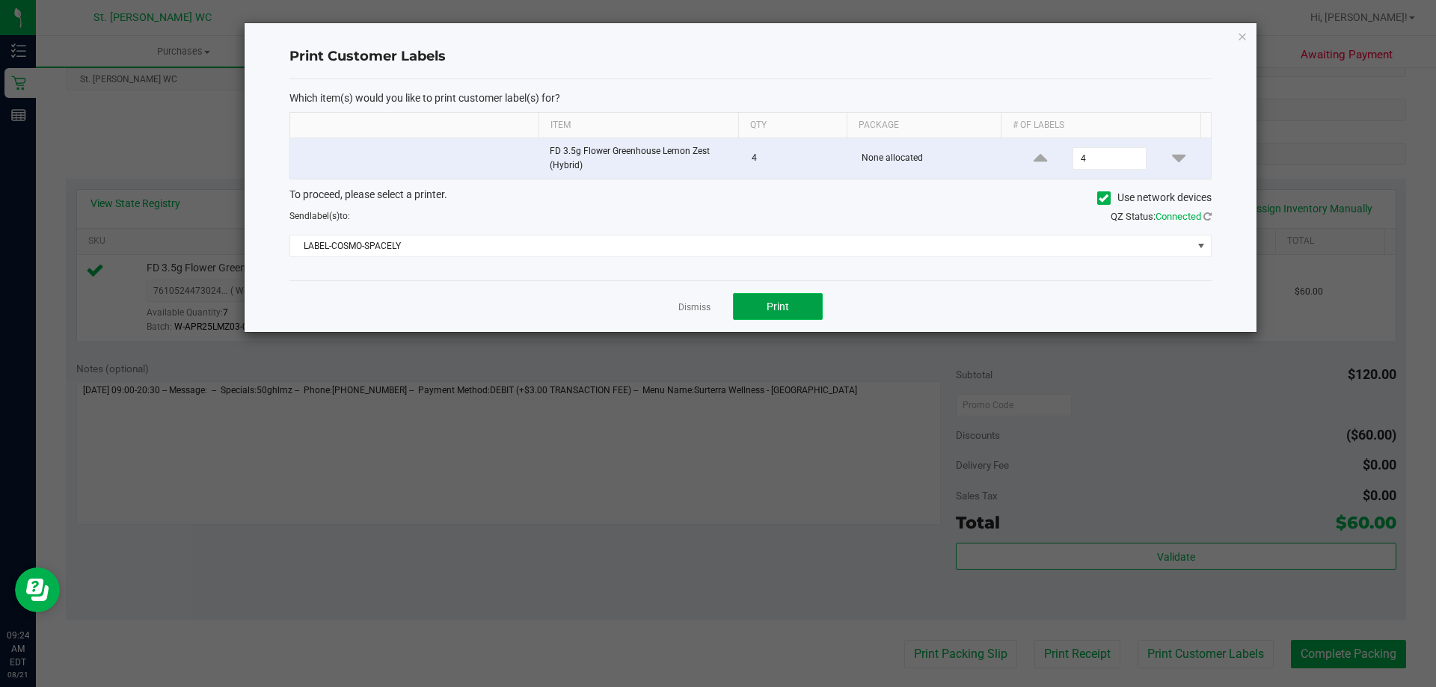
click at [789, 308] on button "Print" at bounding box center [778, 306] width 90 height 27
click at [1246, 34] on icon "button" at bounding box center [1242, 36] width 10 height 18
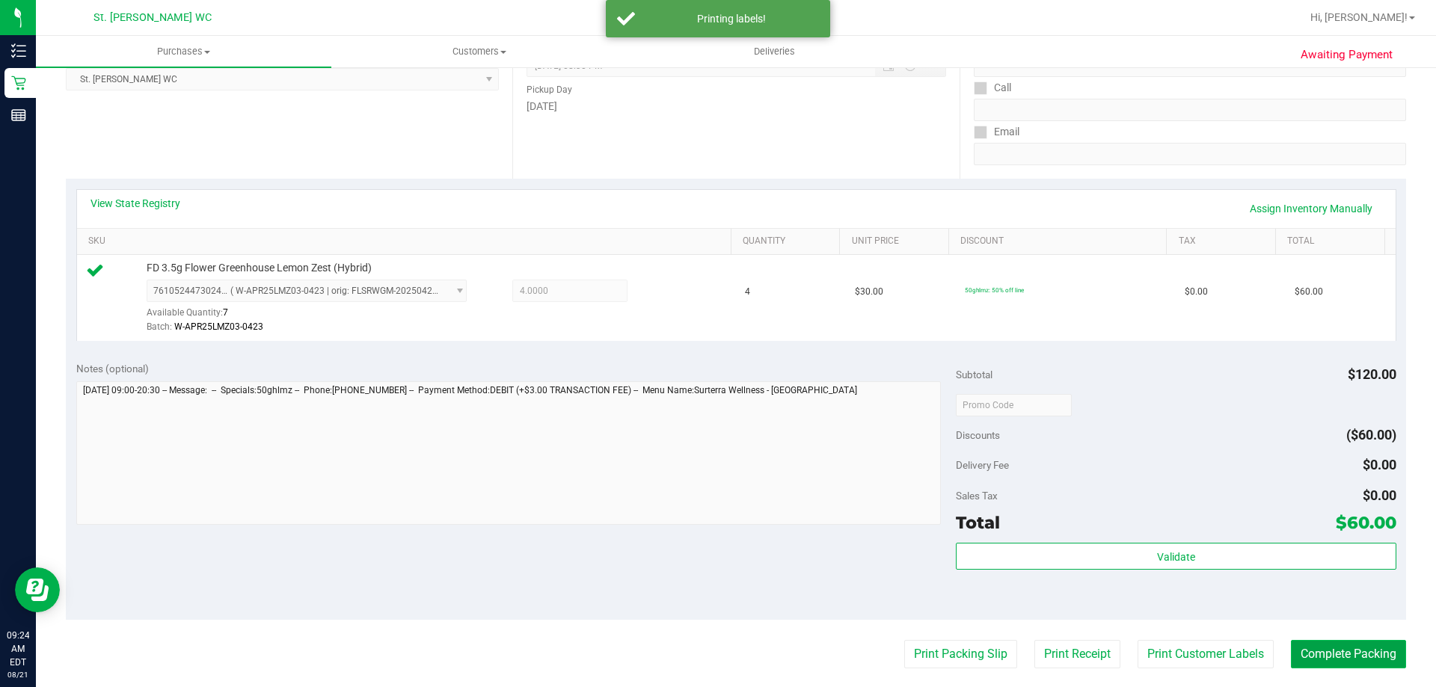
click at [1325, 653] on button "Complete Packing" at bounding box center [1348, 654] width 115 height 28
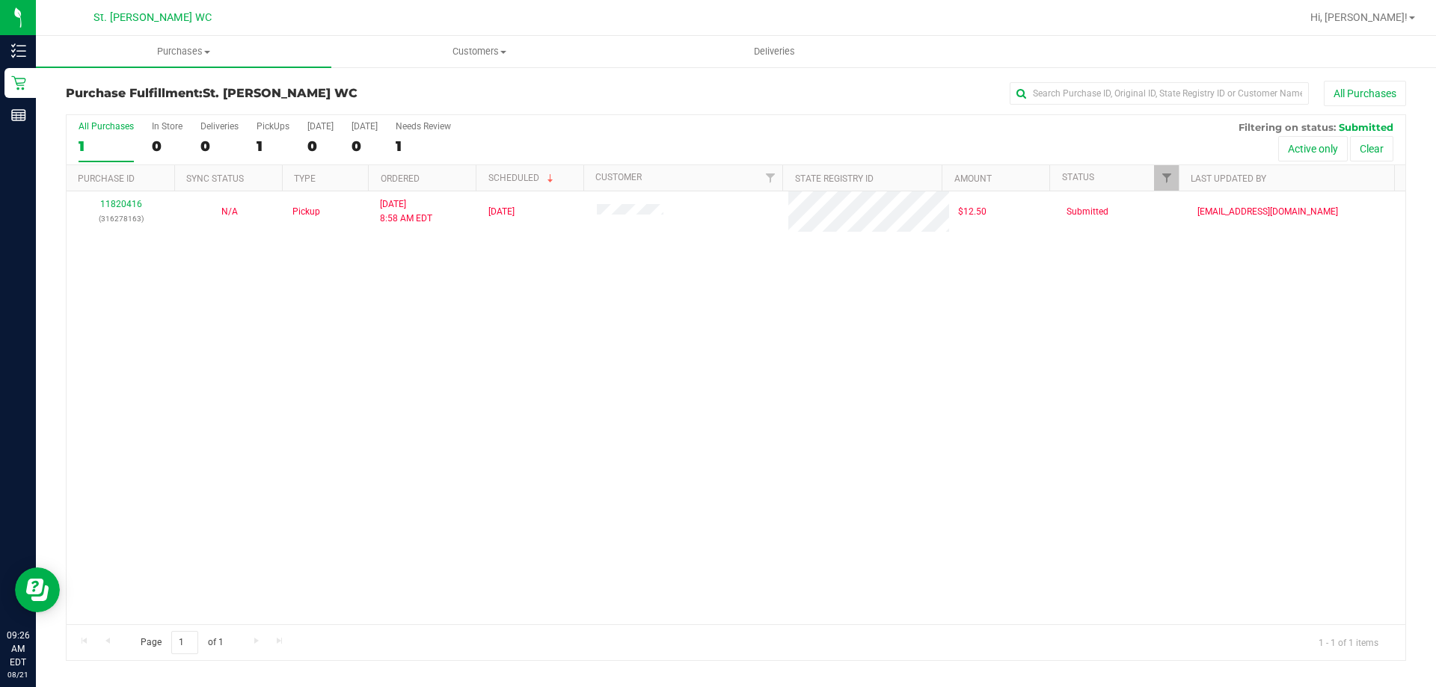
click at [159, 337] on div "11820416 (316278163) N/A Pickup 8/21/2025 8:58 AM EDT 8/20/2025 $12.50 Submitte…" at bounding box center [736, 407] width 1339 height 433
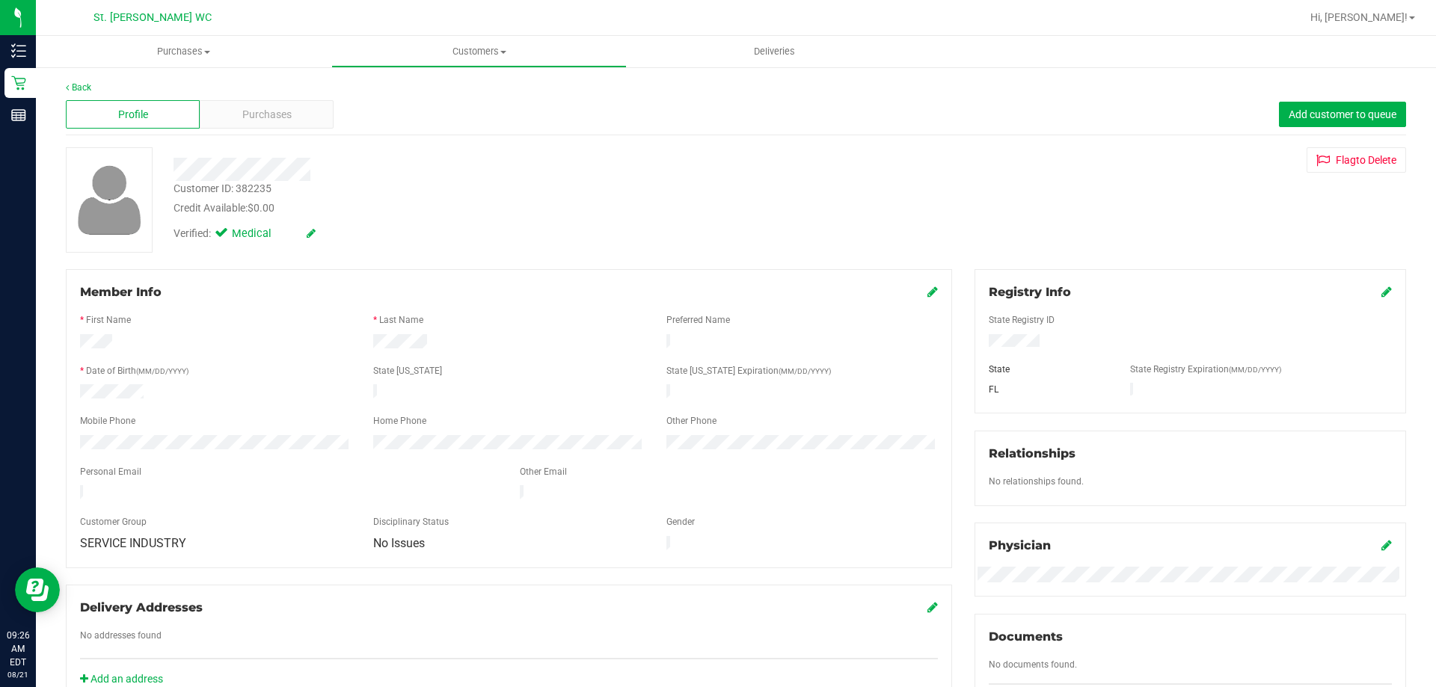
click at [260, 186] on div "Customer ID: 382235" at bounding box center [223, 189] width 98 height 16
copy div "382235"
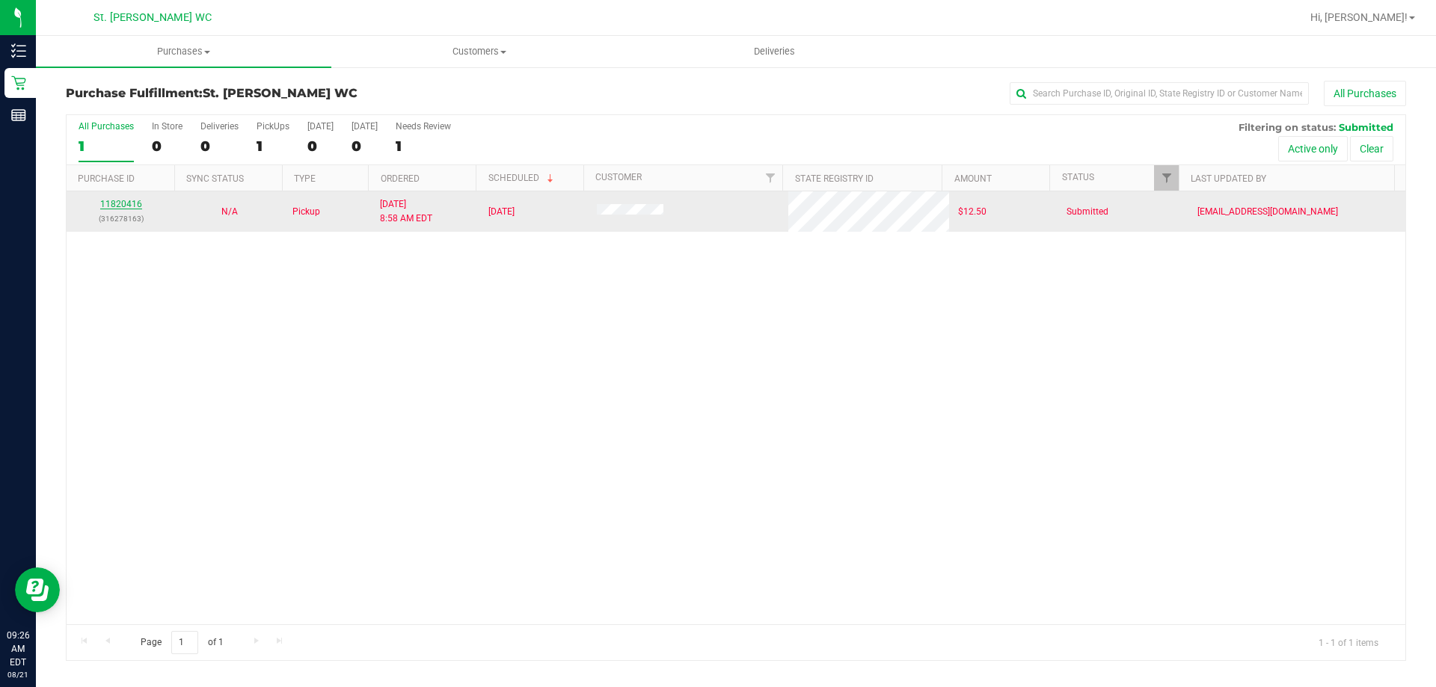
click at [119, 203] on link "11820416" at bounding box center [121, 204] width 42 height 10
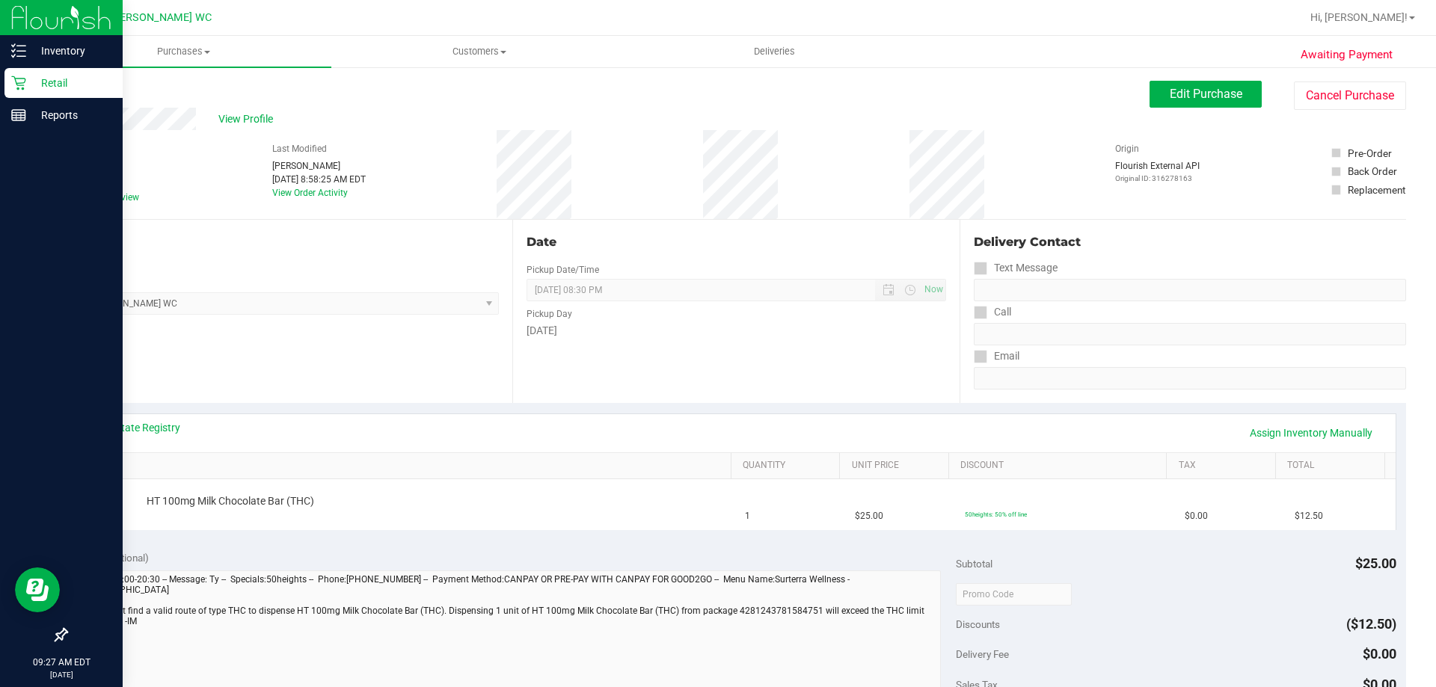
click at [23, 82] on icon at bounding box center [18, 83] width 15 height 15
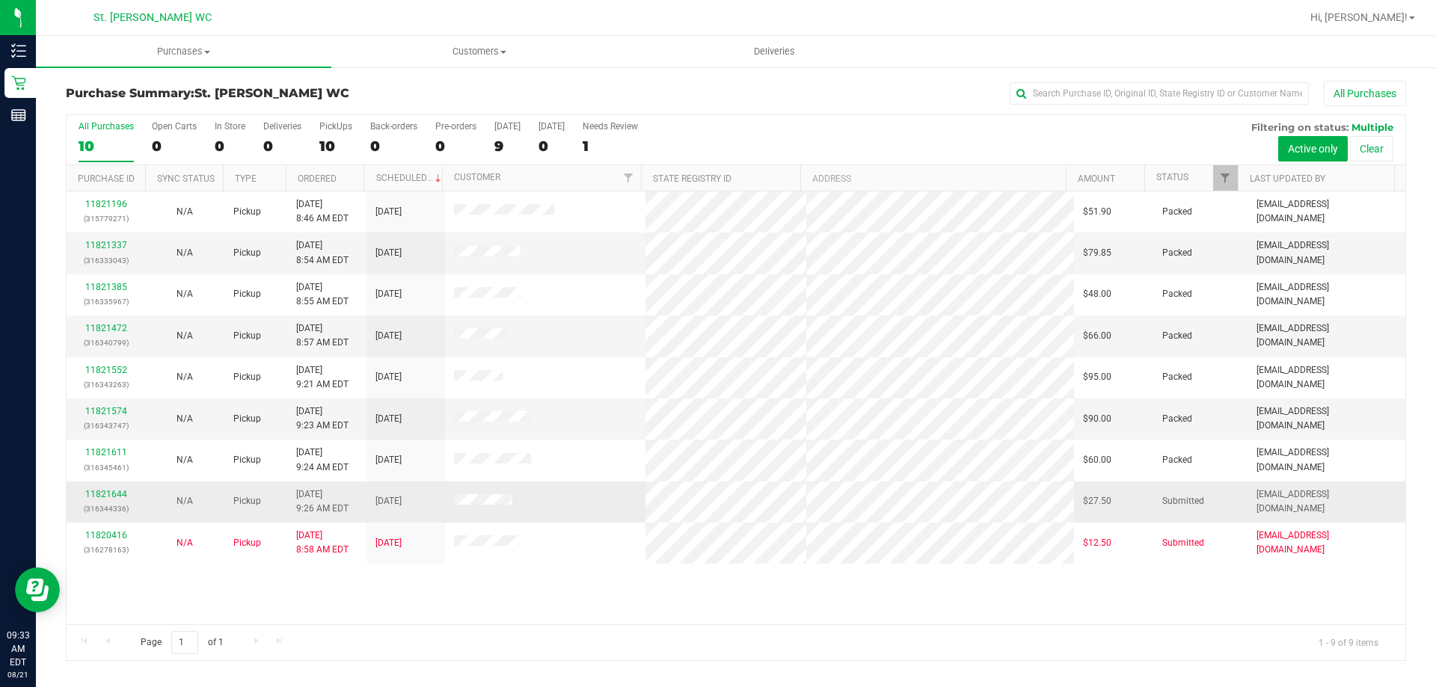
click at [85, 500] on div "11821644 (316344336)" at bounding box center [106, 502] width 61 height 28
click at [98, 492] on link "11821644" at bounding box center [106, 494] width 42 height 10
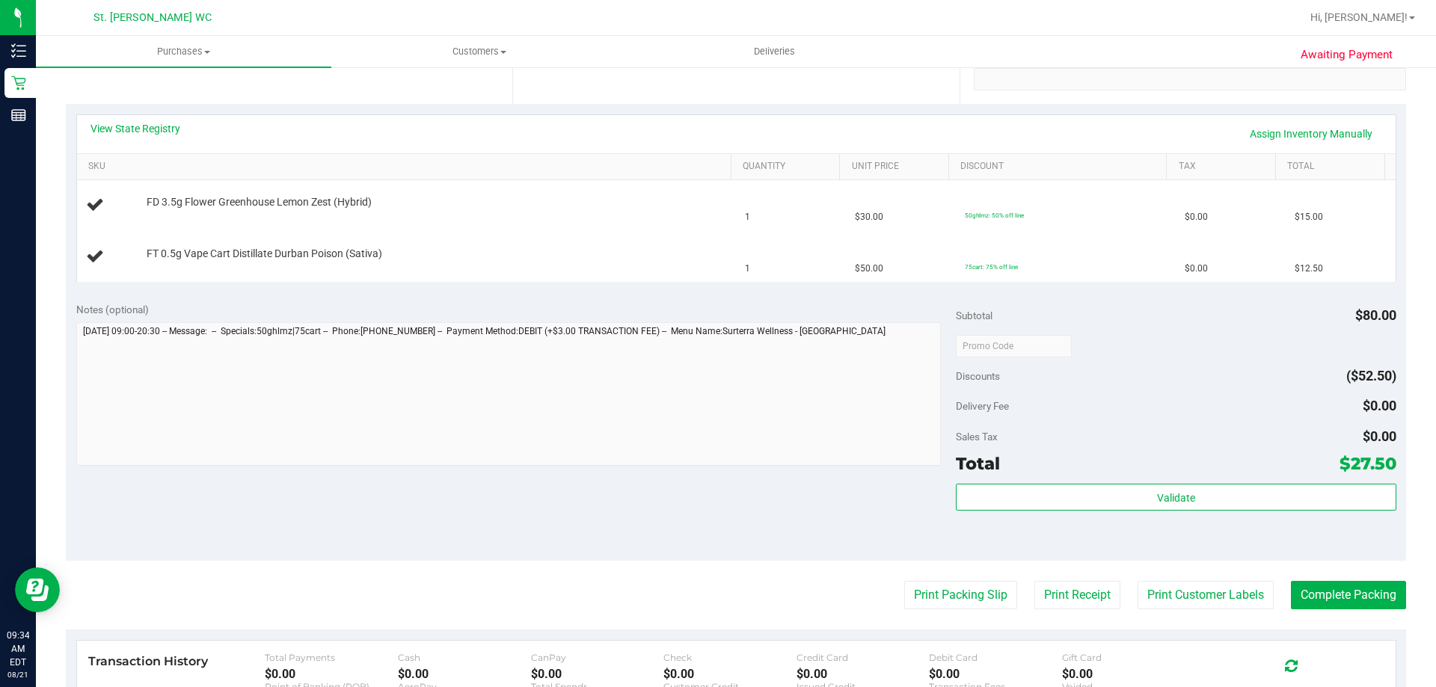
scroll to position [449, 0]
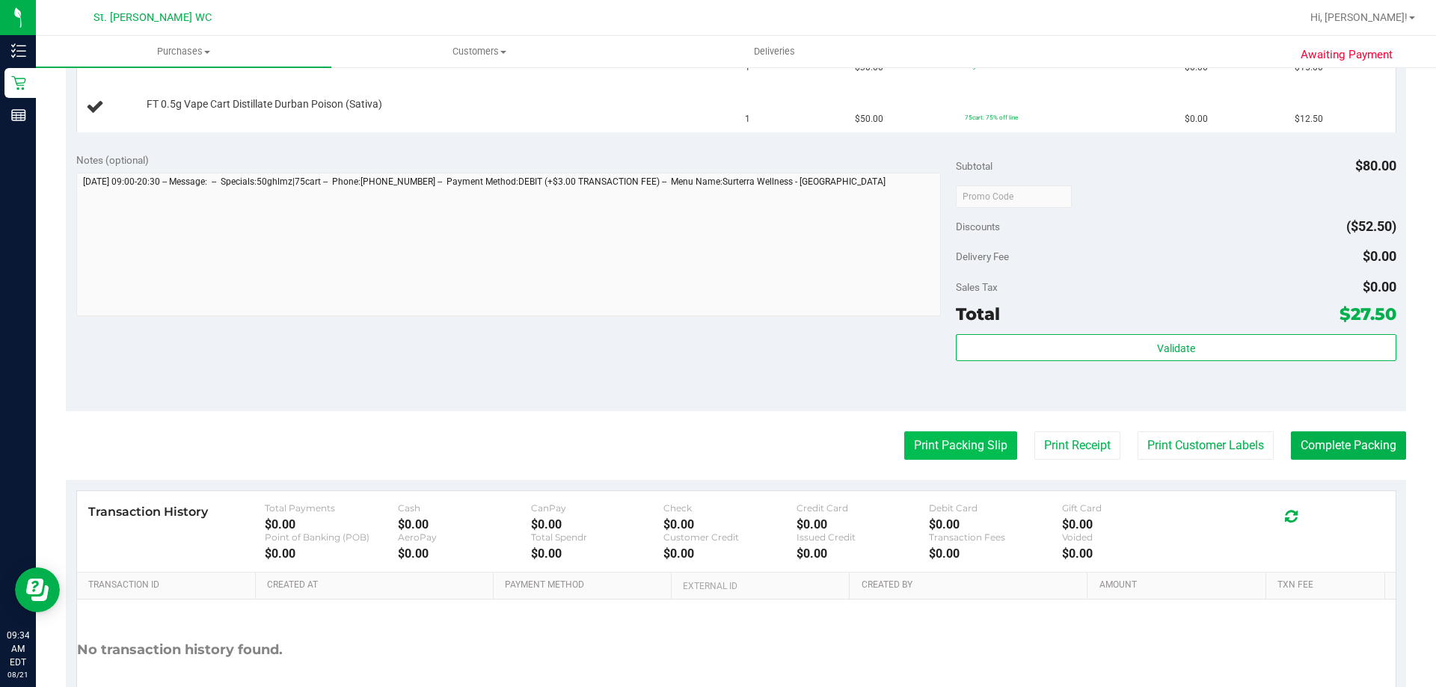
click at [973, 451] on button "Print Packing Slip" at bounding box center [960, 446] width 113 height 28
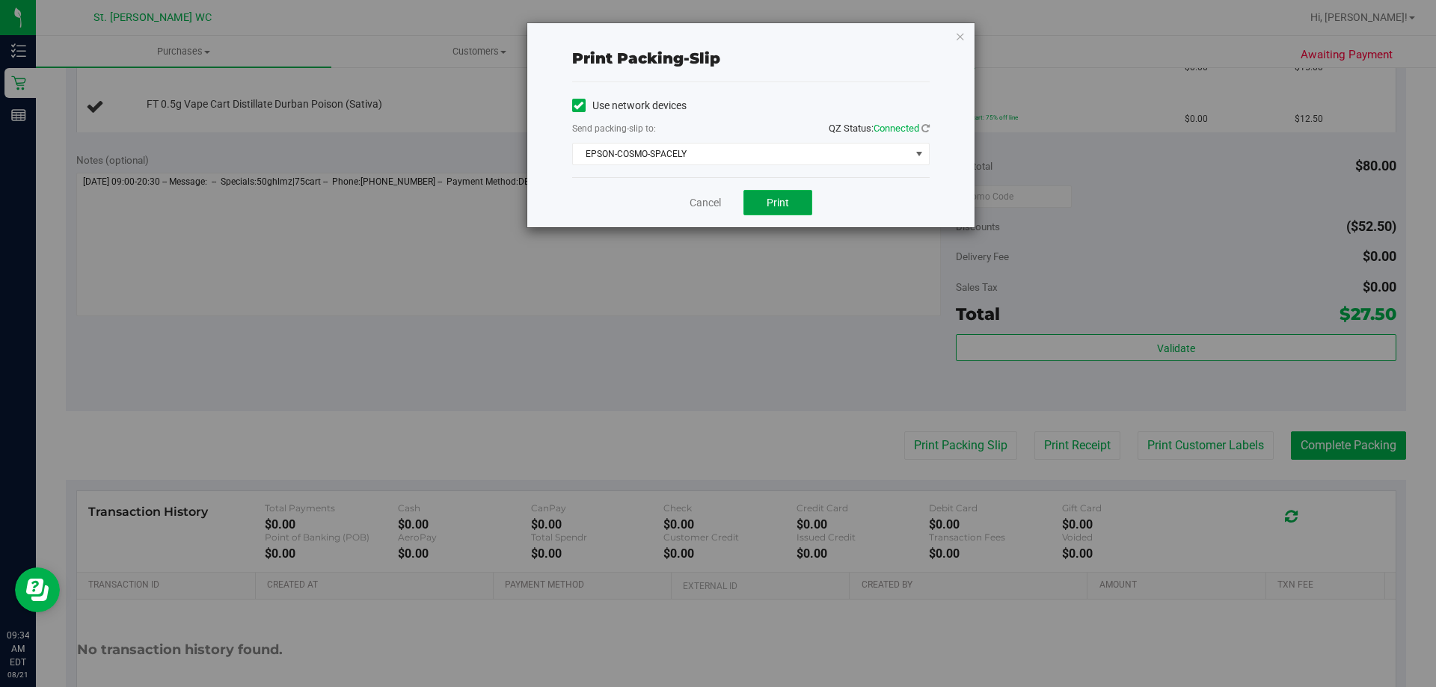
click at [782, 194] on button "Print" at bounding box center [778, 202] width 69 height 25
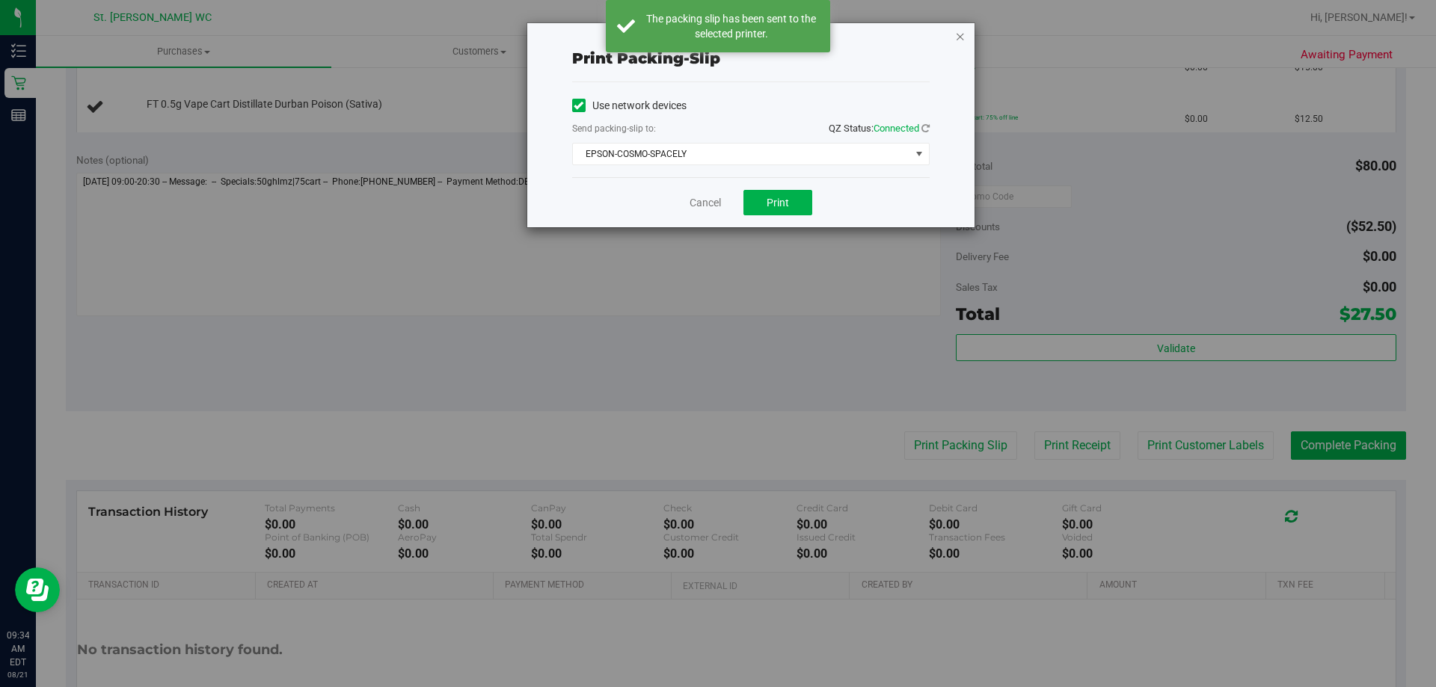
click at [964, 36] on icon "button" at bounding box center [960, 36] width 10 height 18
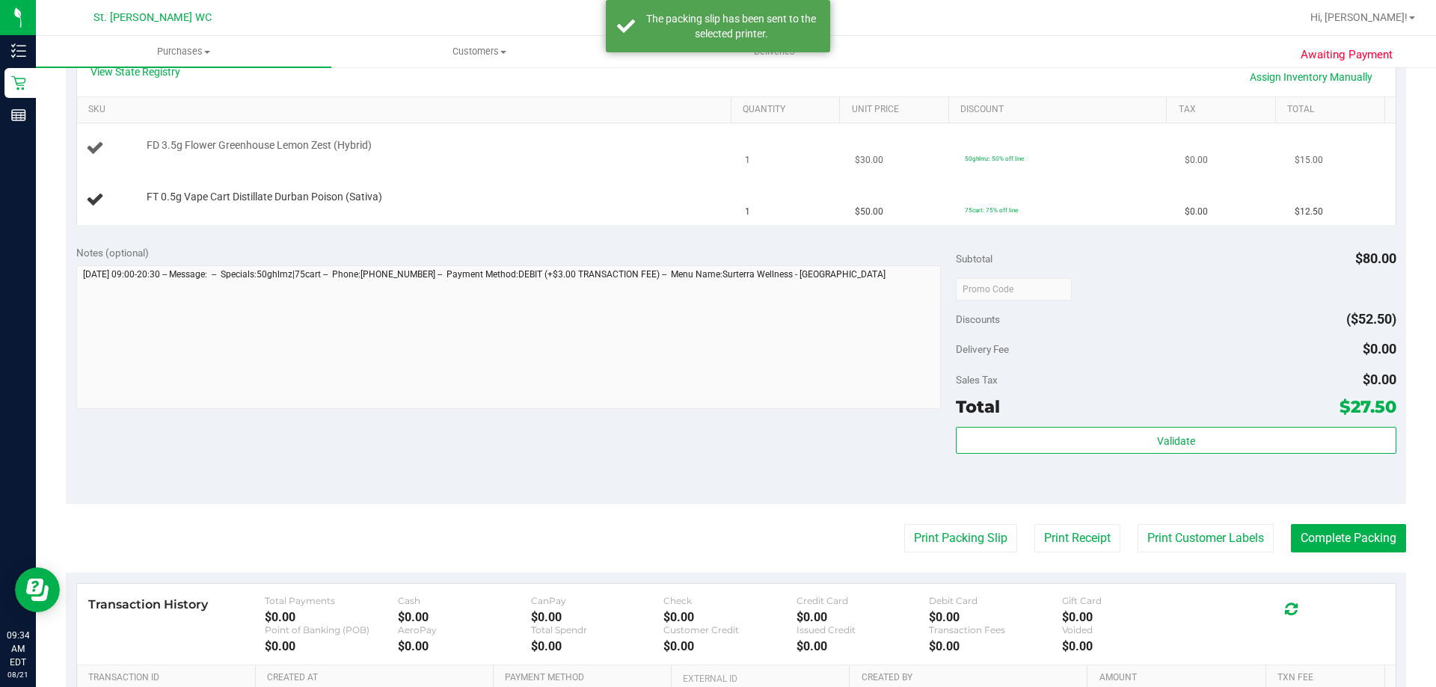
scroll to position [224, 0]
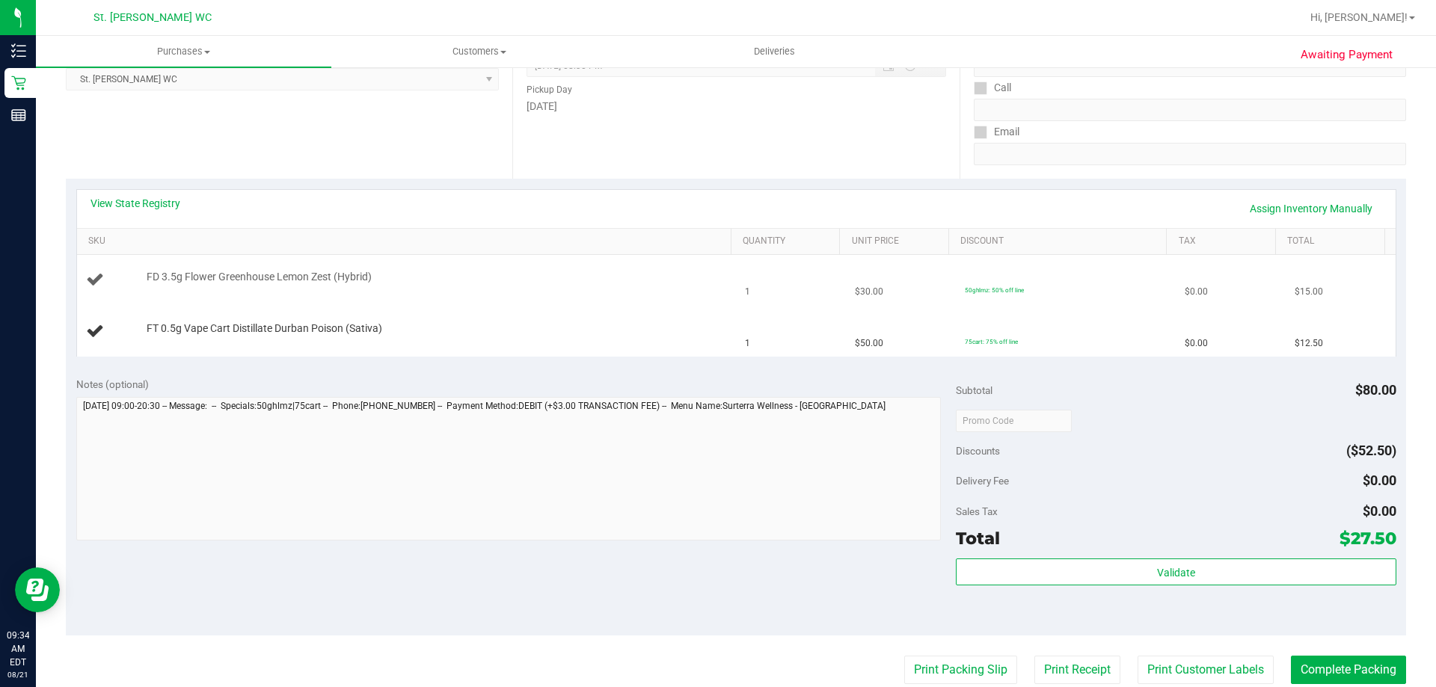
click at [904, 656] on button "Print Packing Slip" at bounding box center [960, 670] width 113 height 28
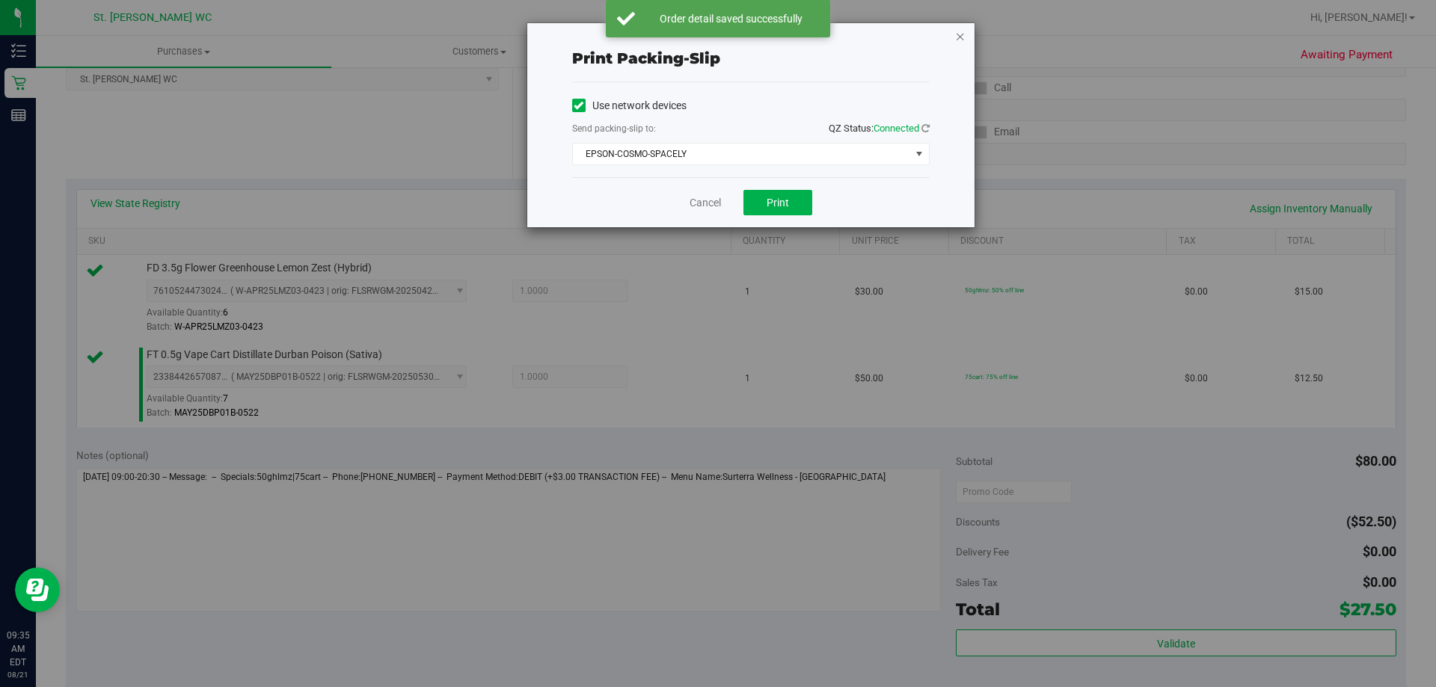
click at [965, 35] on icon "button" at bounding box center [960, 36] width 10 height 18
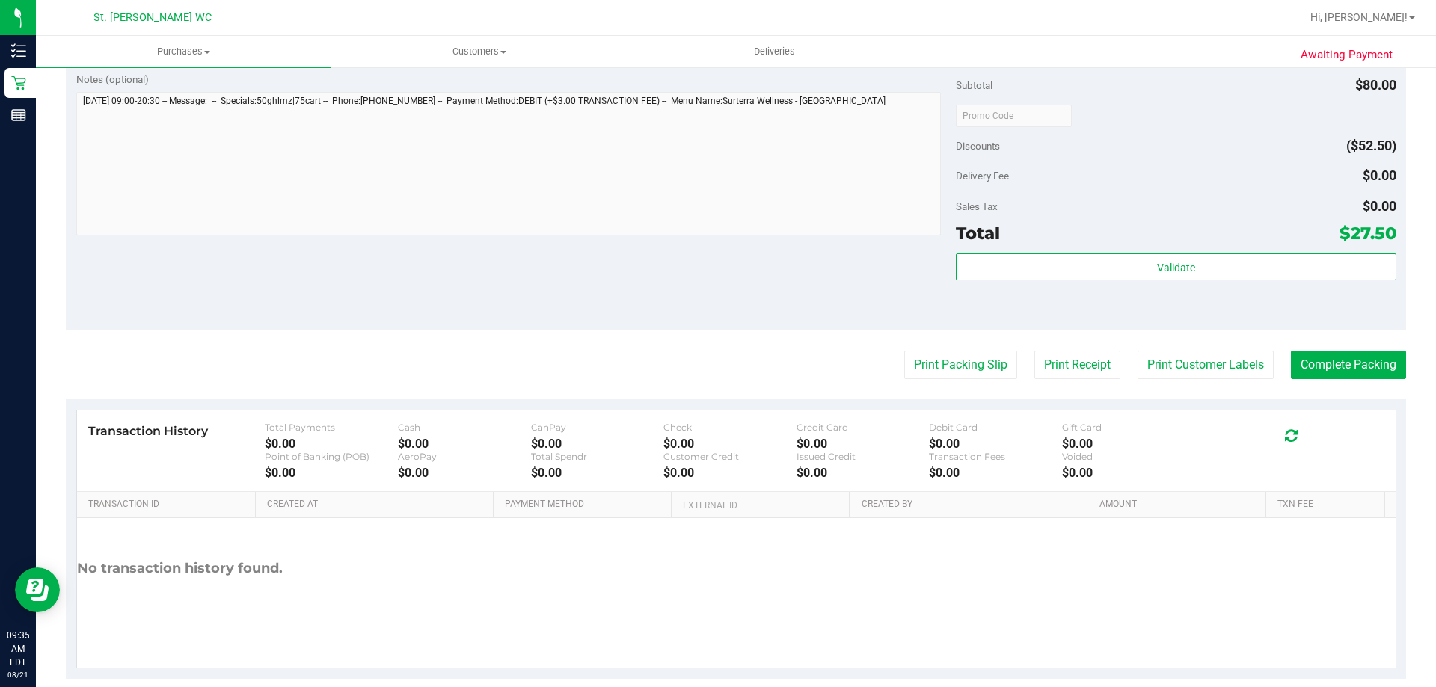
scroll to position [604, 0]
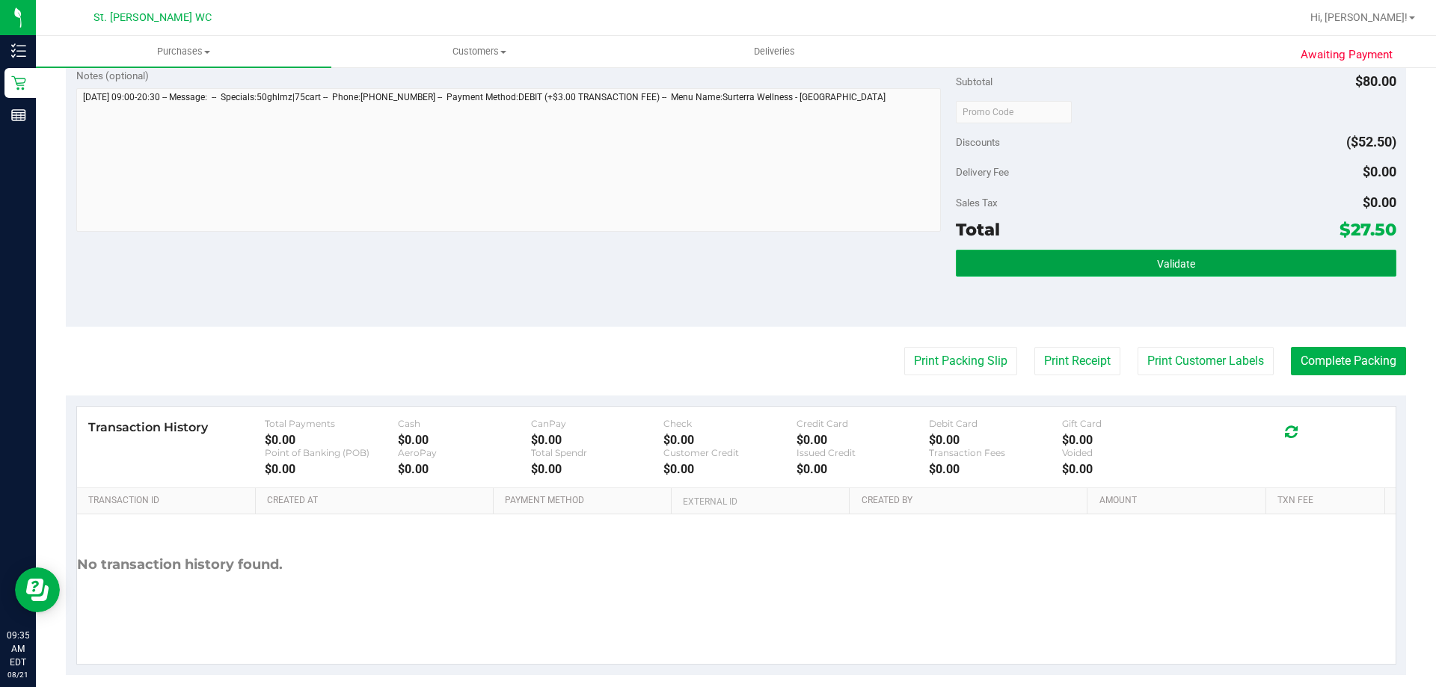
click at [1060, 263] on button "Validate" at bounding box center [1176, 263] width 440 height 27
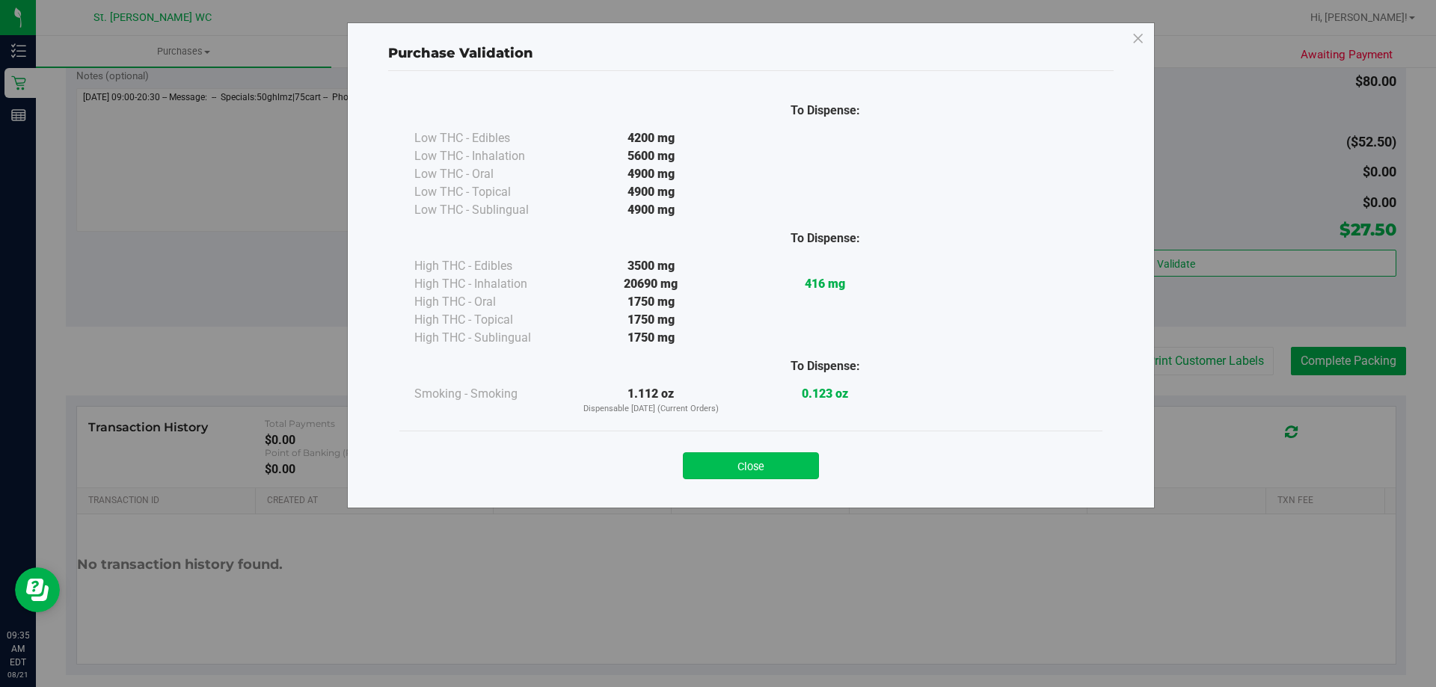
click at [782, 462] on button "Close" at bounding box center [751, 466] width 136 height 27
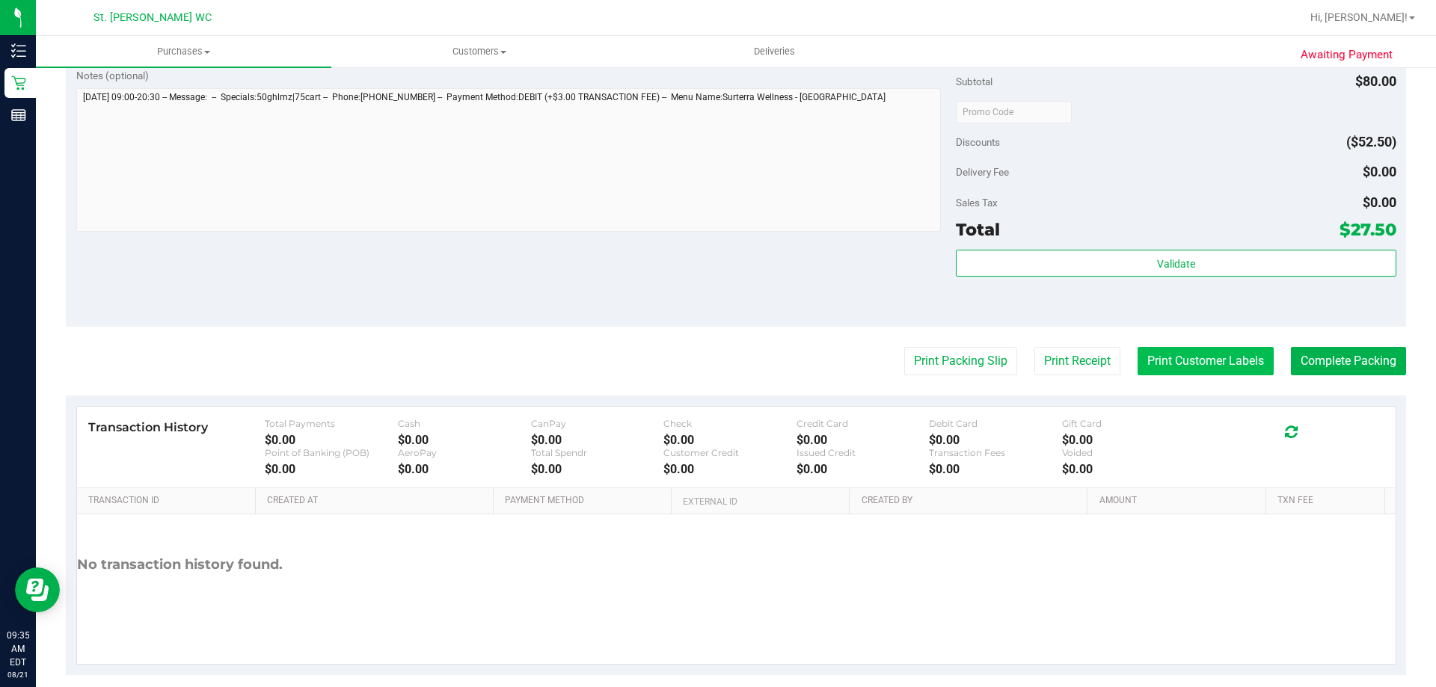
click at [1177, 357] on button "Print Customer Labels" at bounding box center [1206, 361] width 136 height 28
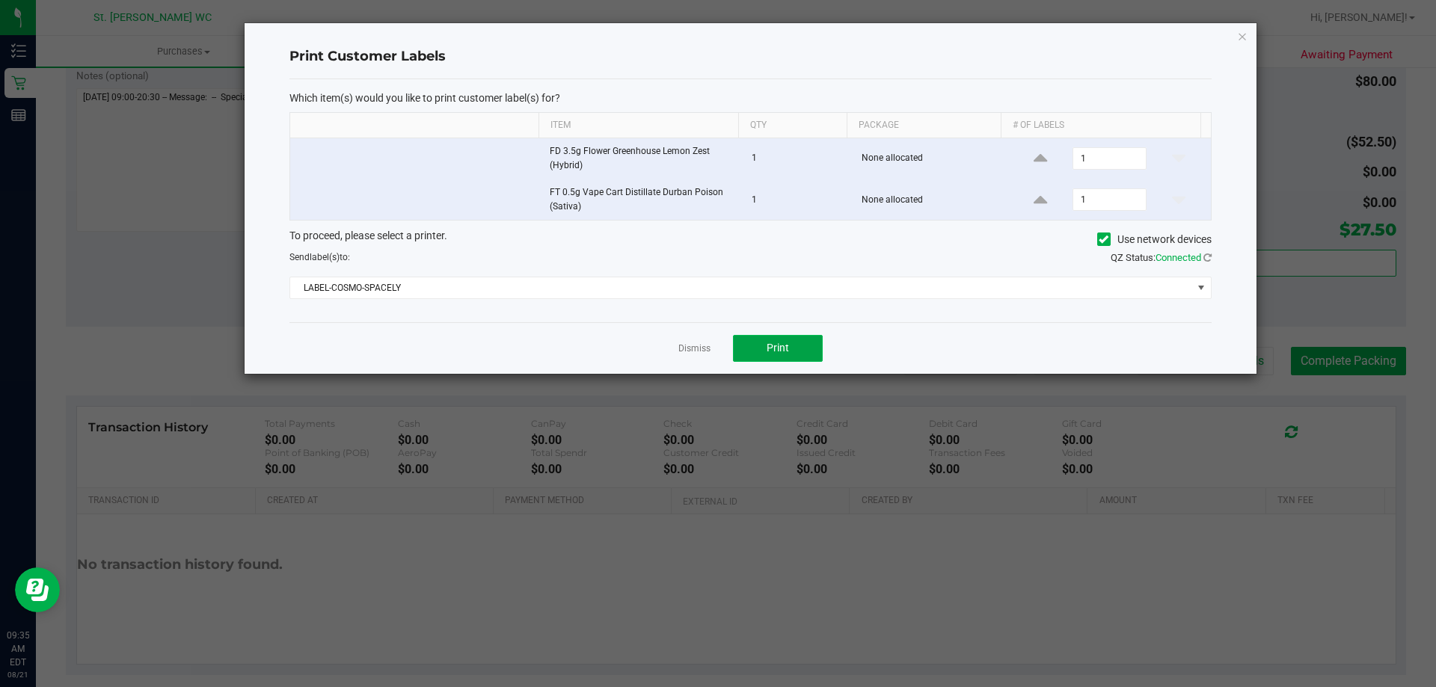
click at [791, 347] on button "Print" at bounding box center [778, 348] width 90 height 27
click at [1238, 37] on icon "button" at bounding box center [1242, 36] width 10 height 18
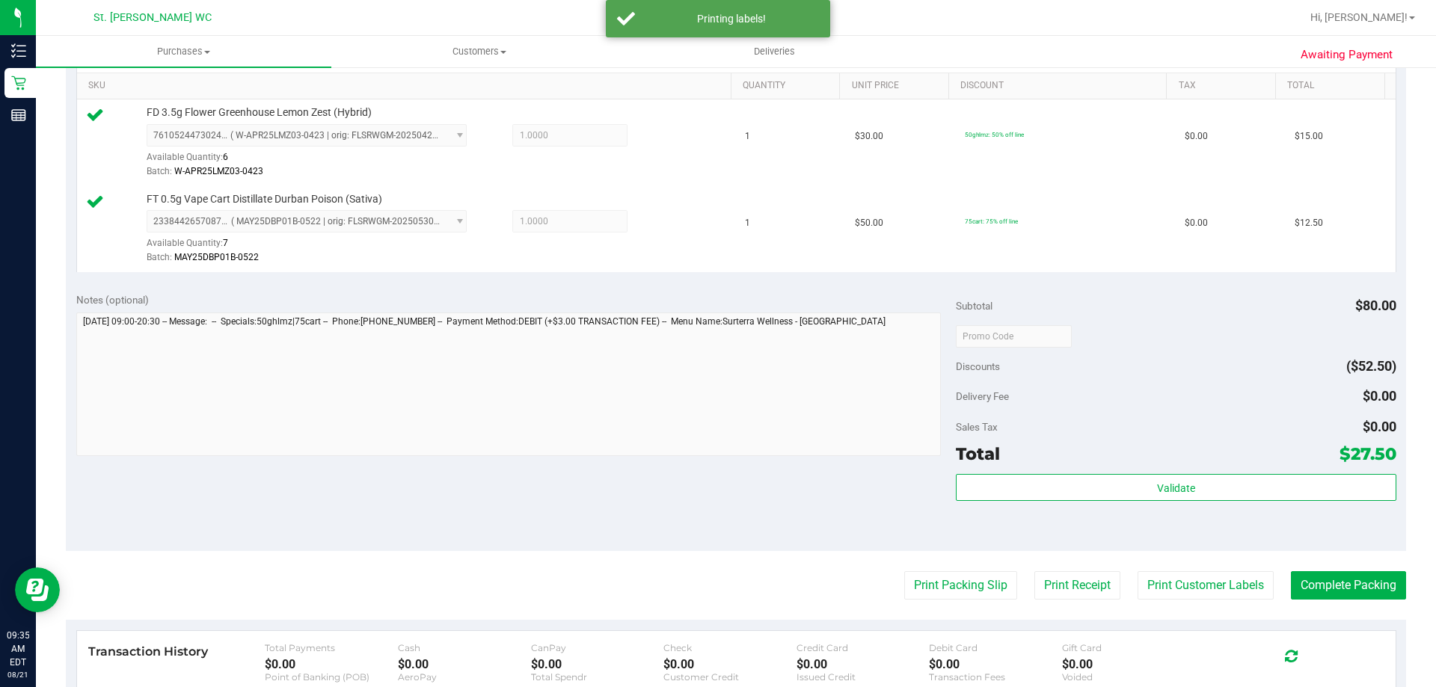
scroll to position [455, 0]
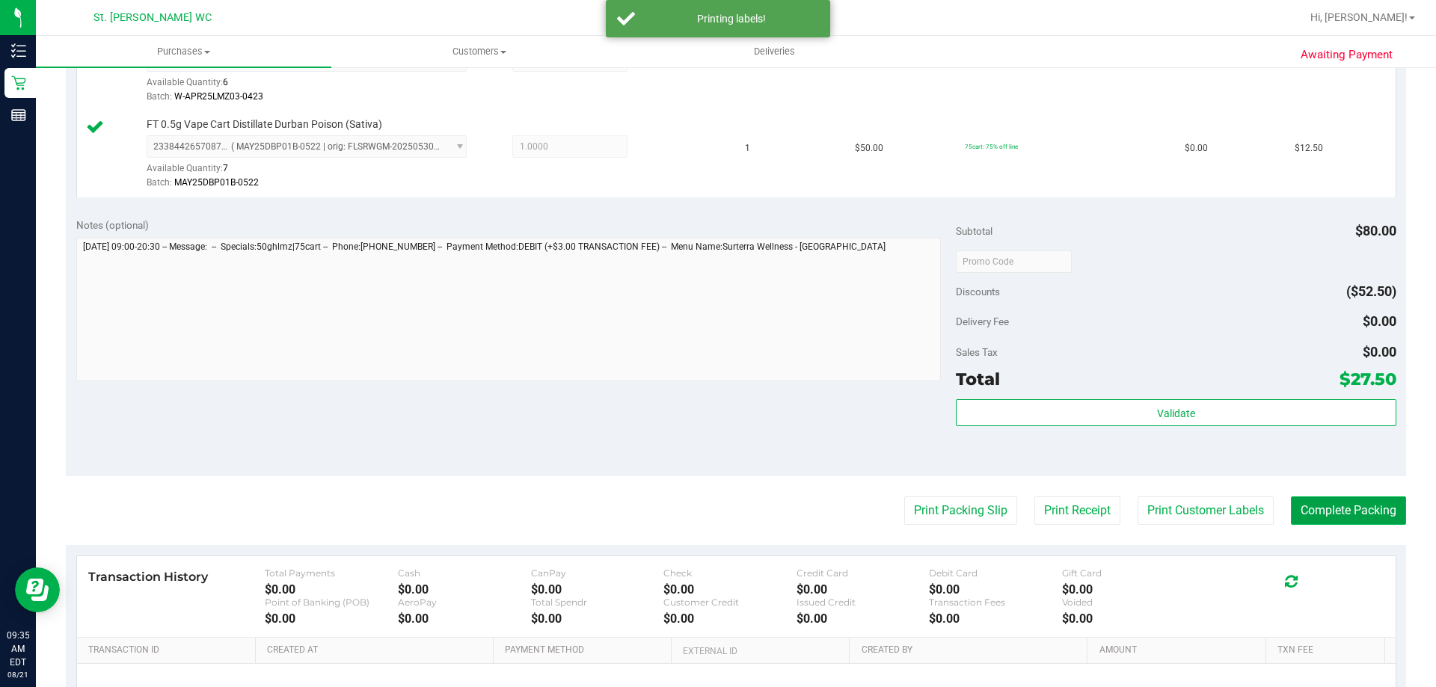
click at [1321, 508] on button "Complete Packing" at bounding box center [1348, 511] width 115 height 28
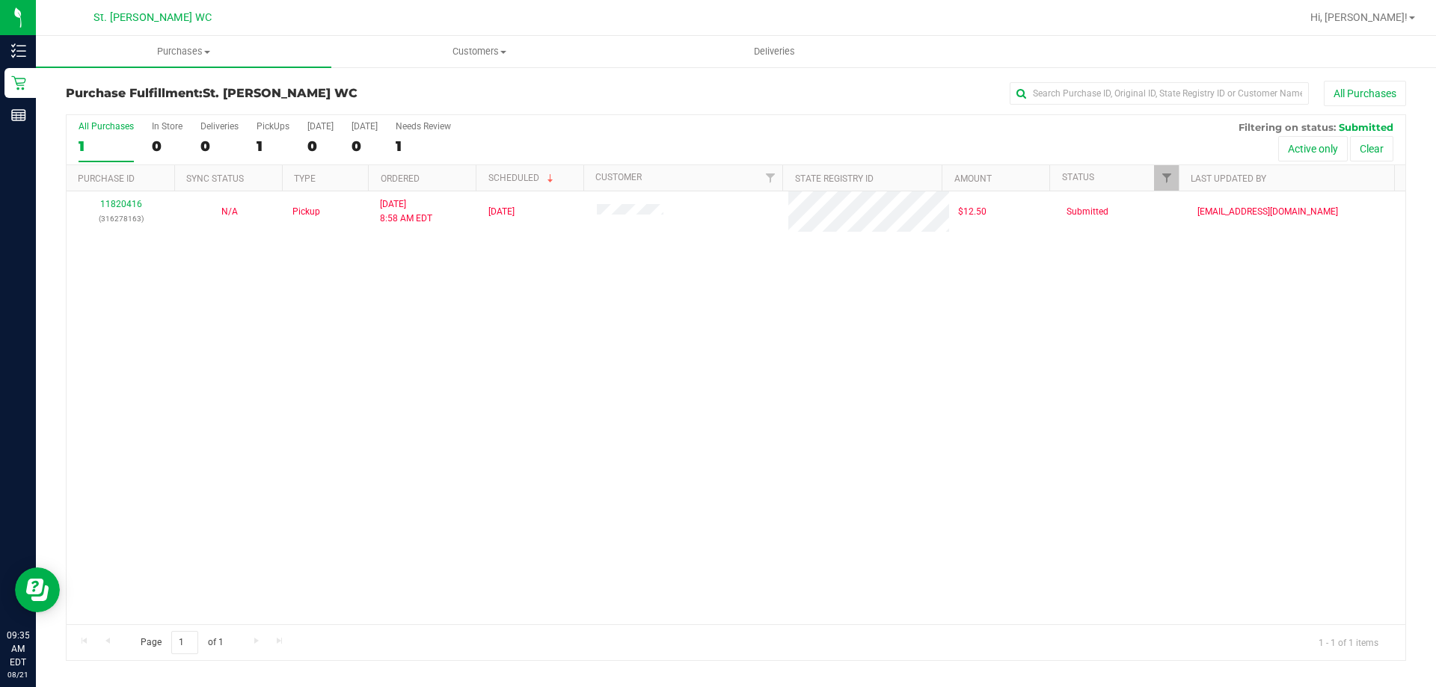
click at [805, 616] on div "11820416 (316278163) N/A Pickup 8/21/2025 8:58 AM EDT 8/20/2025 $12.50 Submitte…" at bounding box center [736, 407] width 1339 height 433
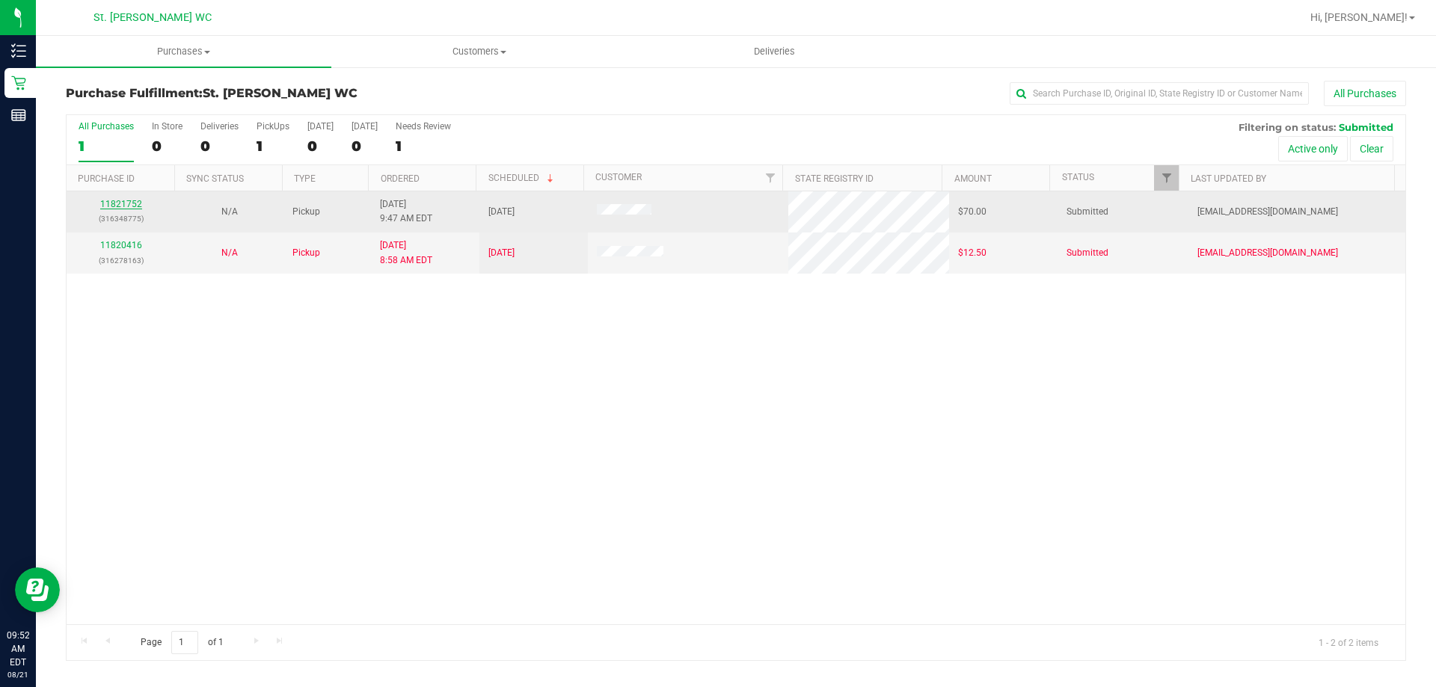
click at [123, 200] on link "11821752" at bounding box center [121, 204] width 42 height 10
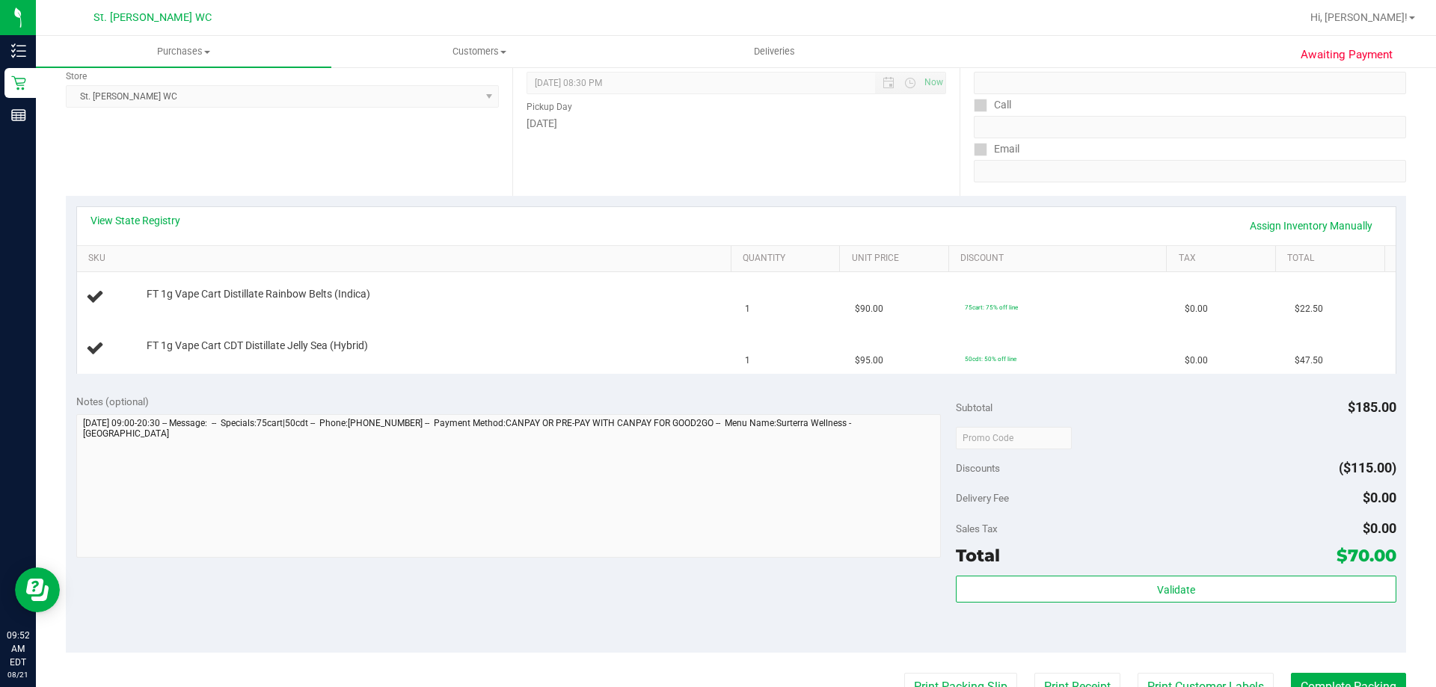
scroll to position [299, 0]
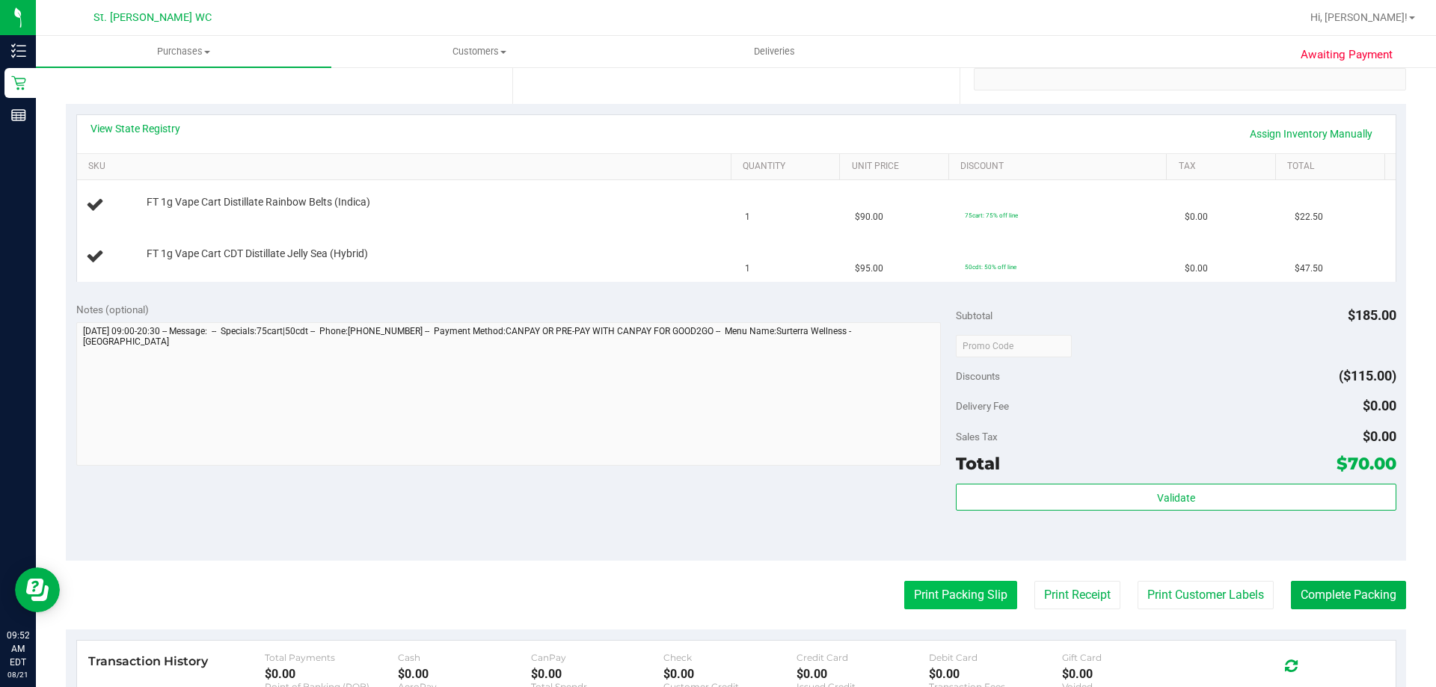
click at [942, 605] on button "Print Packing Slip" at bounding box center [960, 595] width 113 height 28
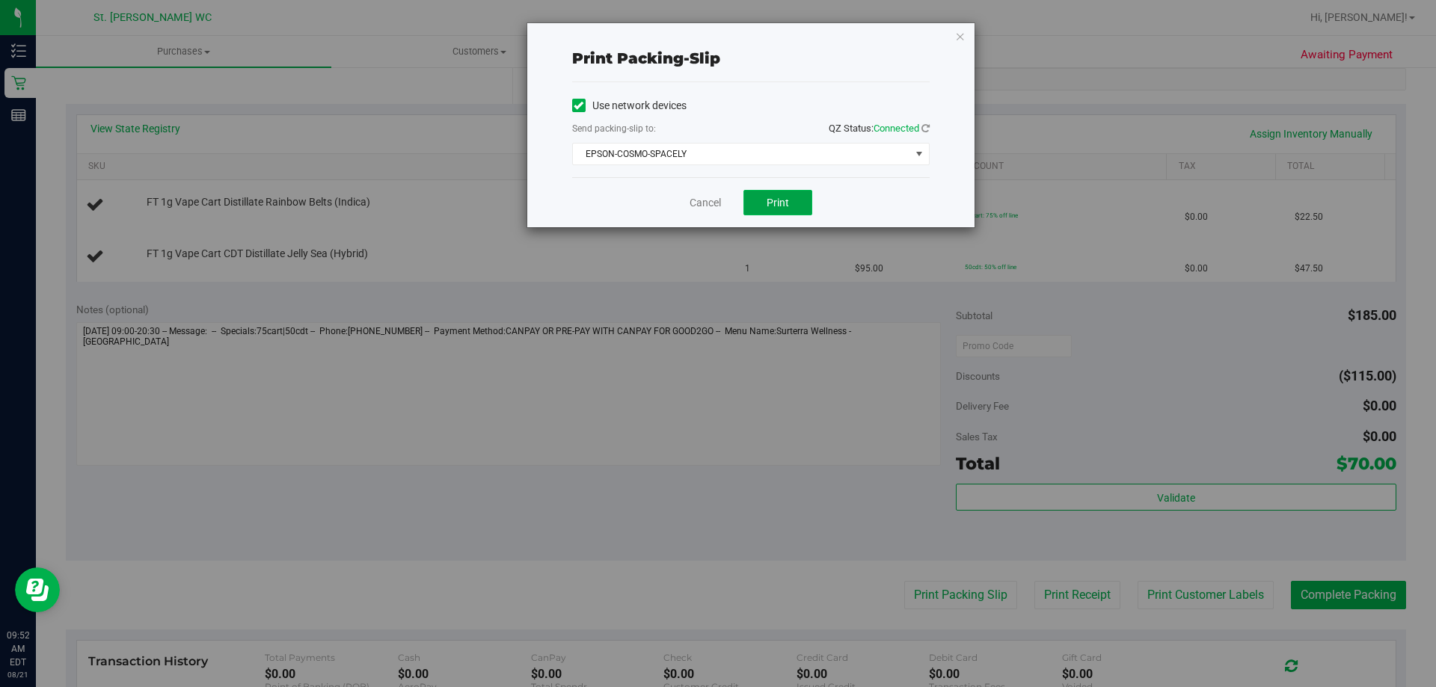
click at [772, 195] on button "Print" at bounding box center [778, 202] width 69 height 25
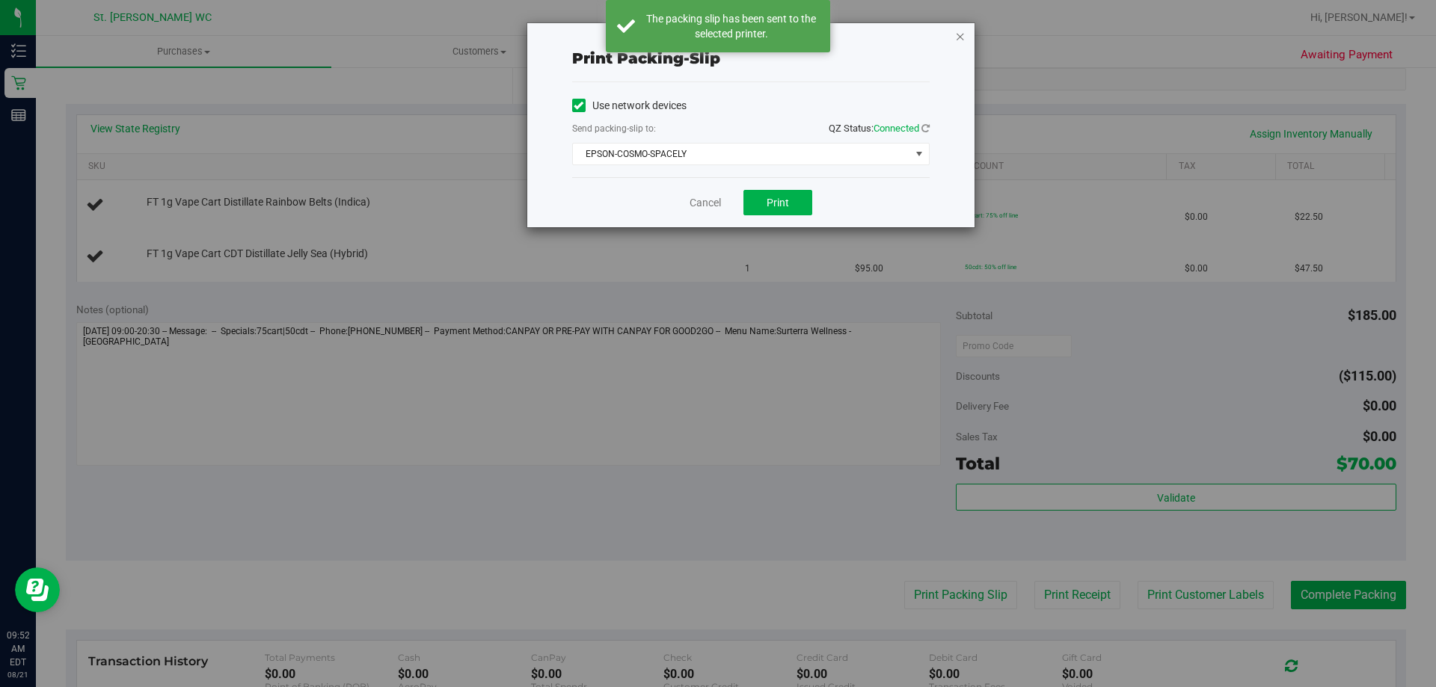
click at [963, 43] on icon "button" at bounding box center [960, 36] width 10 height 18
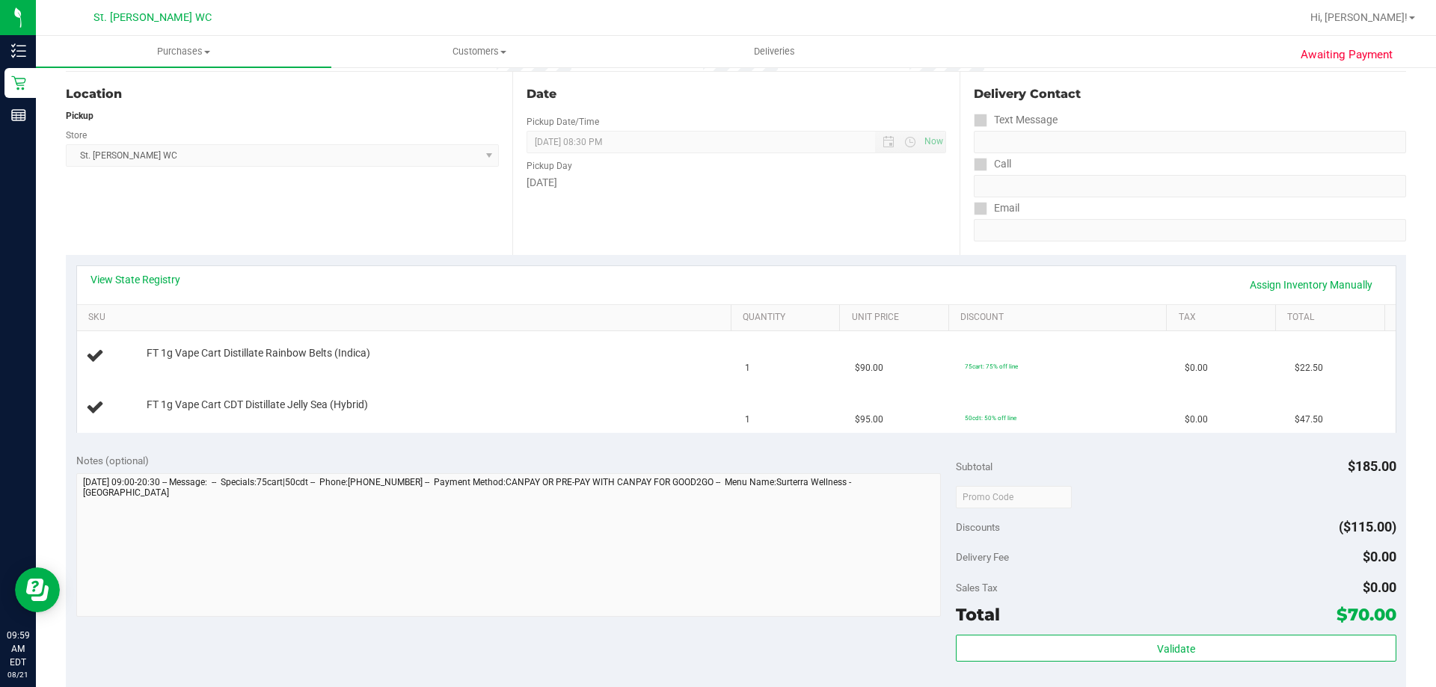
scroll to position [150, 0]
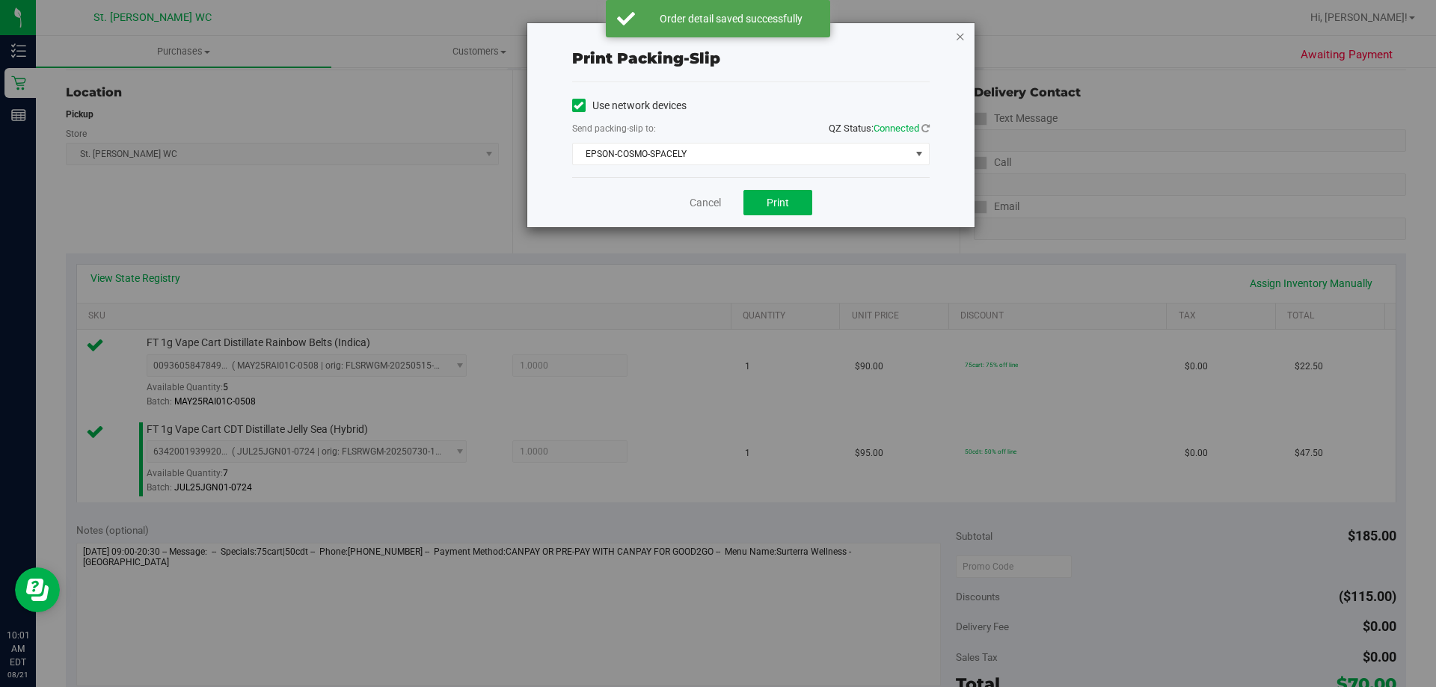
click at [962, 36] on icon "button" at bounding box center [960, 36] width 10 height 18
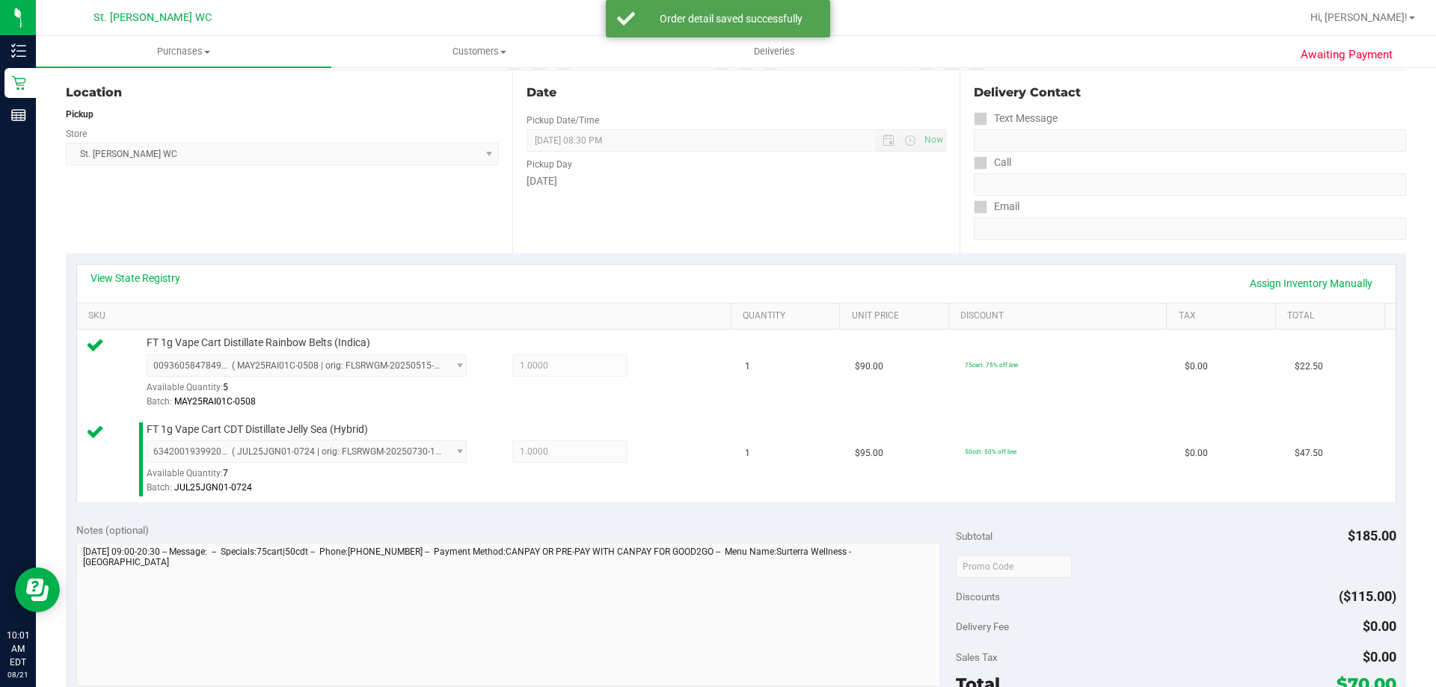
scroll to position [604, 0]
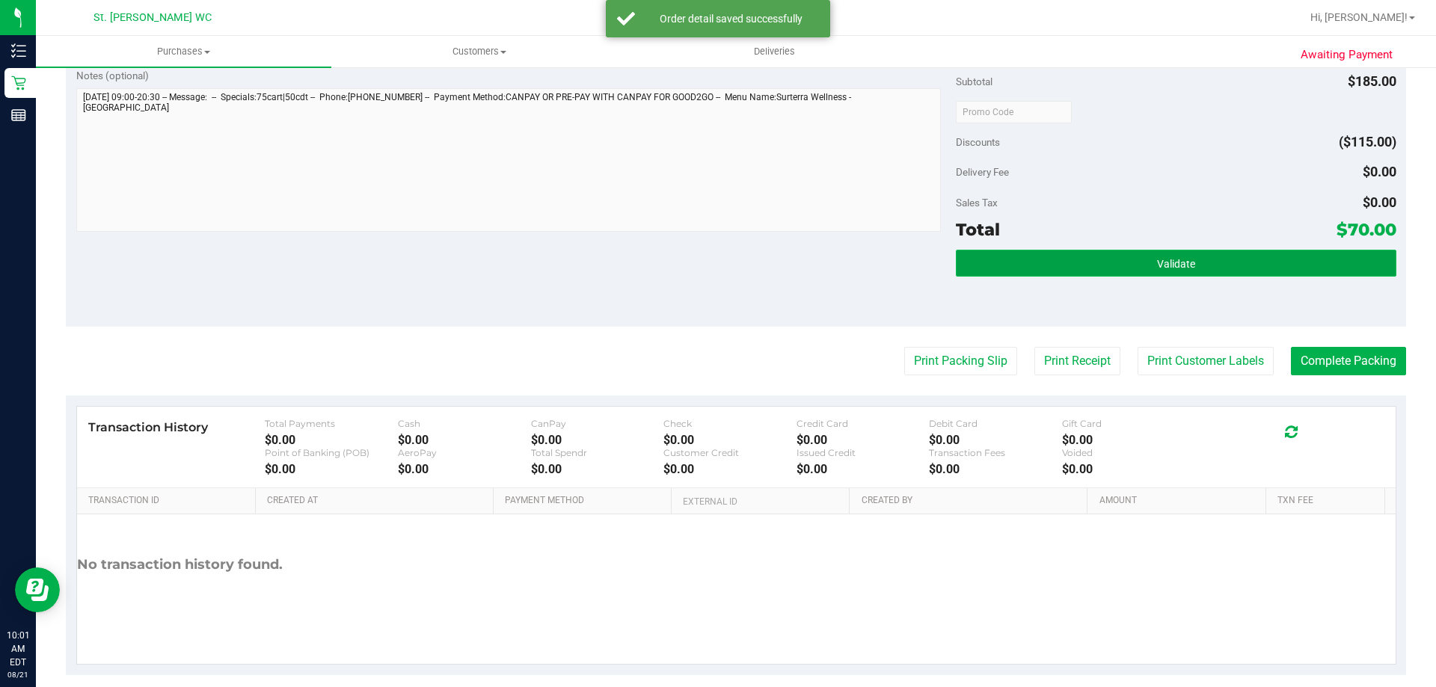
click at [1014, 258] on button "Validate" at bounding box center [1176, 263] width 440 height 27
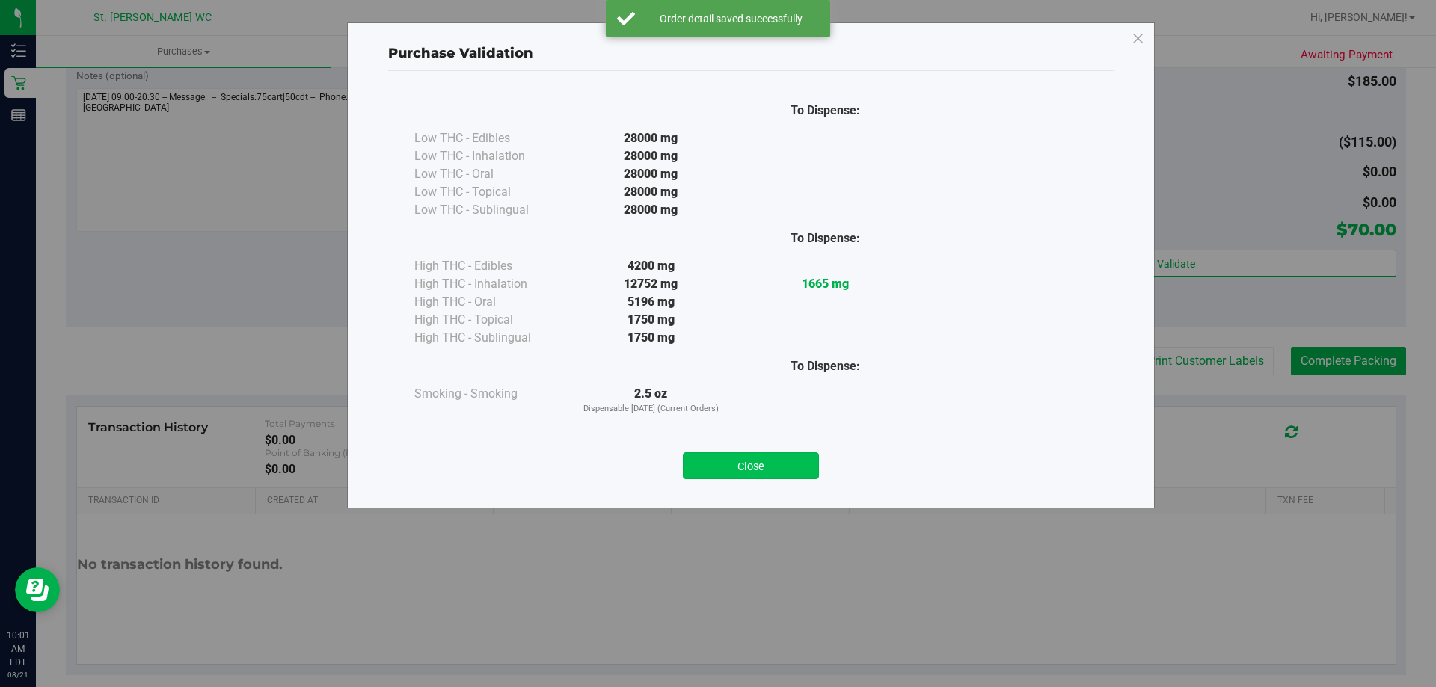
click at [749, 453] on button "Close" at bounding box center [751, 466] width 136 height 27
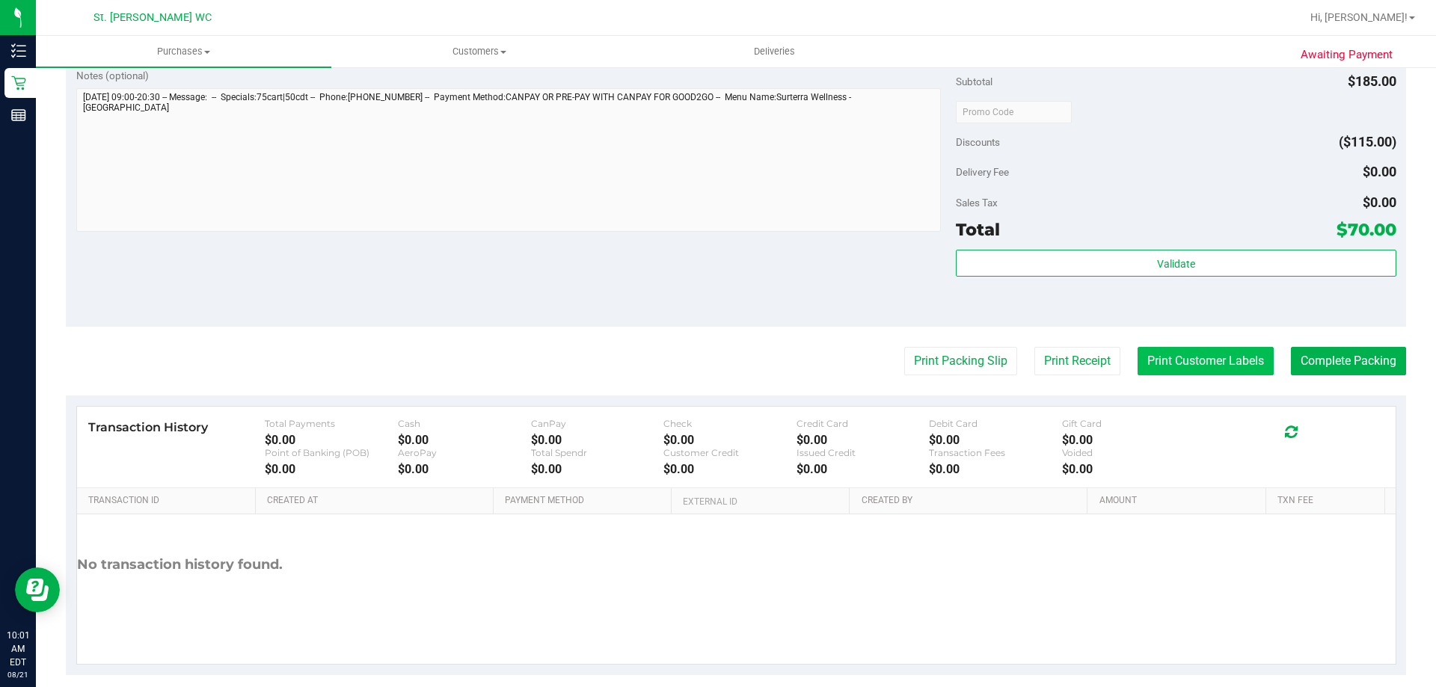
click at [1224, 355] on button "Print Customer Labels" at bounding box center [1206, 361] width 136 height 28
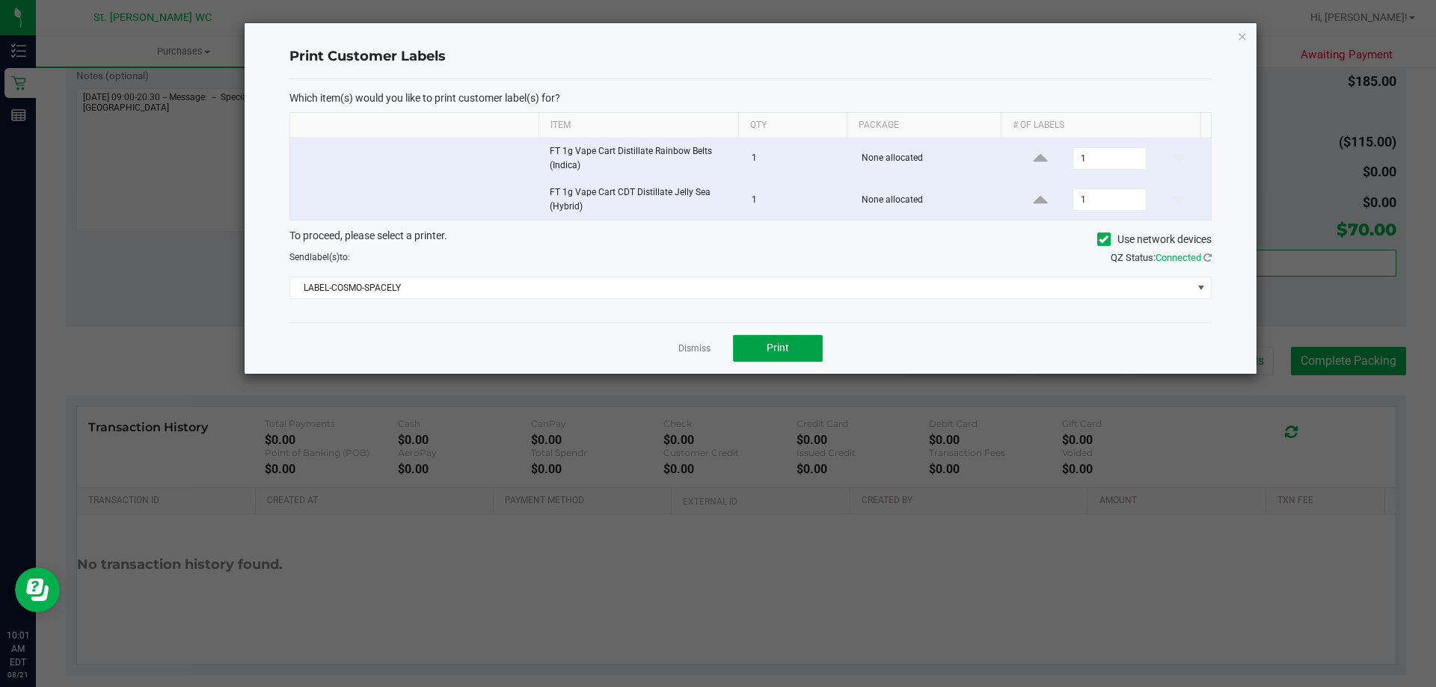
click at [802, 343] on button "Print" at bounding box center [778, 348] width 90 height 27
click at [1244, 40] on icon "button" at bounding box center [1242, 36] width 10 height 18
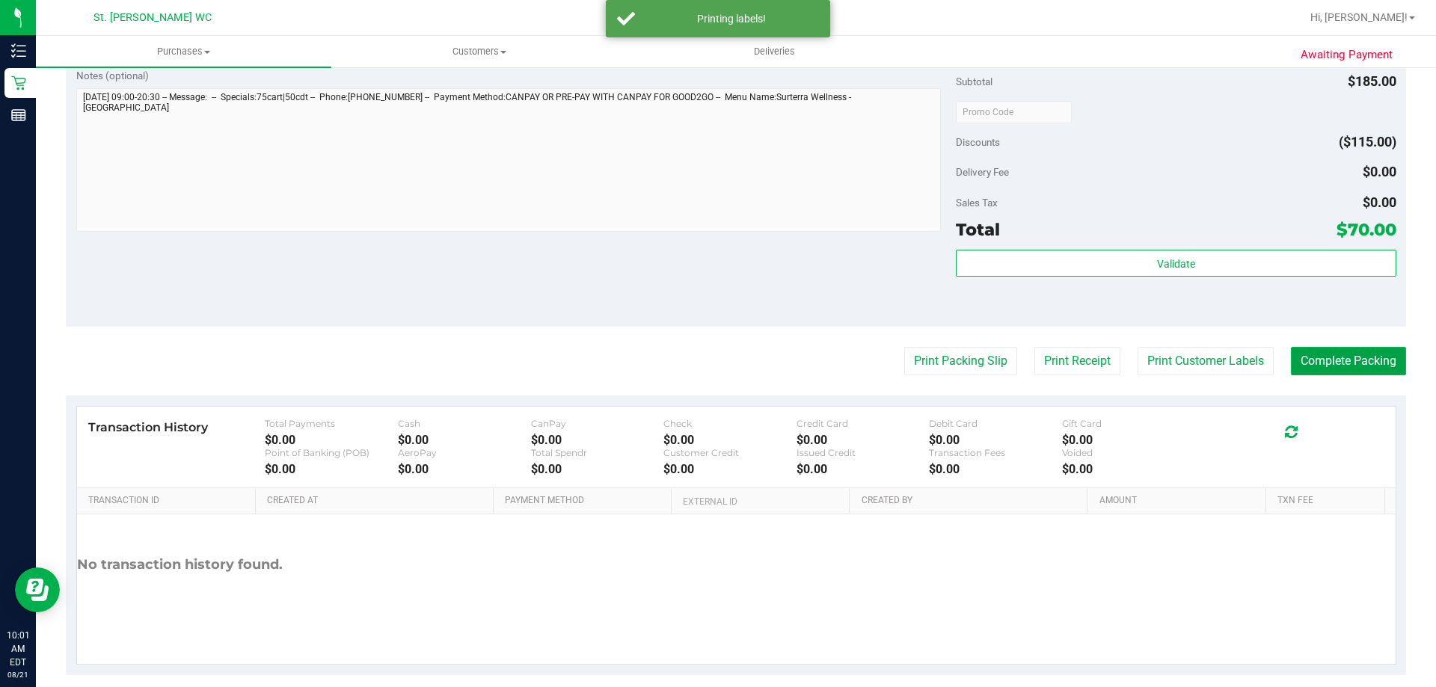
click at [1339, 354] on button "Complete Packing" at bounding box center [1348, 361] width 115 height 28
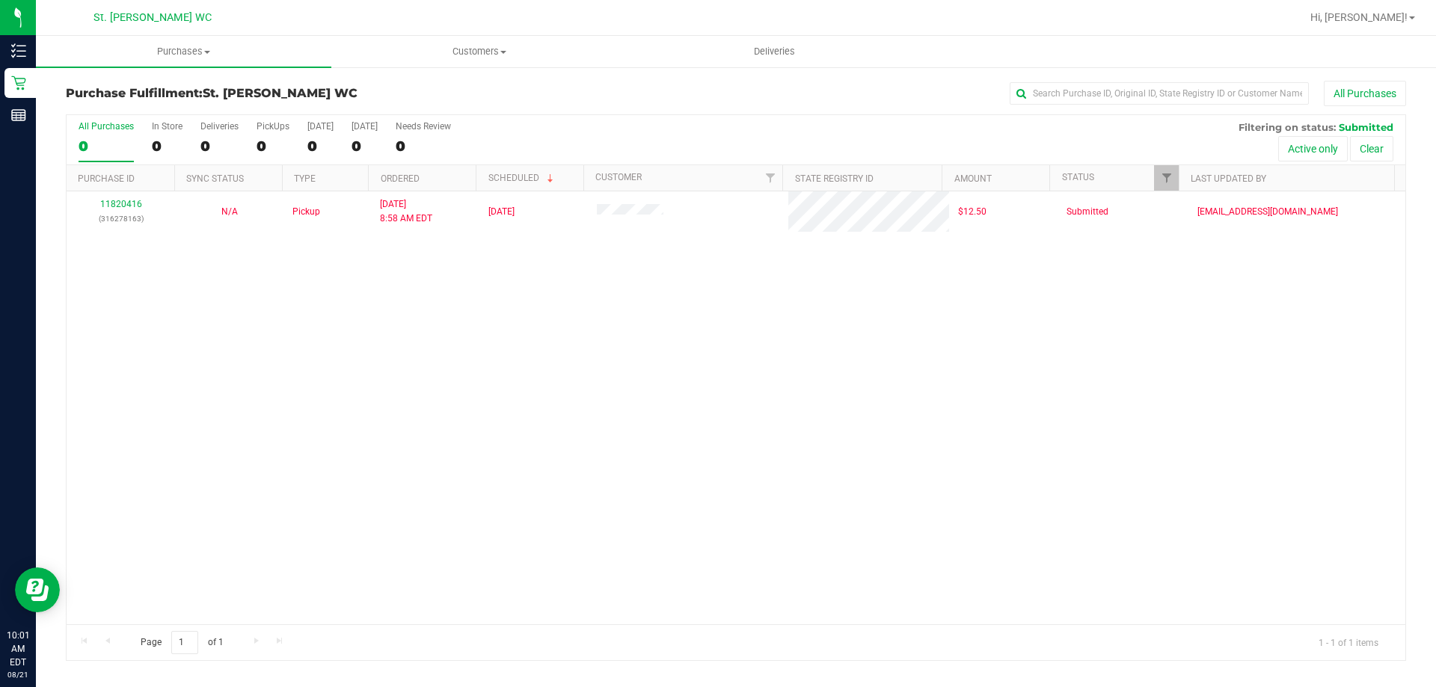
click at [582, 385] on div "11820416 (316278163) N/A Pickup 8/21/2025 8:58 AM EDT 8/20/2025 $12.50 Submitte…" at bounding box center [736, 407] width 1339 height 433
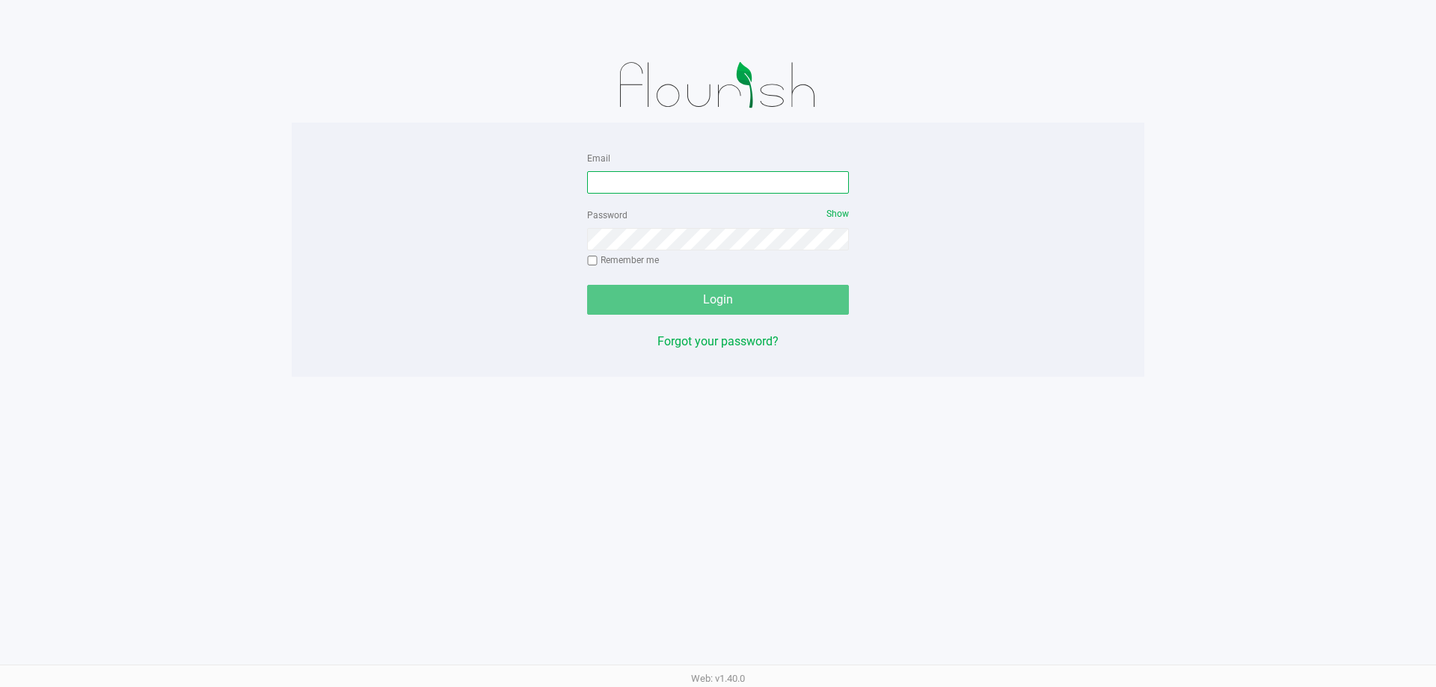
click at [737, 189] on input "Email" at bounding box center [718, 182] width 262 height 22
type input "[EMAIL_ADDRESS][DOMAIN_NAME]"
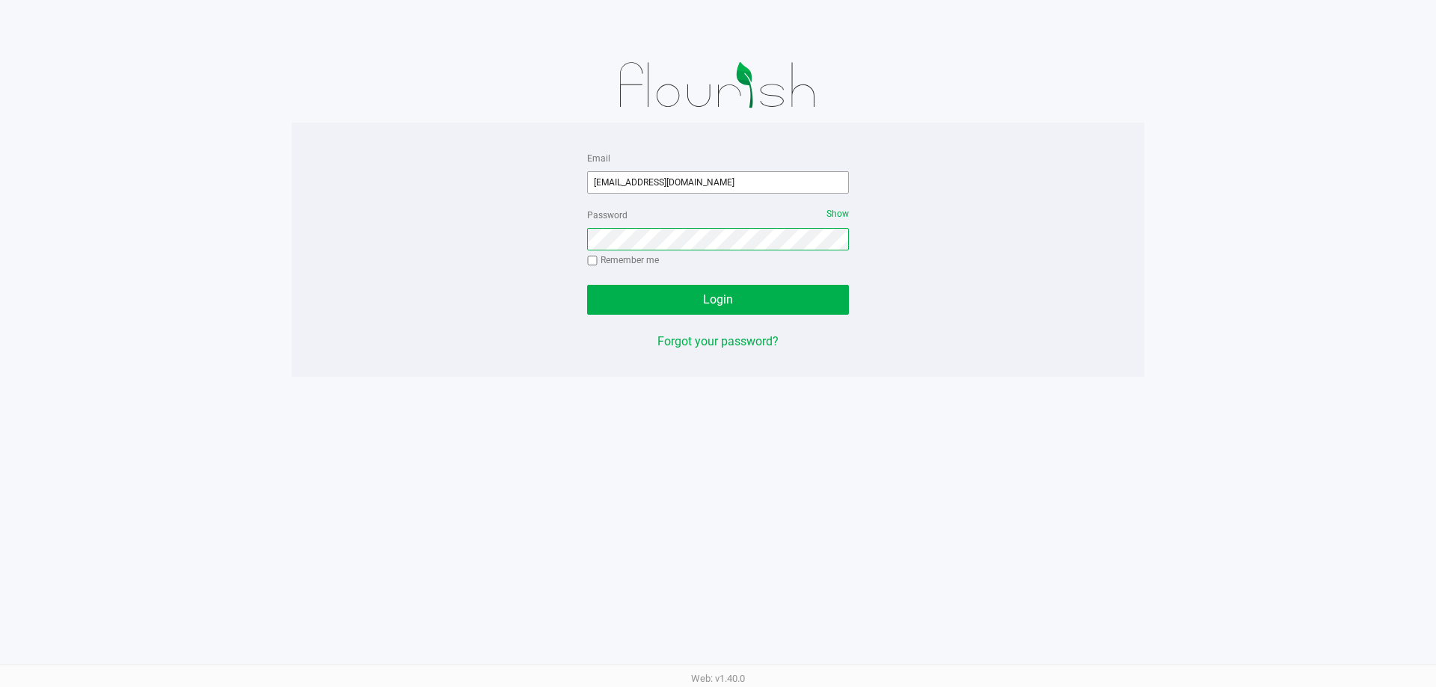
click at [587, 285] on button "Login" at bounding box center [718, 300] width 262 height 30
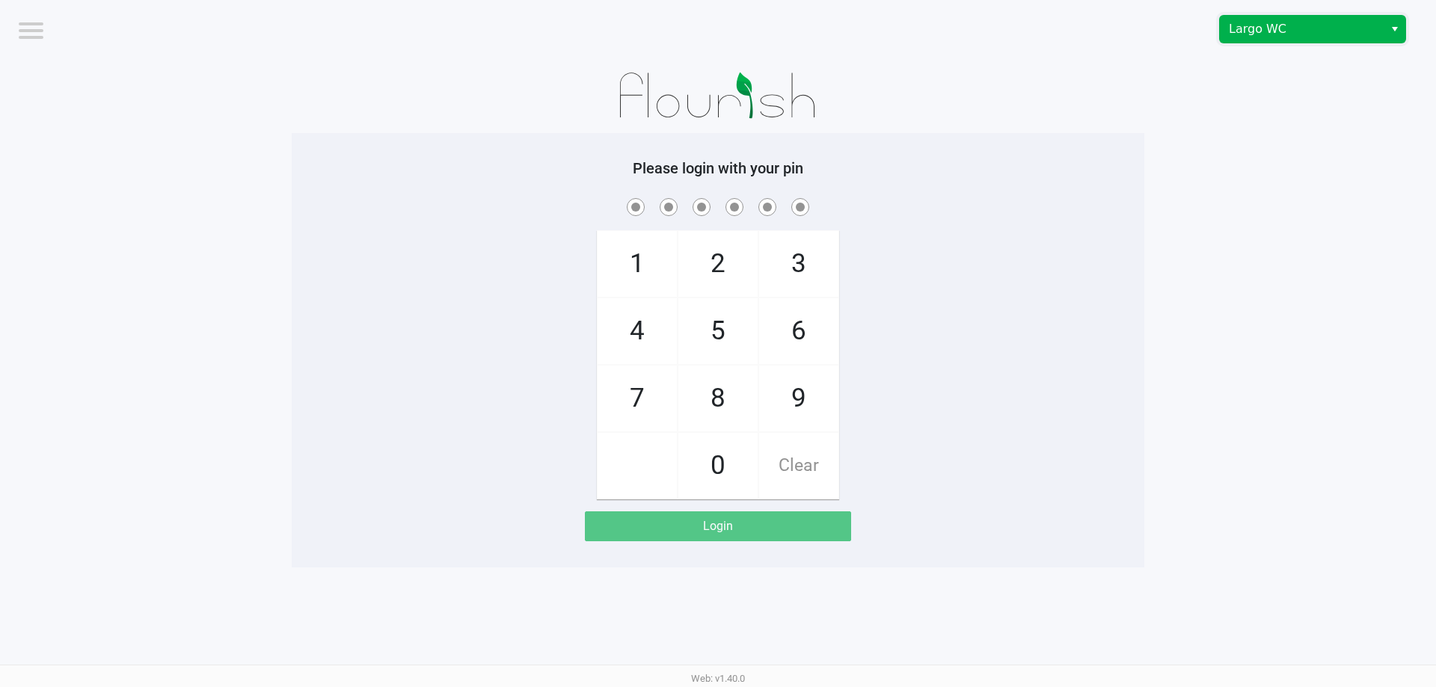
click at [1327, 40] on span "Largo WC" at bounding box center [1302, 29] width 164 height 27
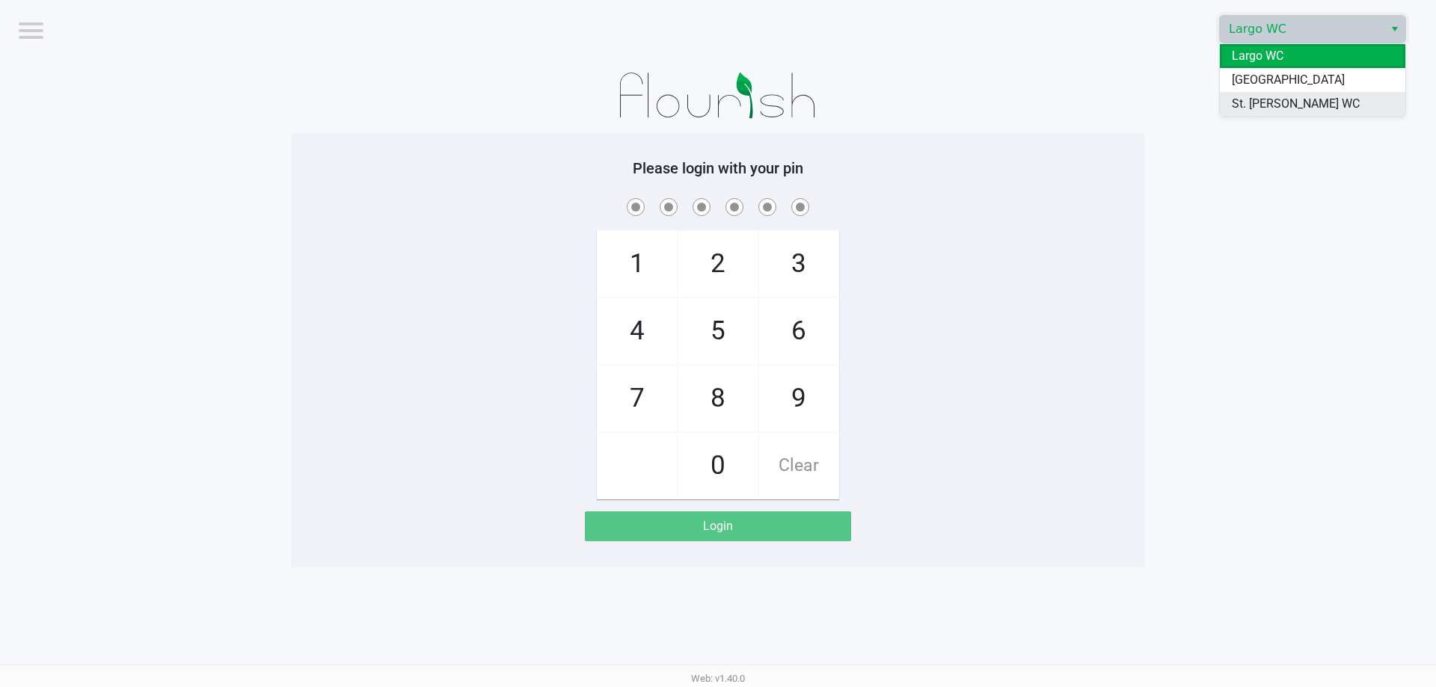
drag, startPoint x: 1324, startPoint y: 105, endPoint x: 1313, endPoint y: 106, distance: 10.5
click at [1323, 106] on li "St. [PERSON_NAME] WC" at bounding box center [1313, 104] width 186 height 24
click at [1313, 106] on app-pos-login-wrapper "Logout Largo WC Please login with your pin 1 4 7 2 5 8 0 3 6 9 Clear Login" at bounding box center [718, 284] width 1436 height 568
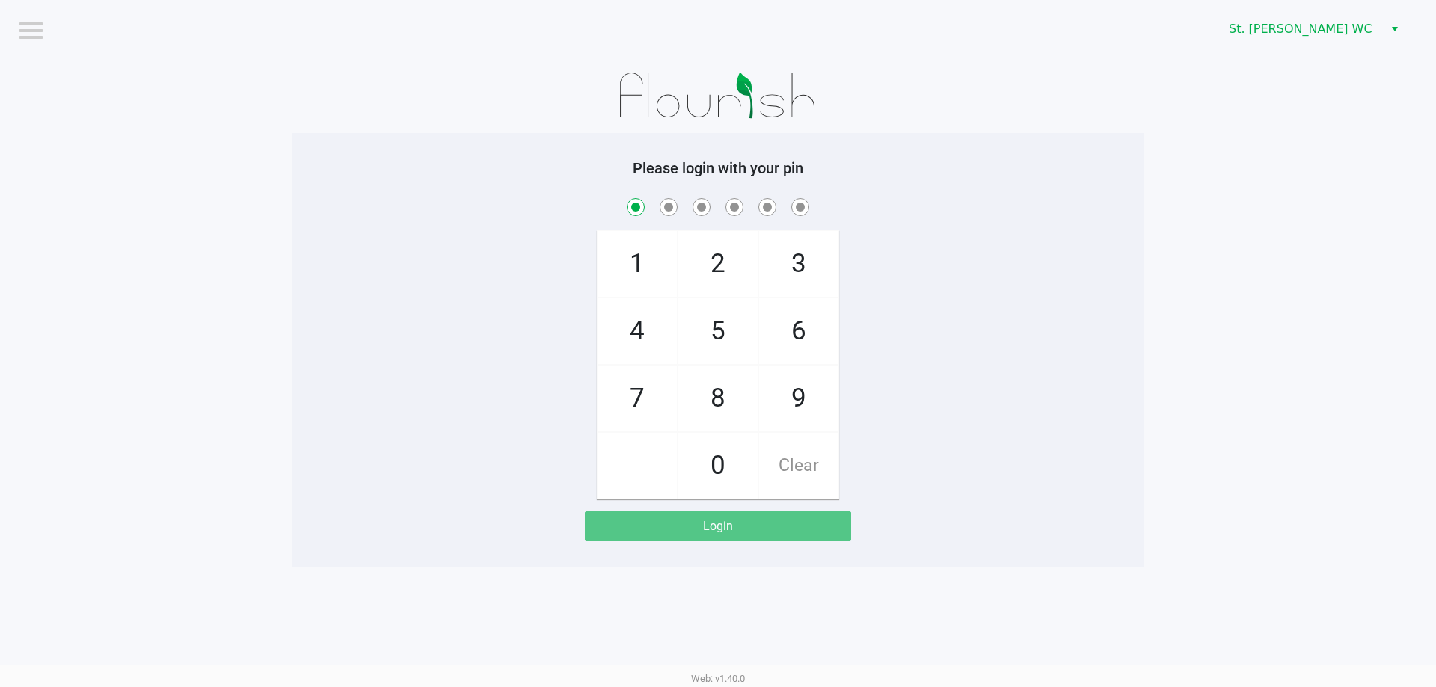
checkbox input "true"
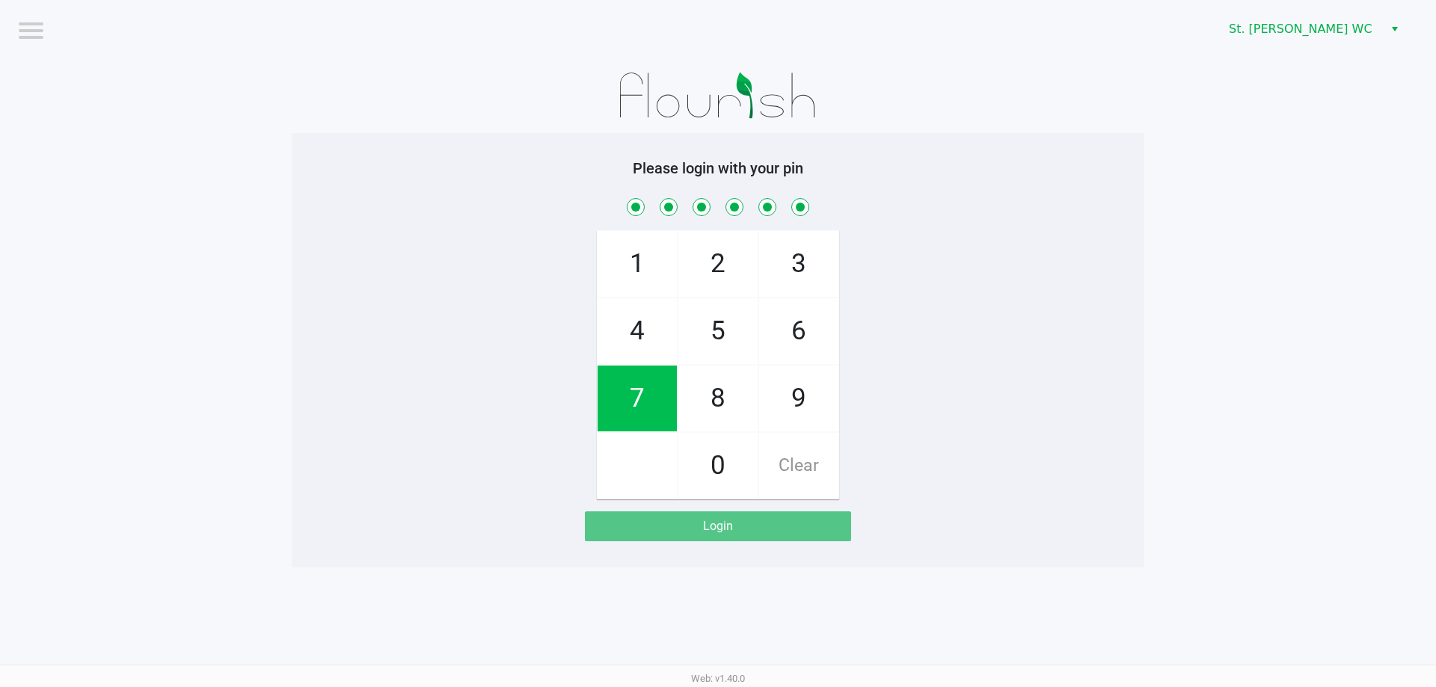
checkbox input "true"
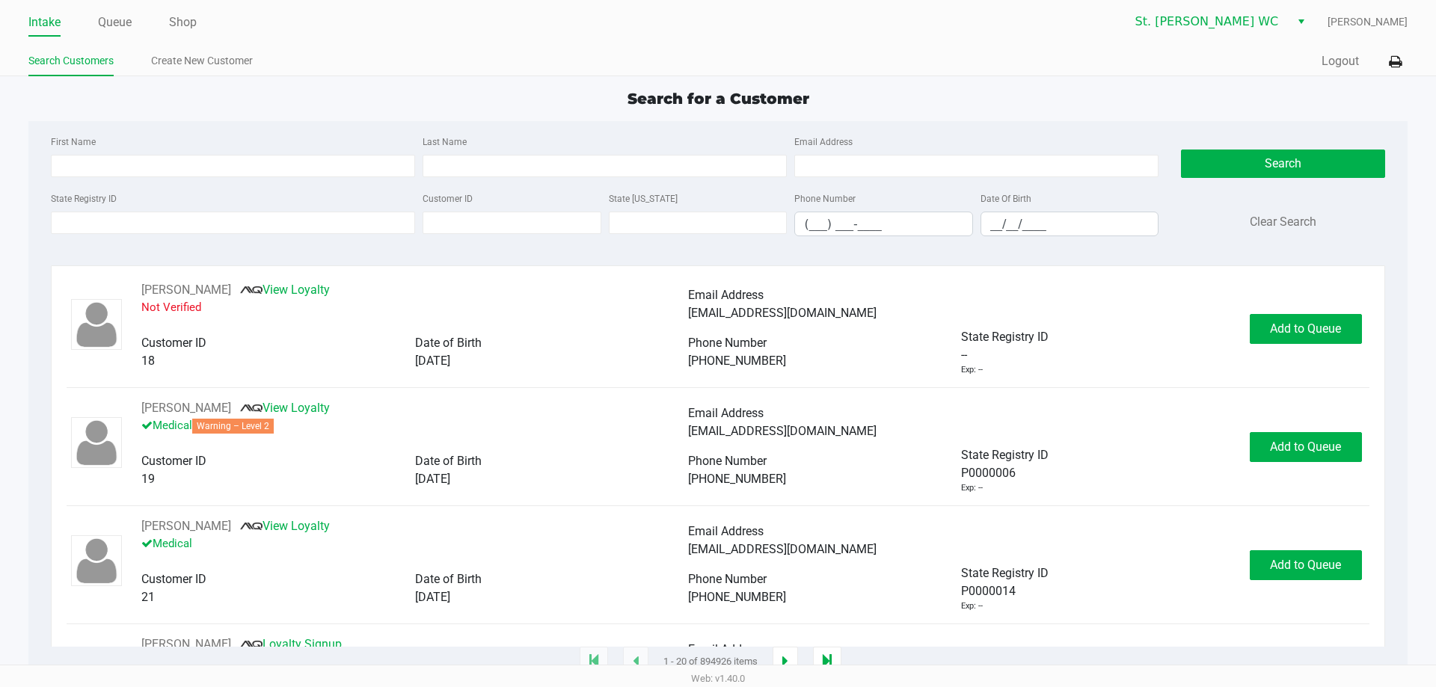
click at [1411, 52] on div "Intake Queue Shop St. Pete WC Paul Micallef Search Customers Create New Custome…" at bounding box center [718, 38] width 1436 height 76
click at [1389, 63] on icon at bounding box center [1395, 62] width 13 height 10
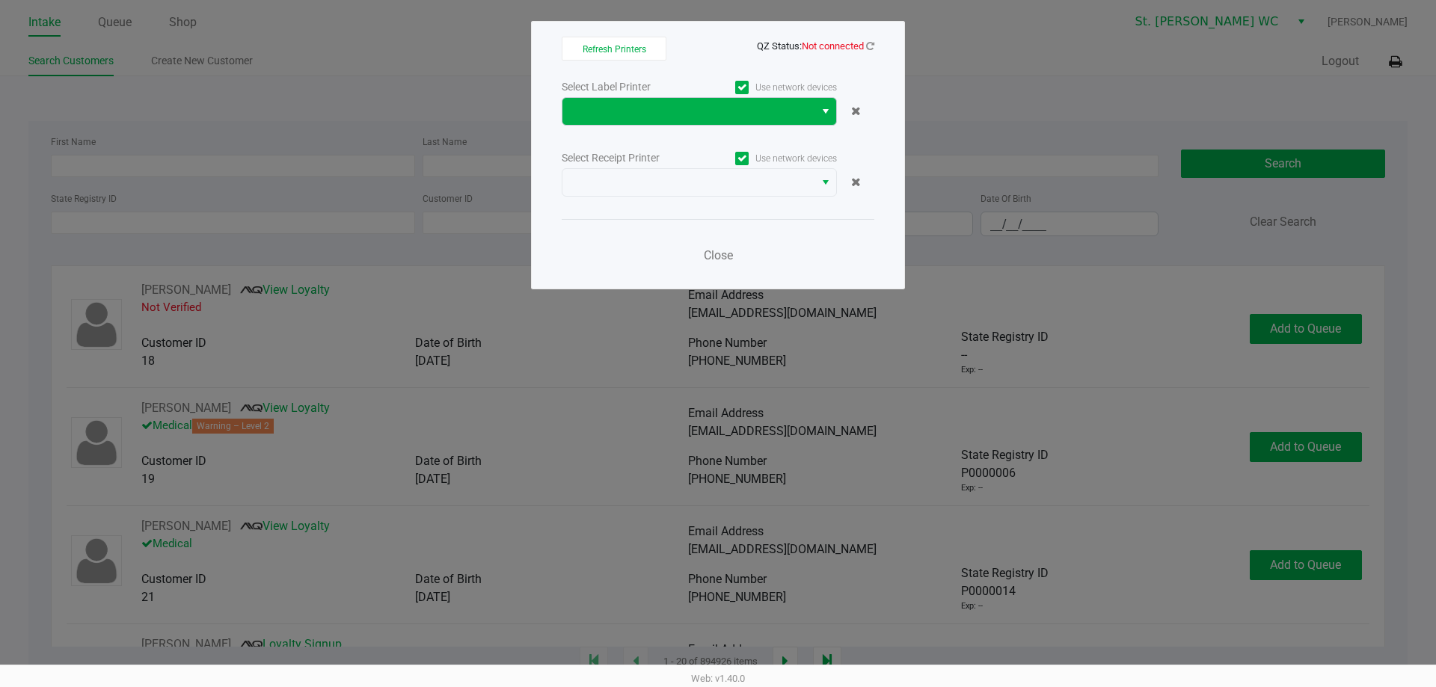
click at [872, 44] on icon at bounding box center [870, 46] width 8 height 10
click at [795, 123] on span at bounding box center [688, 111] width 252 height 27
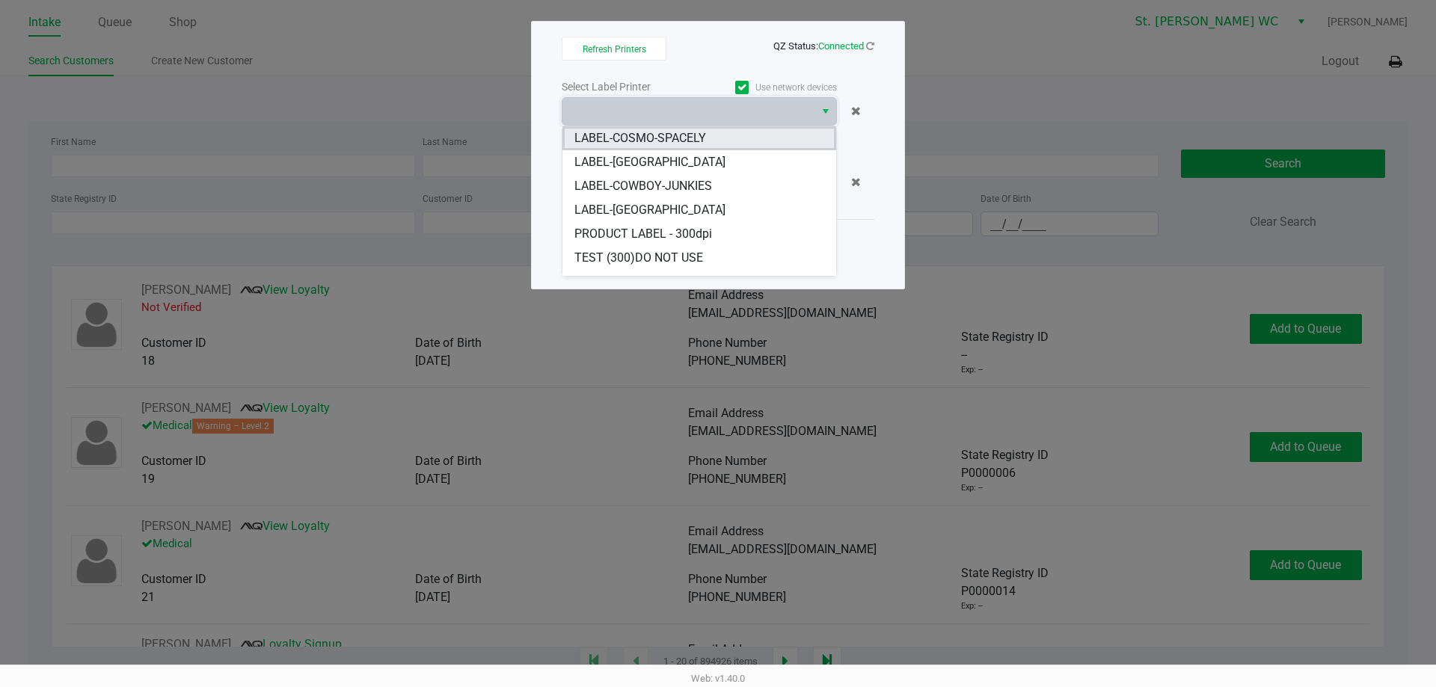
click at [711, 139] on li "LABEL-COSMO-SPACELY" at bounding box center [699, 138] width 274 height 24
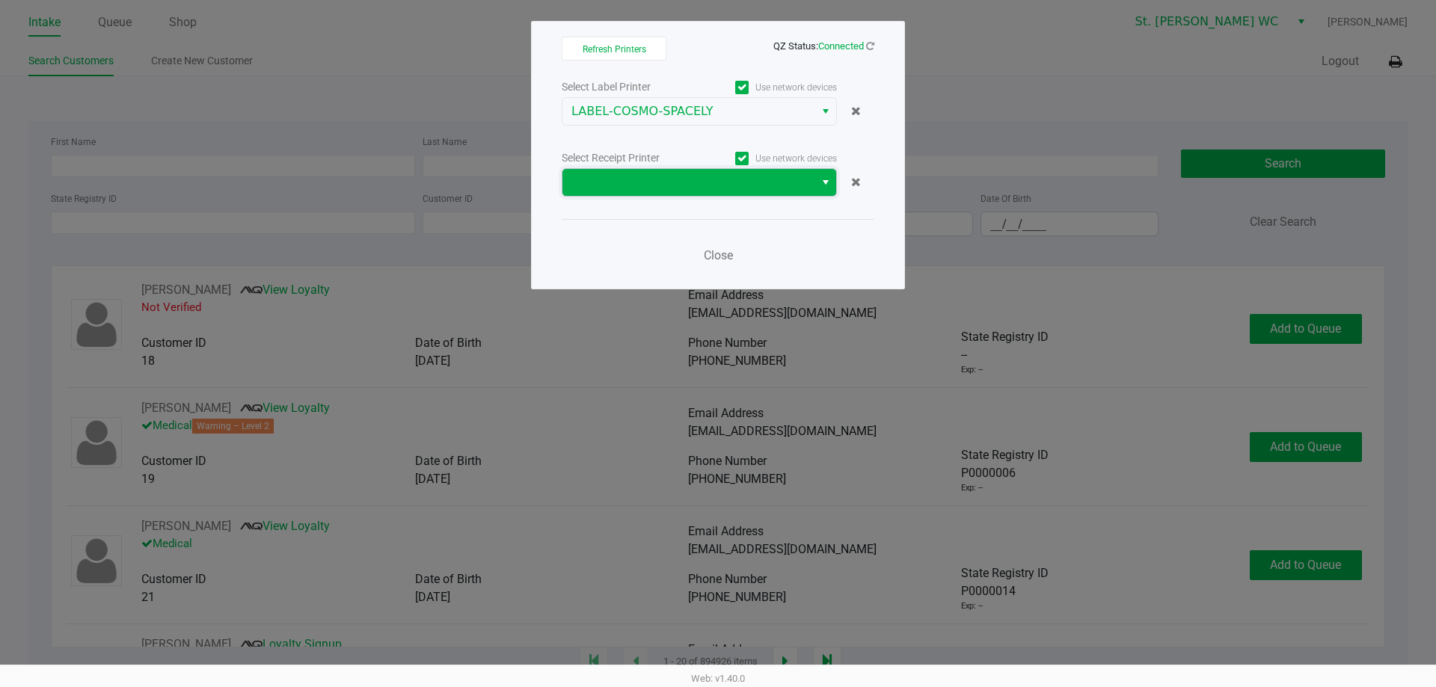
click at [690, 185] on span at bounding box center [688, 183] width 234 height 18
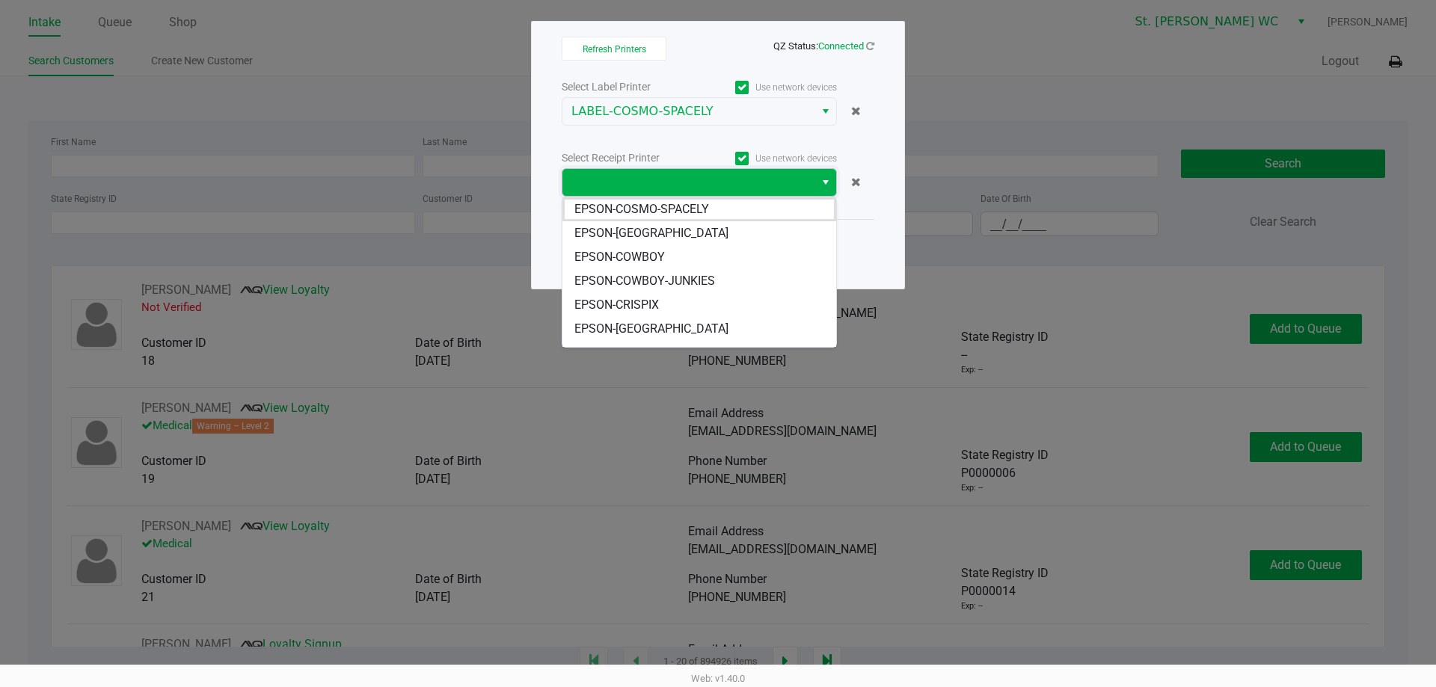
click at [686, 222] on li "EPSON-[GEOGRAPHIC_DATA]" at bounding box center [699, 233] width 274 height 24
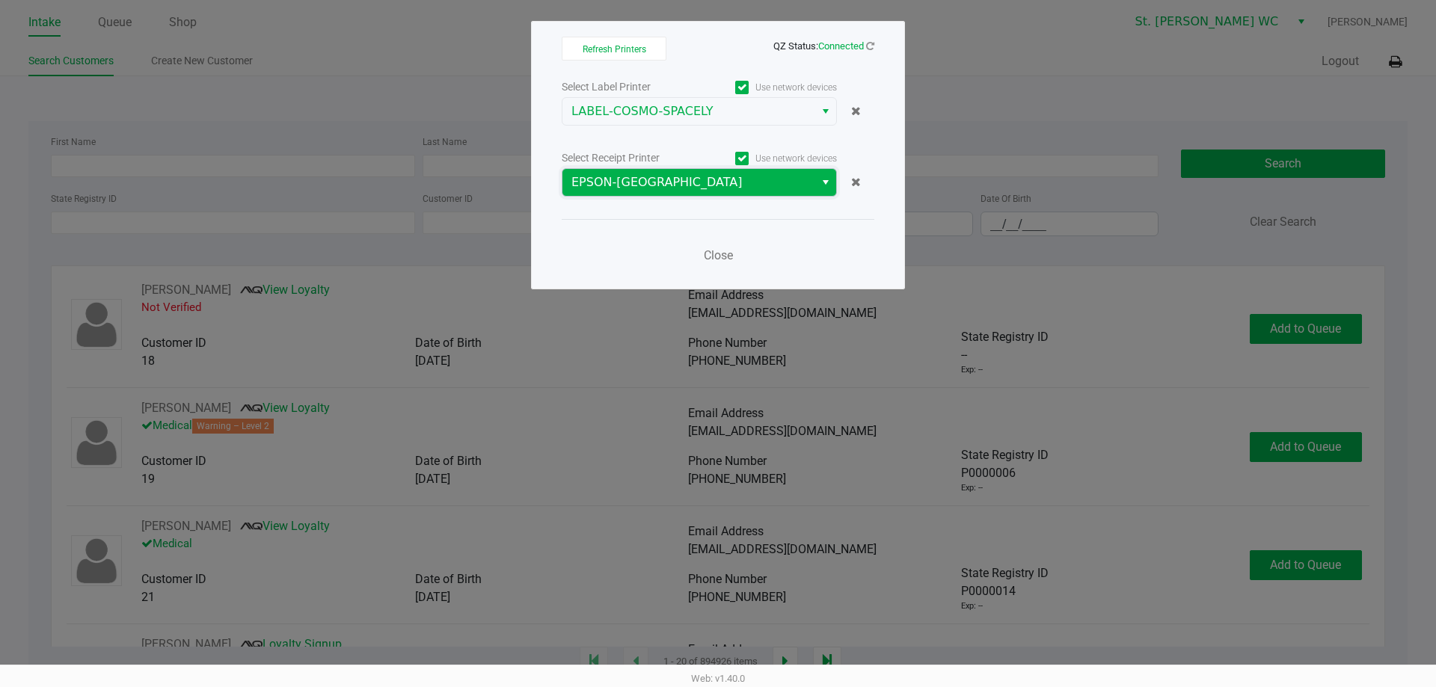
click at [660, 183] on span "EPSON-[GEOGRAPHIC_DATA]" at bounding box center [688, 183] width 234 height 18
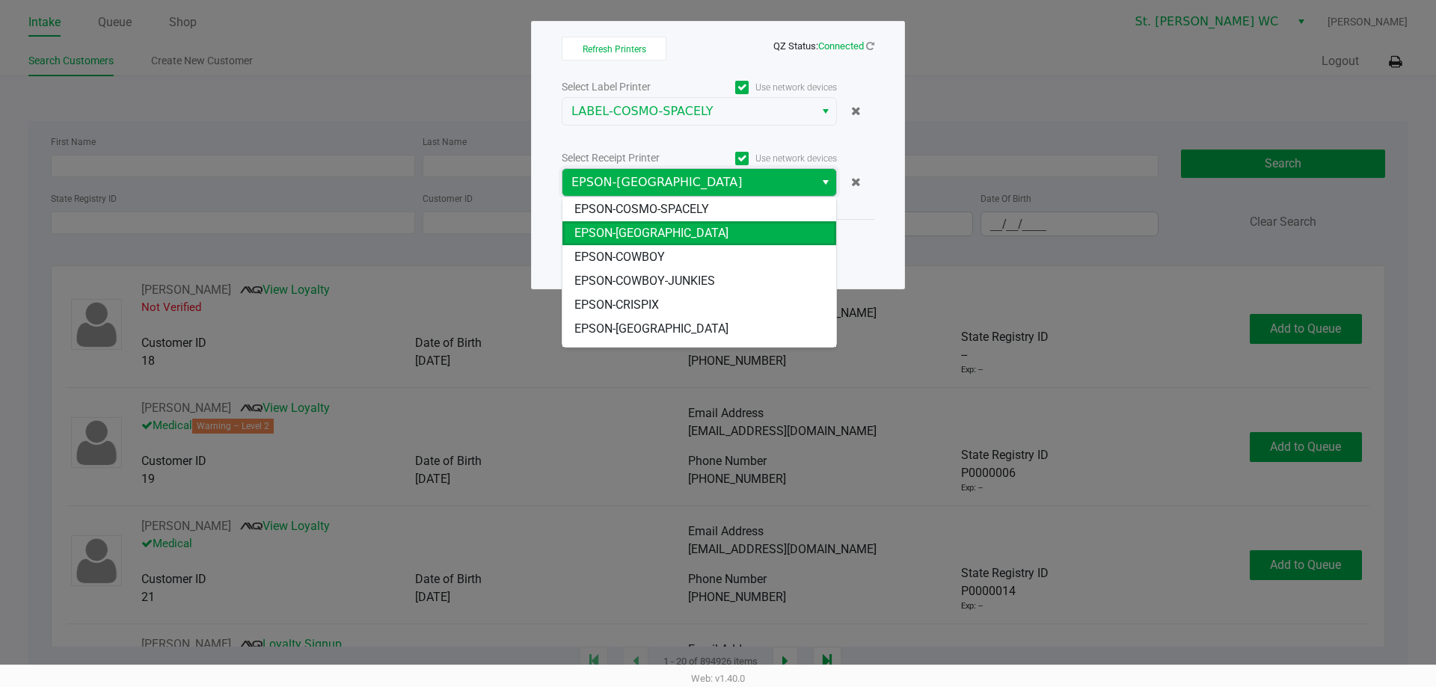
click at [659, 205] on span "EPSON-COSMO-SPACELY" at bounding box center [641, 209] width 135 height 18
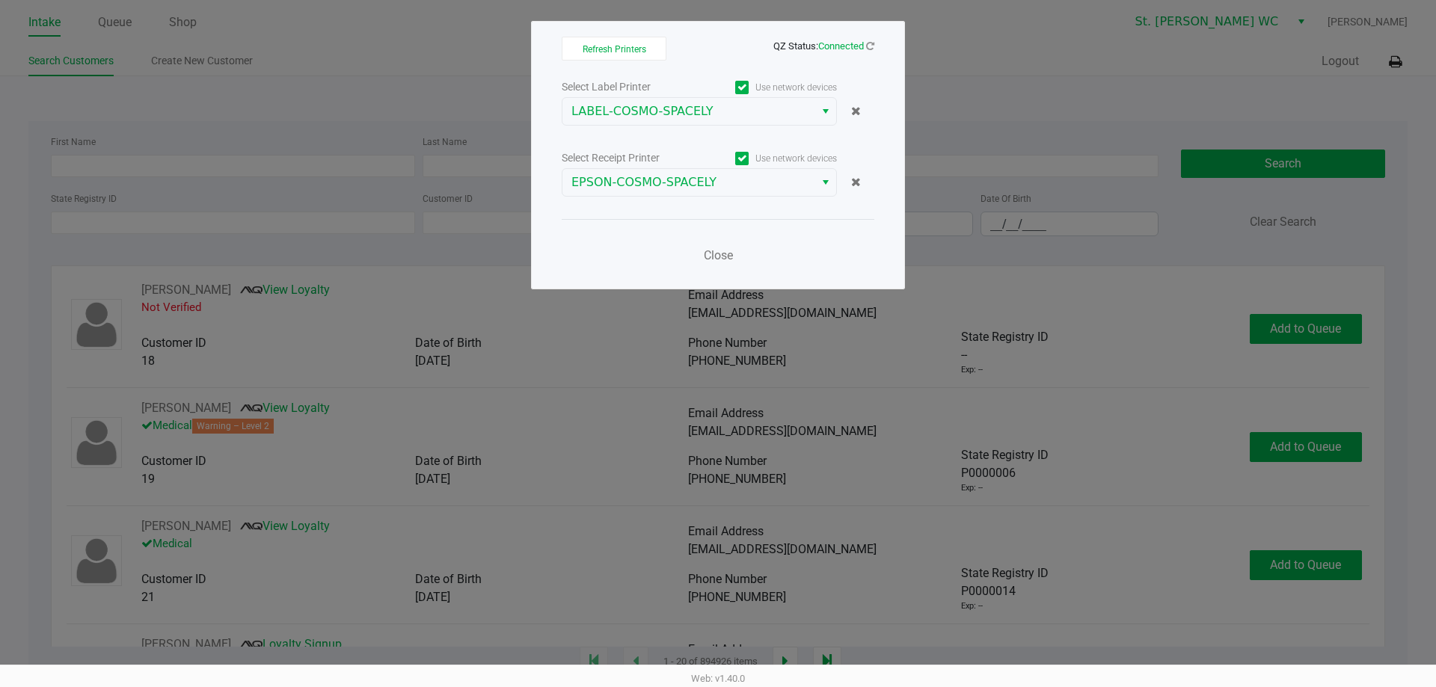
drag, startPoint x: 637, startPoint y: 221, endPoint x: 660, endPoint y: 237, distance: 28.0
click at [637, 222] on div "Close" at bounding box center [718, 246] width 313 height 55
click at [720, 264] on button "Close" at bounding box center [718, 256] width 45 height 30
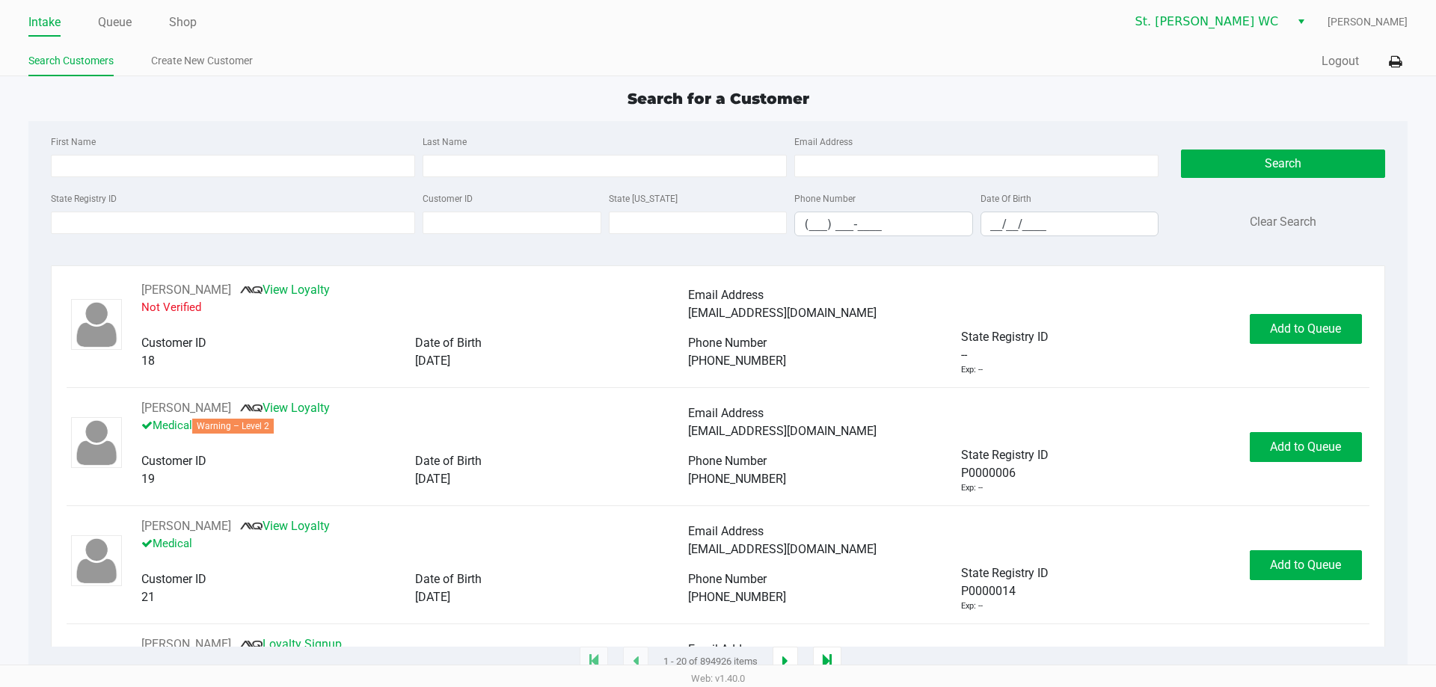
click at [197, 25] on ul "Intake Queue Shop" at bounding box center [373, 22] width 690 height 25
click at [192, 23] on link "Shop" at bounding box center [183, 22] width 28 height 21
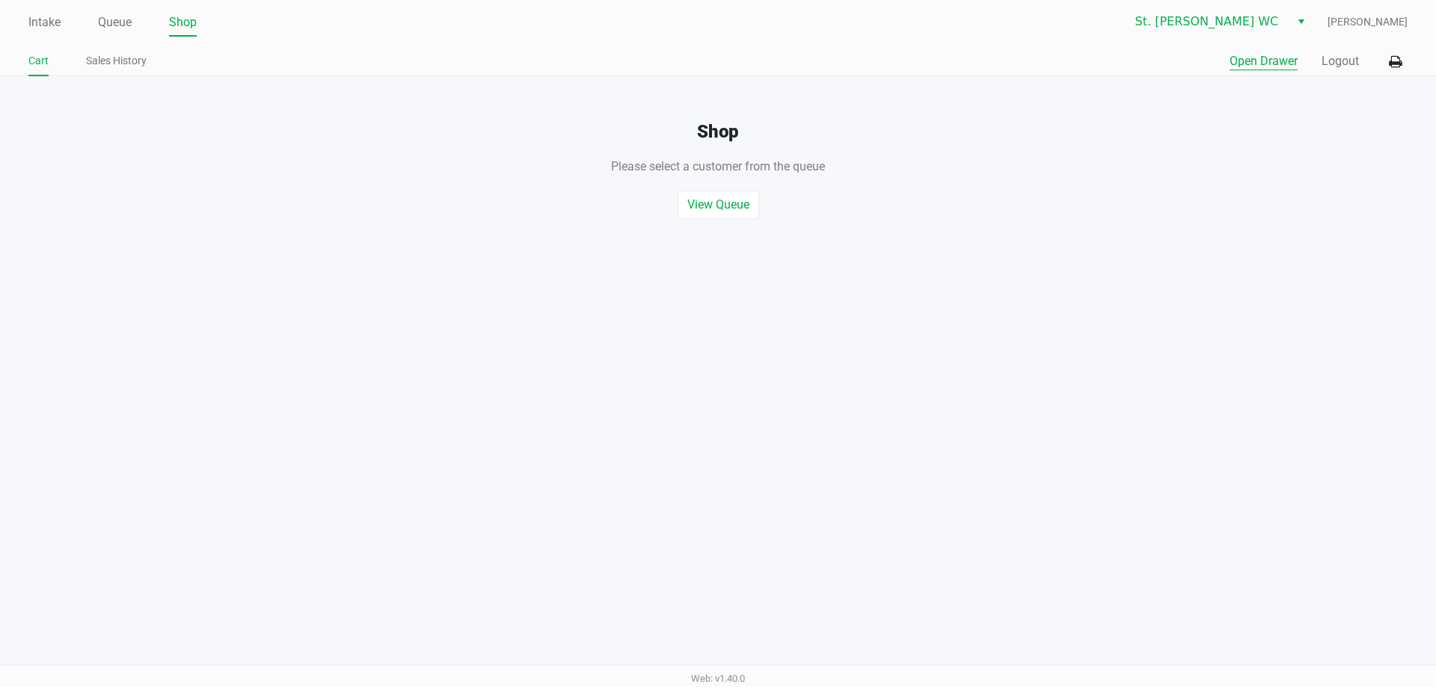
click at [1268, 57] on button "Open Drawer" at bounding box center [1264, 61] width 68 height 18
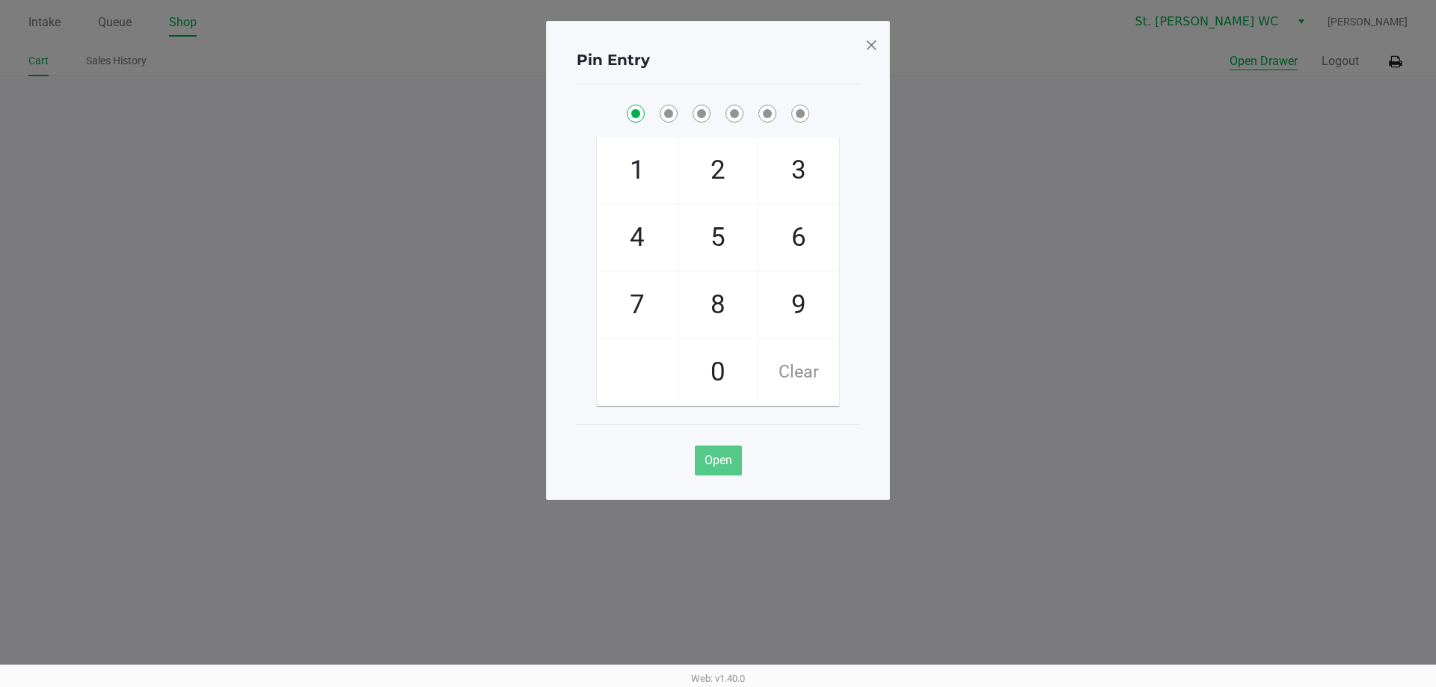
checkbox input "true"
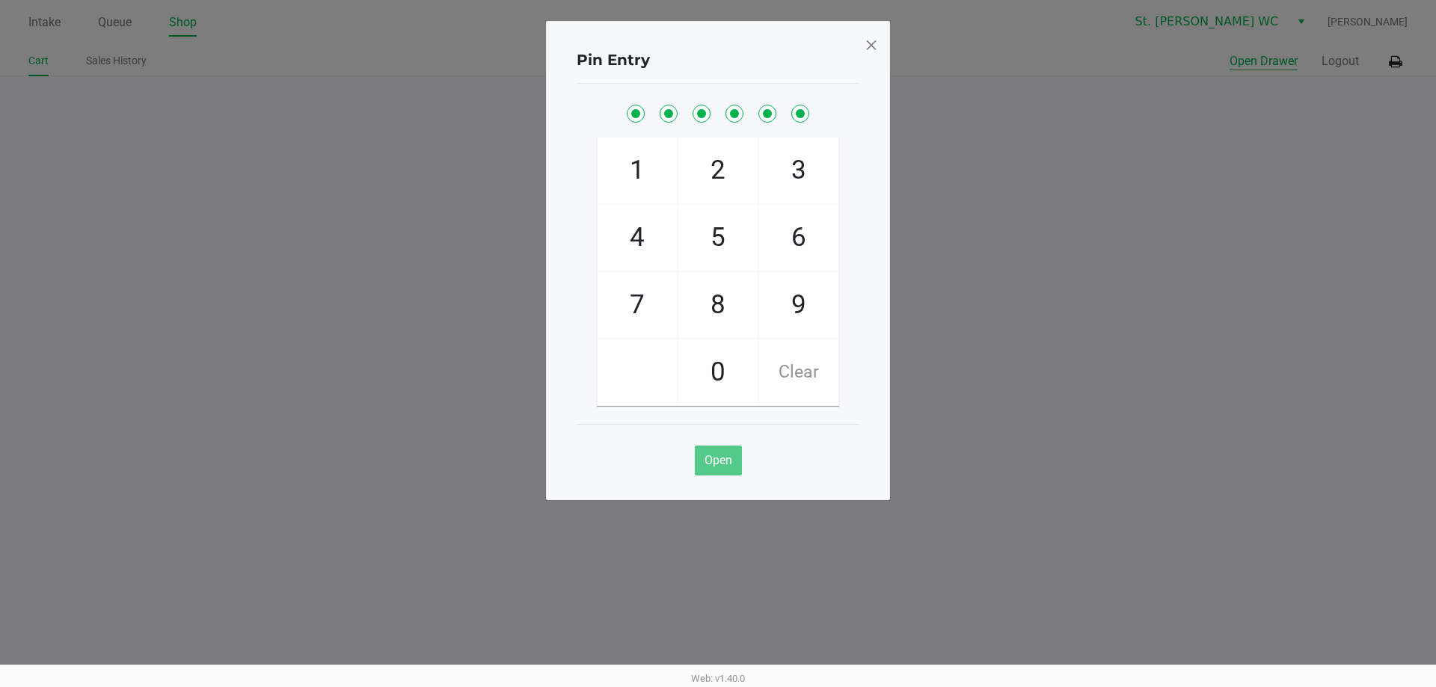
checkbox input "true"
click at [1230, 52] on button "Open Drawer" at bounding box center [1264, 61] width 68 height 18
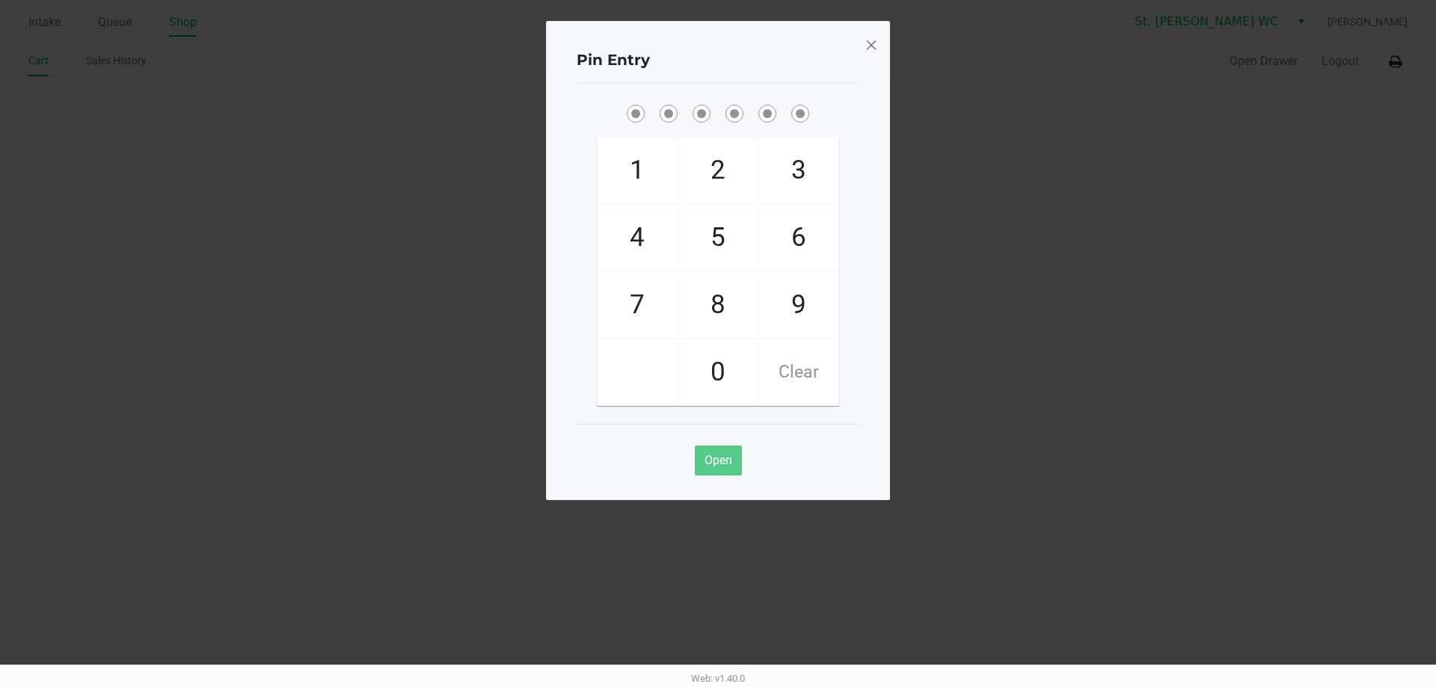
click at [873, 44] on span at bounding box center [871, 45] width 13 height 24
click at [873, 44] on div "Pin Entry 1 4 7 2 5 8 0 3 6 9 Clear Open" at bounding box center [718, 260] width 344 height 479
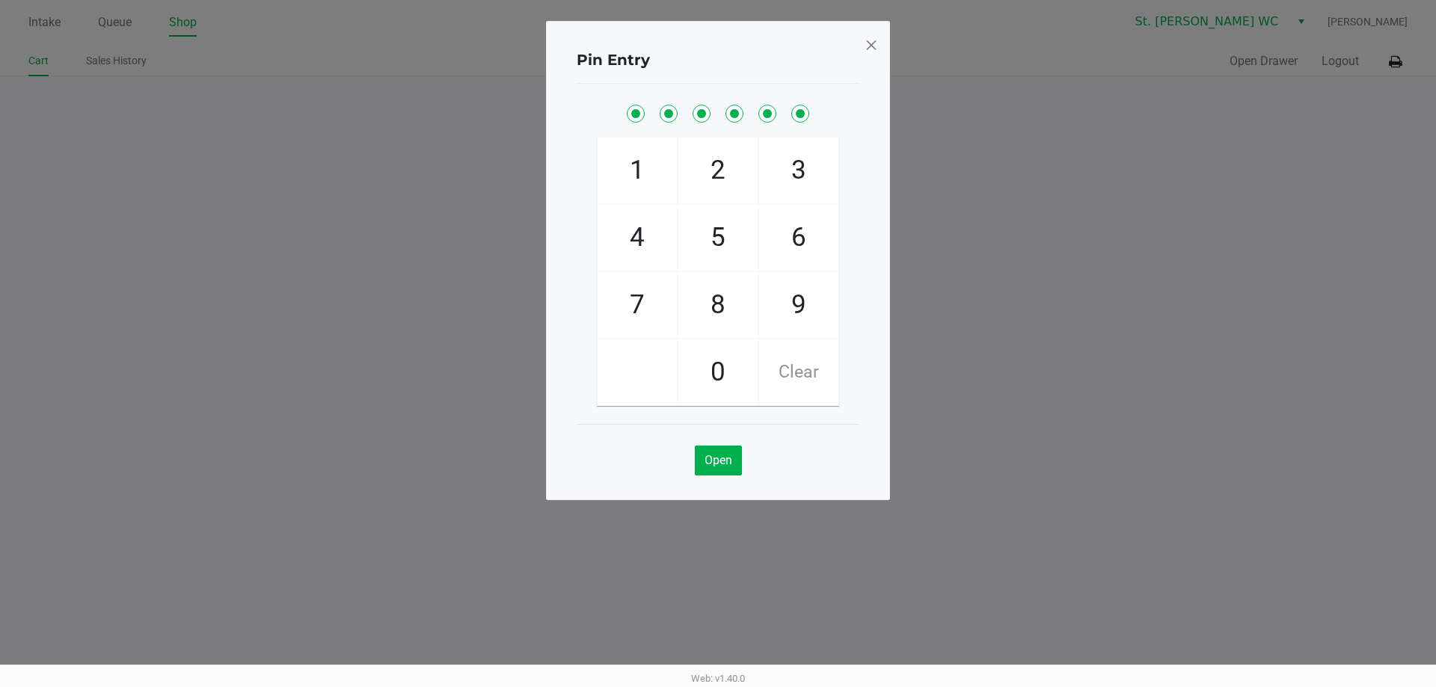
click at [872, 44] on span at bounding box center [871, 45] width 13 height 24
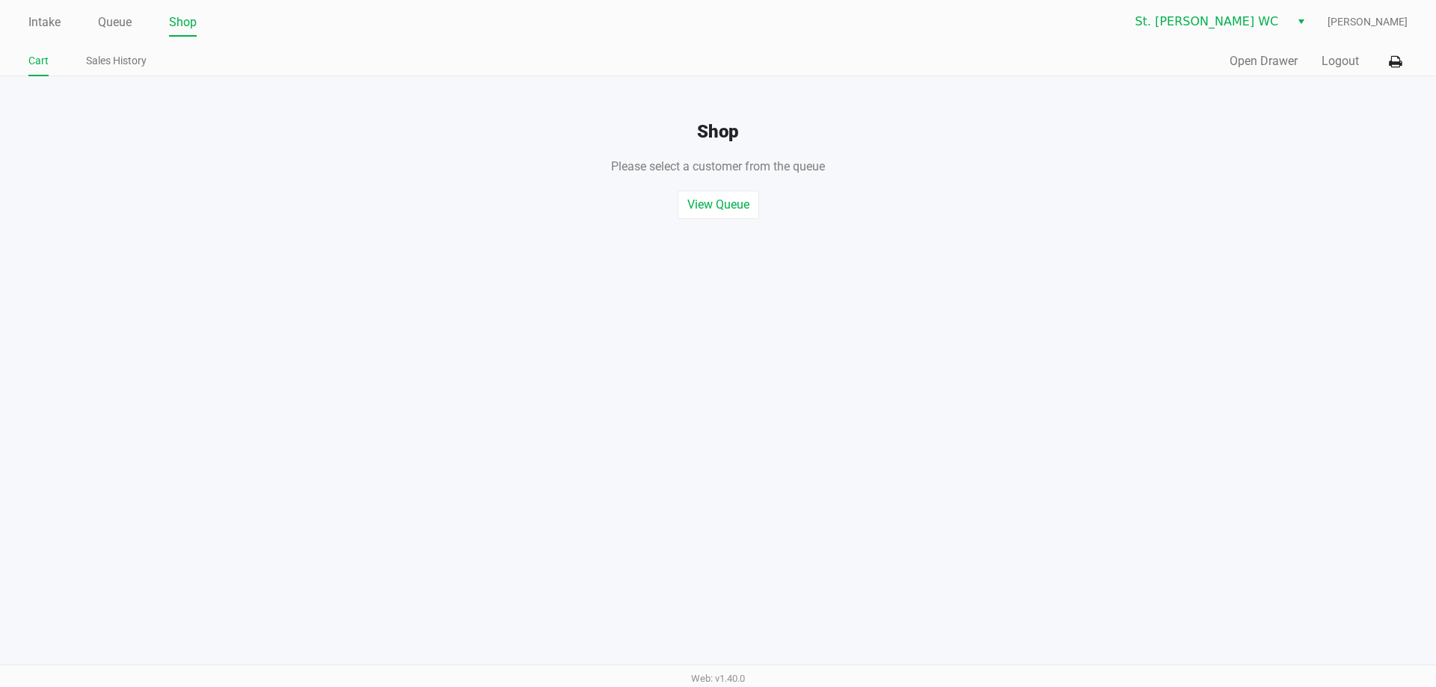
drag, startPoint x: 892, startPoint y: 49, endPoint x: 1219, endPoint y: 49, distance: 326.9
click at [893, 49] on ngb-modal-window "Pin Entry 1 4 7 2 5 8 0 3 6 9 Clear Open" at bounding box center [718, 343] width 1436 height 687
click at [1324, 66] on button "Logout" at bounding box center [1340, 61] width 37 height 18
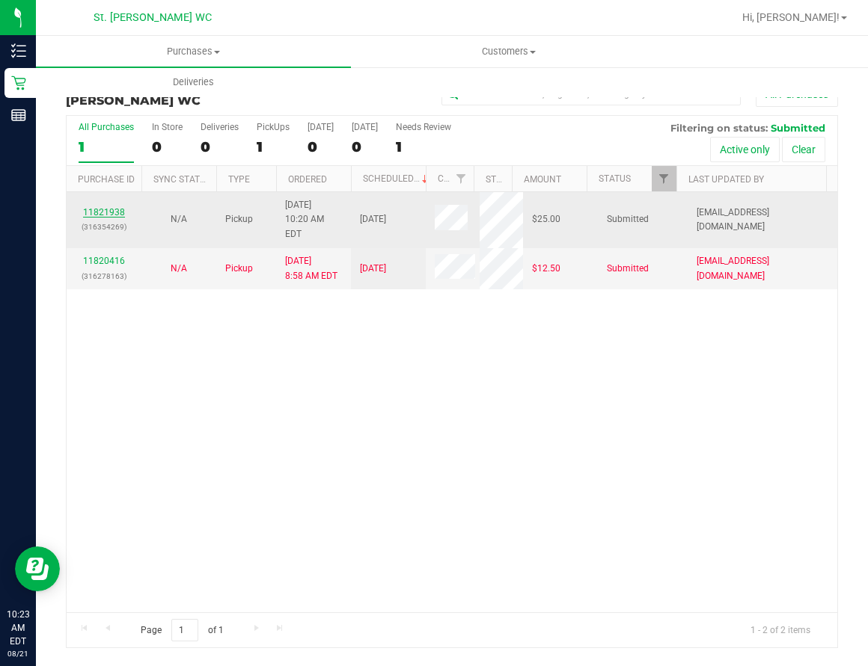
click at [117, 207] on link "11821938" at bounding box center [104, 212] width 42 height 10
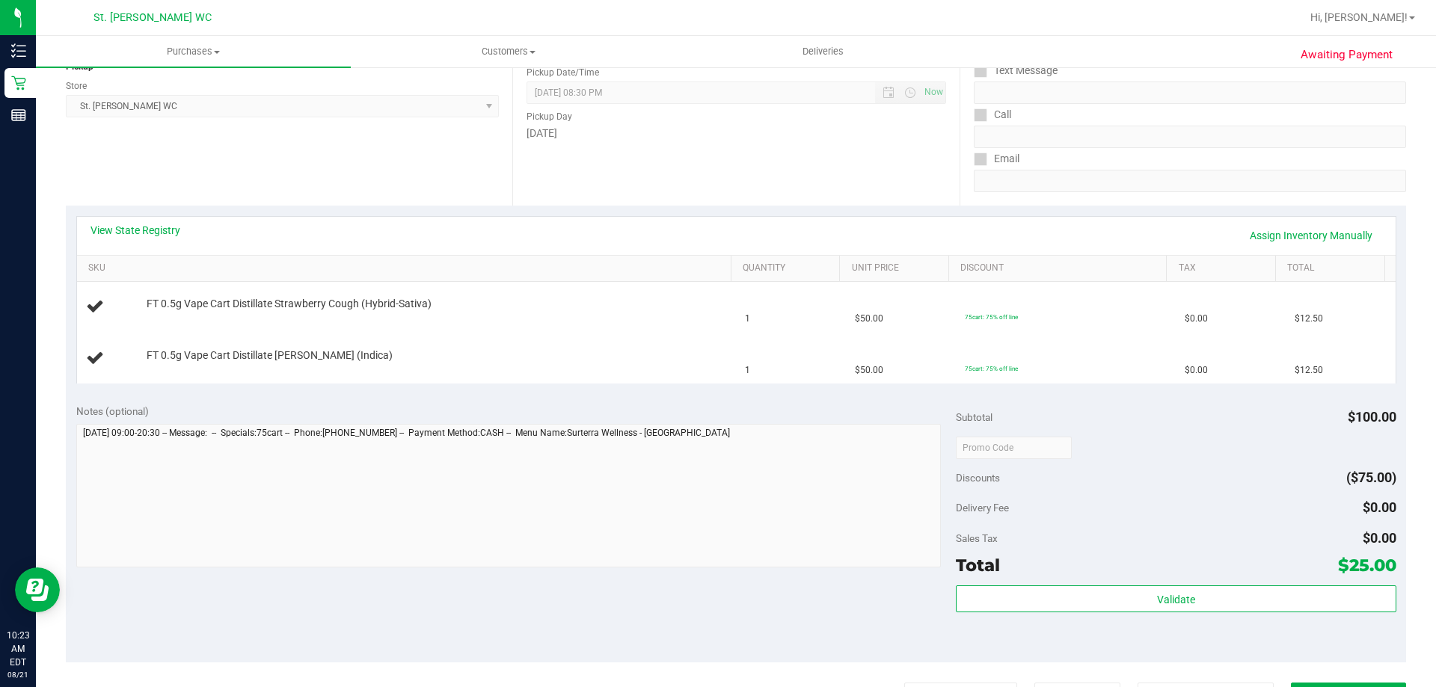
scroll to position [224, 0]
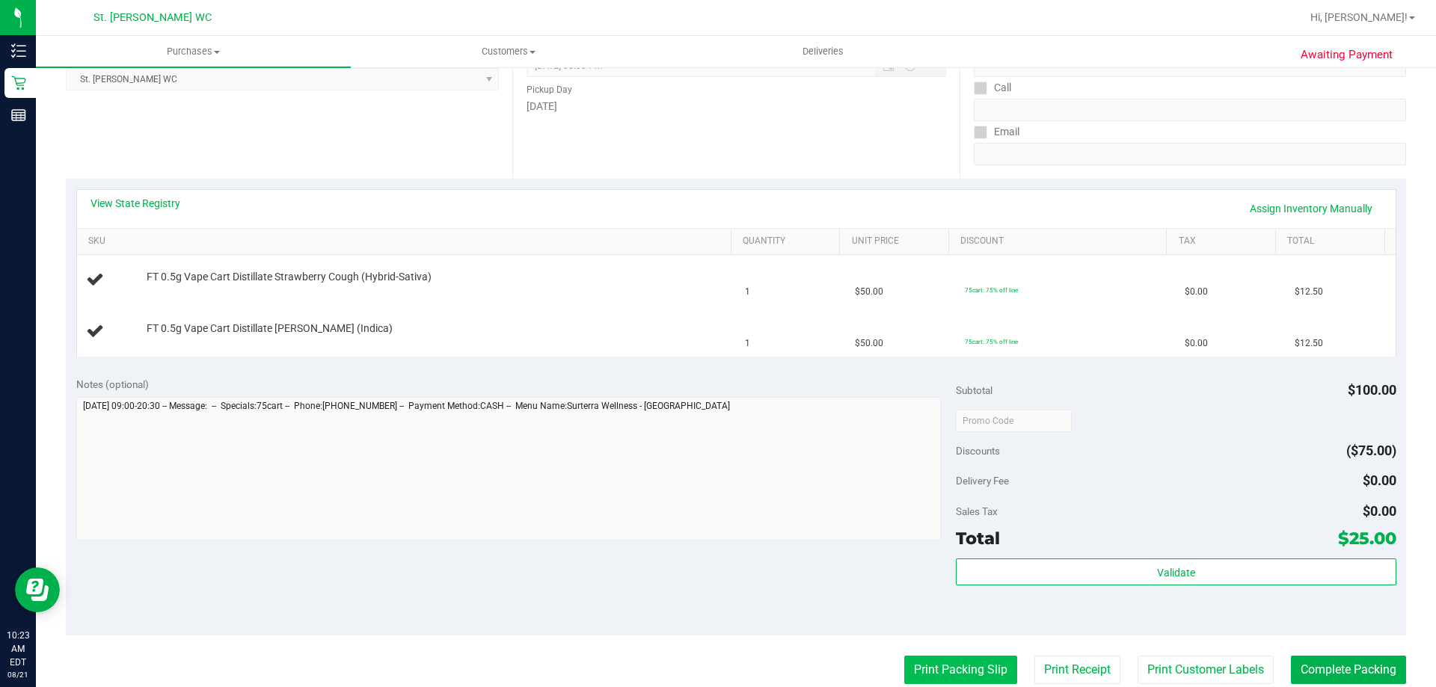
click at [932, 666] on button "Print Packing Slip" at bounding box center [960, 670] width 113 height 28
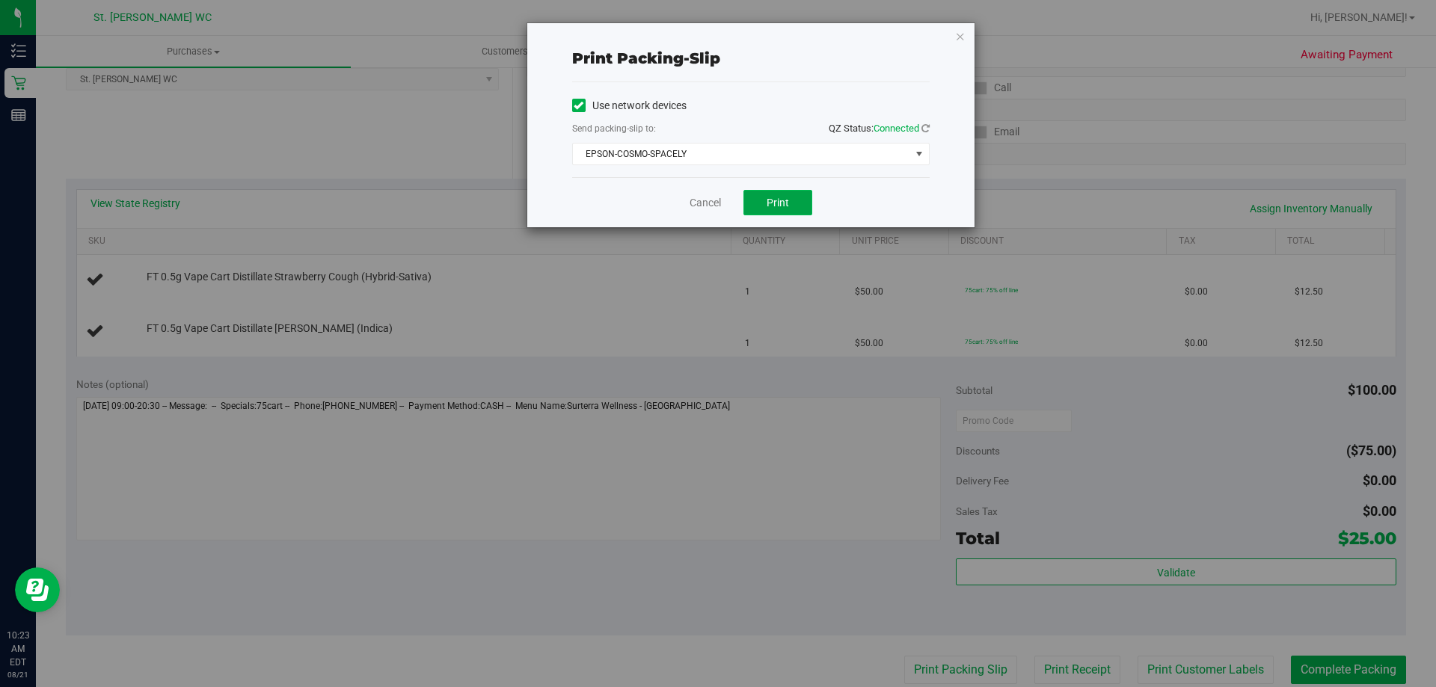
click at [773, 197] on span "Print" at bounding box center [778, 203] width 22 height 12
click at [963, 40] on icon "button" at bounding box center [960, 36] width 10 height 18
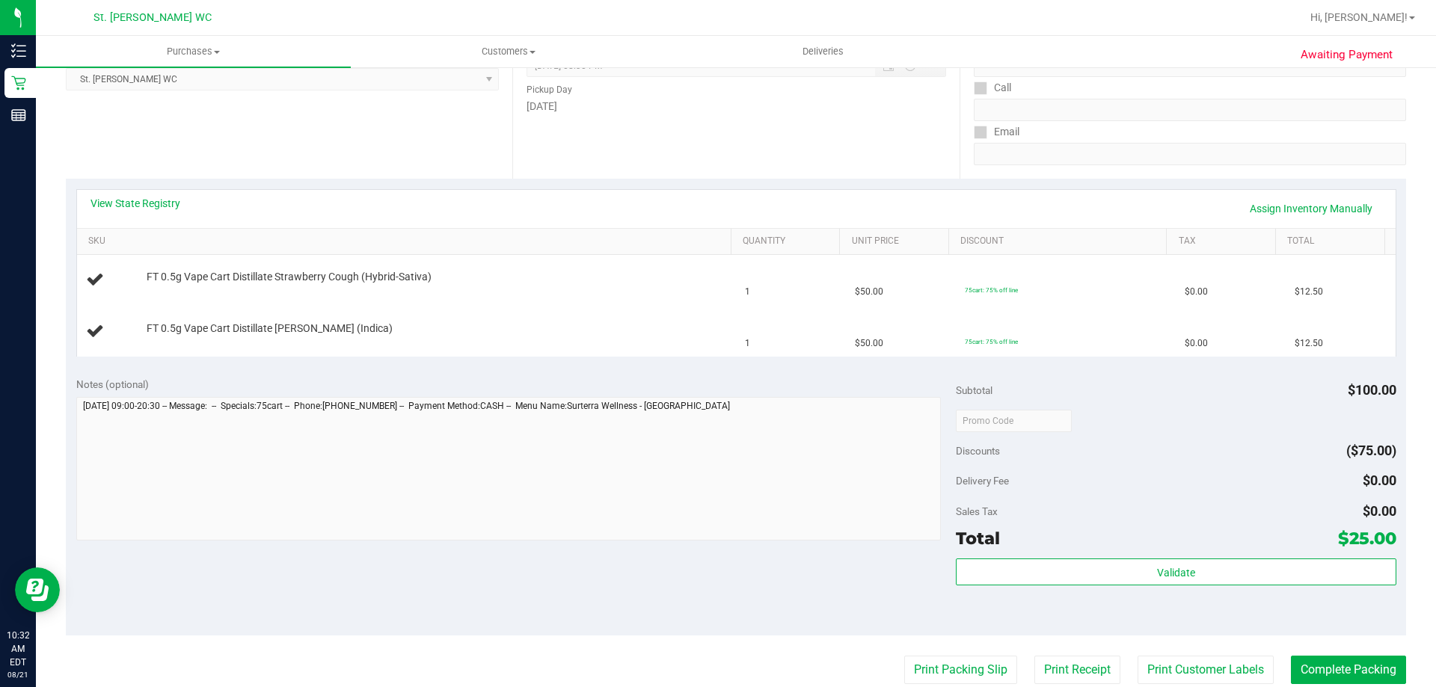
click at [699, 373] on div "Notes (optional) Subtotal $100.00 Discounts ($75.00) Delivery Fee $0.00 Sales T…" at bounding box center [736, 501] width 1340 height 269
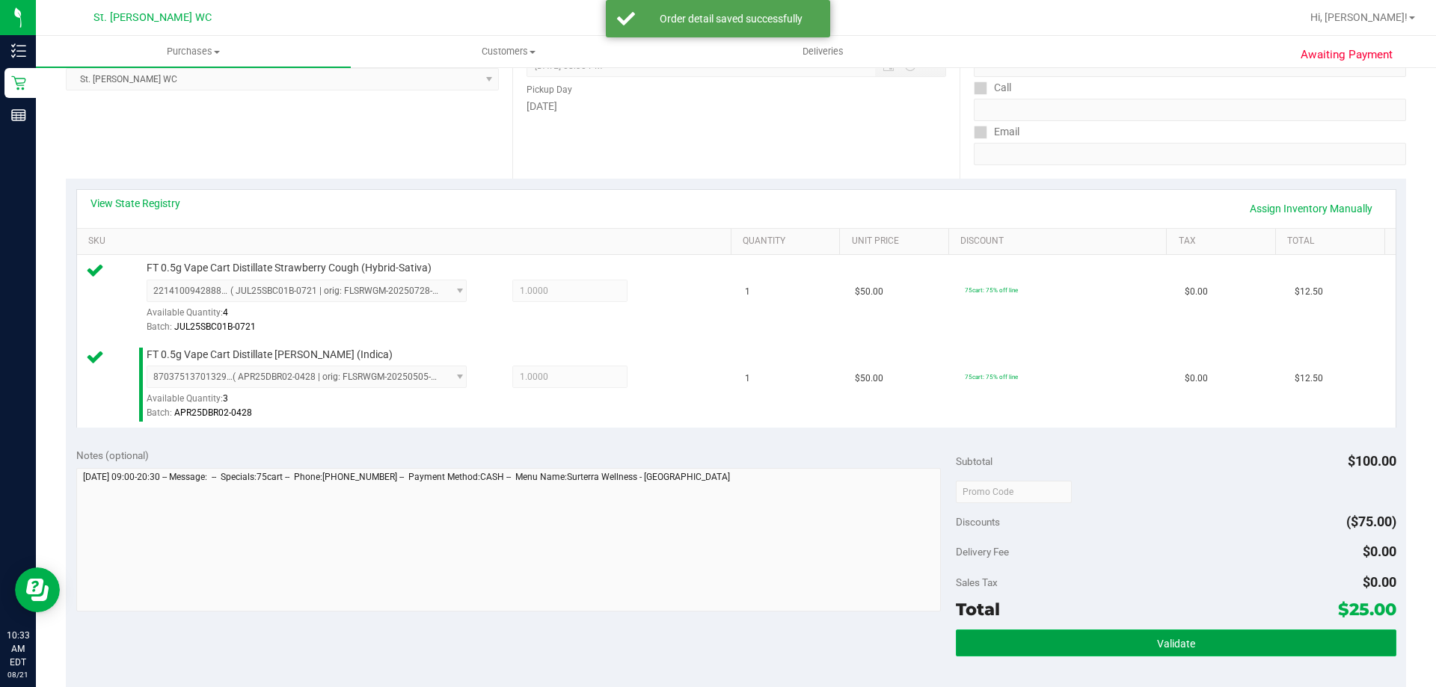
click at [1067, 645] on button "Validate" at bounding box center [1176, 643] width 440 height 27
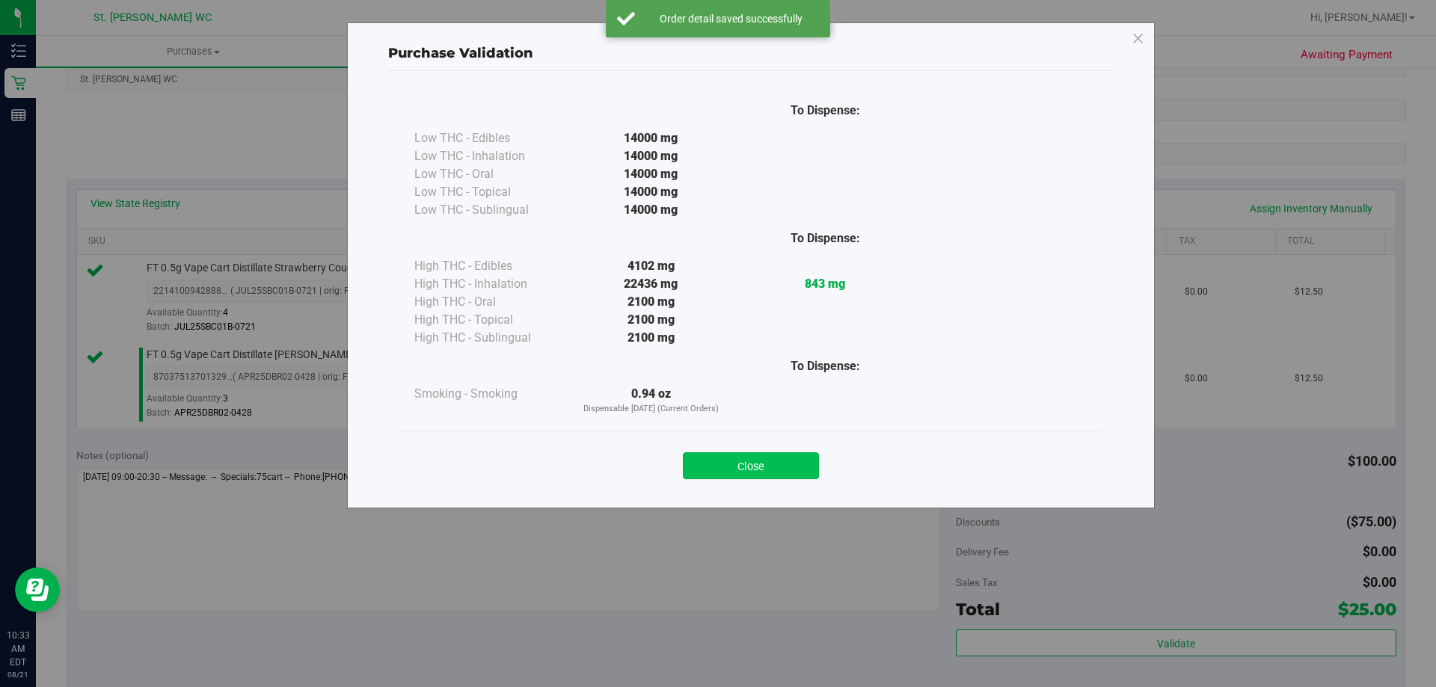
click at [721, 458] on button "Close" at bounding box center [751, 466] width 136 height 27
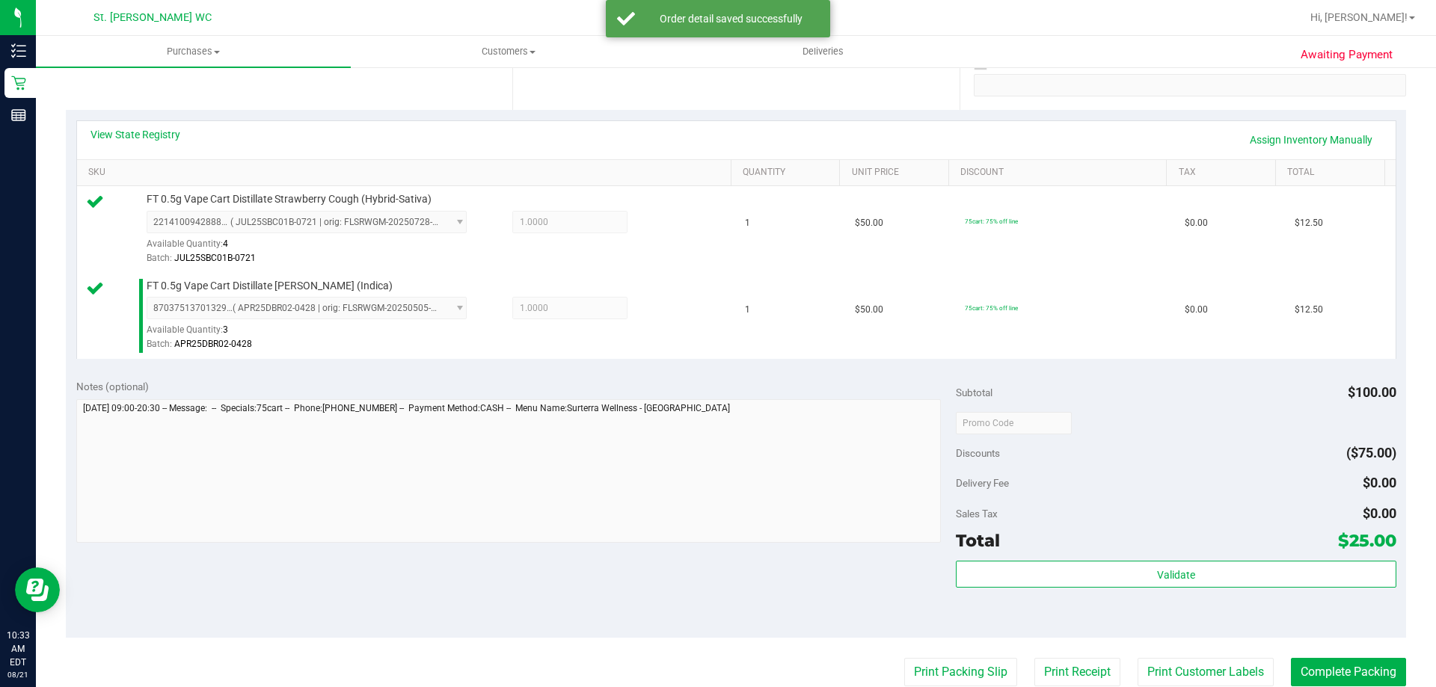
scroll to position [524, 0]
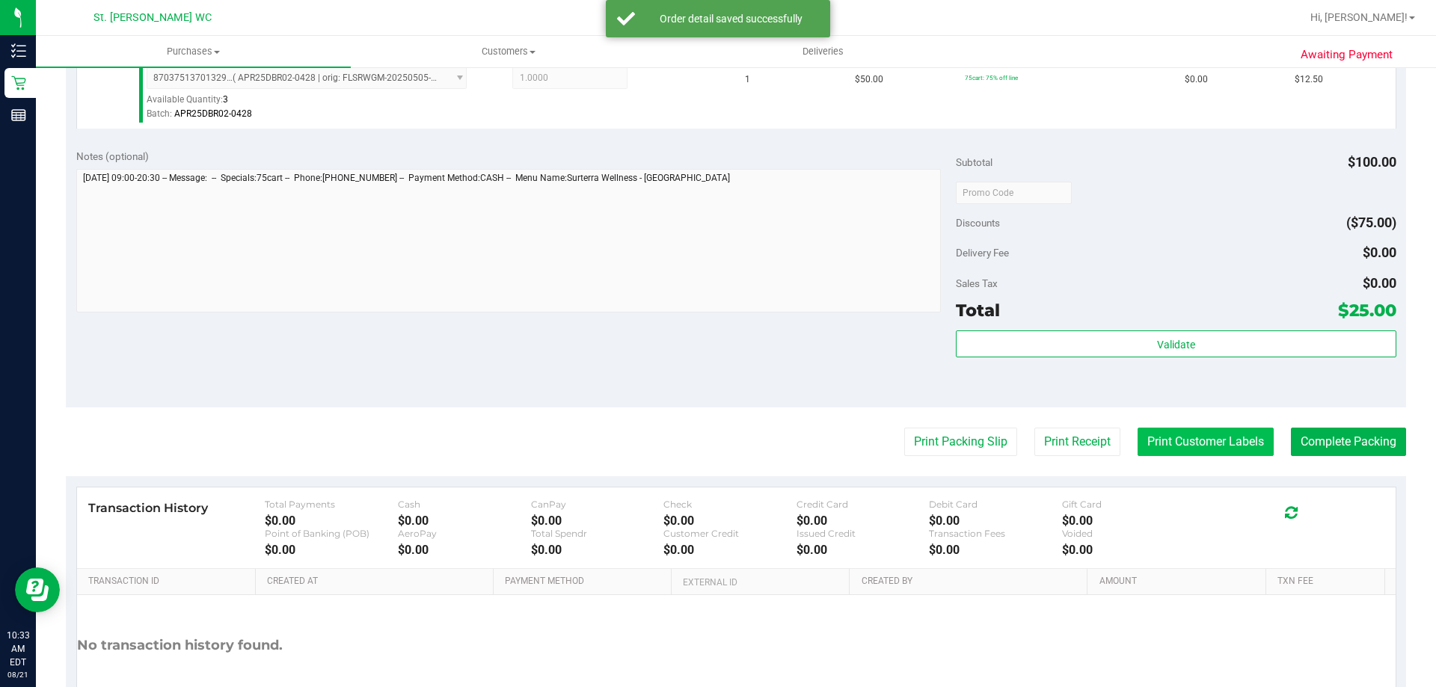
click at [1179, 442] on button "Print Customer Labels" at bounding box center [1206, 442] width 136 height 28
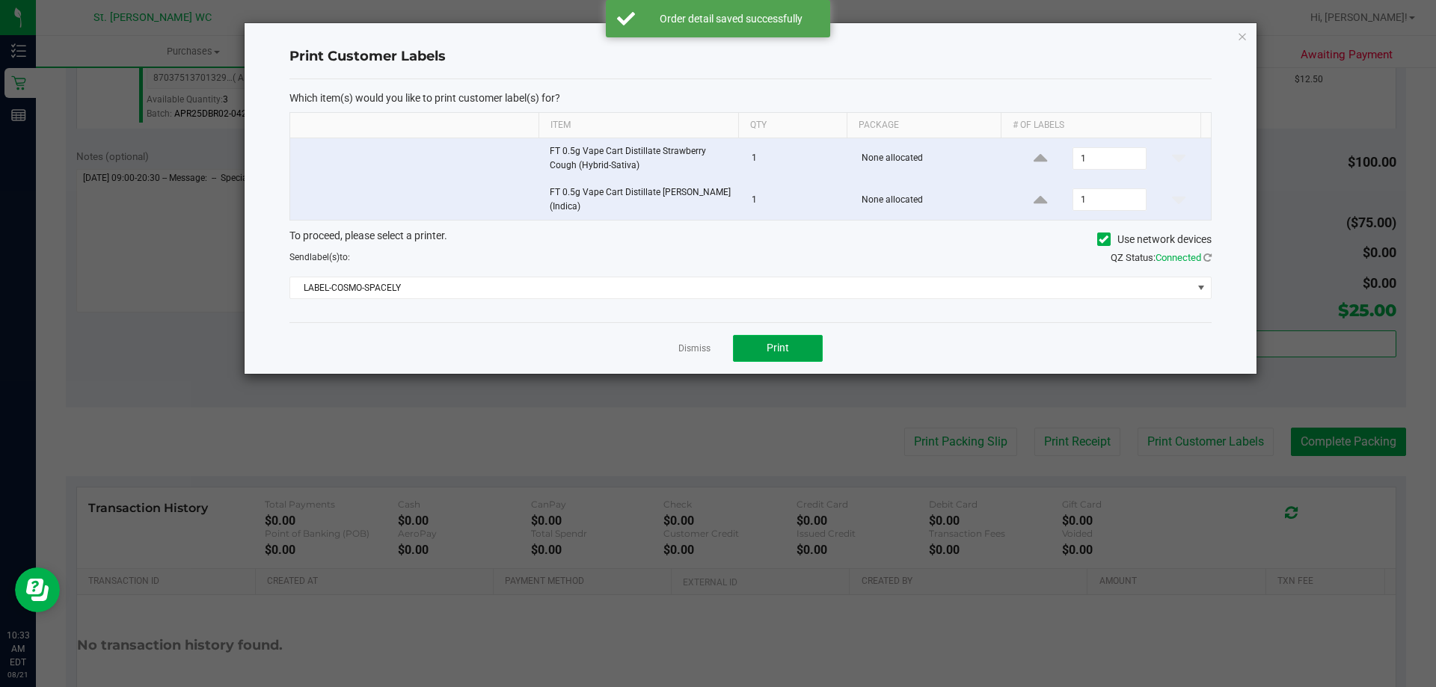
click at [770, 344] on span "Print" at bounding box center [778, 348] width 22 height 12
click at [1240, 31] on icon "button" at bounding box center [1242, 36] width 10 height 18
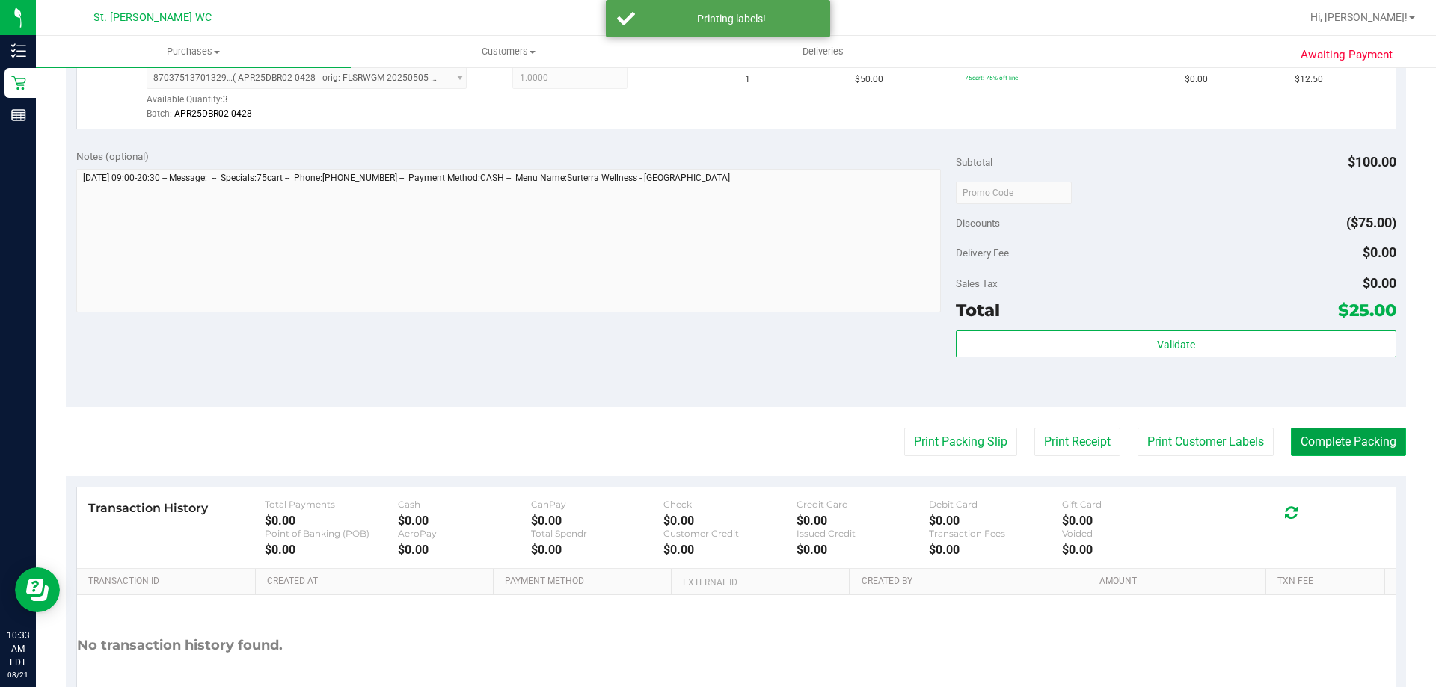
click at [1331, 435] on button "Complete Packing" at bounding box center [1348, 442] width 115 height 28
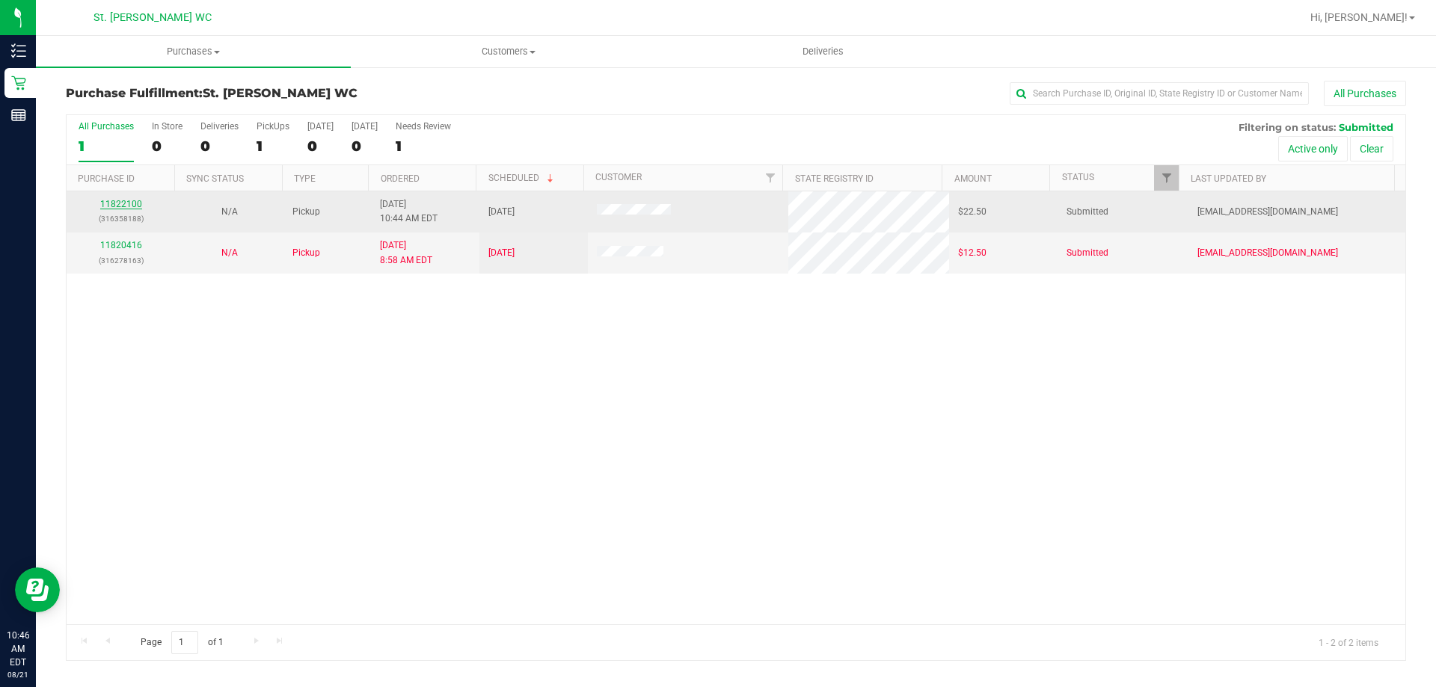
click at [105, 200] on link "11822100" at bounding box center [121, 204] width 42 height 10
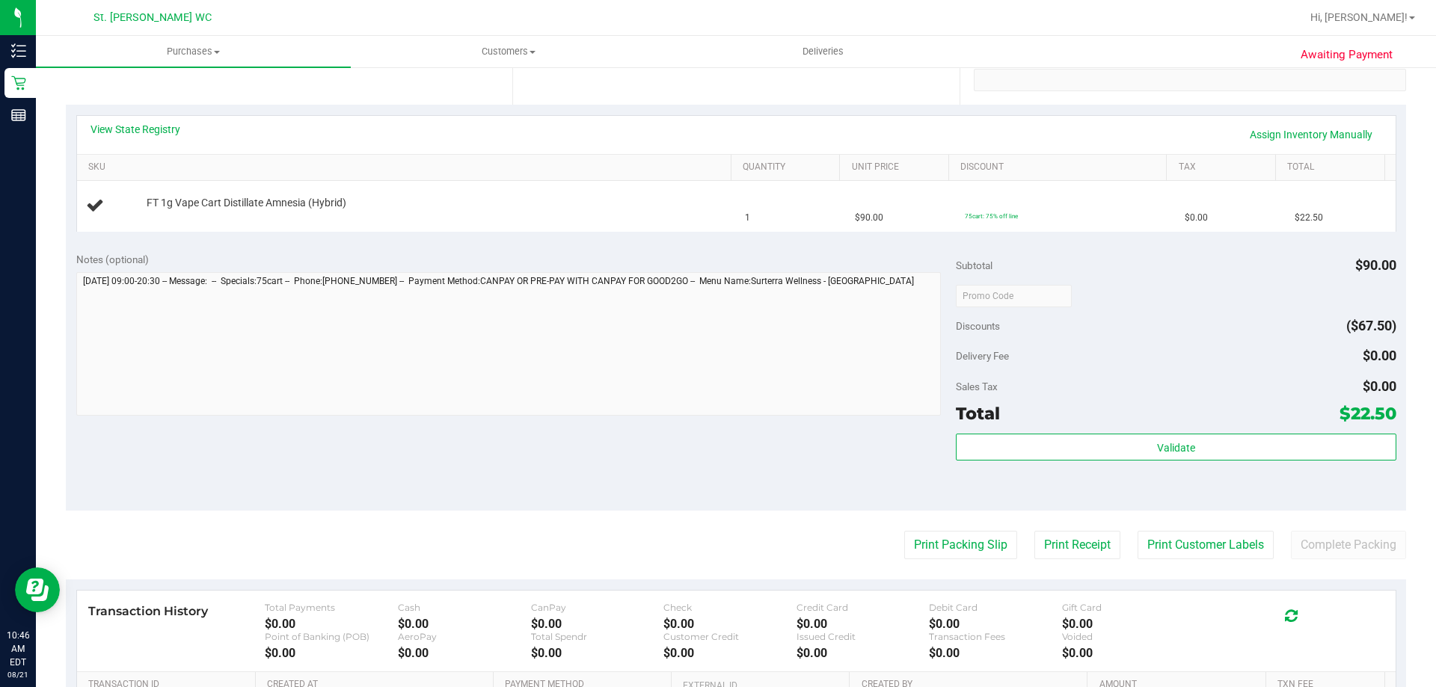
scroll to position [299, 0]
click at [937, 550] on button "Print Packing Slip" at bounding box center [960, 544] width 113 height 28
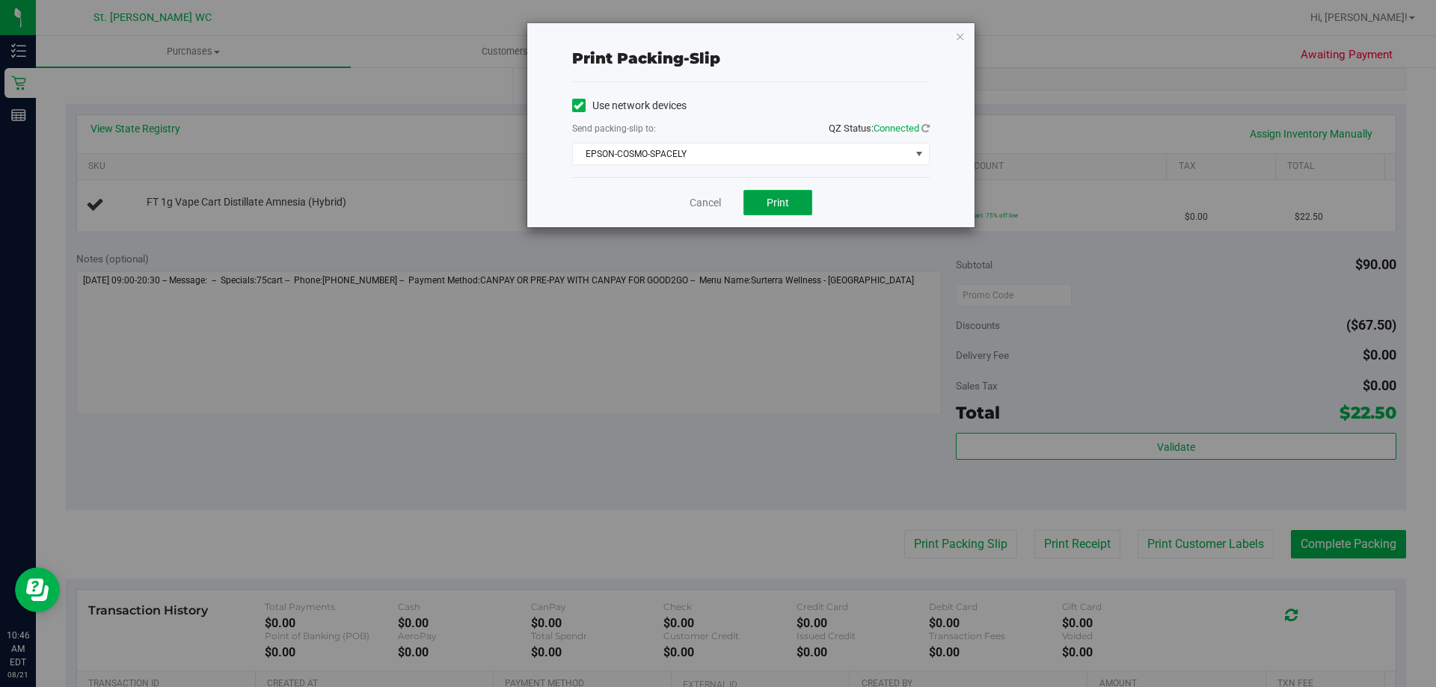
click at [770, 199] on span "Print" at bounding box center [778, 203] width 22 height 12
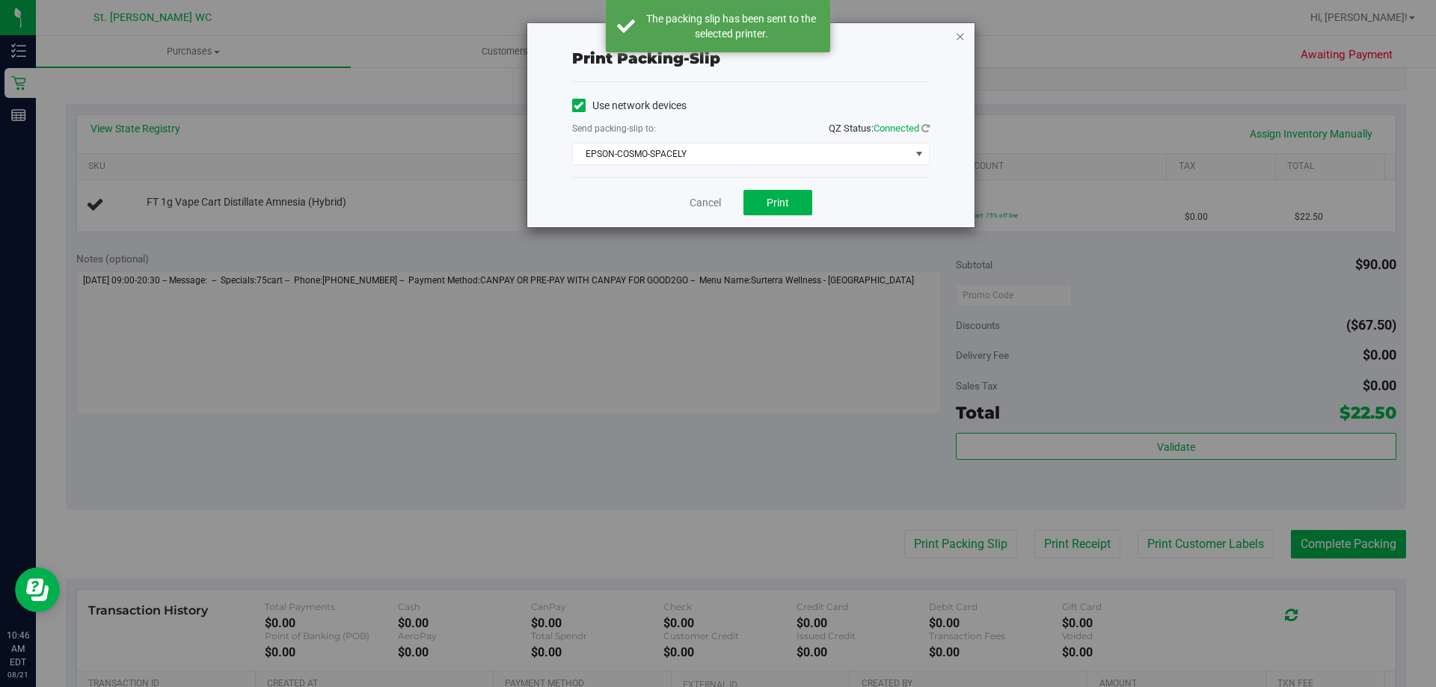
click at [960, 33] on icon "button" at bounding box center [960, 36] width 10 height 18
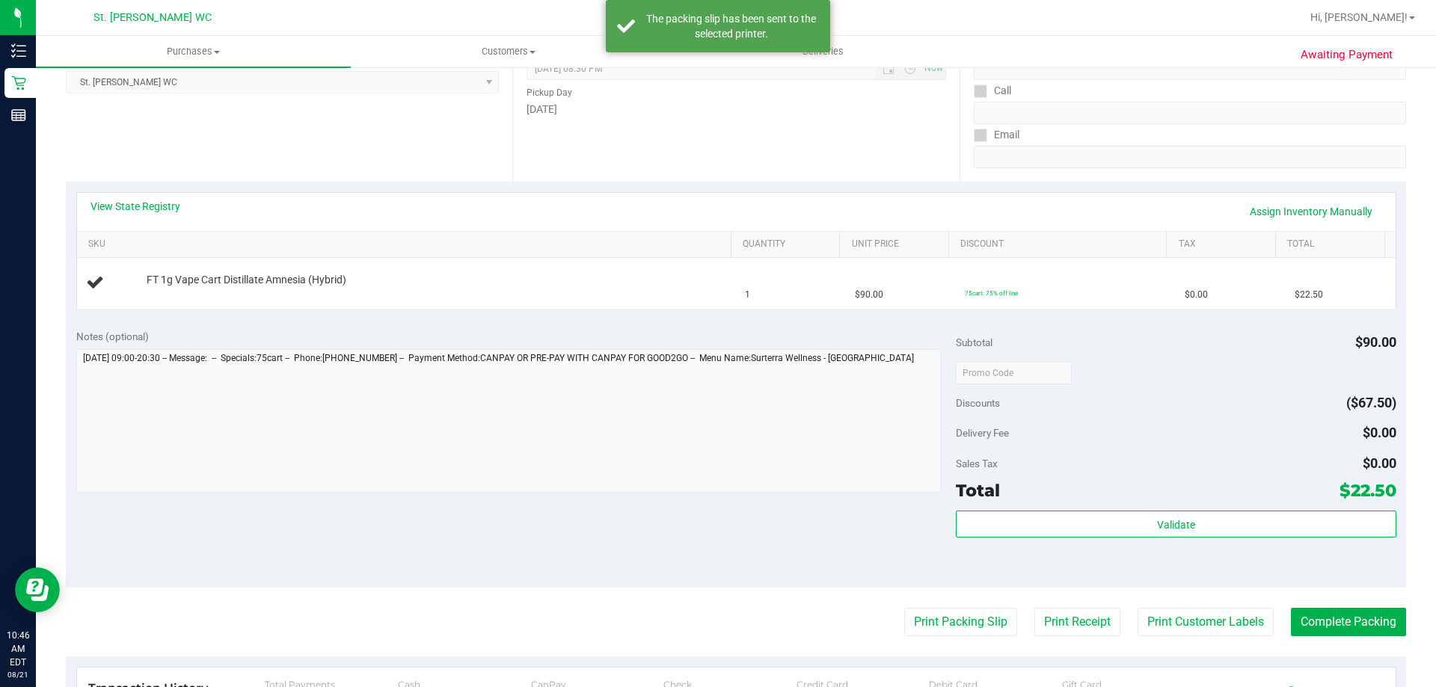
scroll to position [150, 0]
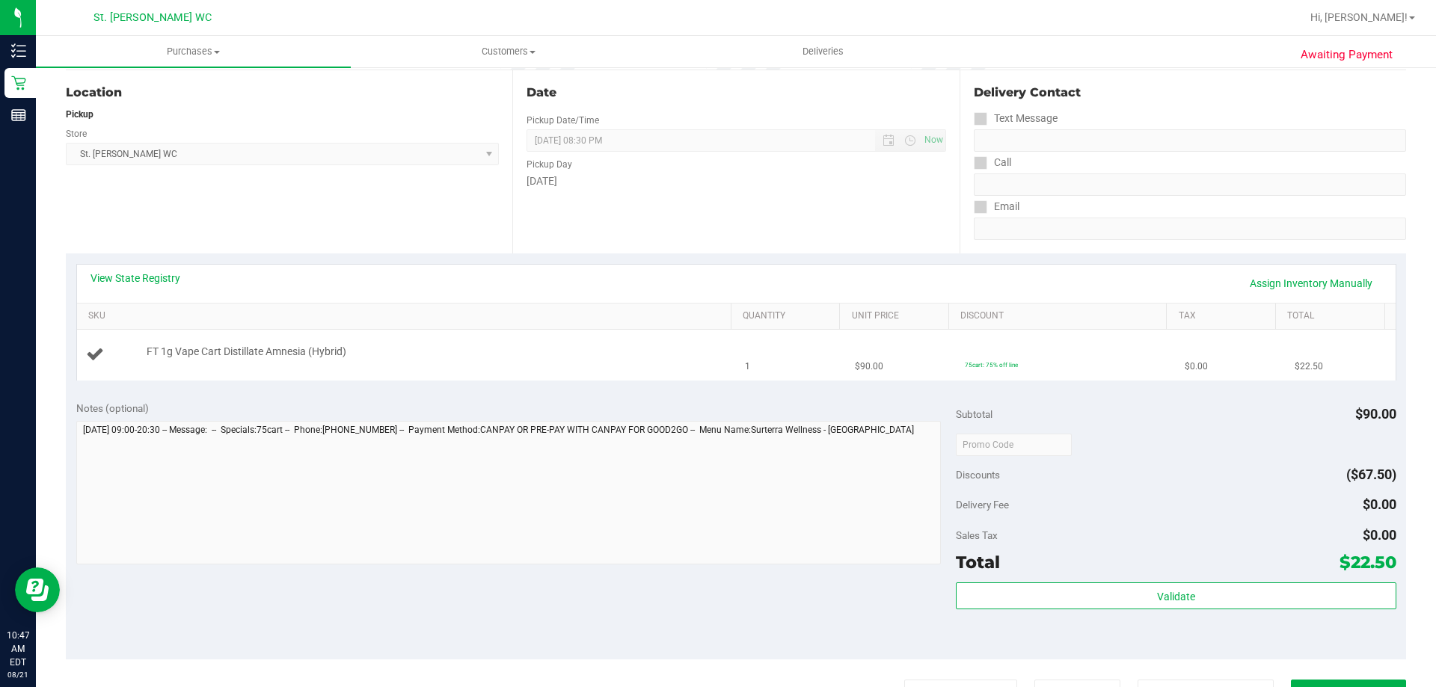
click at [904, 680] on button "Print Packing Slip" at bounding box center [960, 694] width 113 height 28
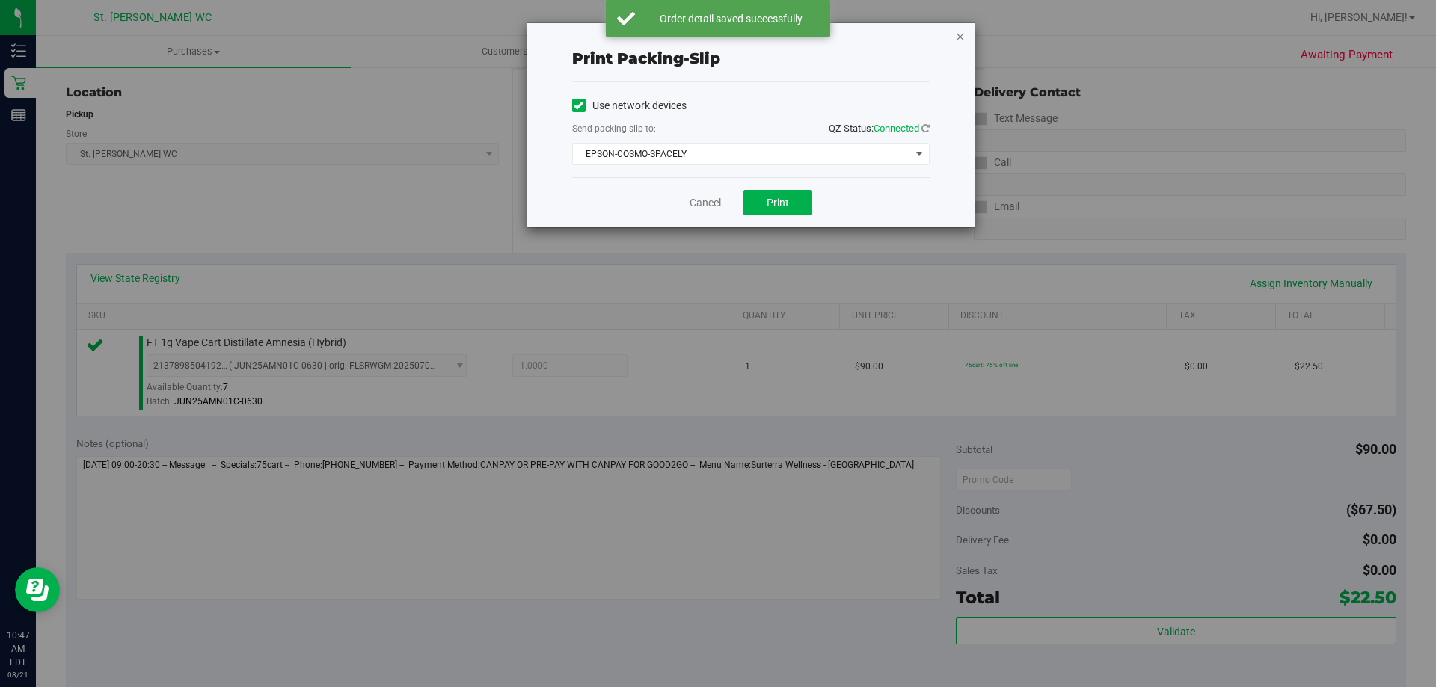
click at [957, 30] on icon "button" at bounding box center [960, 36] width 10 height 18
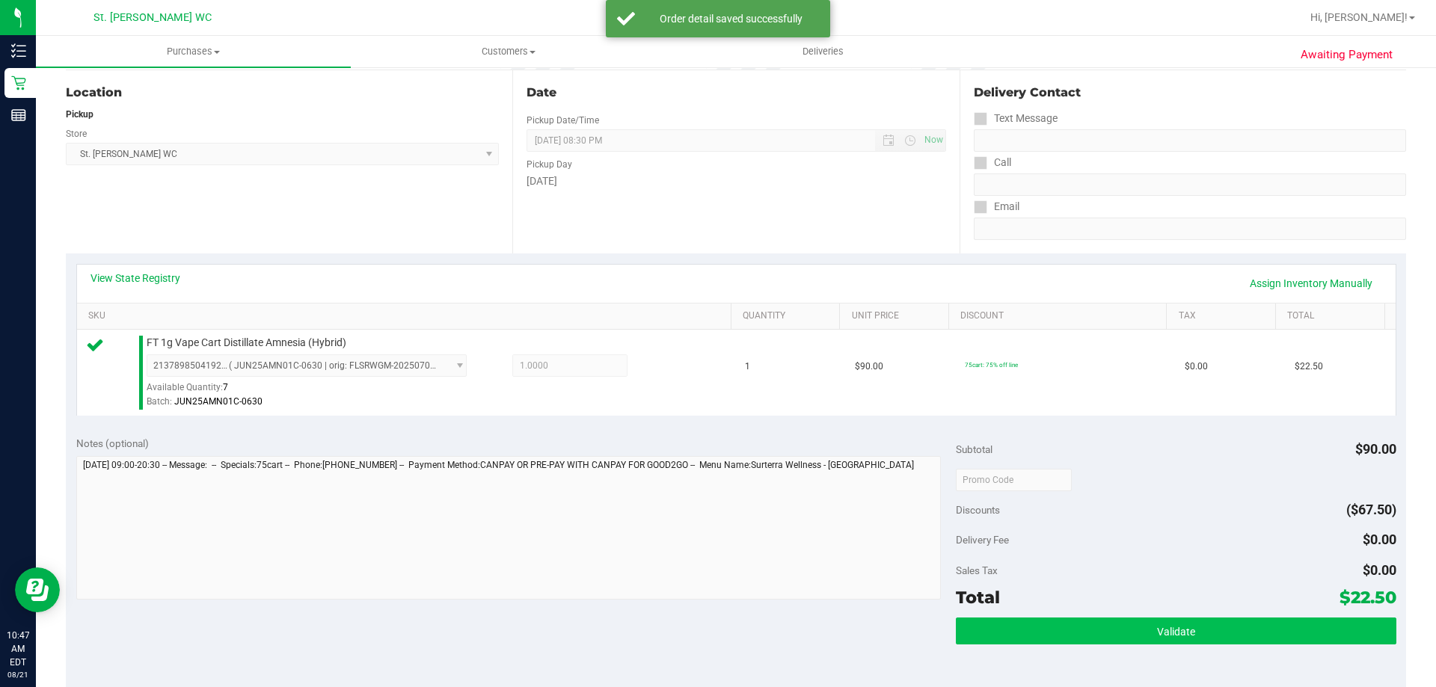
scroll to position [518, 0]
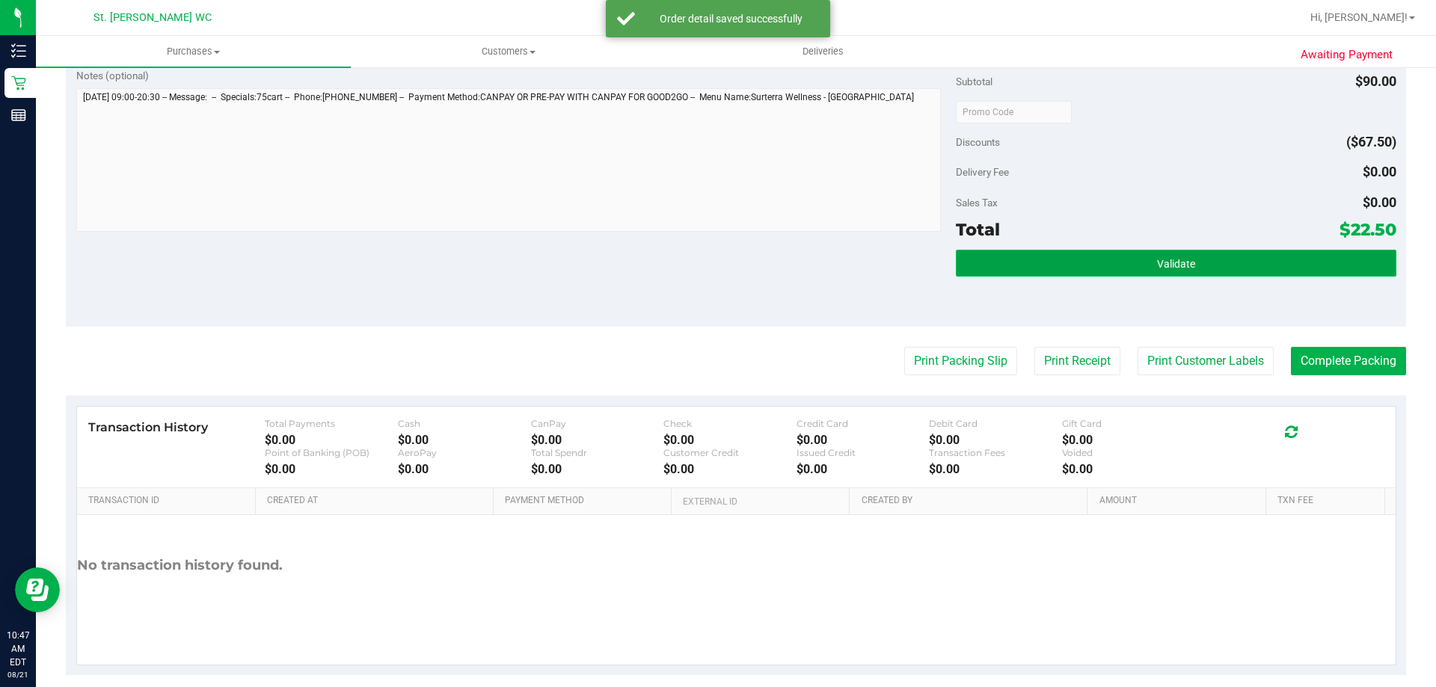
click at [986, 252] on button "Validate" at bounding box center [1176, 263] width 440 height 27
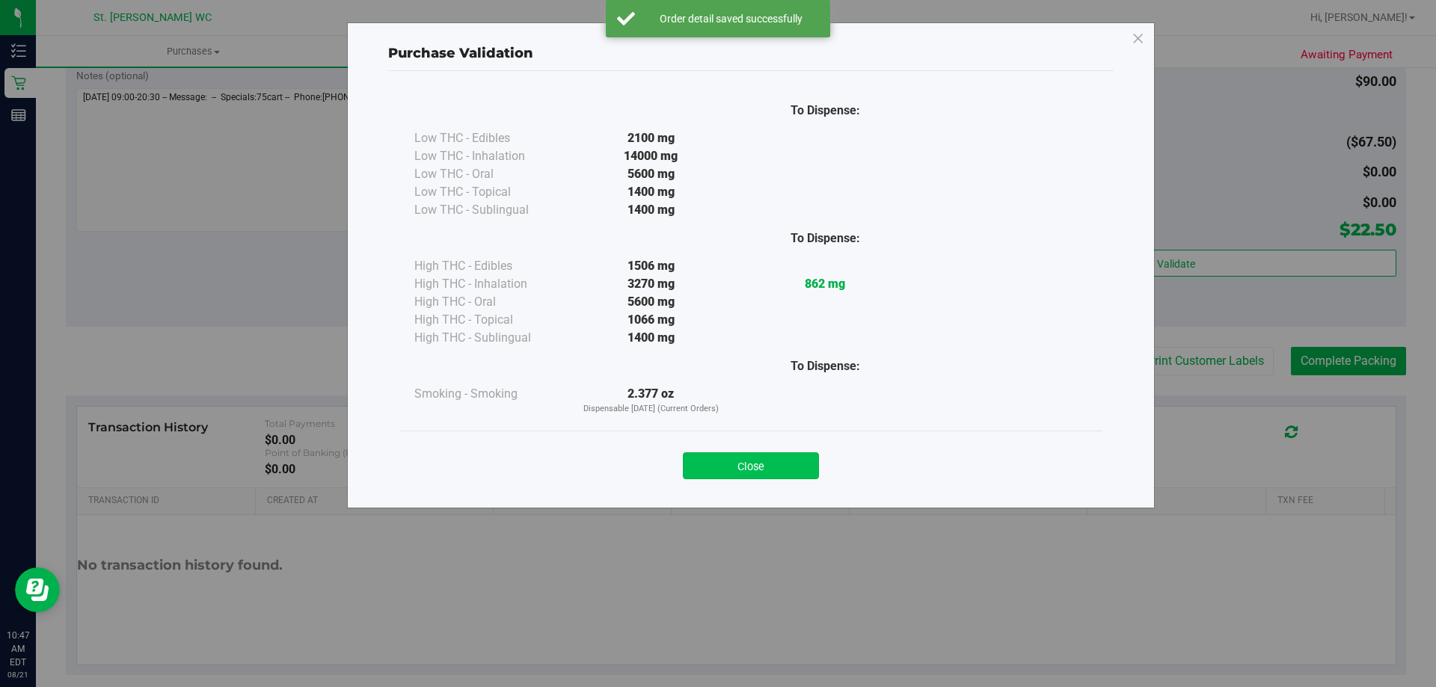
click at [724, 473] on button "Close" at bounding box center [751, 466] width 136 height 27
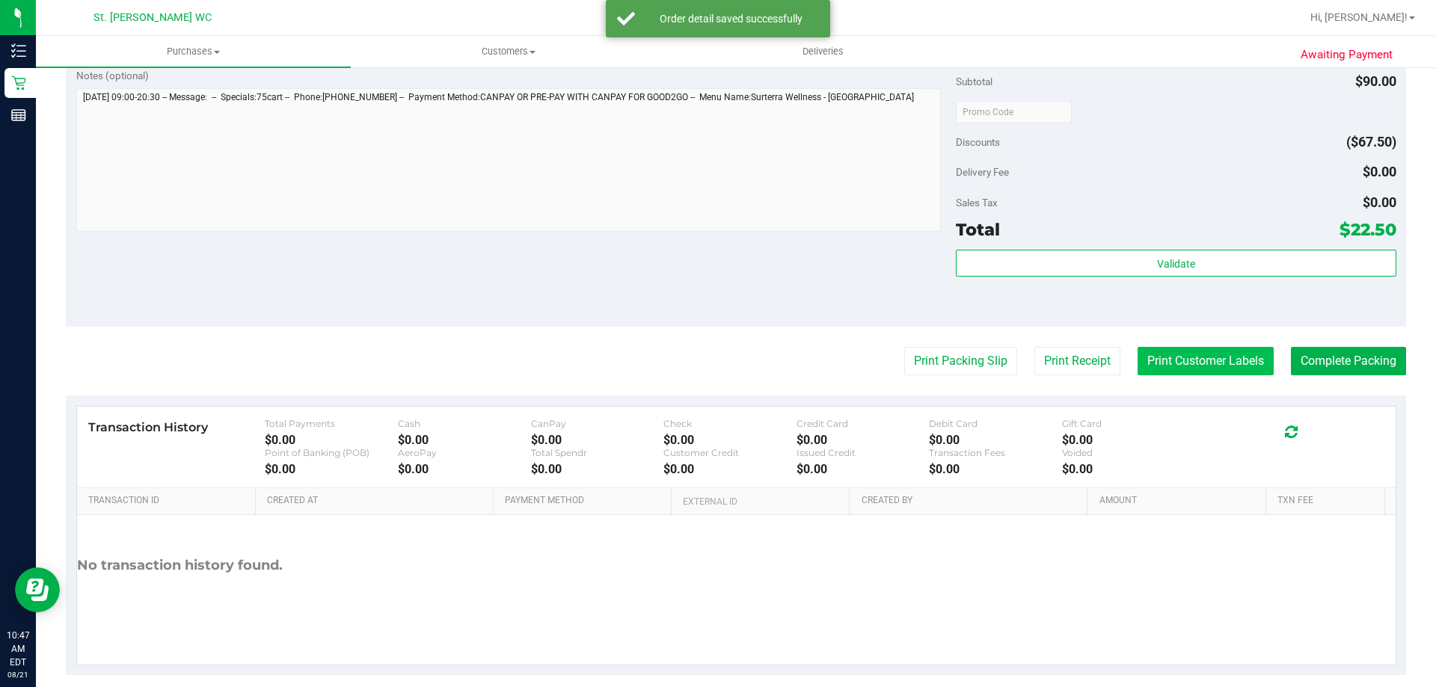
click at [1167, 362] on button "Print Customer Labels" at bounding box center [1206, 361] width 136 height 28
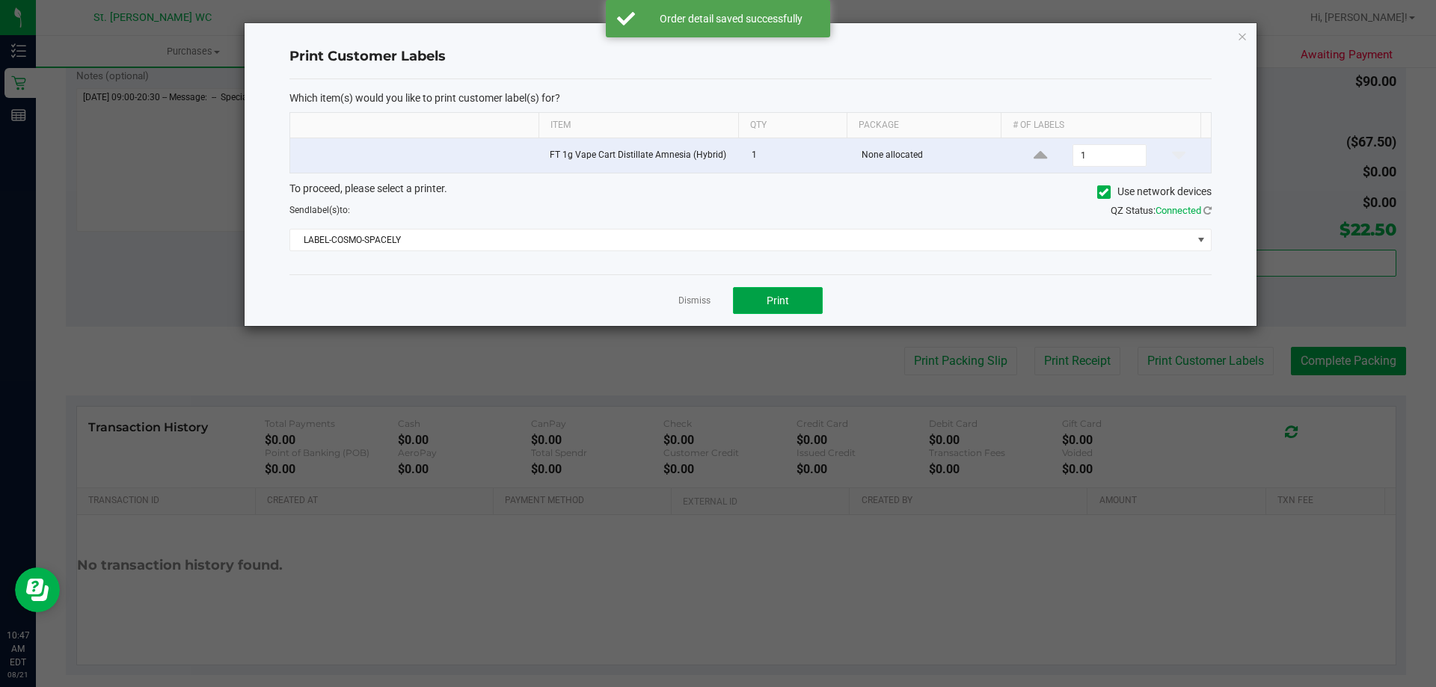
click at [794, 304] on button "Print" at bounding box center [778, 300] width 90 height 27
click at [1241, 37] on icon "button" at bounding box center [1242, 36] width 10 height 18
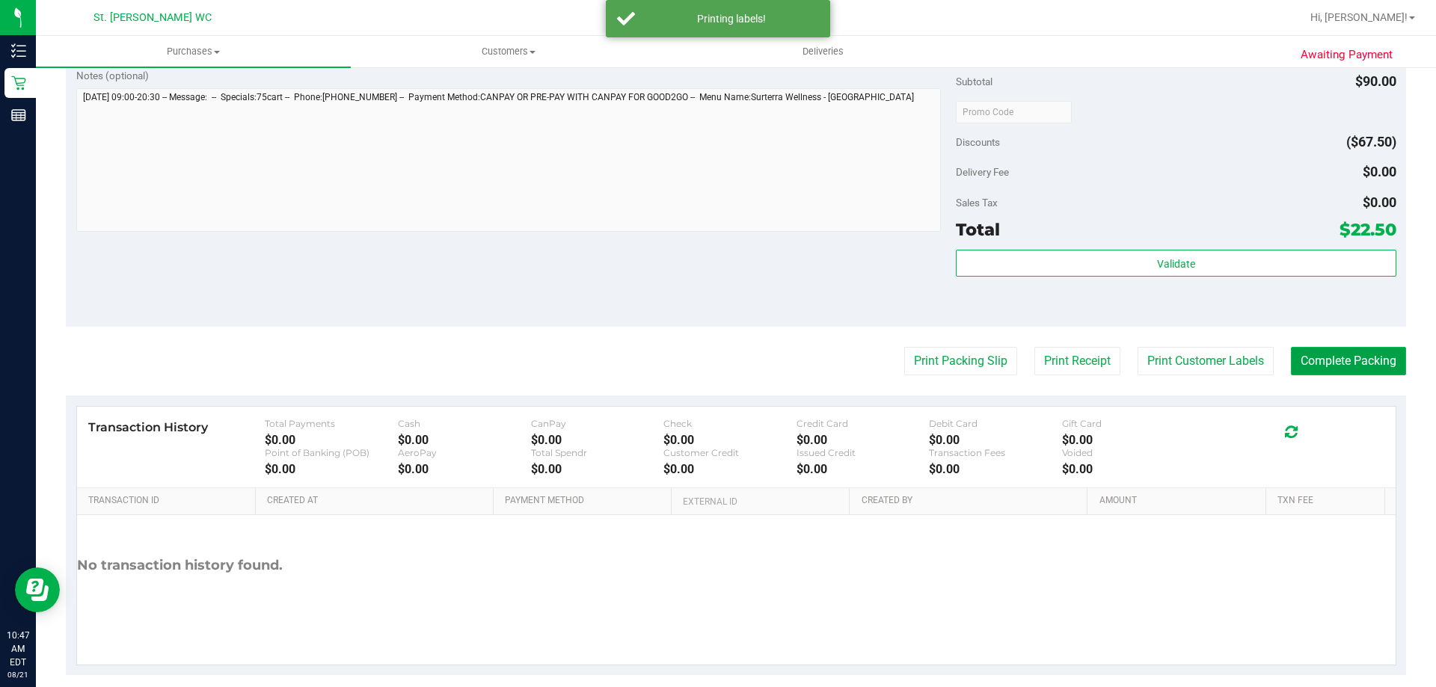
click at [1313, 355] on button "Complete Packing" at bounding box center [1348, 361] width 115 height 28
